Goal: Task Accomplishment & Management: Manage account settings

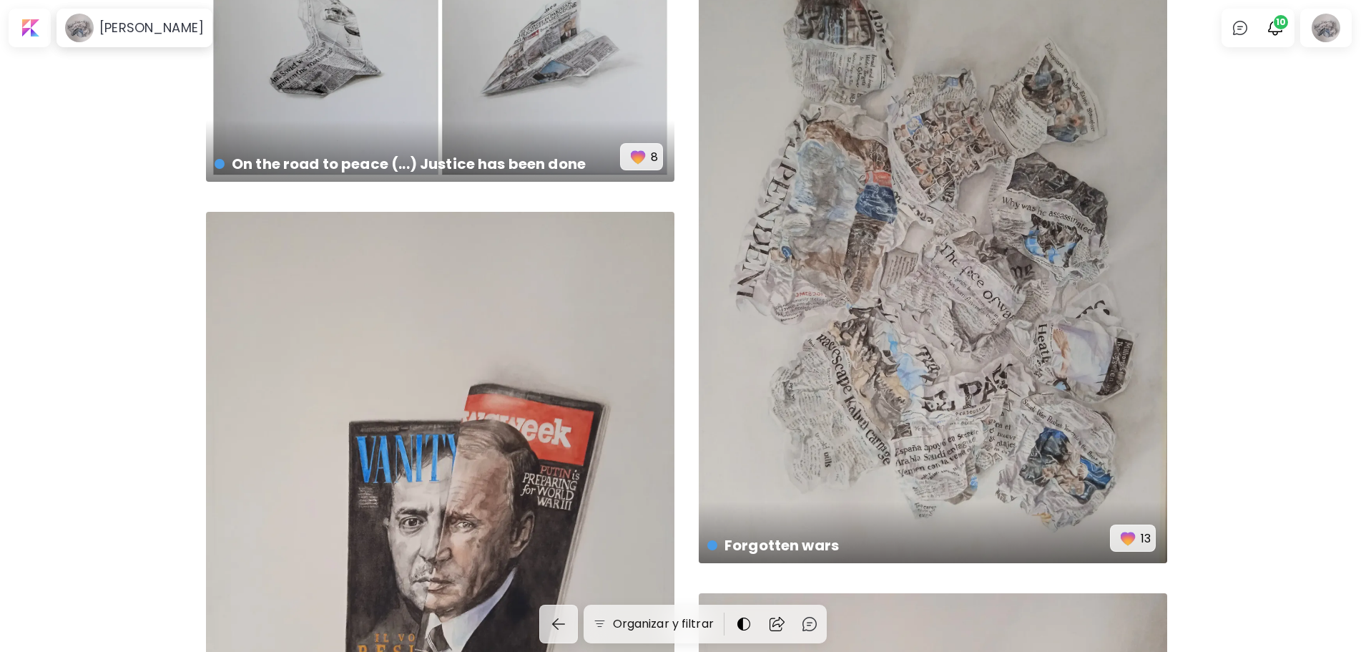
scroll to position [1297, 0]
click at [911, 362] on div "Forgotten wars € 1,500 | 50 x 70 cm 13" at bounding box center [933, 250] width 469 height 624
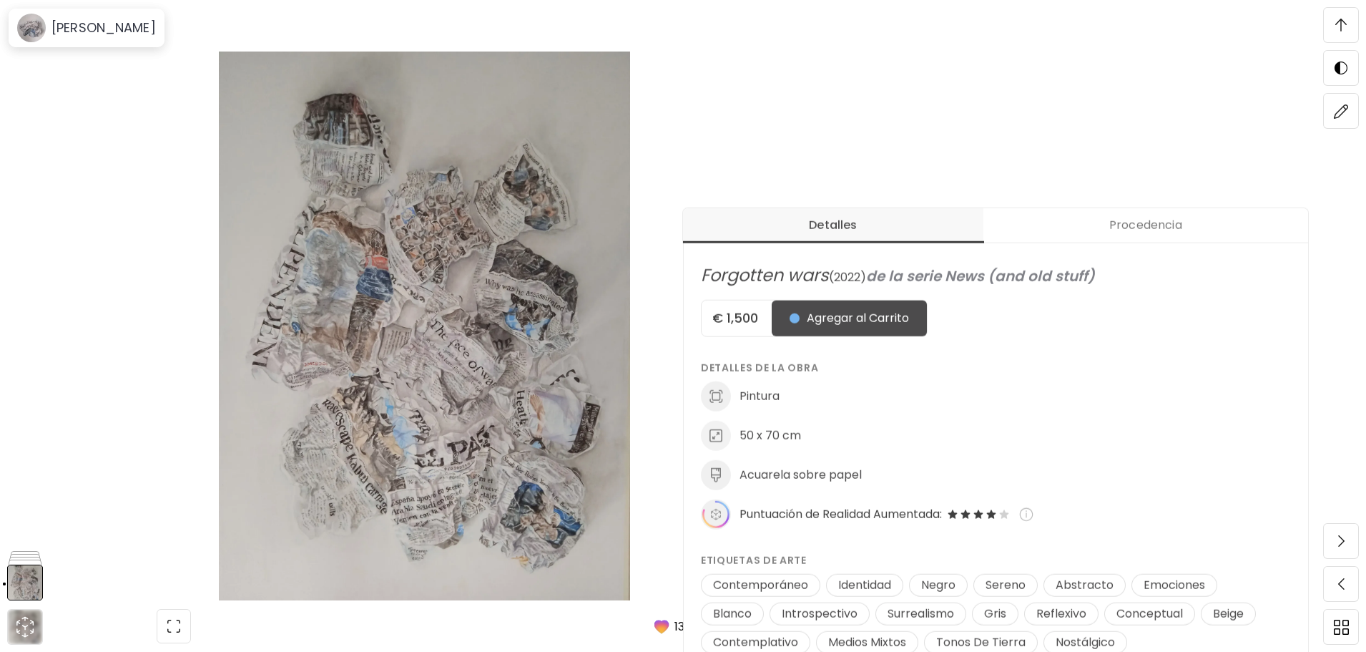
scroll to position [433, 0]
click at [750, 323] on h5 "€ 1,500" at bounding box center [737, 318] width 70 height 17
click at [769, 325] on h5 "€ 1,500" at bounding box center [737, 318] width 70 height 17
click at [746, 310] on h5 "€ 1,500" at bounding box center [737, 318] width 70 height 17
click at [164, 208] on img at bounding box center [424, 326] width 729 height 549
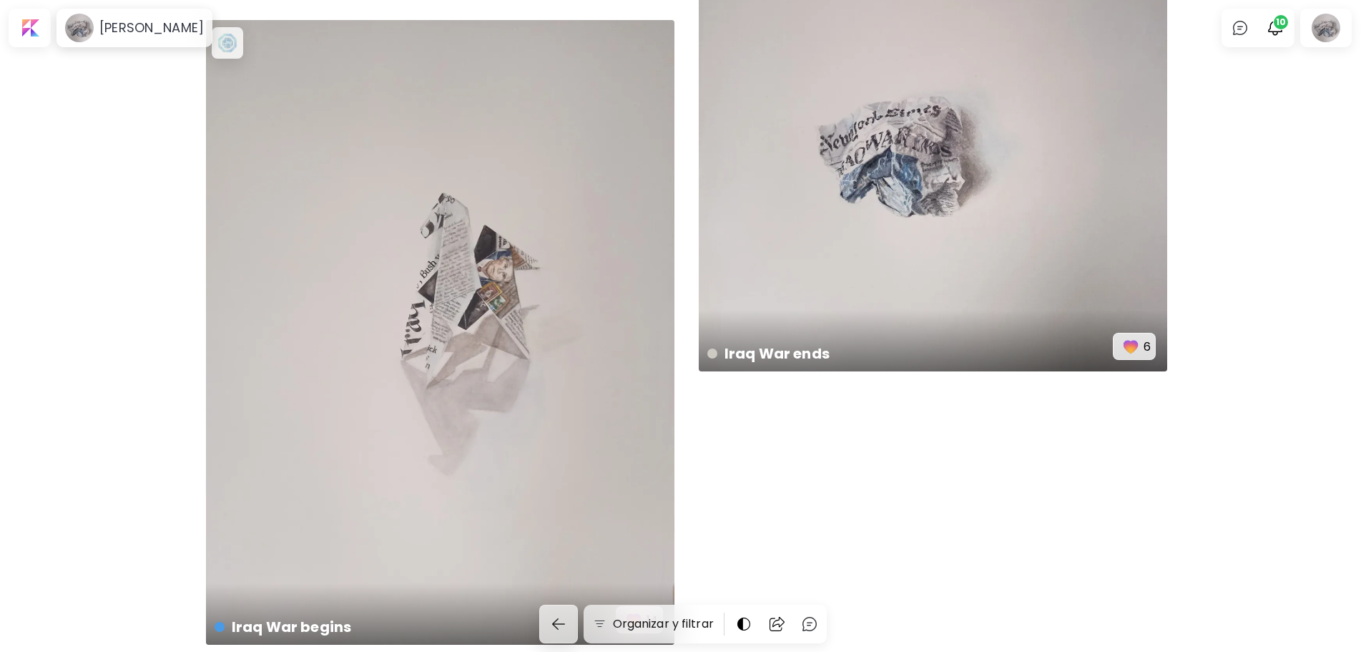
scroll to position [2798, 0]
click at [861, 221] on div "Iraq War ends disponible | 50 x 70 cm 6" at bounding box center [933, 58] width 469 height 624
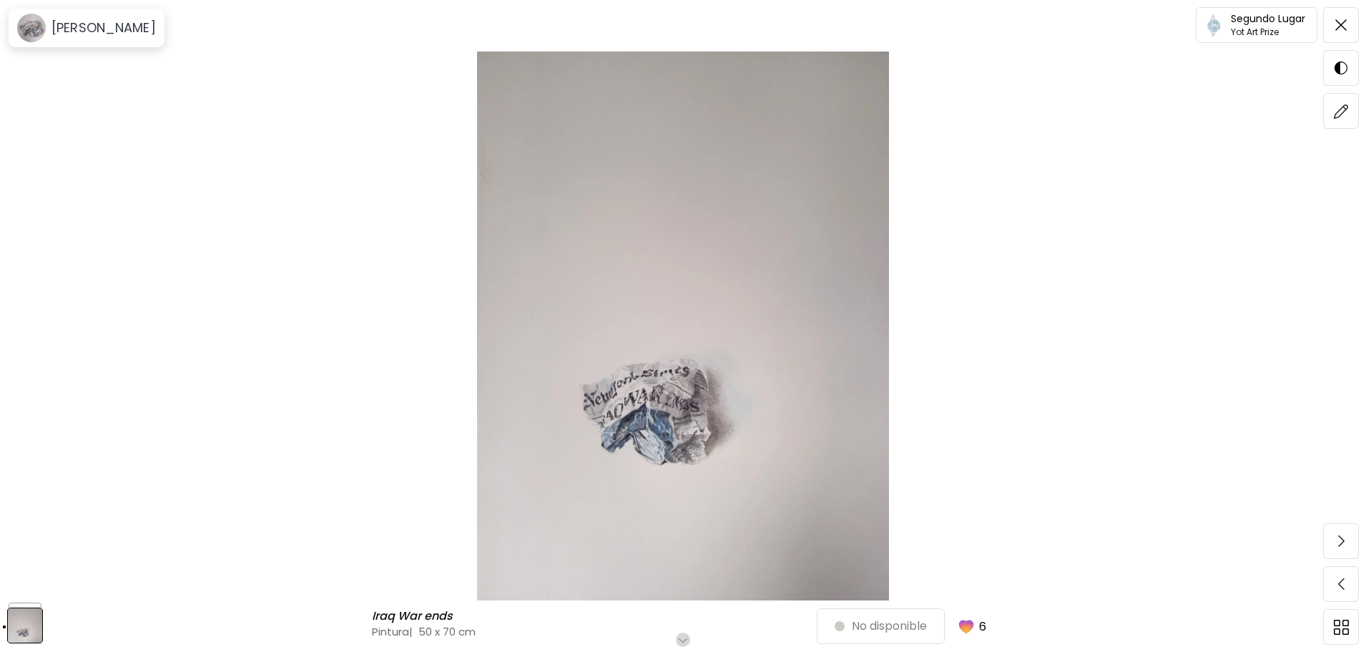
scroll to position [108, 0]
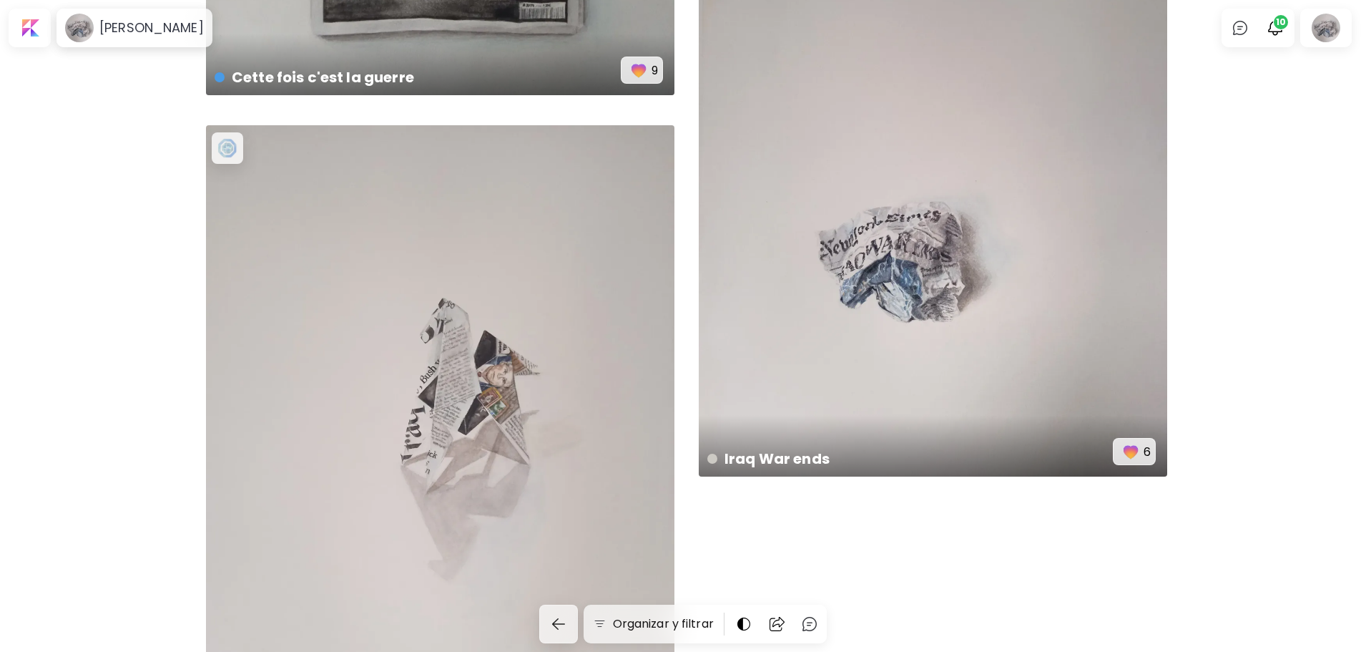
scroll to position [2868, 0]
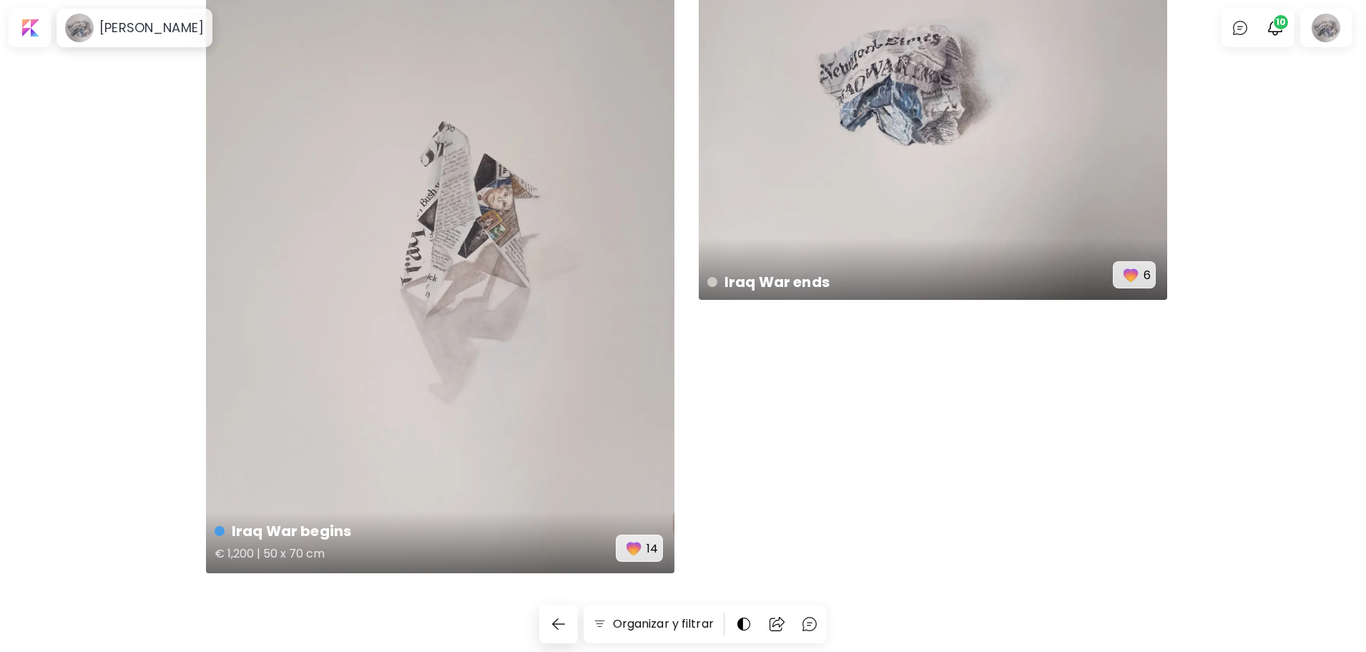
click at [457, 326] on div "Iraq War begins € 1,200 | 50 x 70 cm 14" at bounding box center [440, 260] width 469 height 624
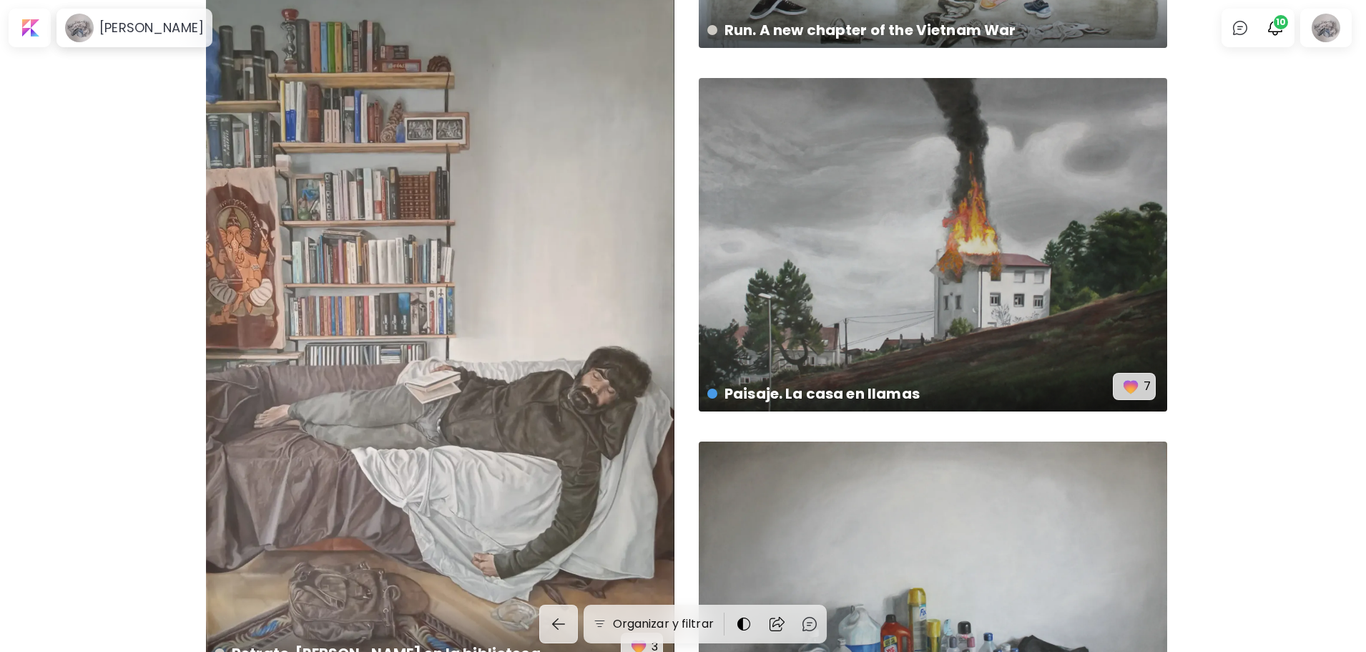
scroll to position [425, 0]
click at [803, 143] on div "Paisaje. La casa en llamas € 2,800 | 100 x 73 cm 7" at bounding box center [933, 245] width 469 height 333
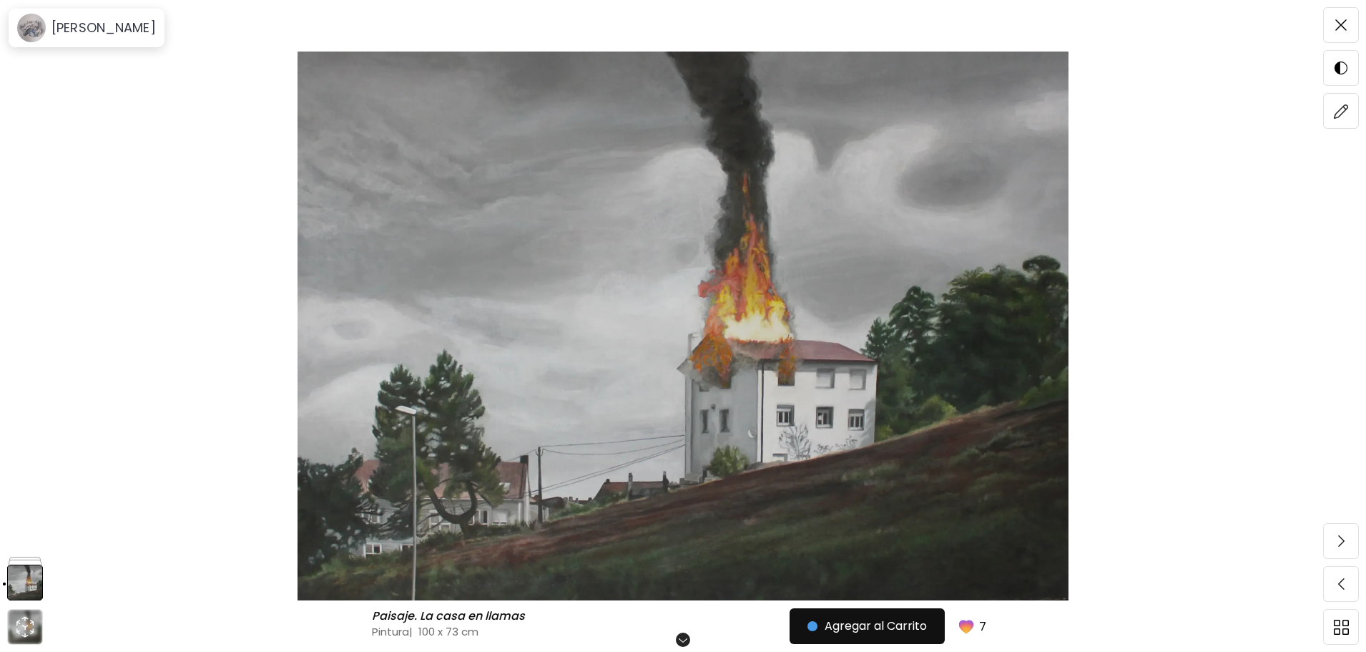
scroll to position [82, 0]
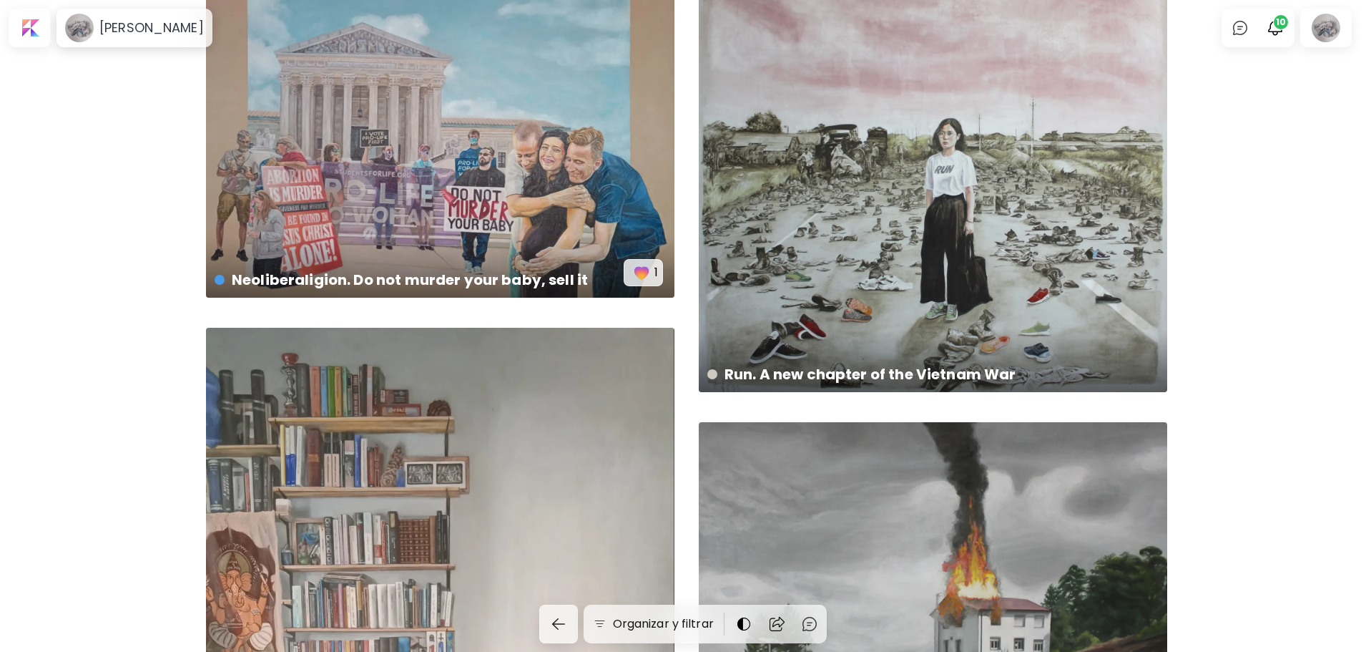
scroll to position [425, 0]
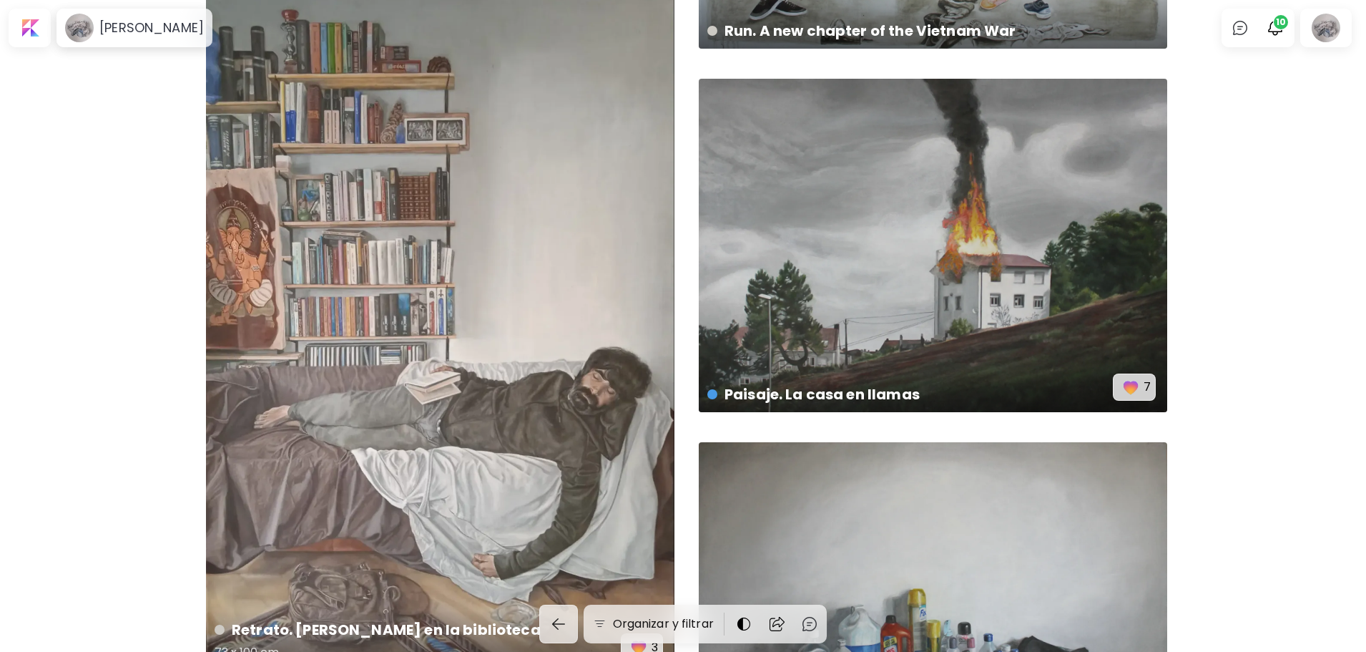
click at [477, 209] on div "Retrato. Marat en la biblioteca 73 x 100 cm 3" at bounding box center [440, 327] width 469 height 687
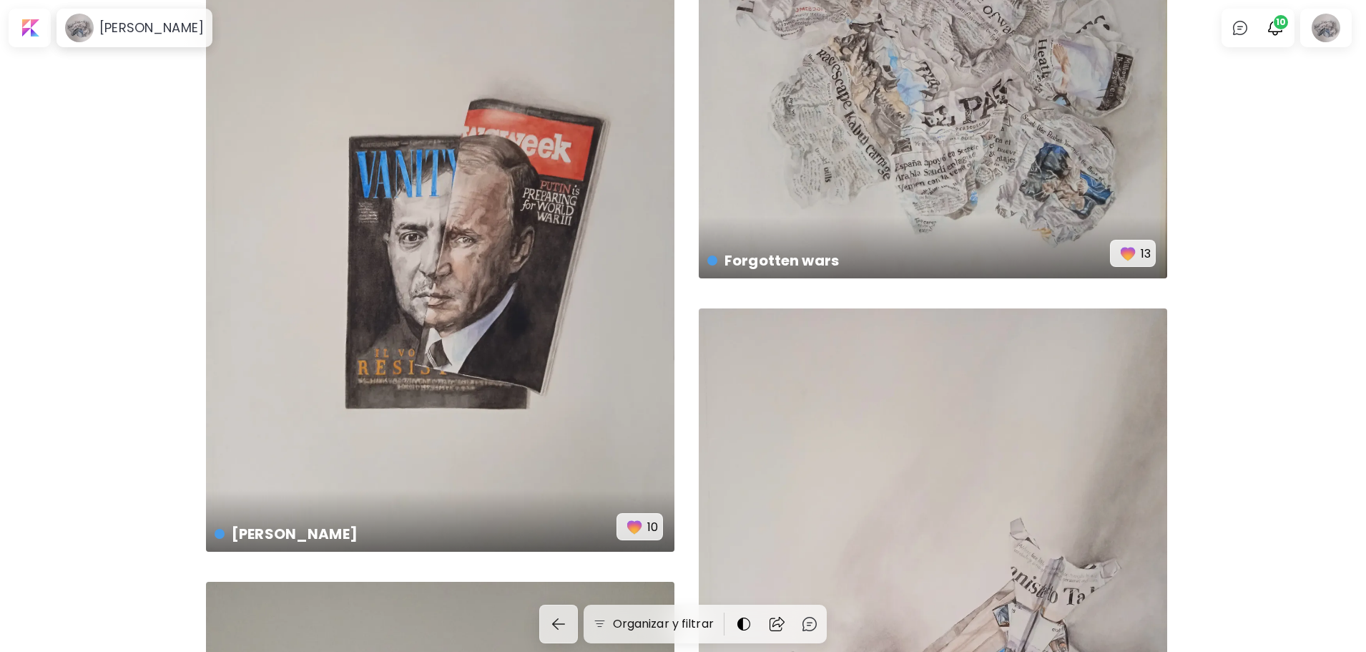
scroll to position [1582, 0]
click at [519, 242] on div "Voladimir € 1,200 | 50 x 70 cm 10" at bounding box center [440, 238] width 469 height 624
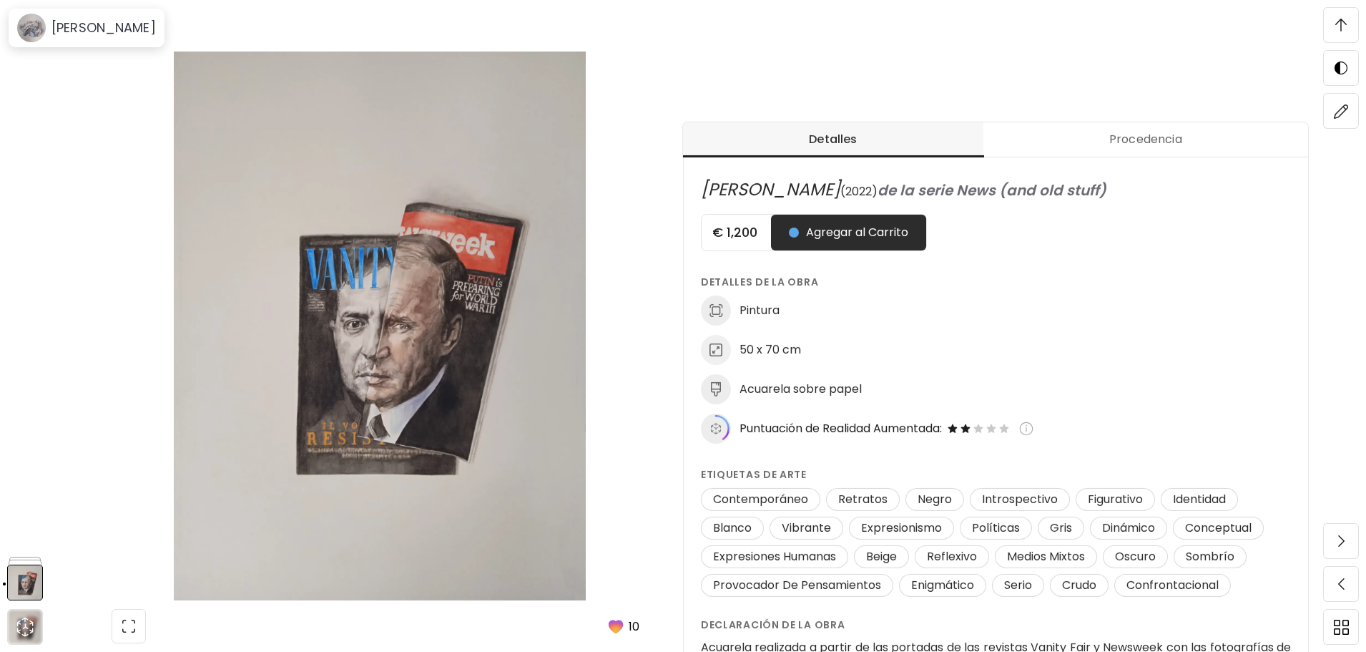
scroll to position [536, 0]
click at [1343, 112] on img at bounding box center [1341, 111] width 15 height 15
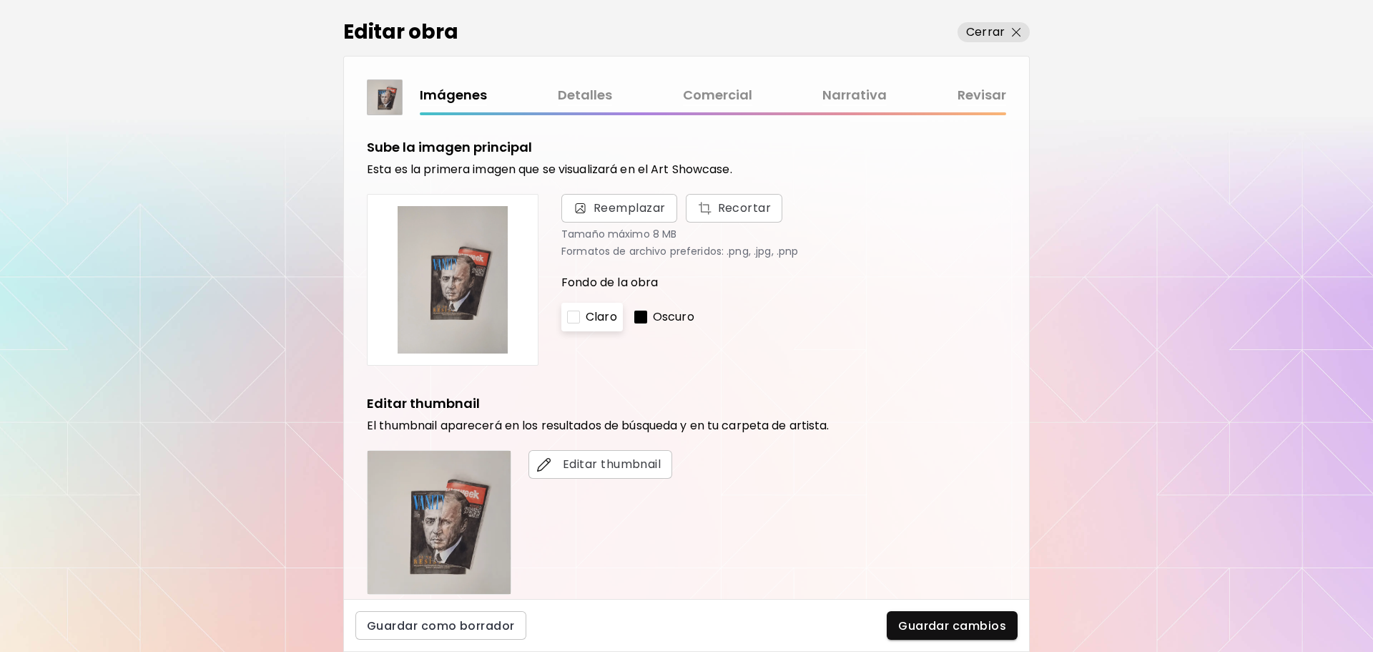
click at [701, 92] on link "Comercial" at bounding box center [717, 95] width 69 height 21
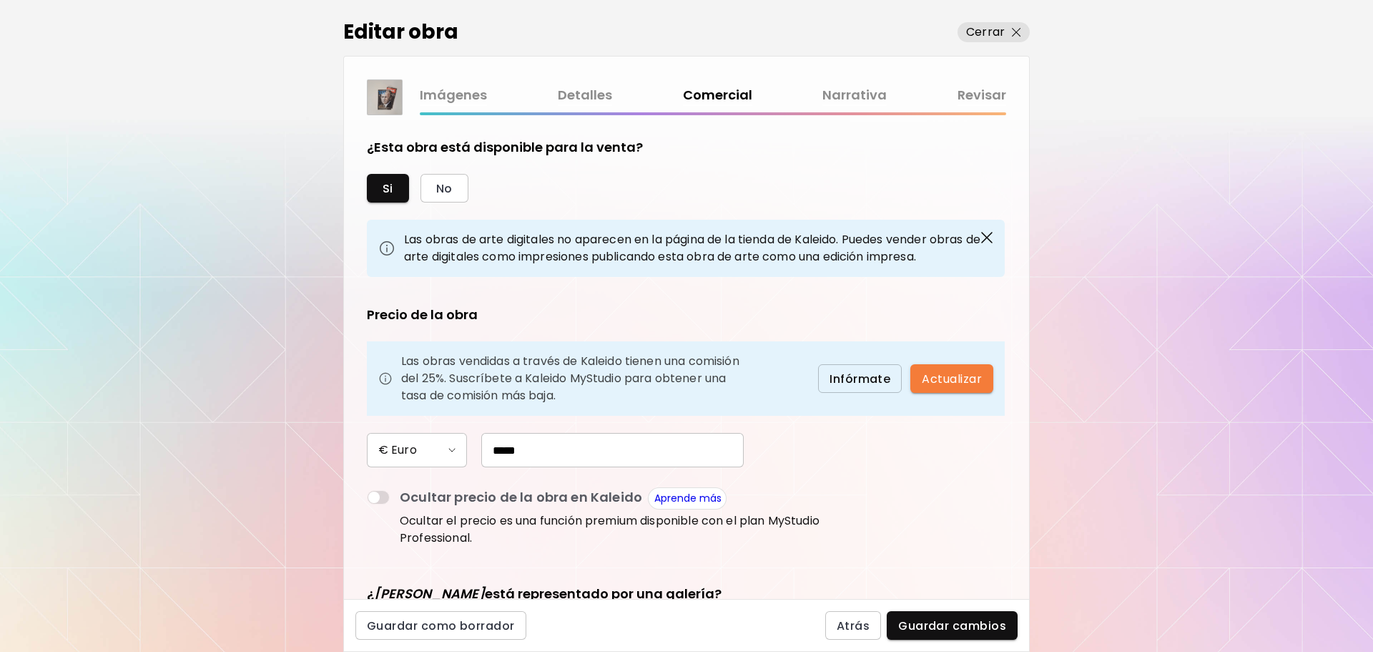
drag, startPoint x: 545, startPoint y: 451, endPoint x: 412, endPoint y: 453, distance: 133.1
click at [412, 453] on div "€ Euro *****" at bounding box center [596, 450] width 458 height 34
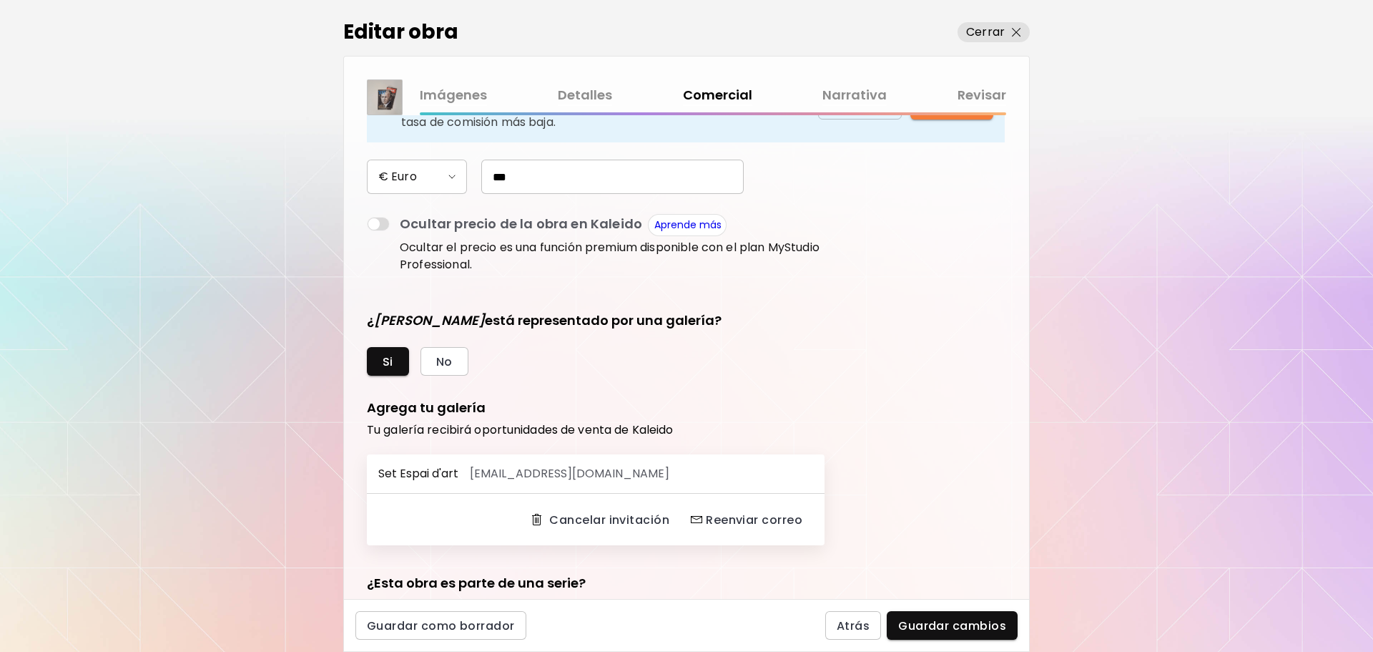
scroll to position [275, 0]
type input "***"
click at [908, 632] on span "Guardar cambios" at bounding box center [952, 625] width 108 height 15
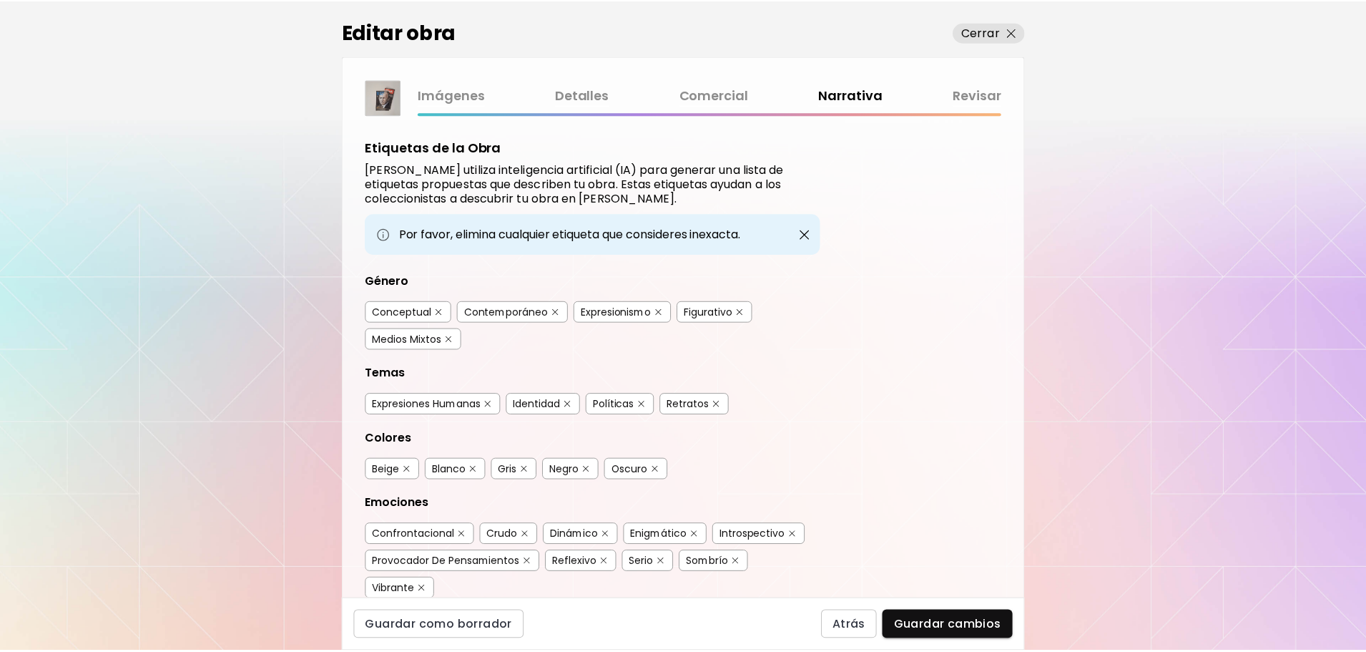
scroll to position [320, 0]
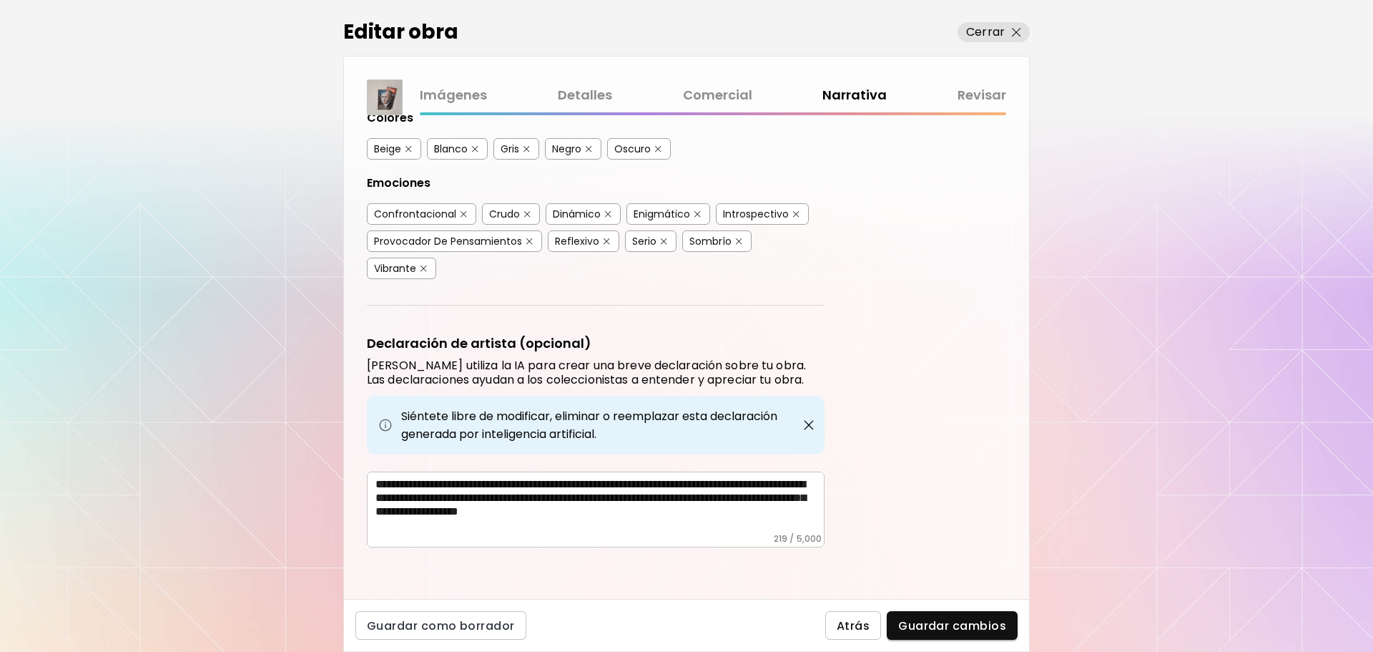
click at [848, 622] on span "Atrás" at bounding box center [853, 625] width 33 height 15
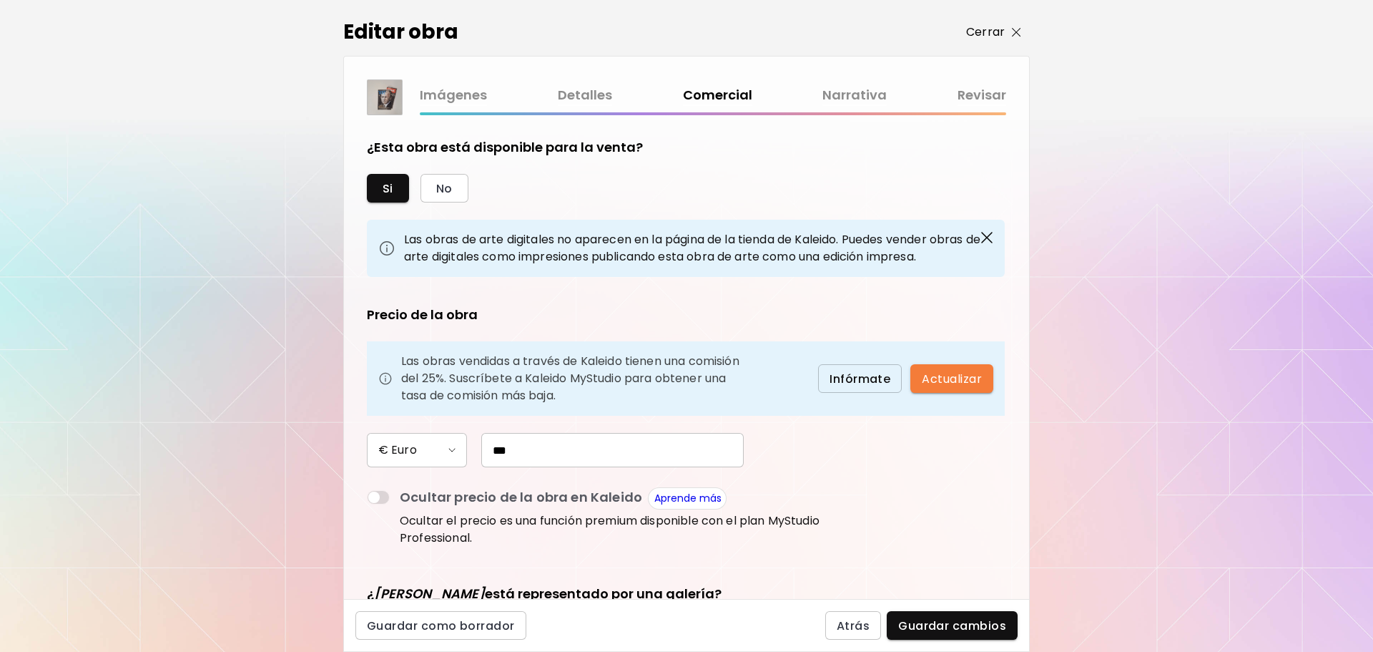
click at [1018, 29] on img "button" at bounding box center [1016, 32] width 9 height 9
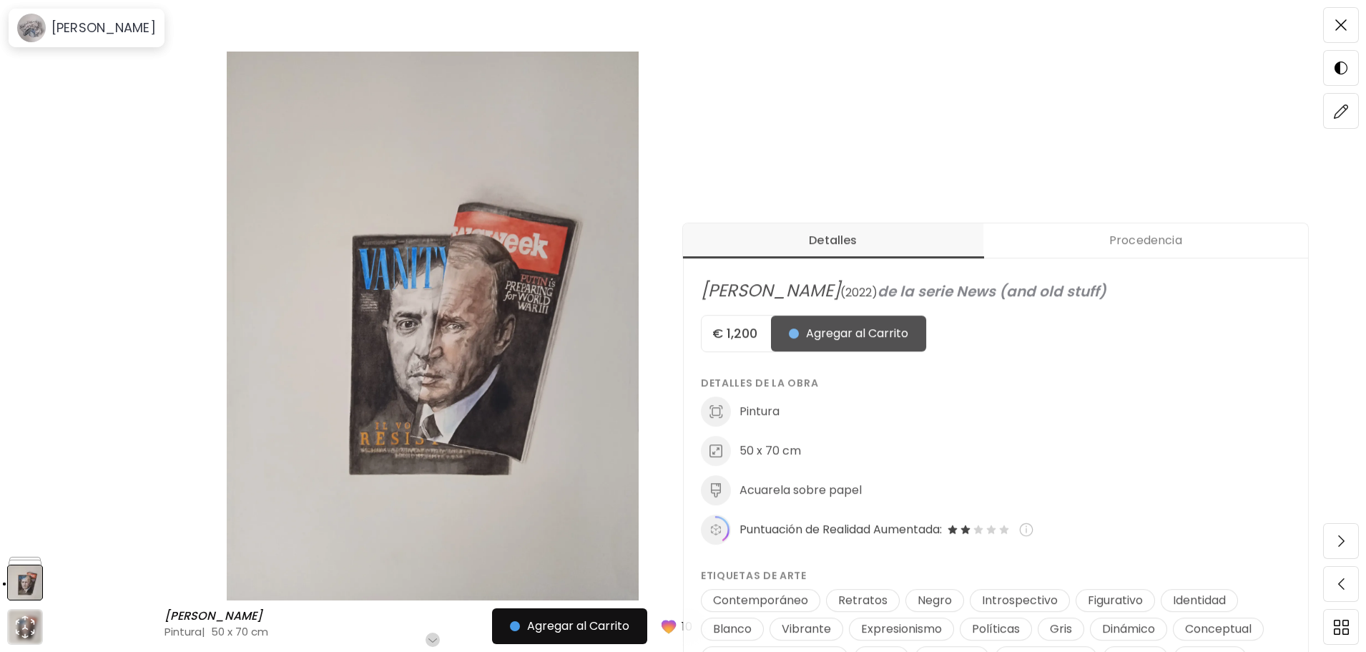
scroll to position [428, 0]
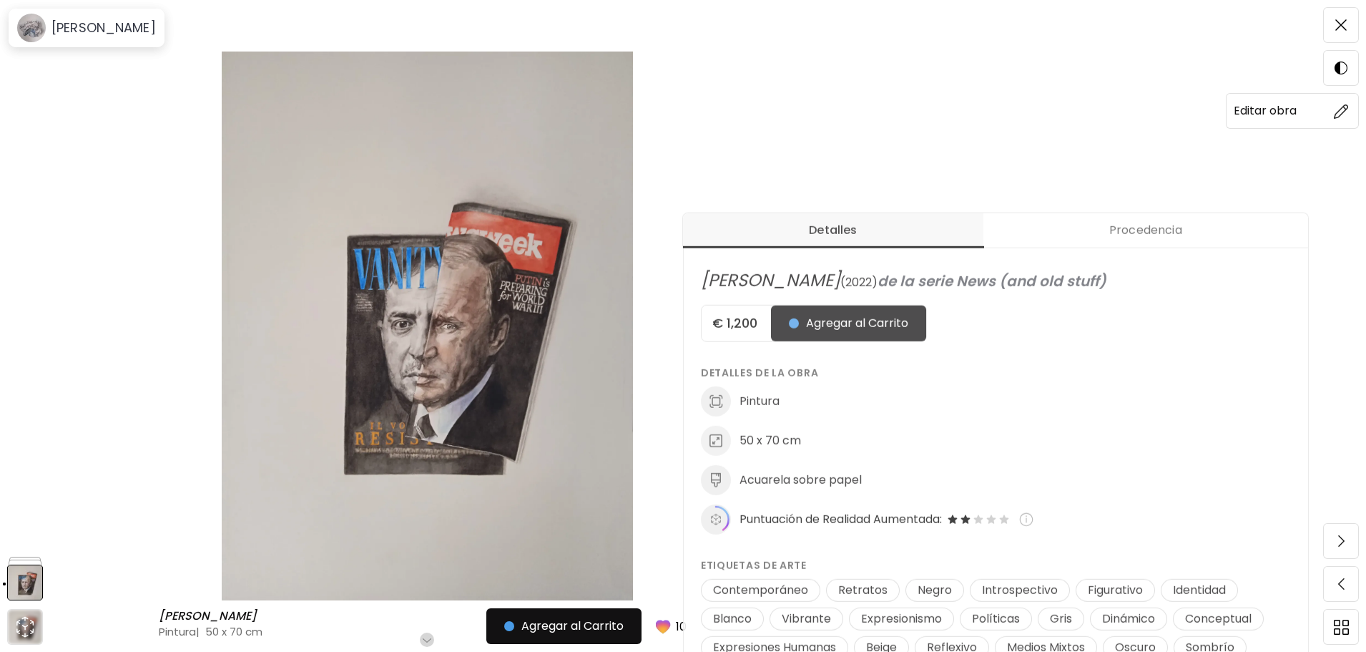
click at [1343, 112] on img at bounding box center [1341, 111] width 15 height 15
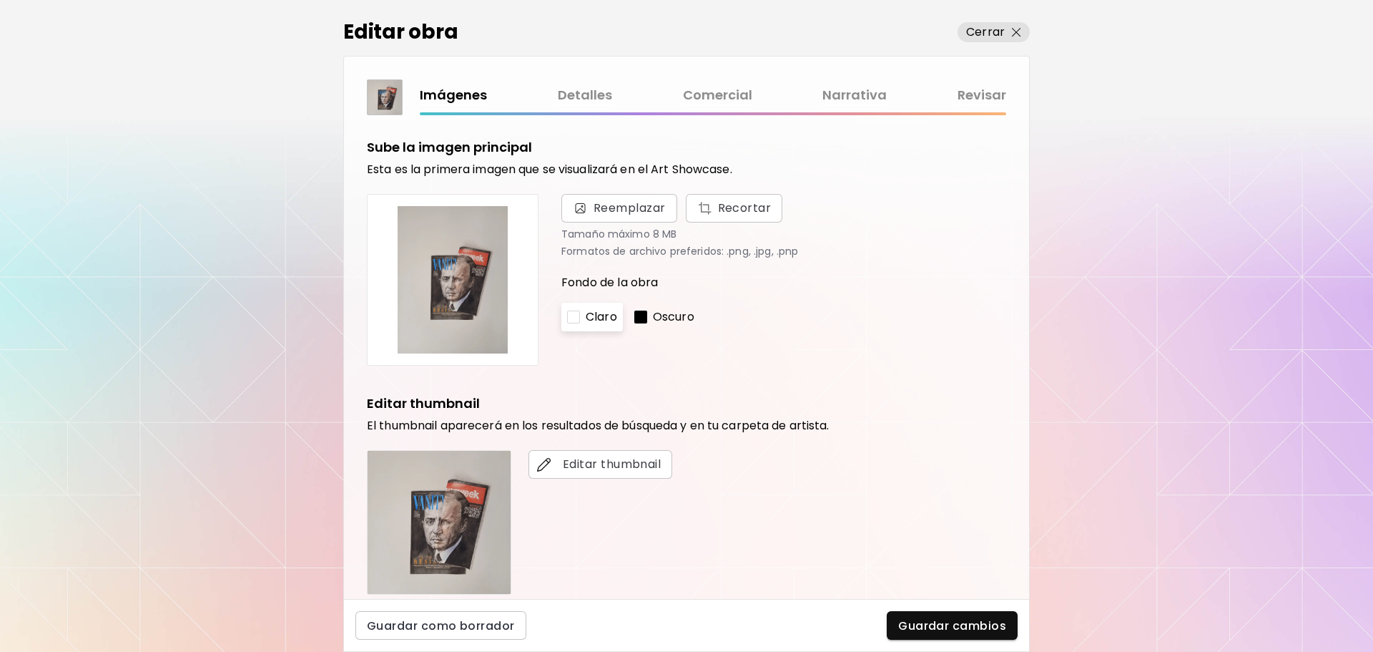
click at [699, 104] on link "Comercial" at bounding box center [717, 95] width 69 height 21
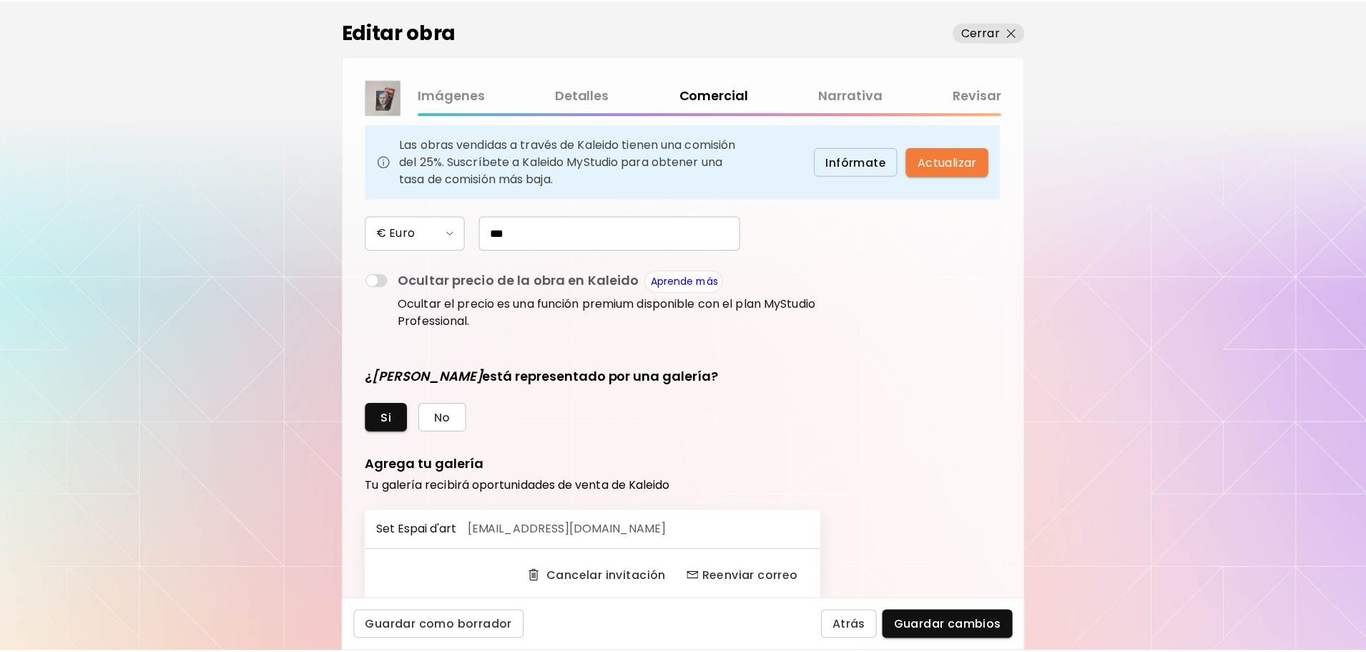
scroll to position [218, 0]
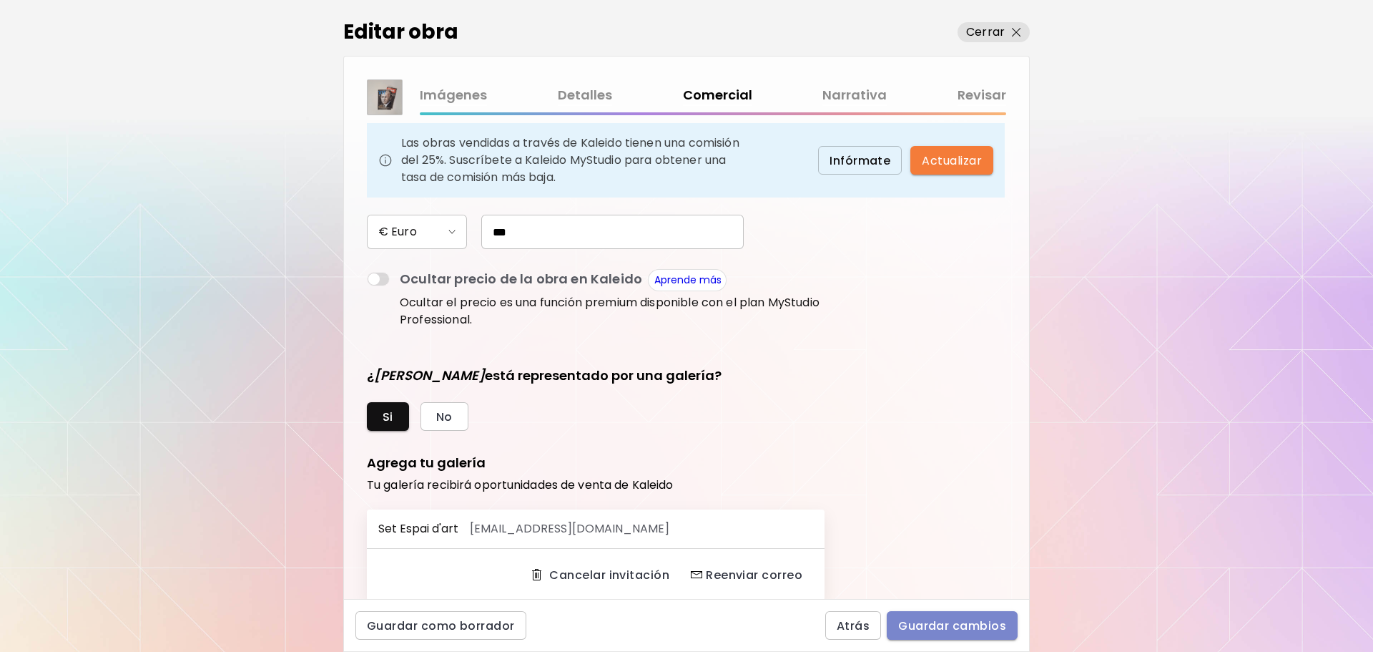
click at [926, 629] on span "Guardar cambios" at bounding box center [952, 625] width 108 height 15
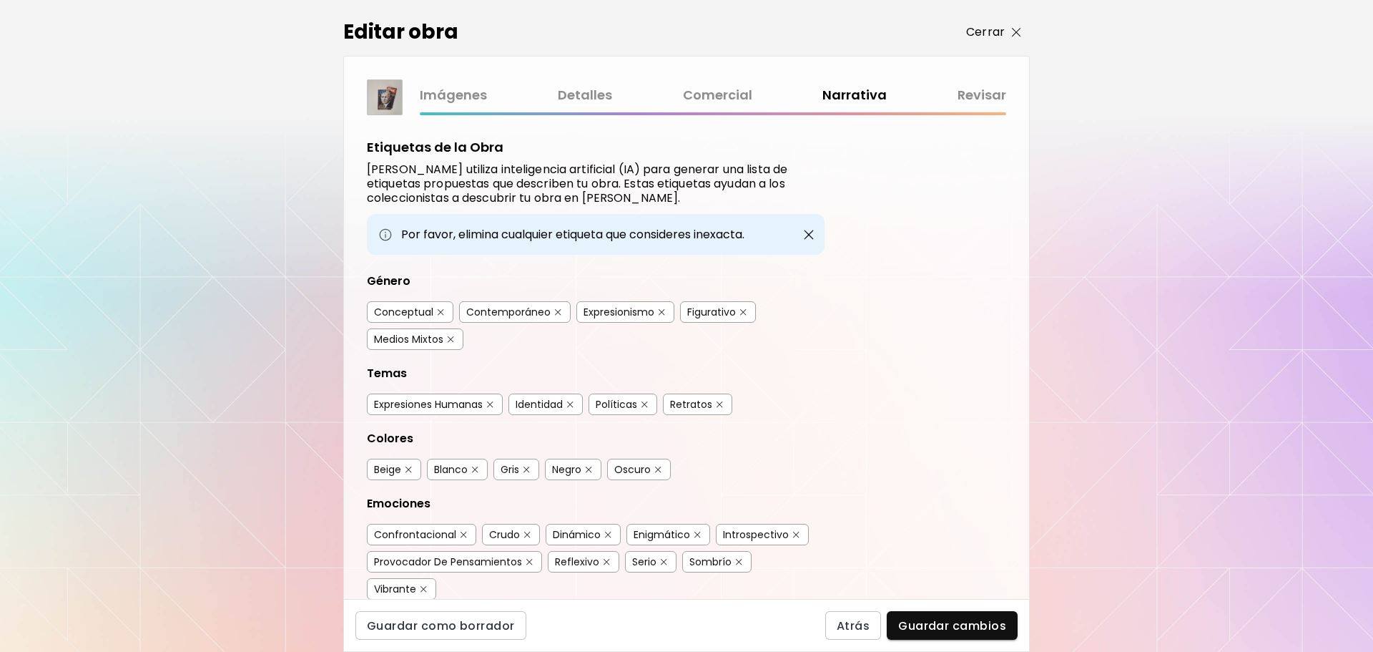
click at [1014, 32] on img "button" at bounding box center [1016, 32] width 9 height 9
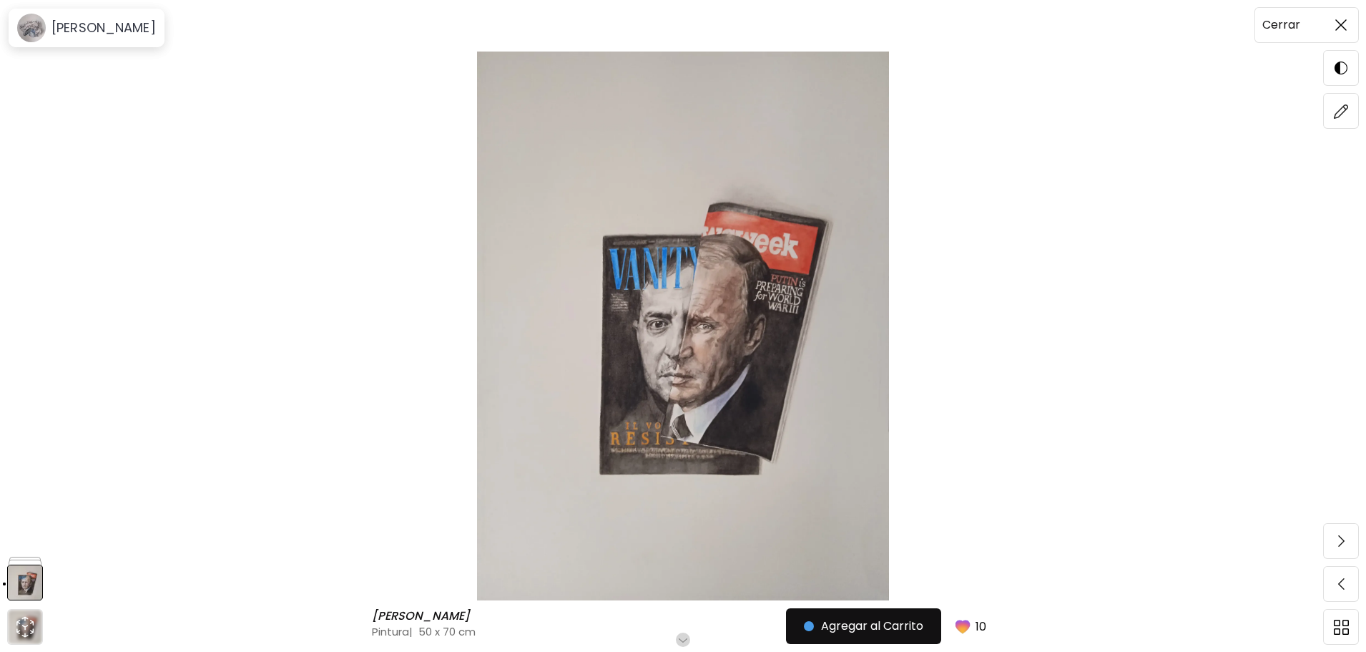
click at [1345, 25] on img at bounding box center [1340, 24] width 11 height 11
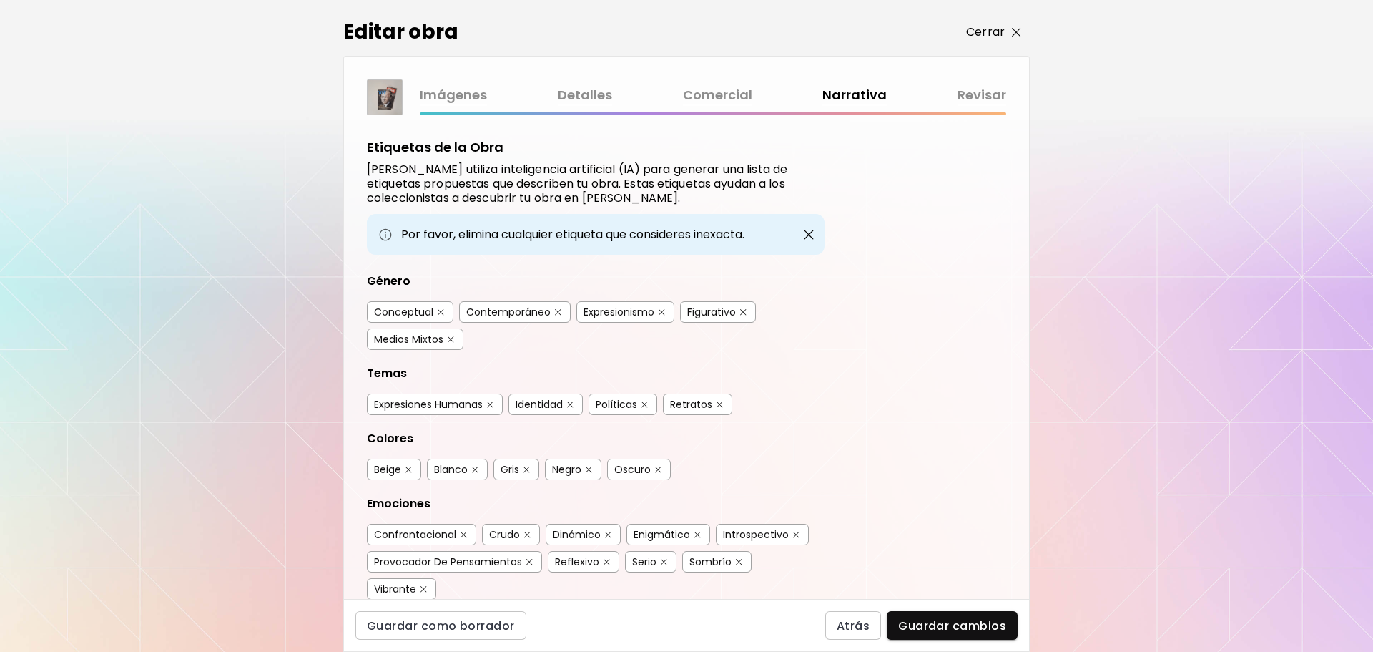
click at [1010, 32] on span "Cerrar" at bounding box center [993, 32] width 55 height 17
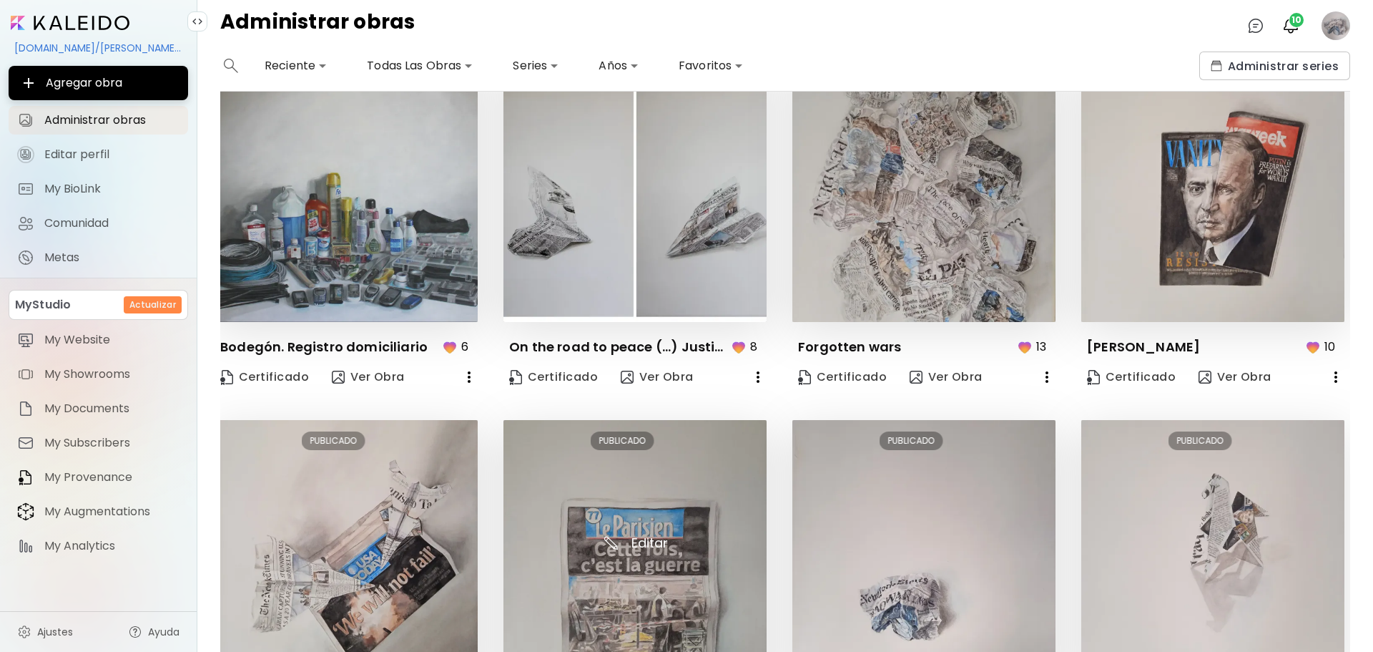
scroll to position [526, 6]
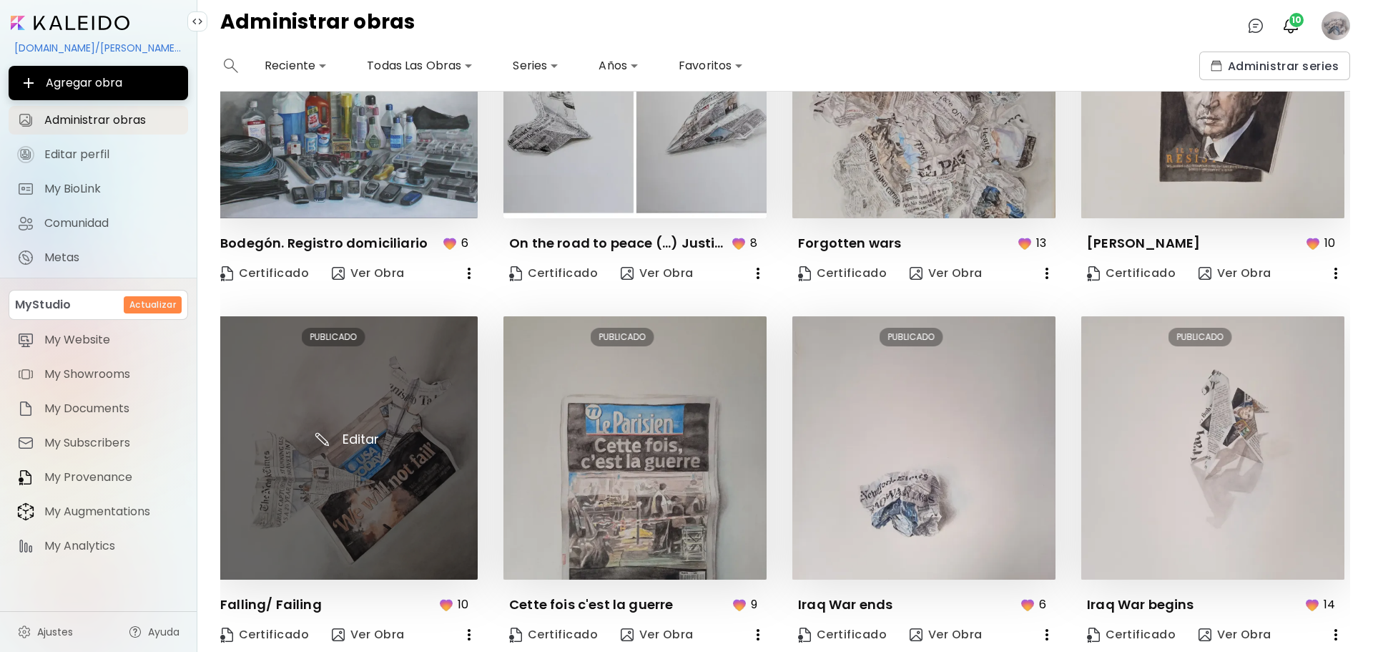
click at [375, 448] on img at bounding box center [346, 447] width 263 height 263
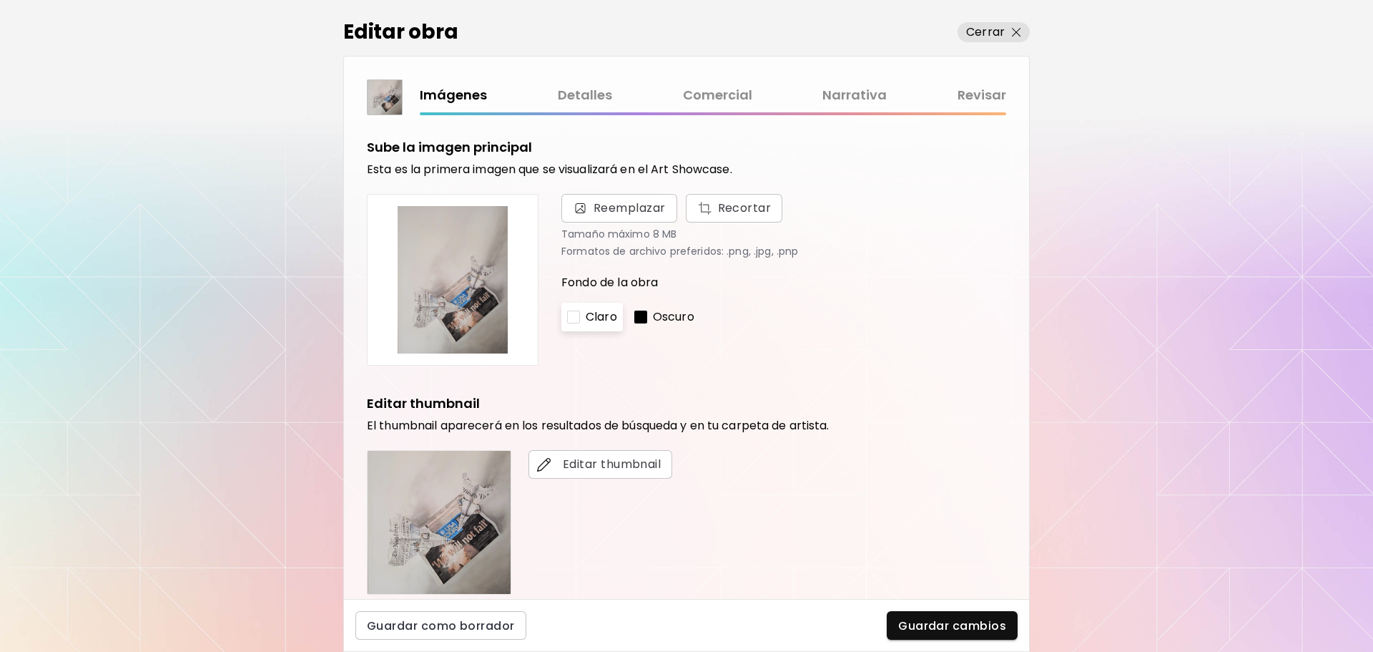
click at [712, 94] on link "Comercial" at bounding box center [717, 95] width 69 height 21
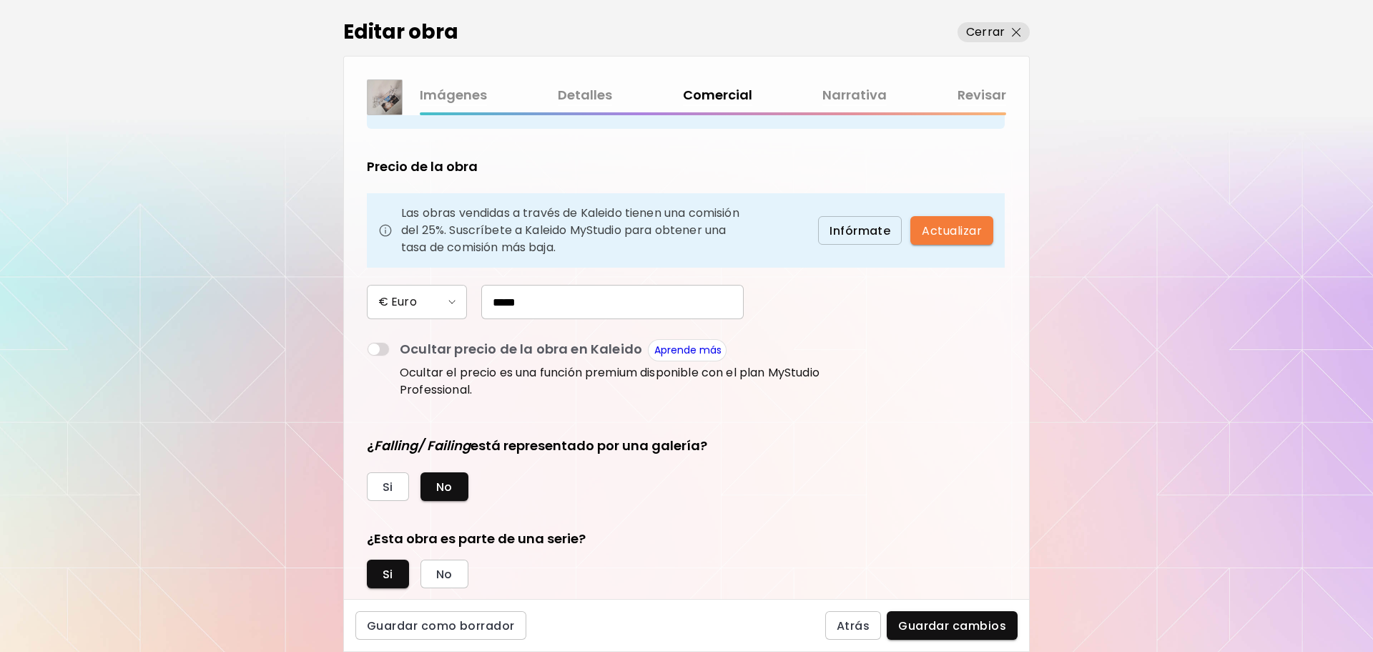
scroll to position [150, 0]
drag, startPoint x: 557, startPoint y: 308, endPoint x: 464, endPoint y: 300, distance: 93.3
click at [464, 300] on div "€ Euro *****" at bounding box center [596, 300] width 458 height 34
type input "*"
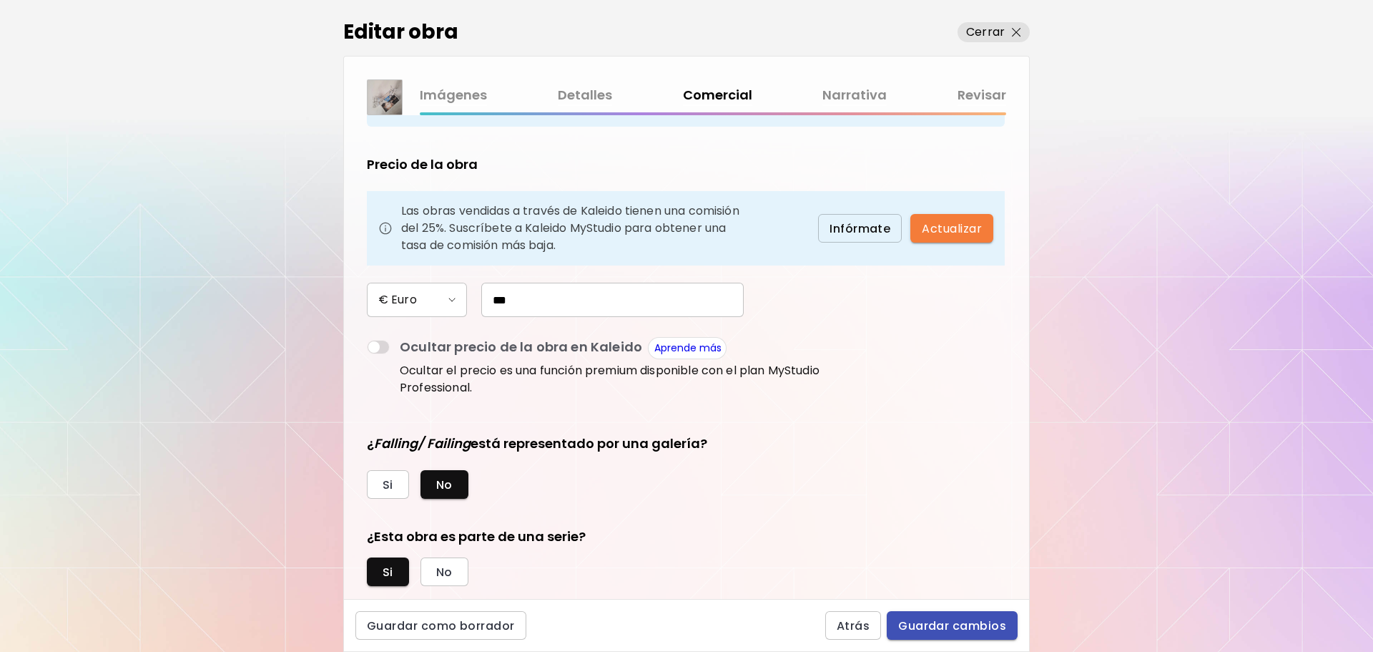
type input "***"
click at [963, 617] on button "Guardar cambios" at bounding box center [952, 625] width 131 height 29
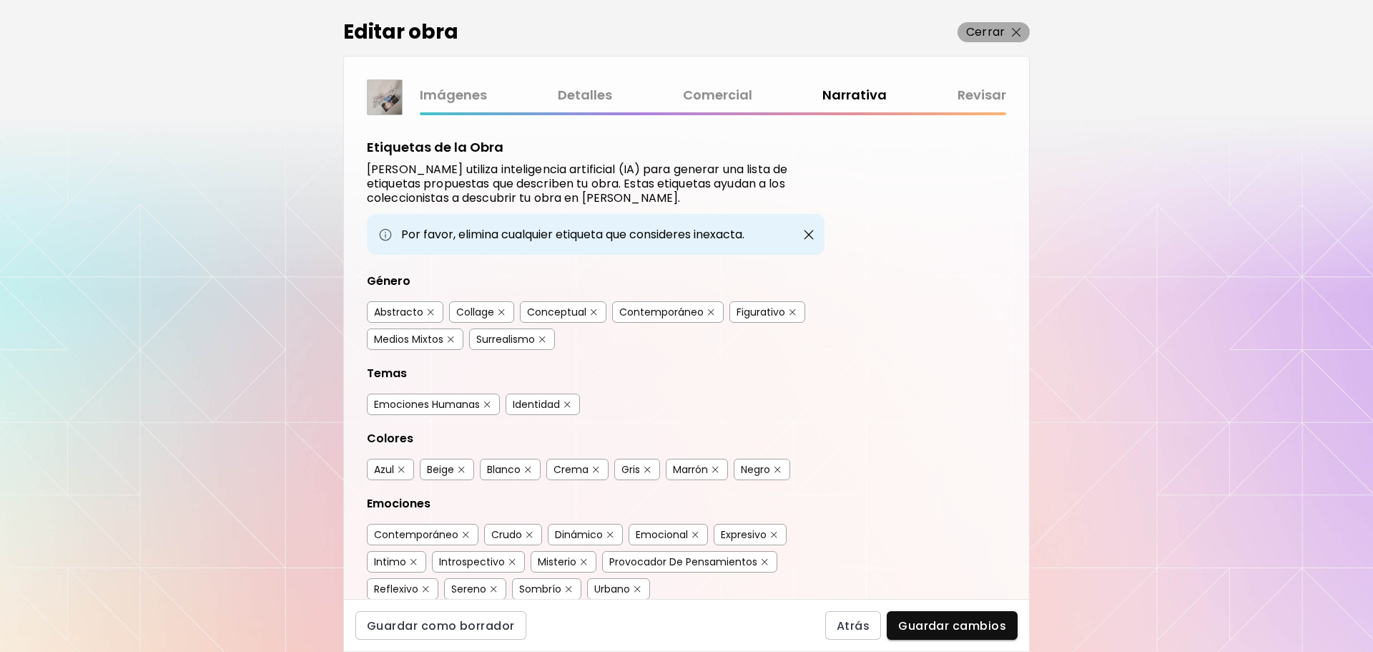
click at [976, 31] on p "Cerrar" at bounding box center [985, 32] width 39 height 17
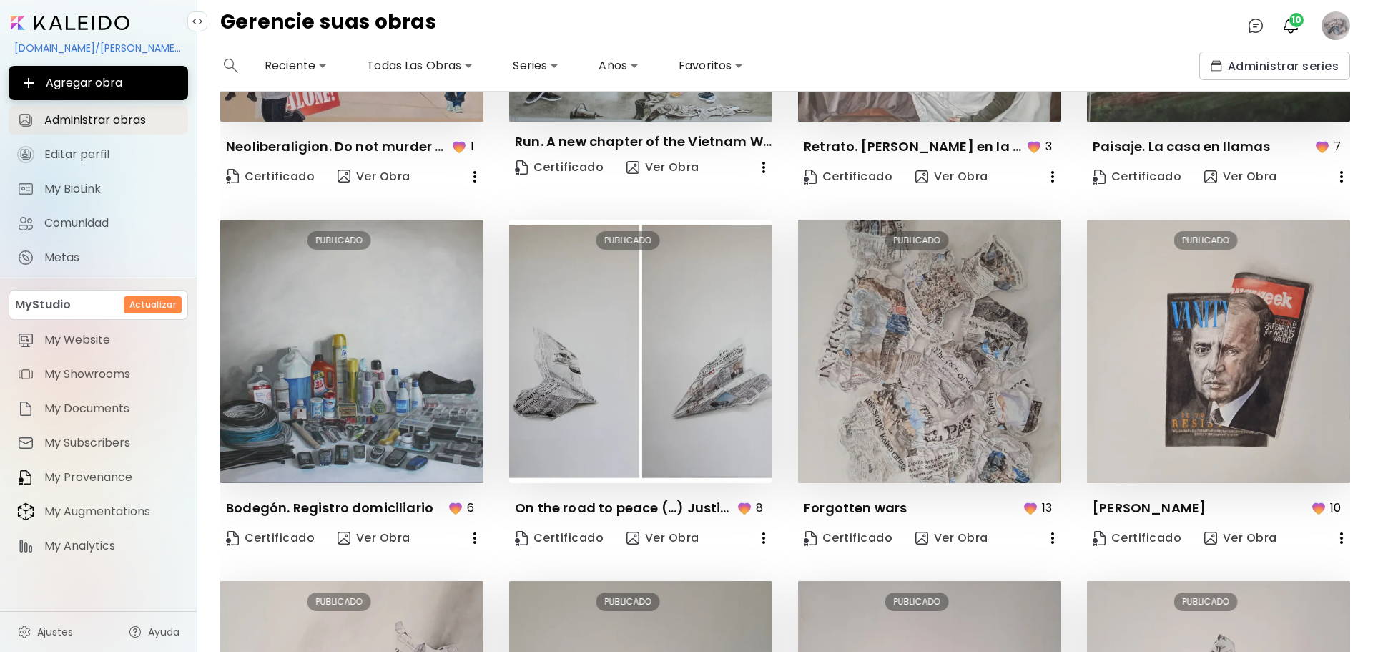
scroll to position [260, 0]
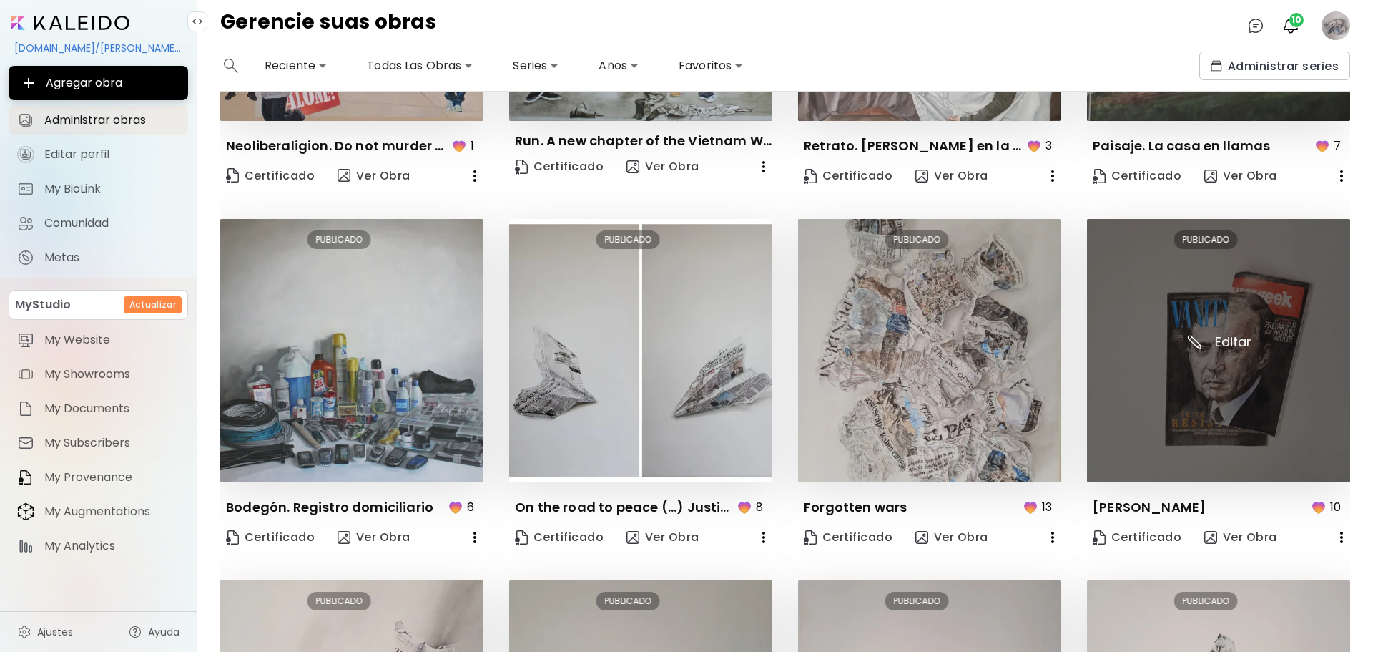
click at [1230, 341] on img at bounding box center [1218, 350] width 263 height 263
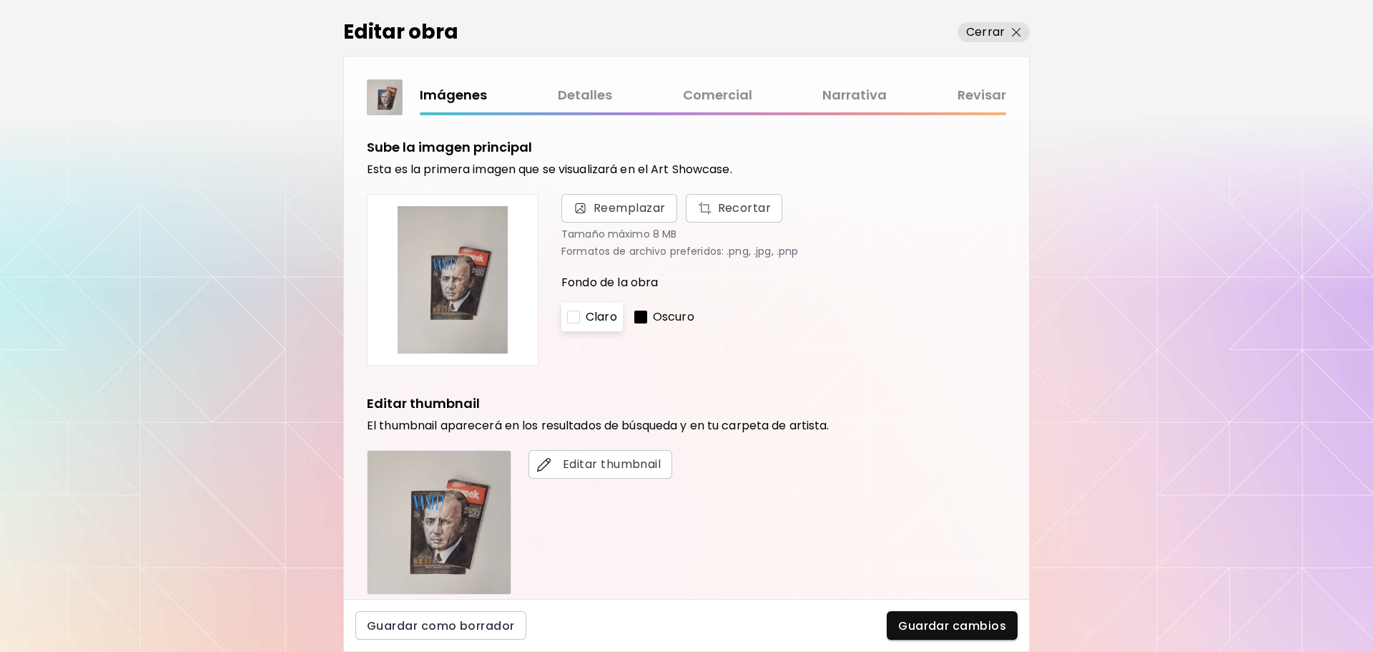
click at [687, 99] on link "Comercial" at bounding box center [717, 95] width 69 height 21
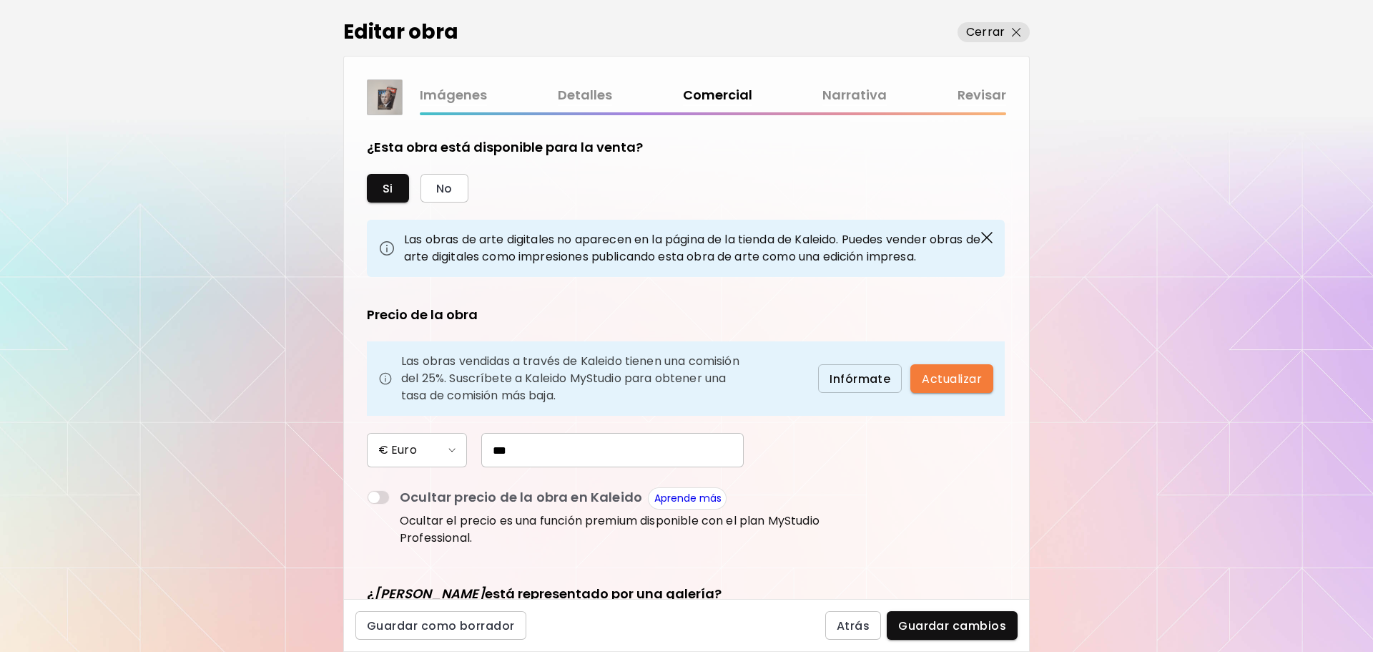
drag, startPoint x: 553, startPoint y: 450, endPoint x: 473, endPoint y: 451, distance: 80.1
click at [473, 451] on div "***" at bounding box center [605, 450] width 277 height 34
type input "***"
click at [937, 628] on span "Guardar cambios" at bounding box center [952, 625] width 108 height 15
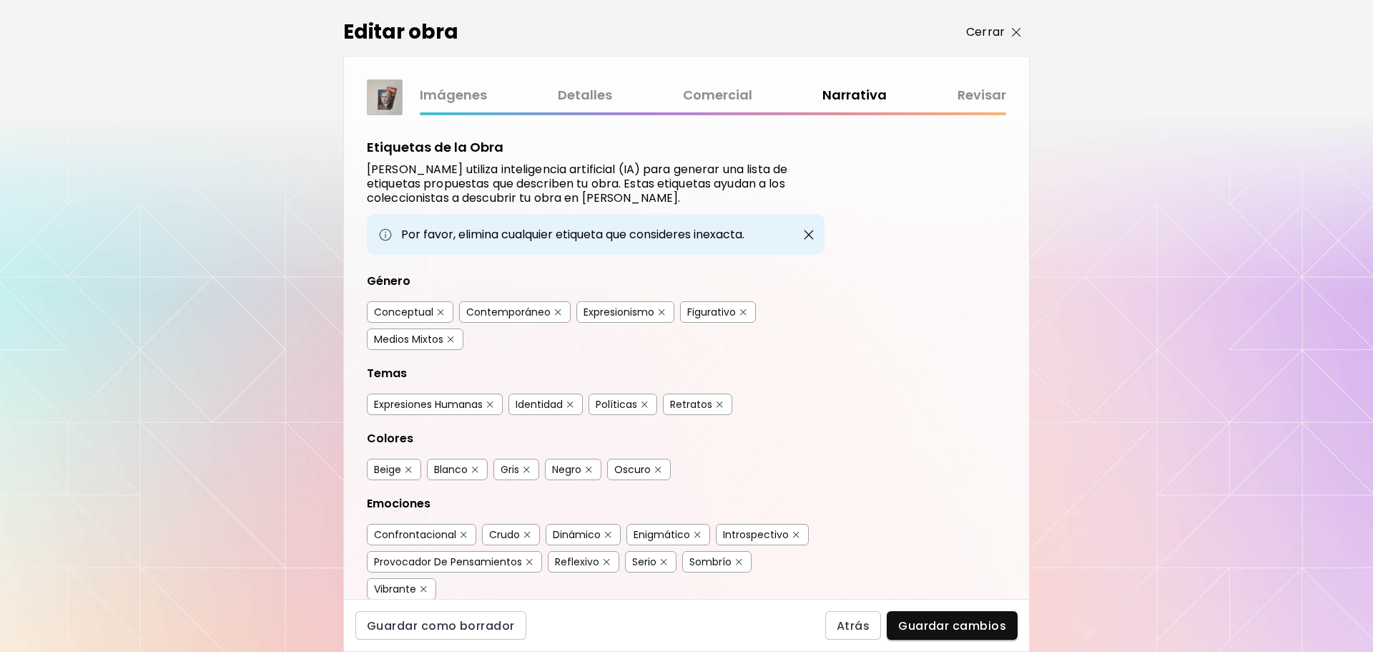
click at [1013, 30] on img "button" at bounding box center [1016, 32] width 9 height 9
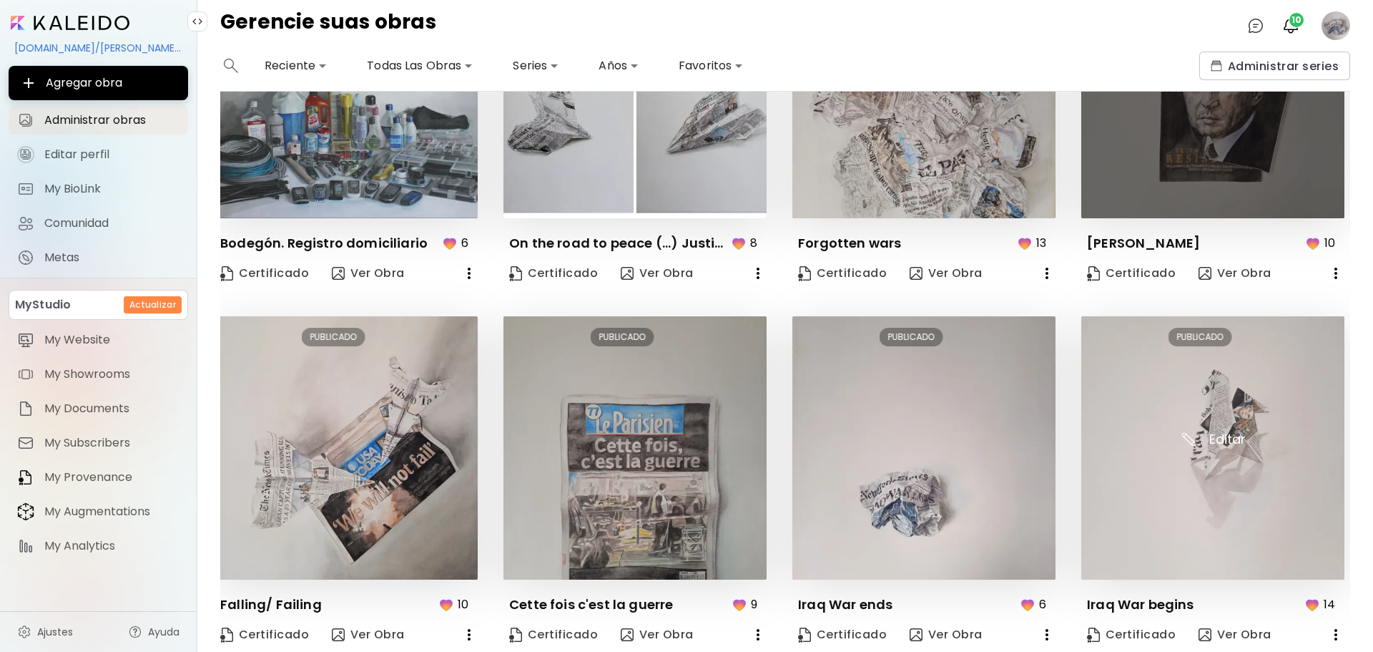
scroll to position [526, 6]
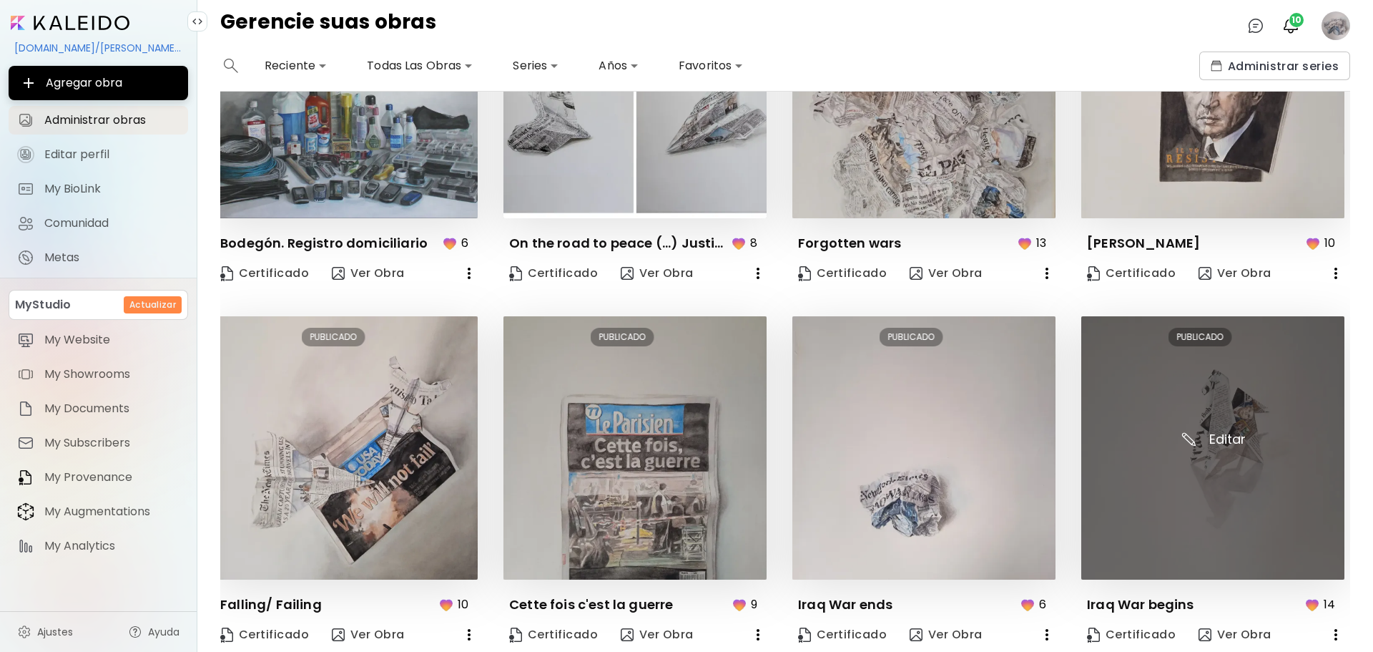
click at [1217, 476] on img at bounding box center [1213, 447] width 263 height 263
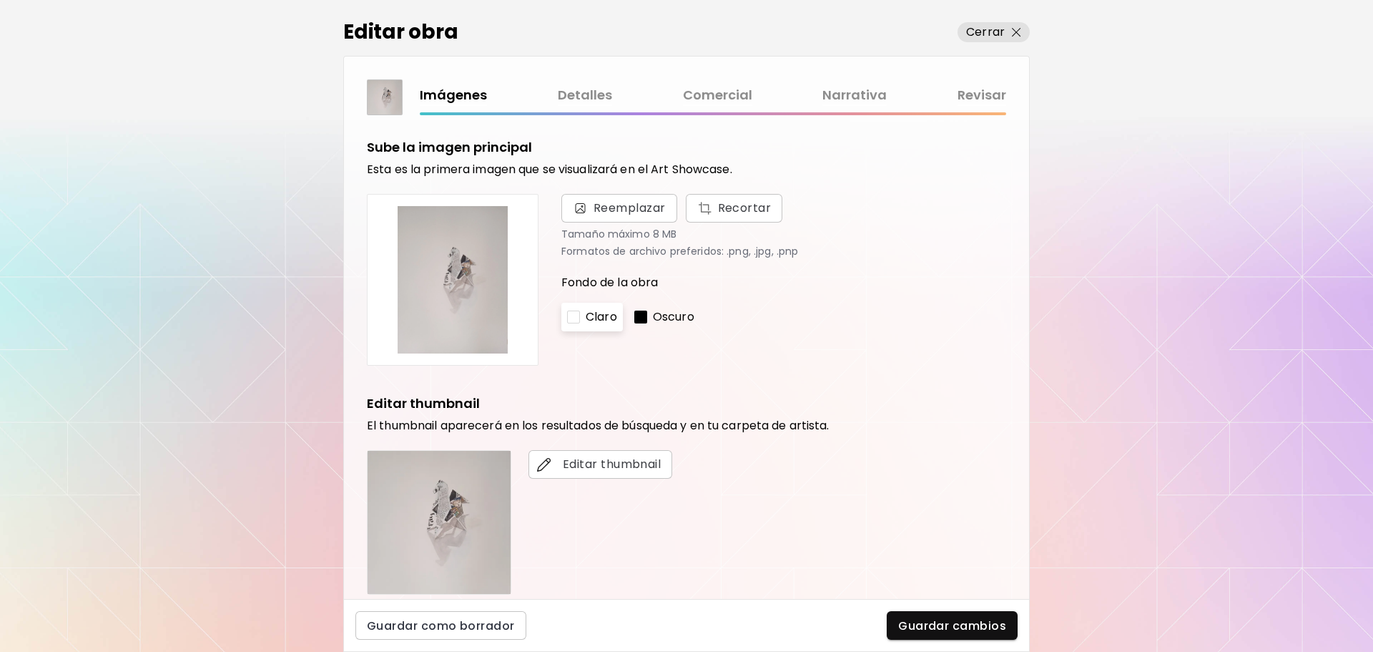
click at [701, 98] on link "Comercial" at bounding box center [717, 95] width 69 height 21
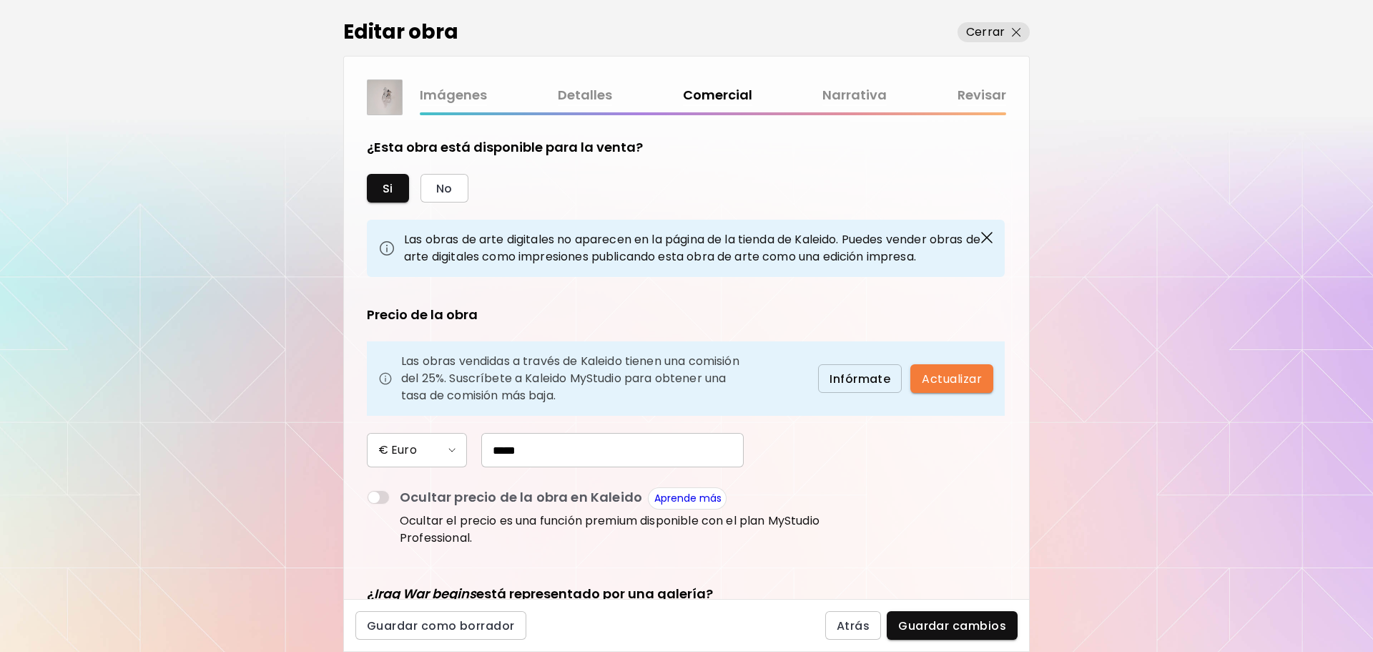
click at [532, 460] on input "*****" at bounding box center [612, 450] width 263 height 34
drag, startPoint x: 532, startPoint y: 460, endPoint x: 467, endPoint y: 451, distance: 65.8
click at [467, 451] on div "*****" at bounding box center [605, 450] width 277 height 34
type input "***"
click at [926, 623] on span "Guardar cambios" at bounding box center [952, 625] width 108 height 15
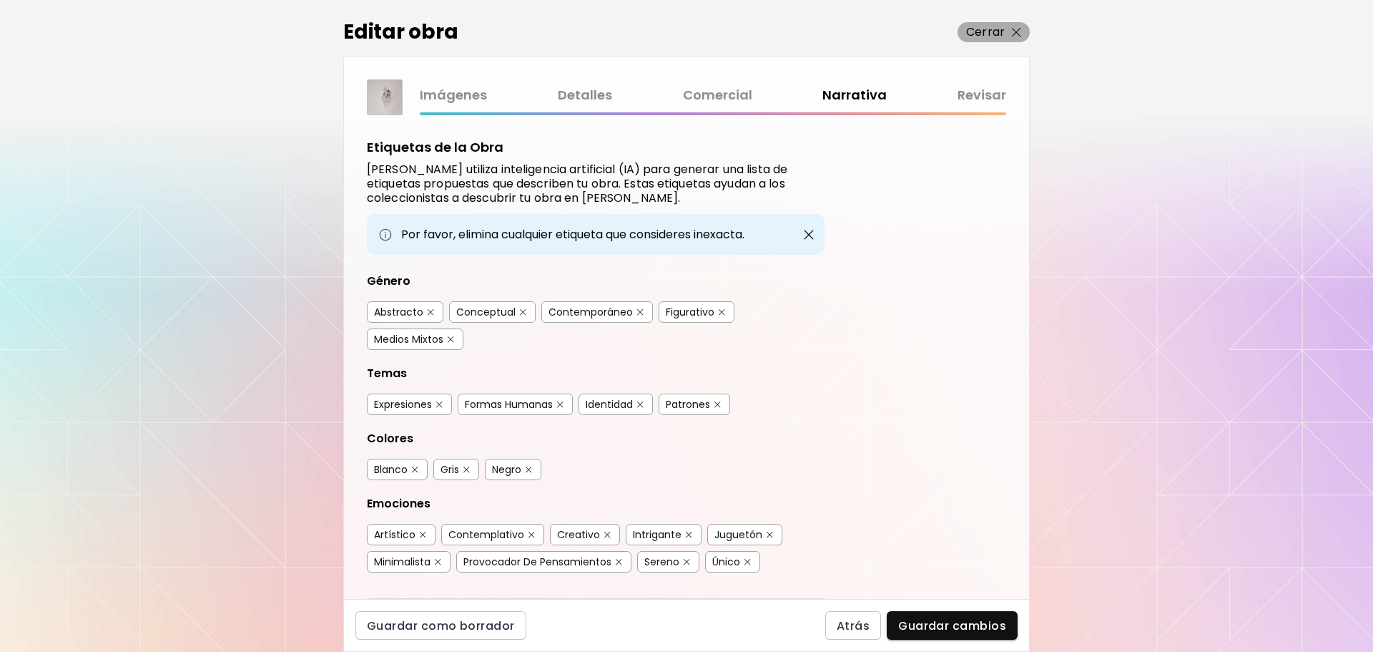
click at [1020, 30] on img "button" at bounding box center [1016, 32] width 9 height 9
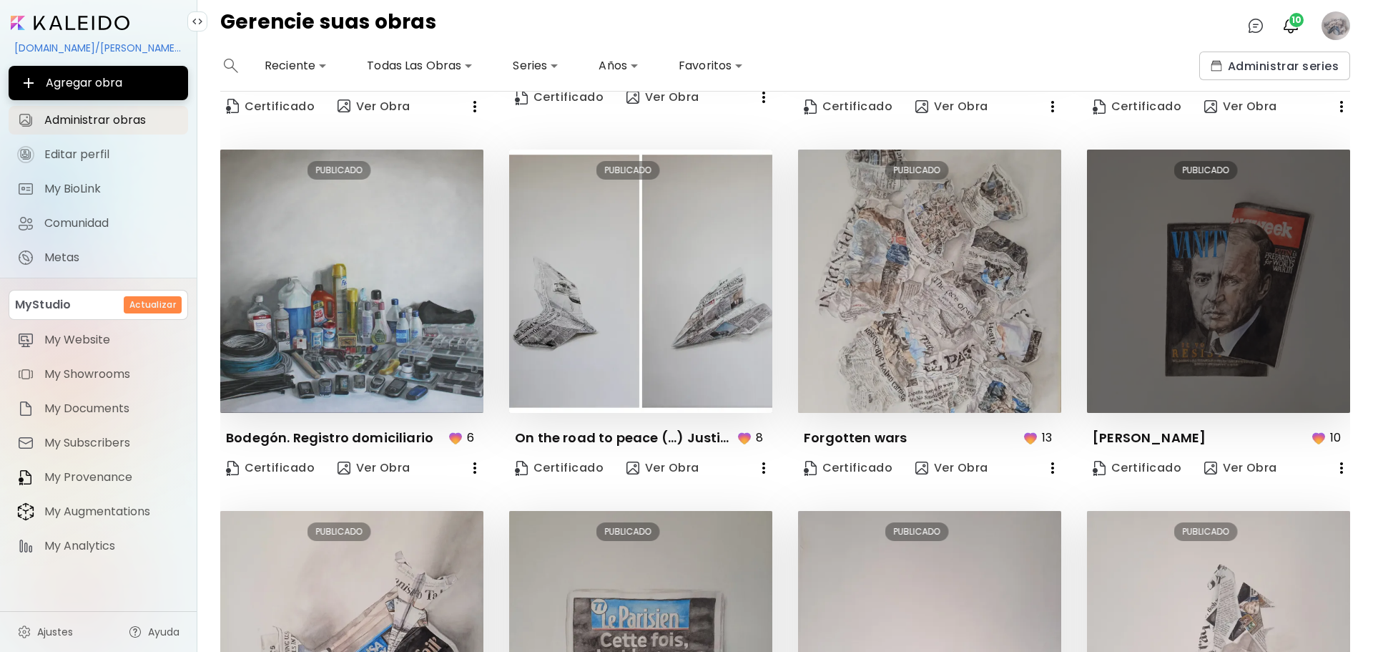
scroll to position [526, 6]
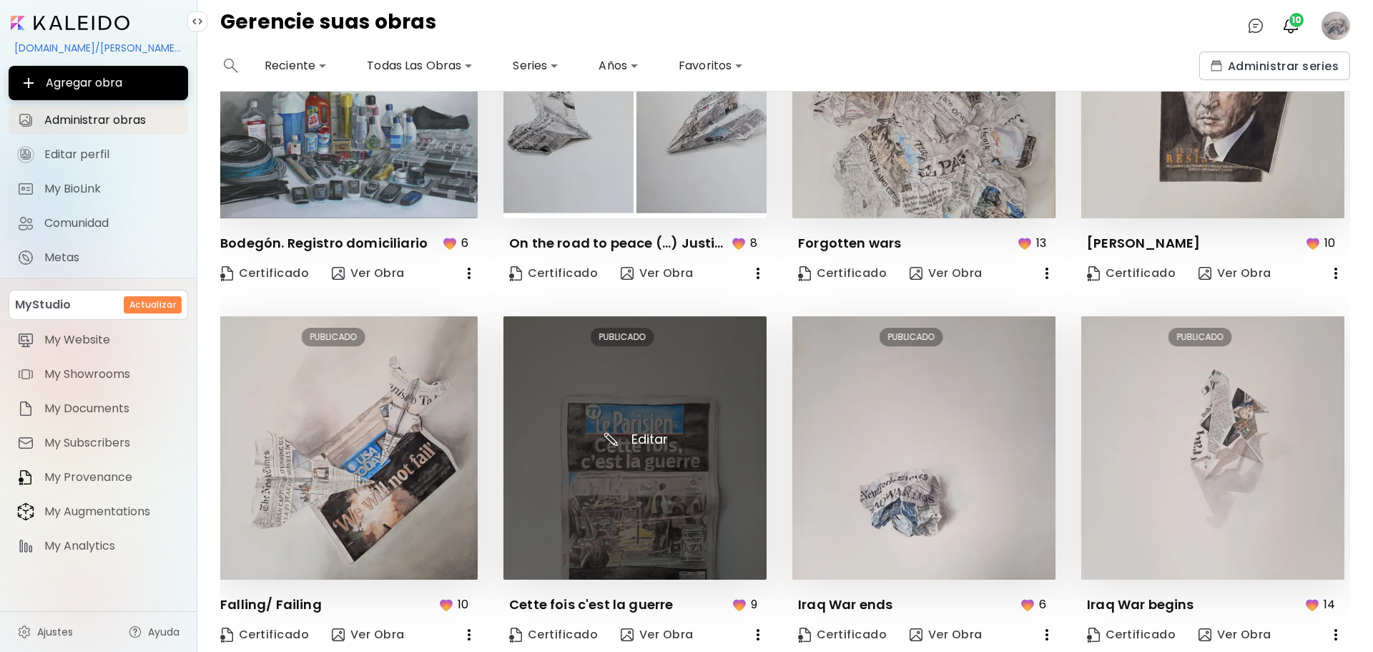
click at [682, 478] on img at bounding box center [635, 447] width 263 height 263
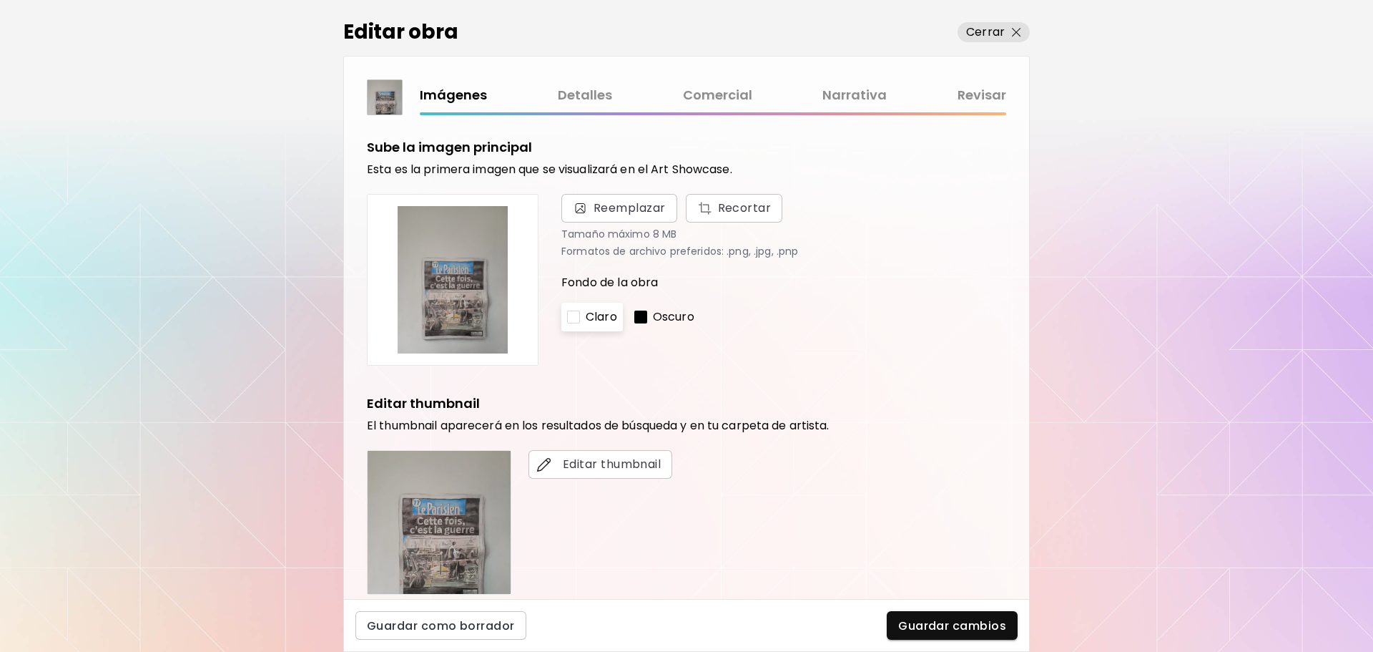
click at [715, 94] on link "Comercial" at bounding box center [717, 95] width 69 height 21
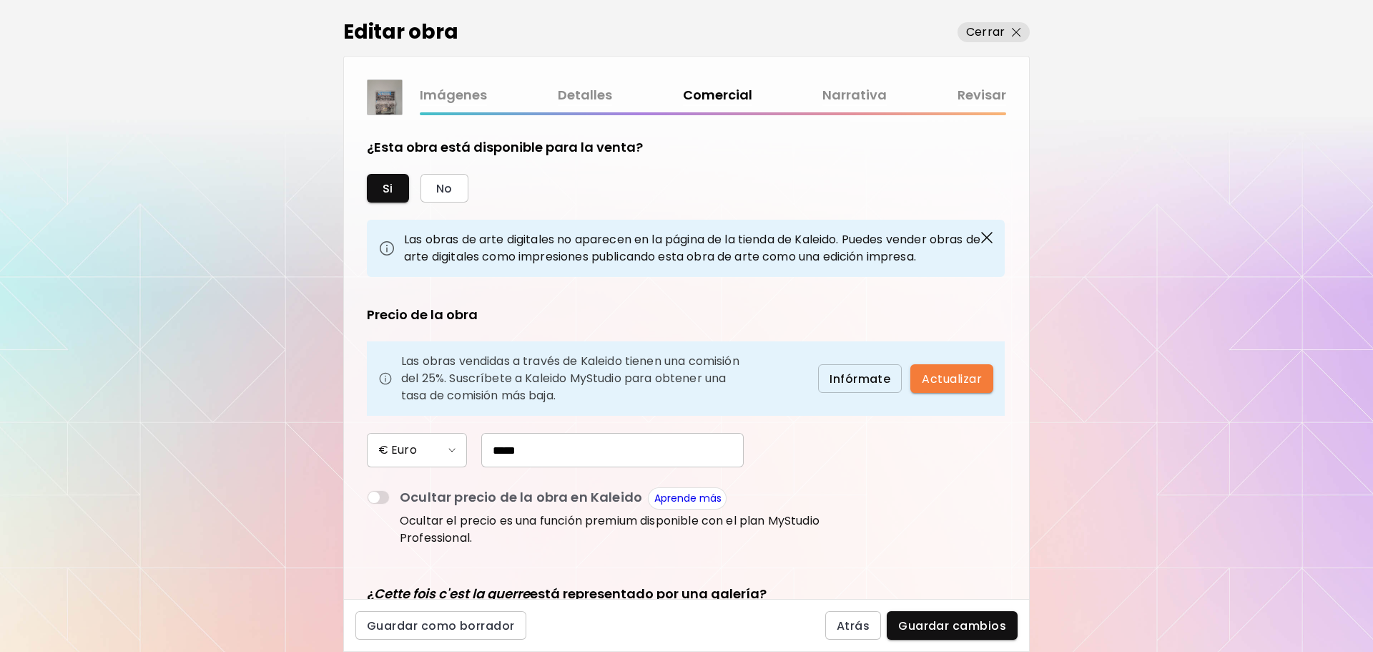
drag, startPoint x: 534, startPoint y: 453, endPoint x: 437, endPoint y: 451, distance: 96.6
click at [437, 451] on div "€ Euro *****" at bounding box center [596, 450] width 458 height 34
type input "***"
click at [925, 623] on span "Guardar cambios" at bounding box center [952, 625] width 108 height 15
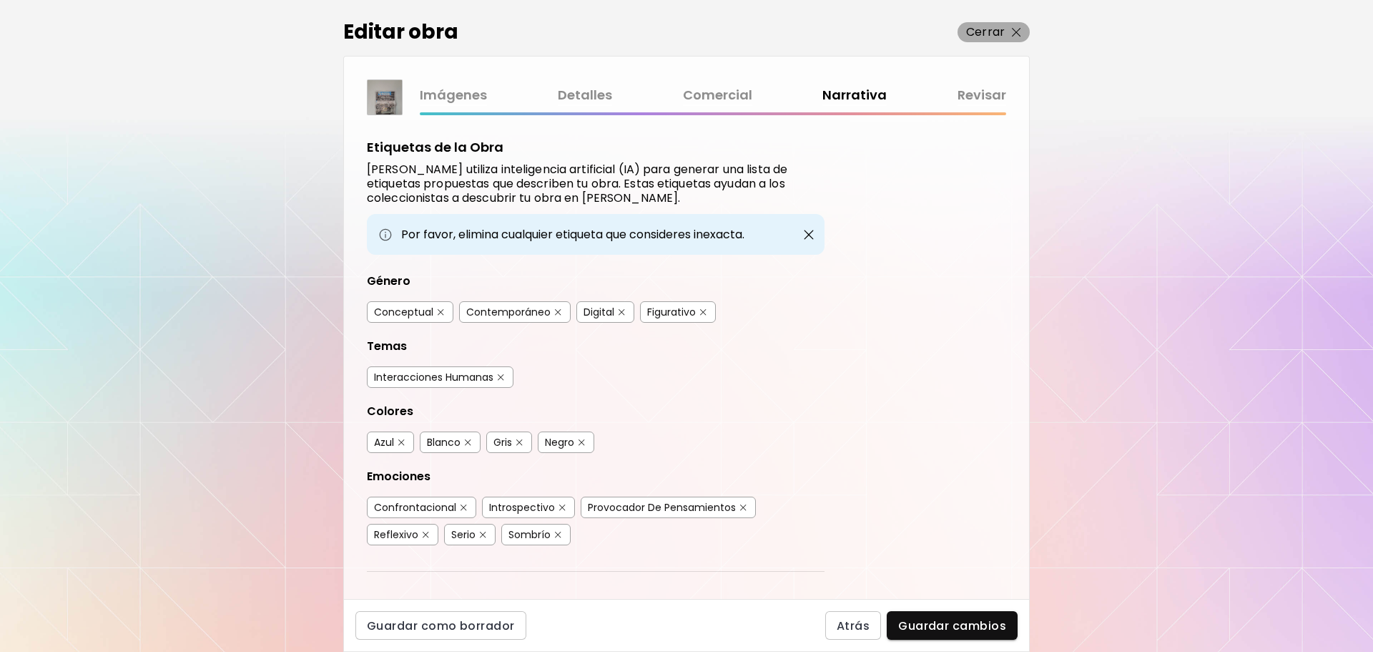
click at [999, 29] on p "Cerrar" at bounding box center [985, 32] width 39 height 17
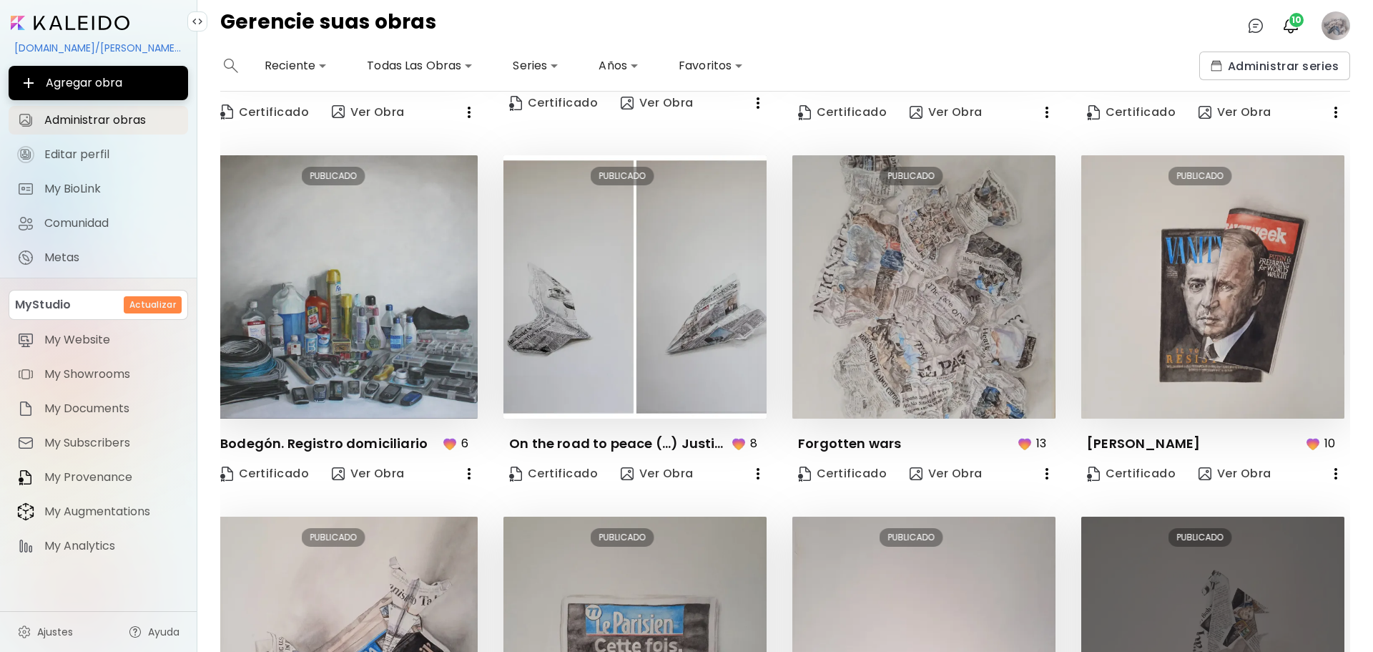
scroll to position [313, 6]
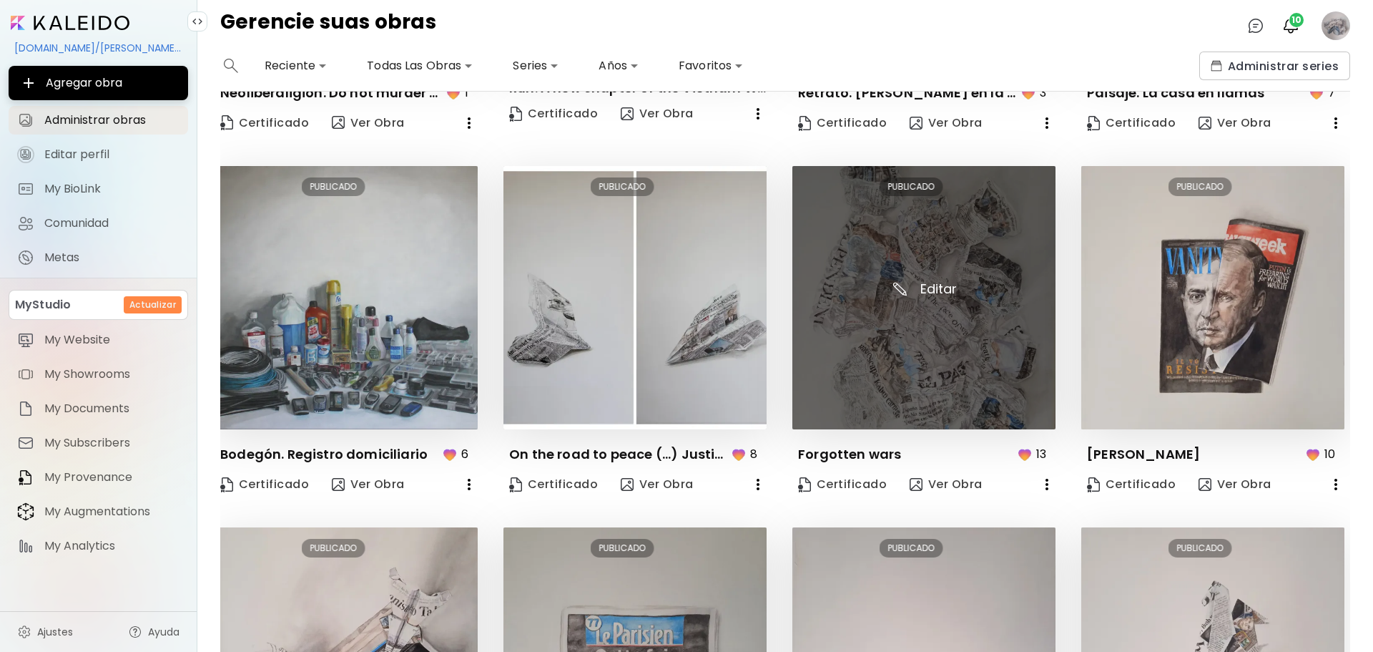
click at [928, 312] on img at bounding box center [924, 297] width 263 height 263
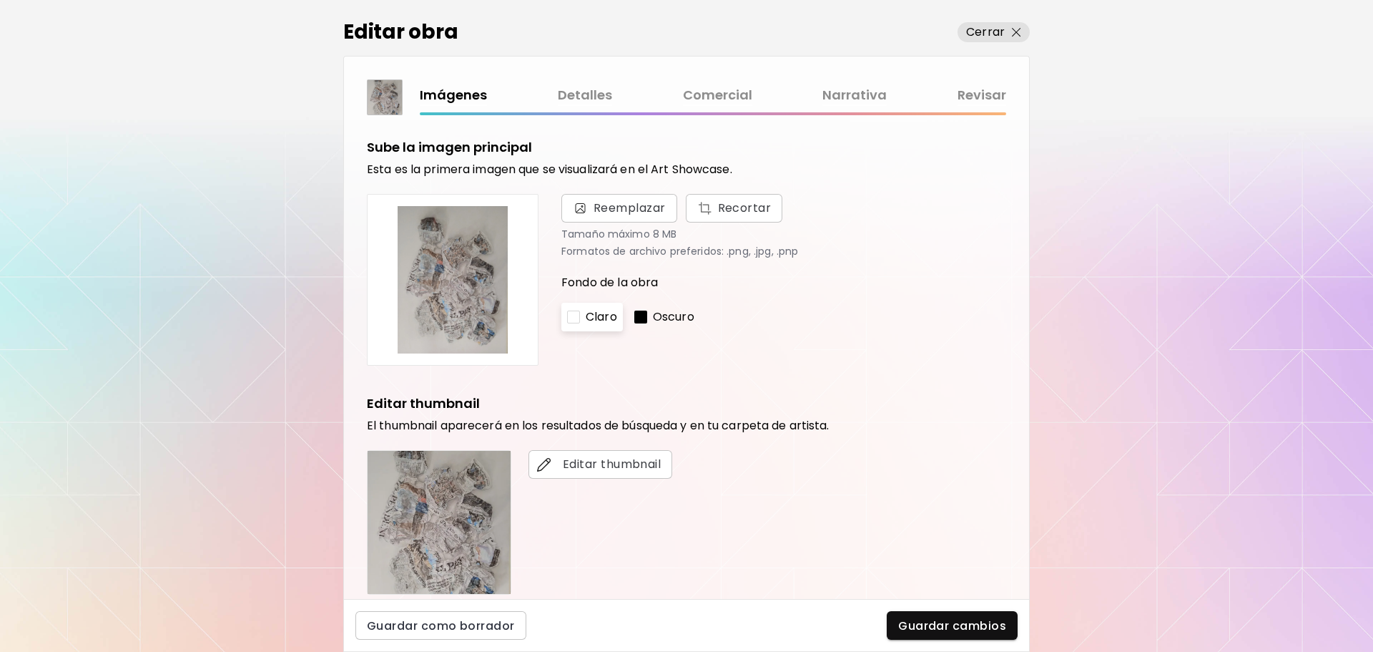
click at [702, 93] on link "Comercial" at bounding box center [717, 95] width 69 height 21
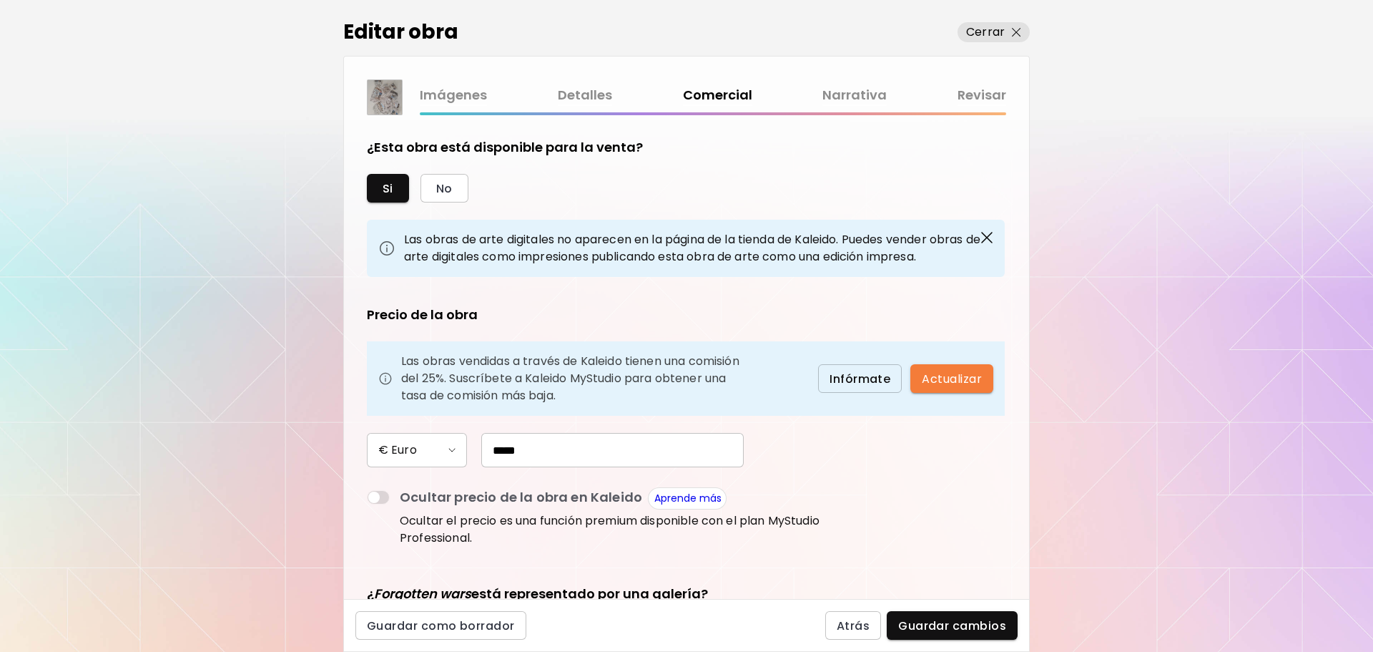
drag, startPoint x: 537, startPoint y: 455, endPoint x: 418, endPoint y: 446, distance: 119.8
click at [418, 446] on div "€ Euro *****" at bounding box center [596, 450] width 458 height 34
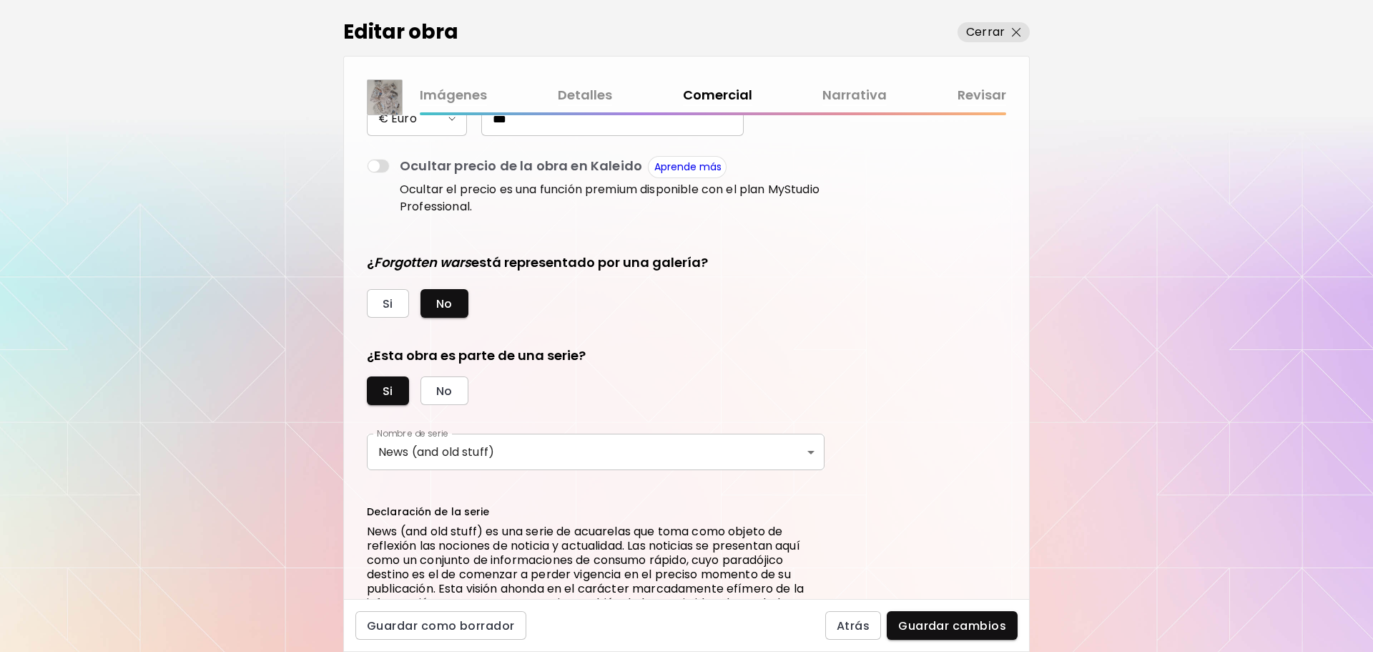
scroll to position [333, 0]
type input "***"
click at [913, 628] on span "Guardar cambios" at bounding box center [952, 625] width 108 height 15
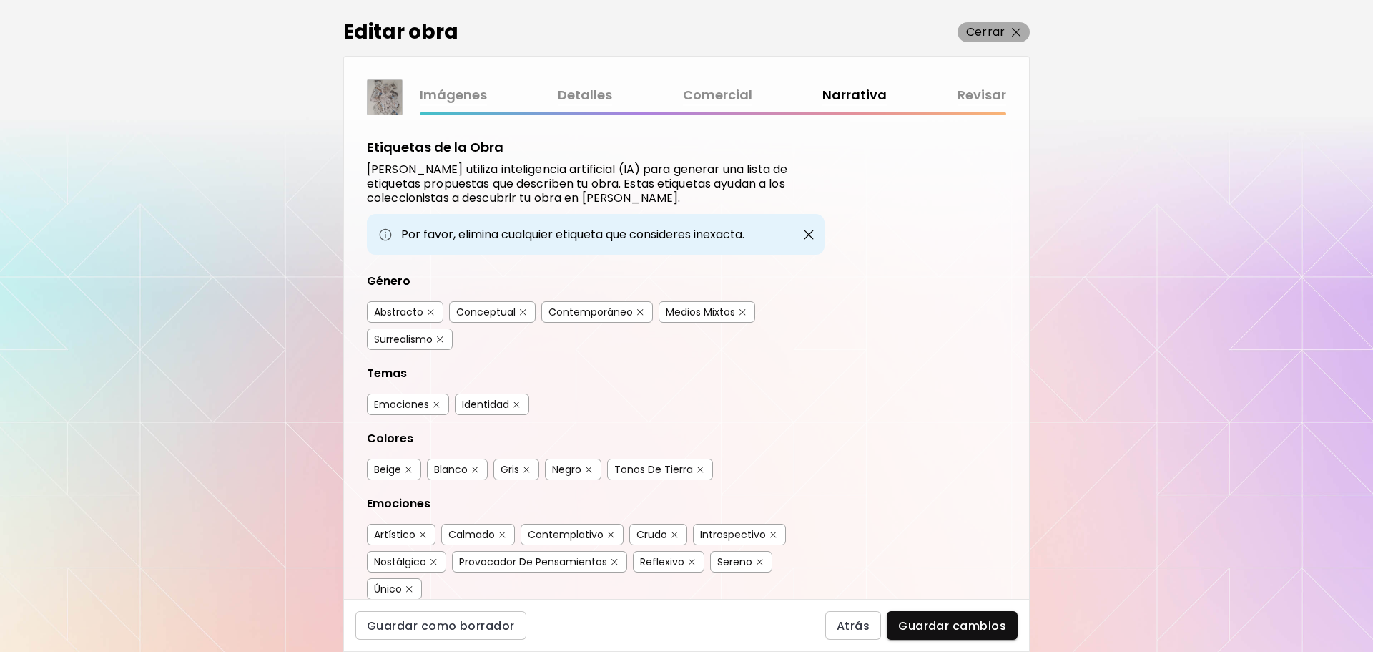
click at [1013, 32] on img "button" at bounding box center [1016, 32] width 9 height 9
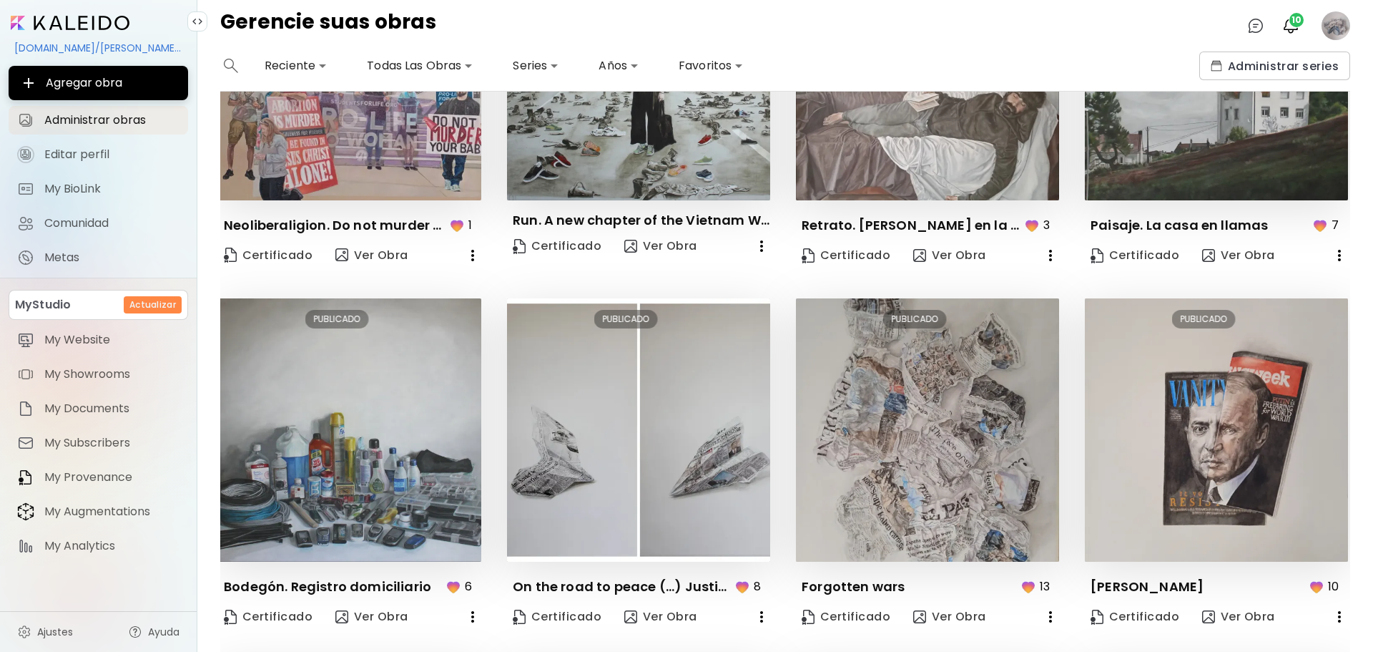
scroll to position [188, 1]
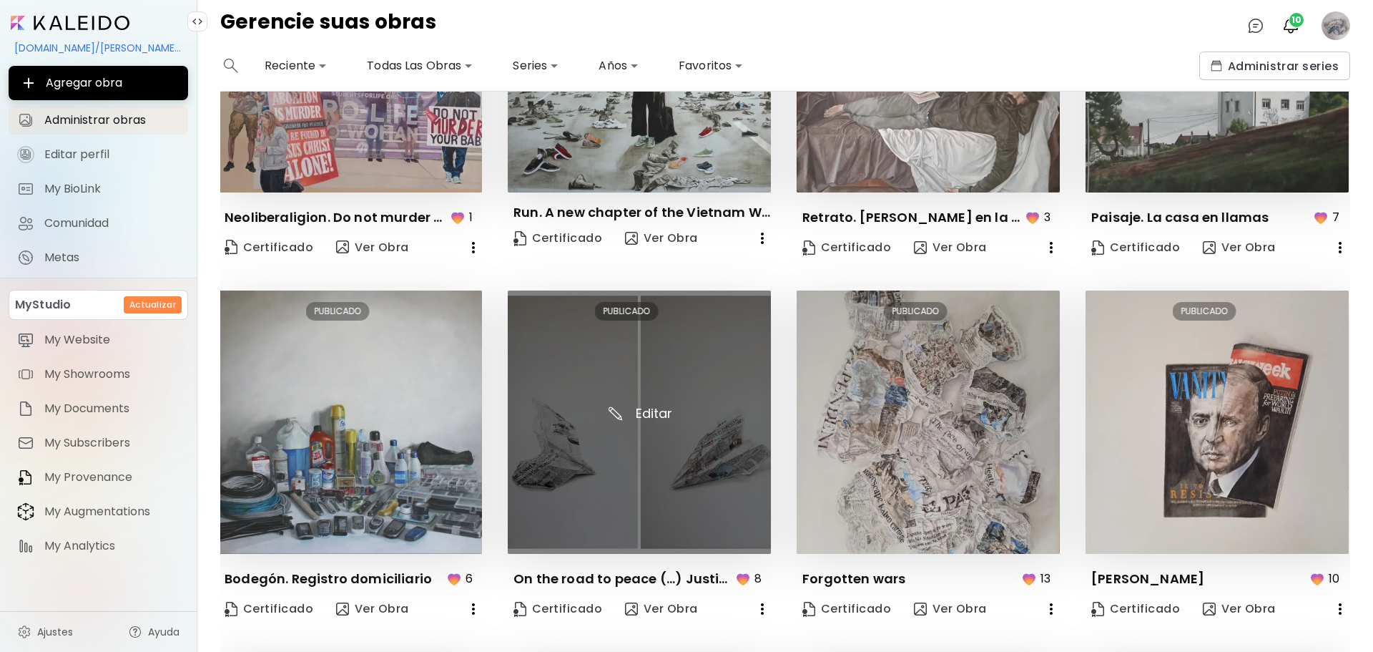
click at [632, 454] on img at bounding box center [639, 421] width 263 height 263
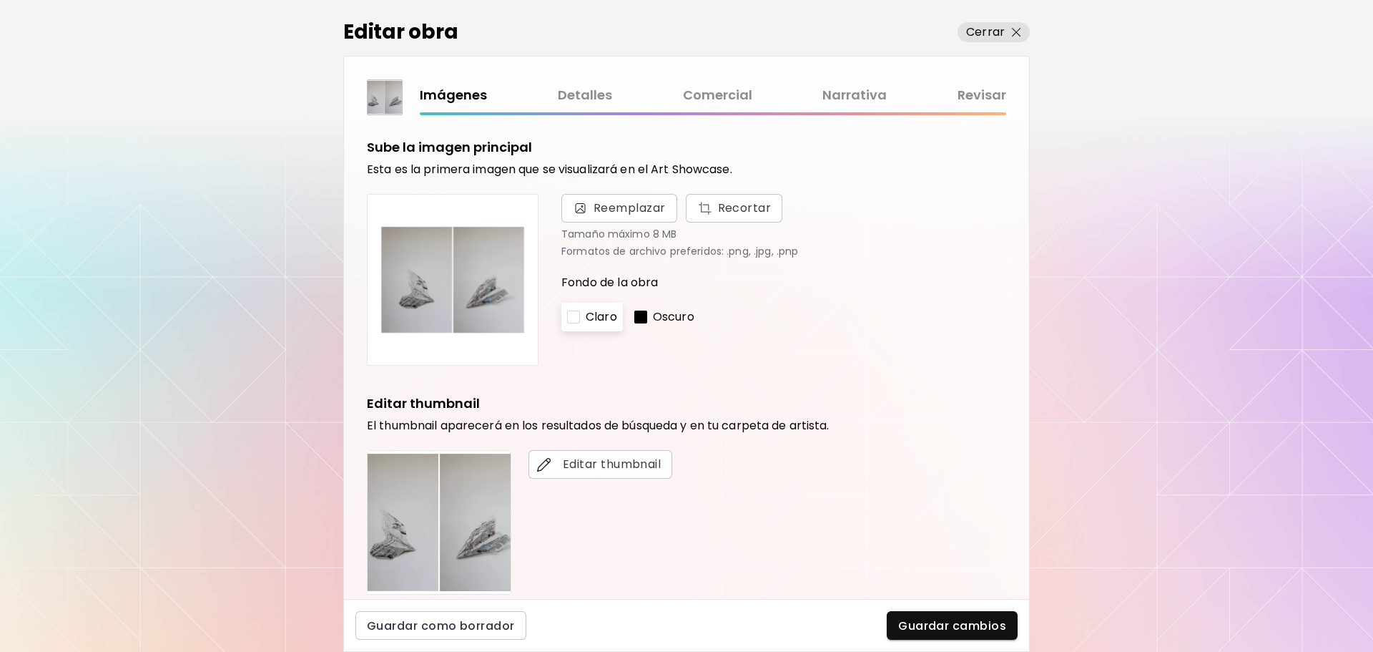
click at [732, 92] on link "Comercial" at bounding box center [717, 95] width 69 height 21
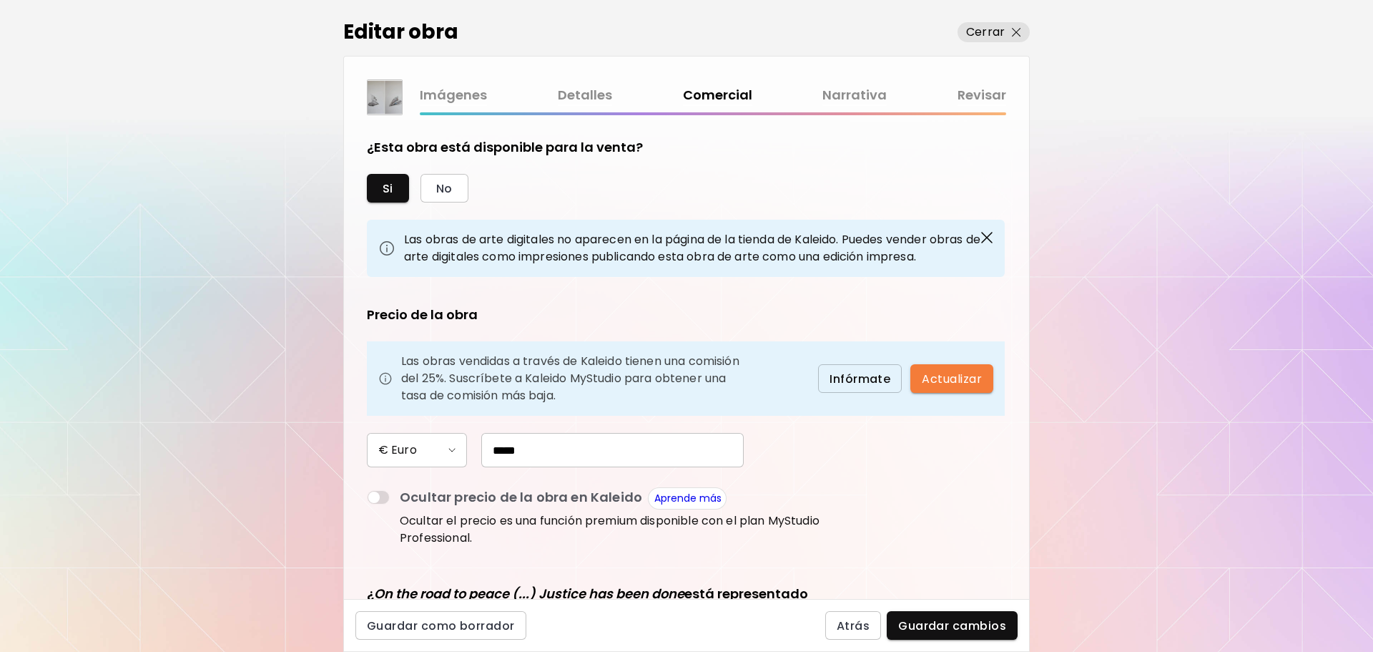
drag, startPoint x: 553, startPoint y: 450, endPoint x: 411, endPoint y: 457, distance: 142.5
click at [411, 457] on div "€ Euro *****" at bounding box center [596, 450] width 458 height 34
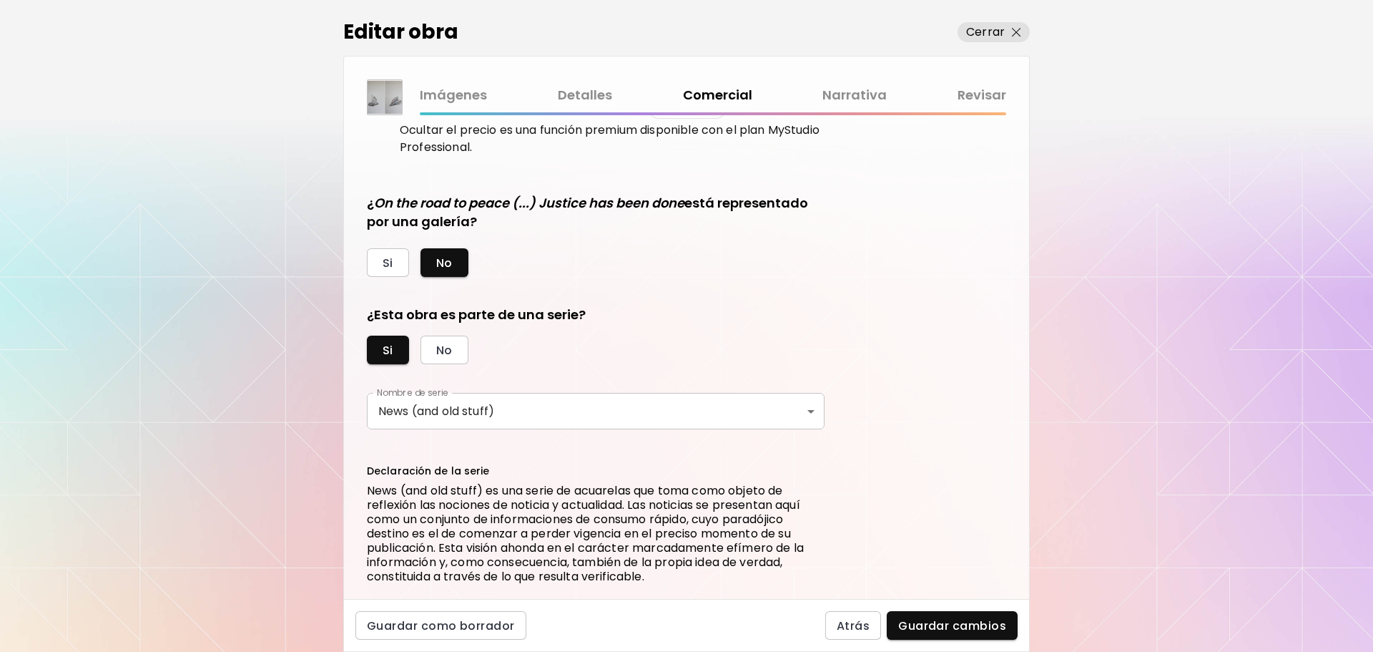
scroll to position [391, 0]
type input "***"
click at [941, 624] on span "Guardar cambios" at bounding box center [952, 625] width 108 height 15
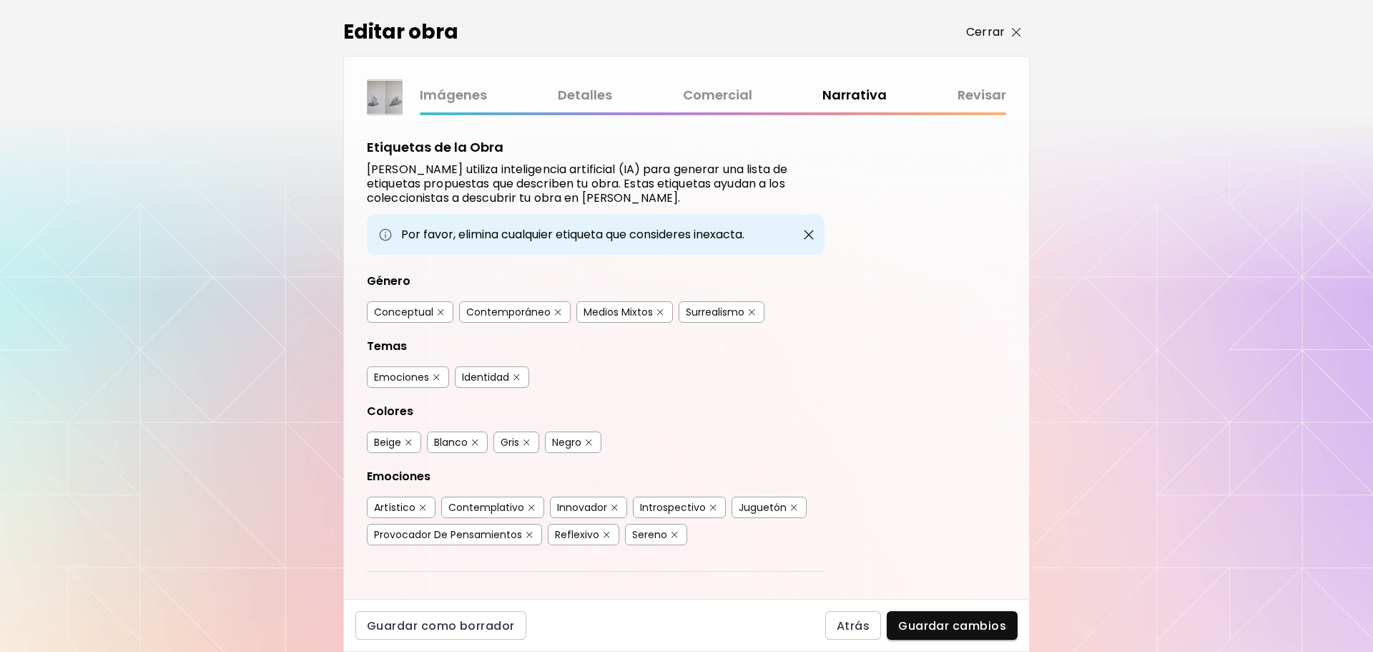
click at [1014, 26] on span "Cerrar" at bounding box center [993, 32] width 55 height 17
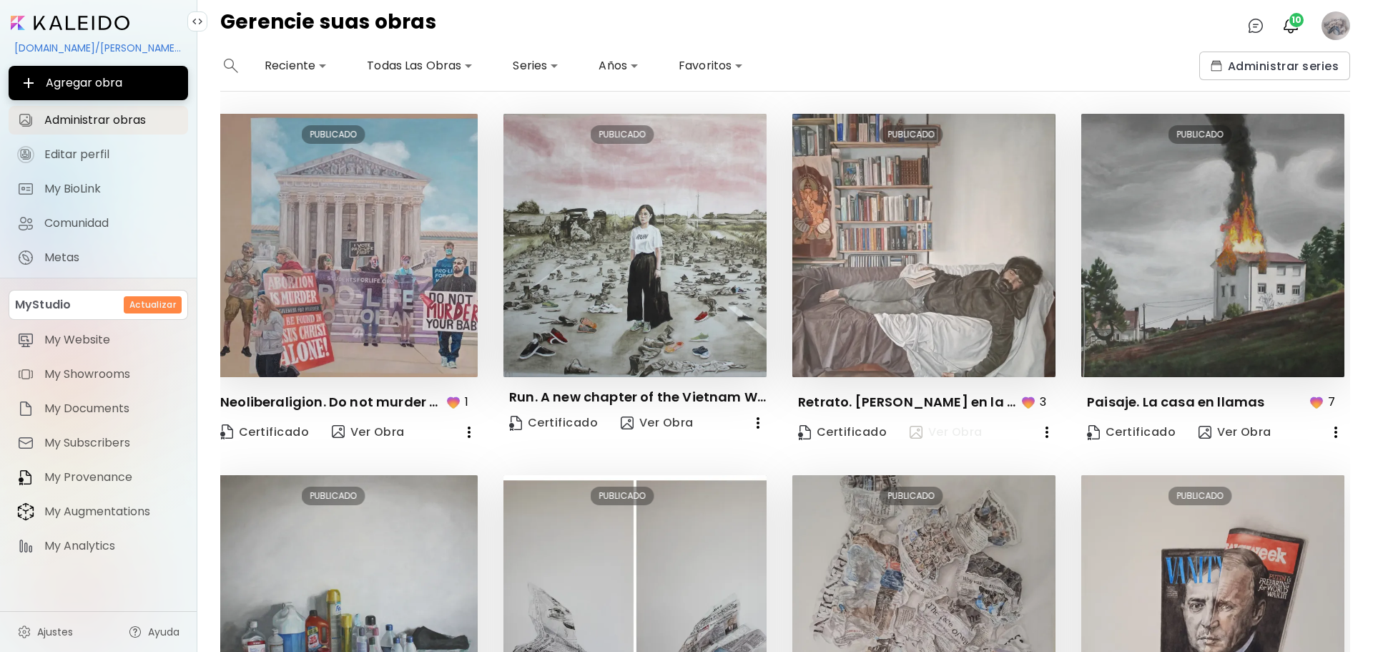
scroll to position [2, 6]
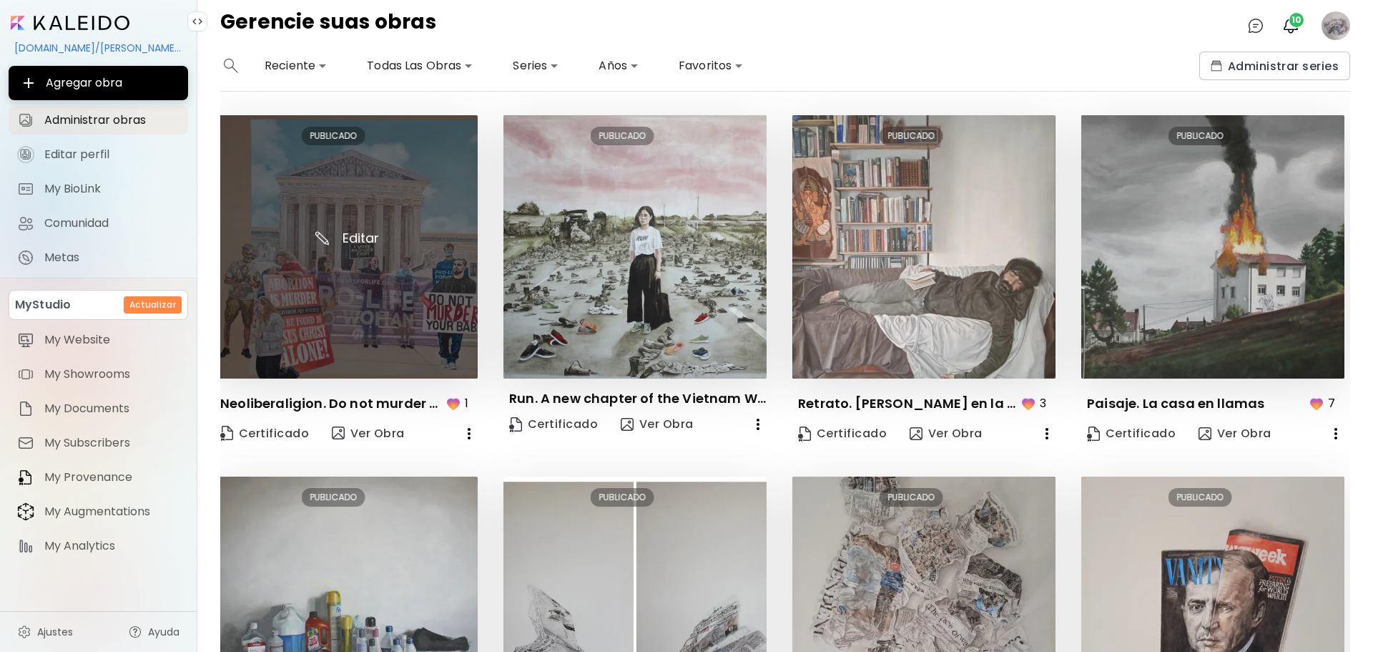
click at [383, 207] on img at bounding box center [346, 246] width 263 height 263
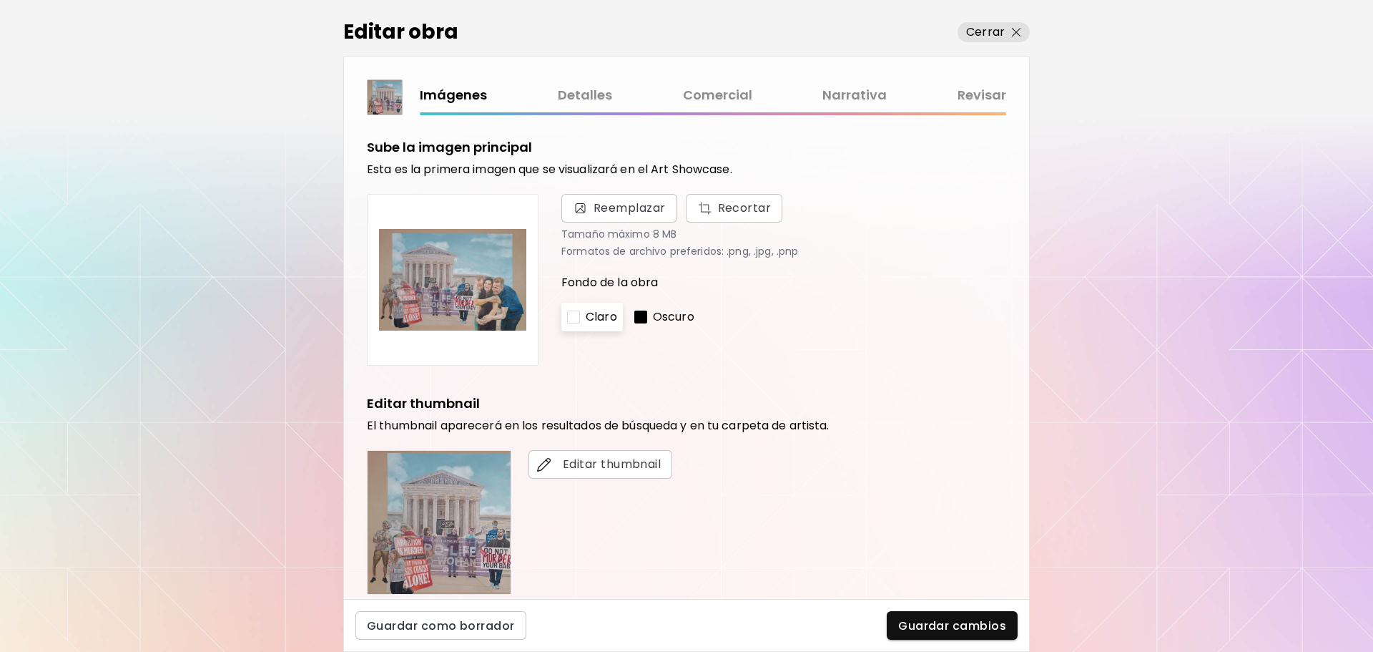
drag, startPoint x: 701, startPoint y: 298, endPoint x: 634, endPoint y: 102, distance: 207.6
click at [634, 102] on div "Imágenes Detalles Comercial Narrativa Revisar" at bounding box center [713, 95] width 587 height 21
click at [744, 91] on link "Comercial" at bounding box center [717, 95] width 69 height 21
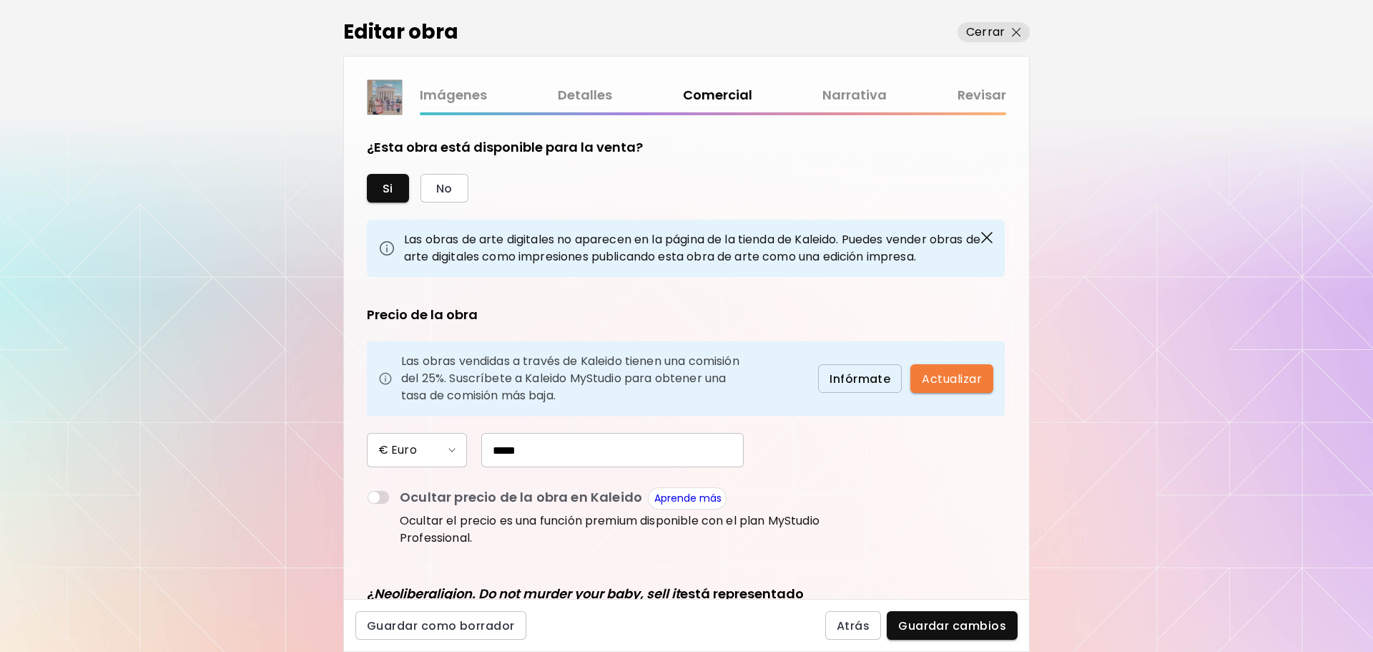
drag, startPoint x: 560, startPoint y: 456, endPoint x: 464, endPoint y: 451, distance: 96.7
click at [464, 451] on div "€ Euro *****" at bounding box center [596, 450] width 458 height 34
click at [501, 449] on input "*****" at bounding box center [612, 450] width 263 height 34
click at [498, 452] on input "*****" at bounding box center [612, 450] width 263 height 34
type input "*"
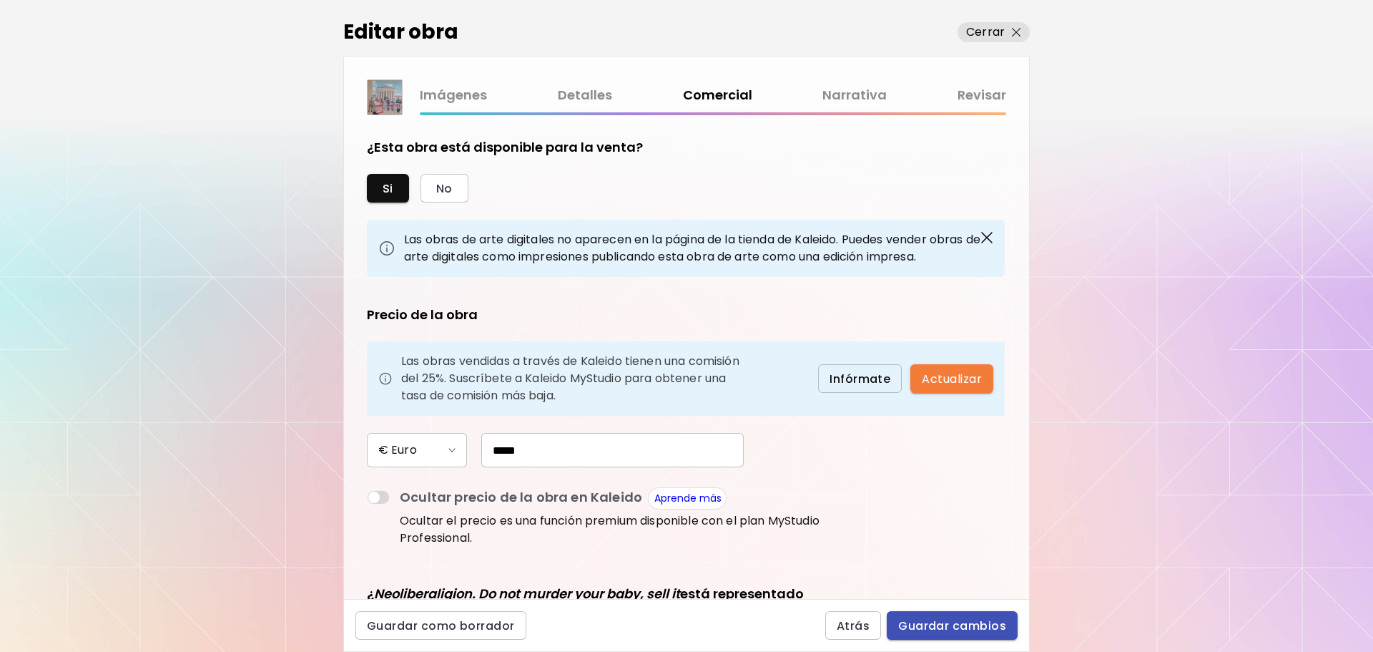
type input "*****"
click at [918, 625] on span "Guardar cambios" at bounding box center [952, 625] width 108 height 15
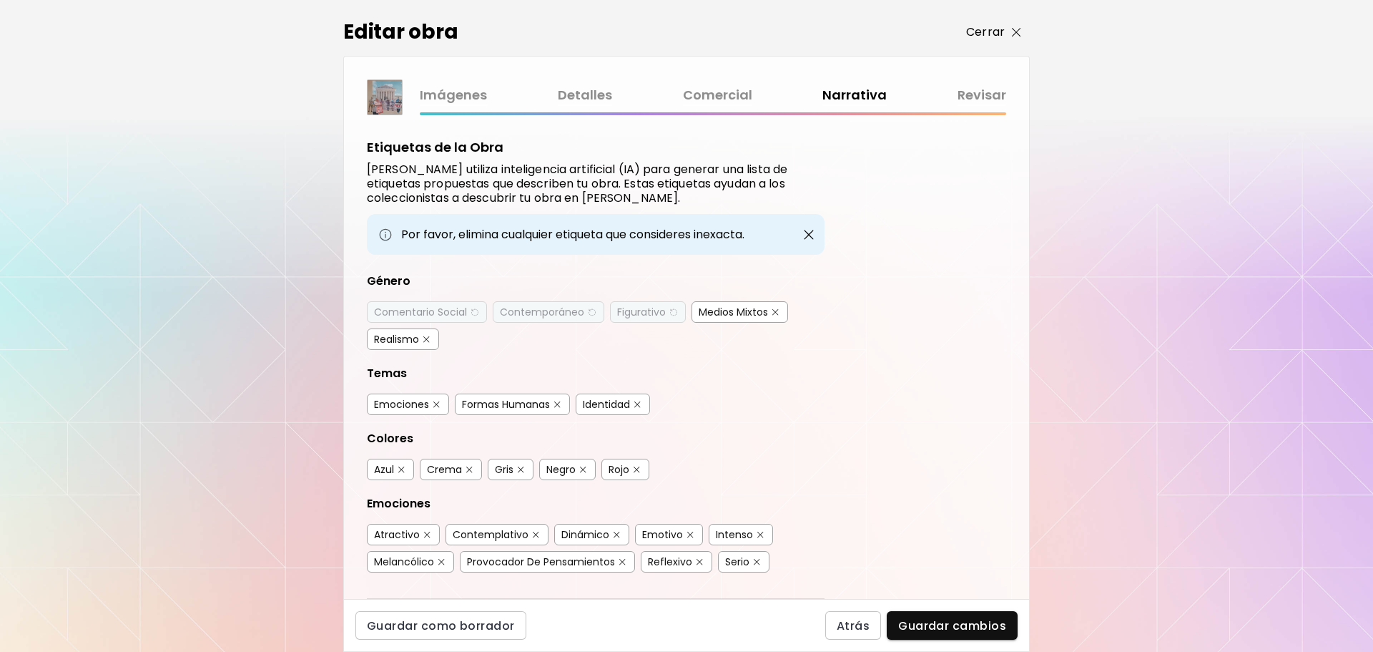
click at [1017, 29] on img "button" at bounding box center [1016, 32] width 9 height 9
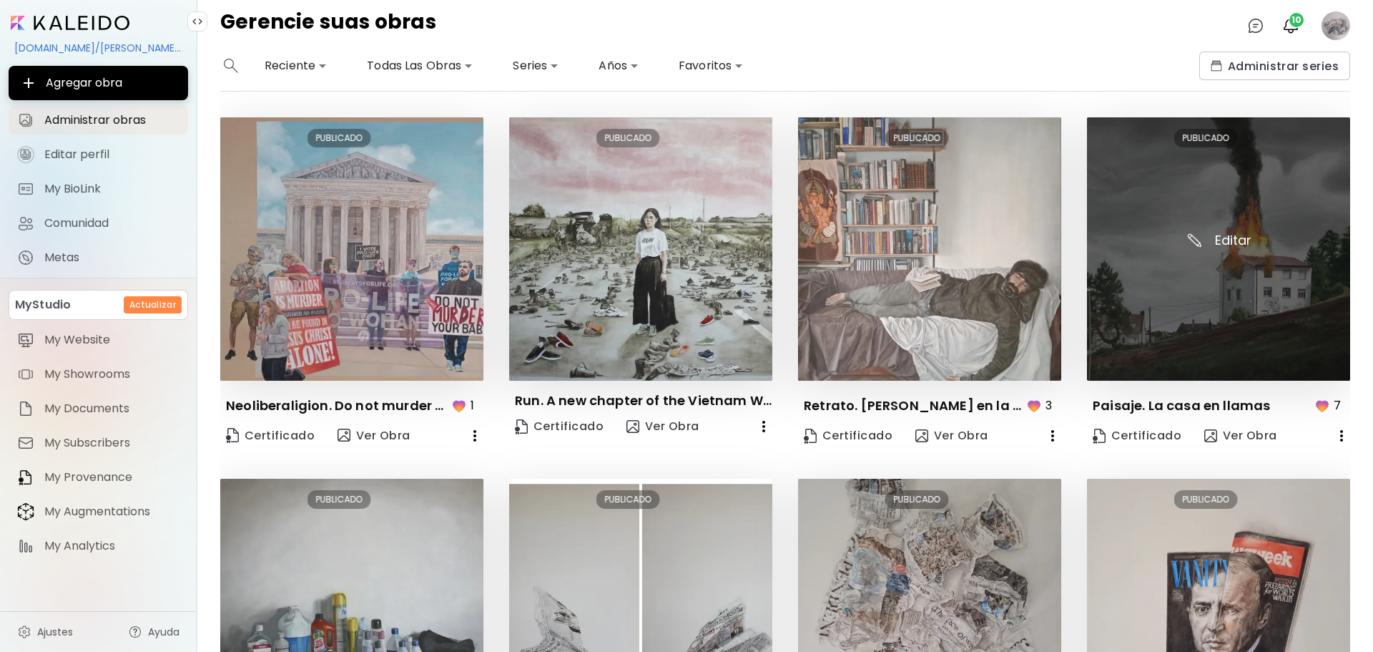
click at [1167, 268] on img at bounding box center [1218, 248] width 263 height 263
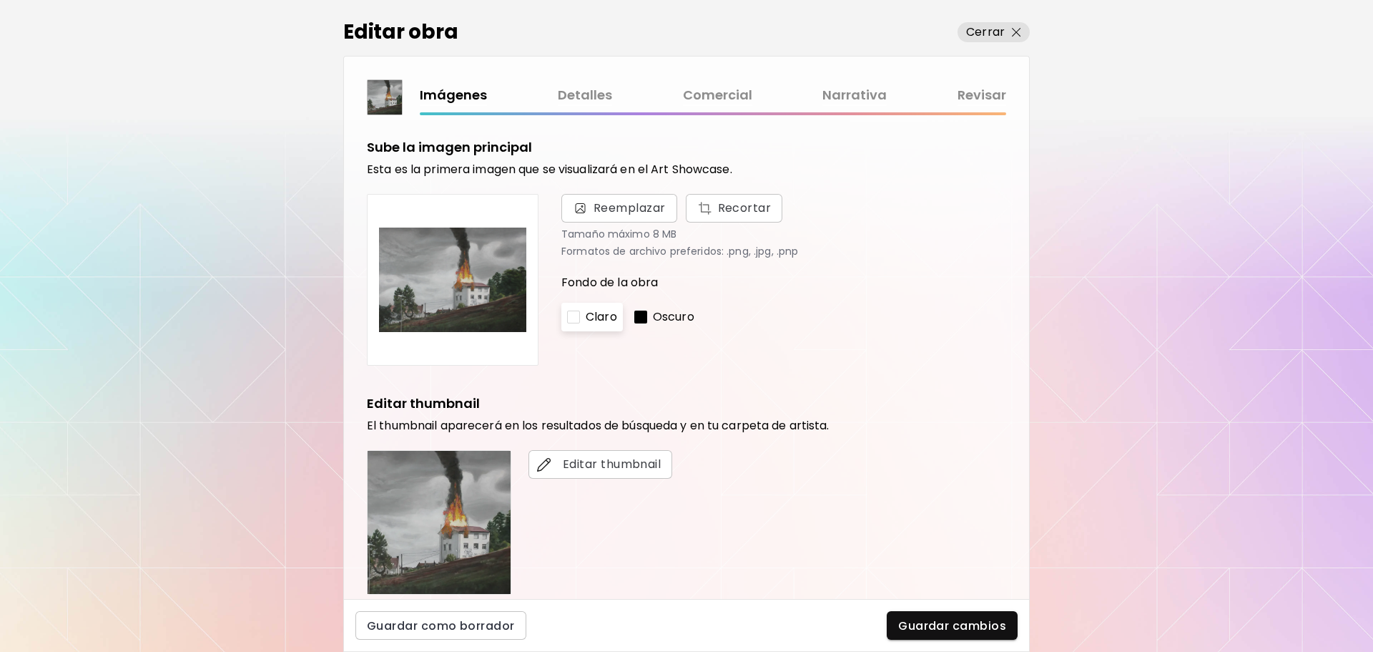
scroll to position [46, 0]
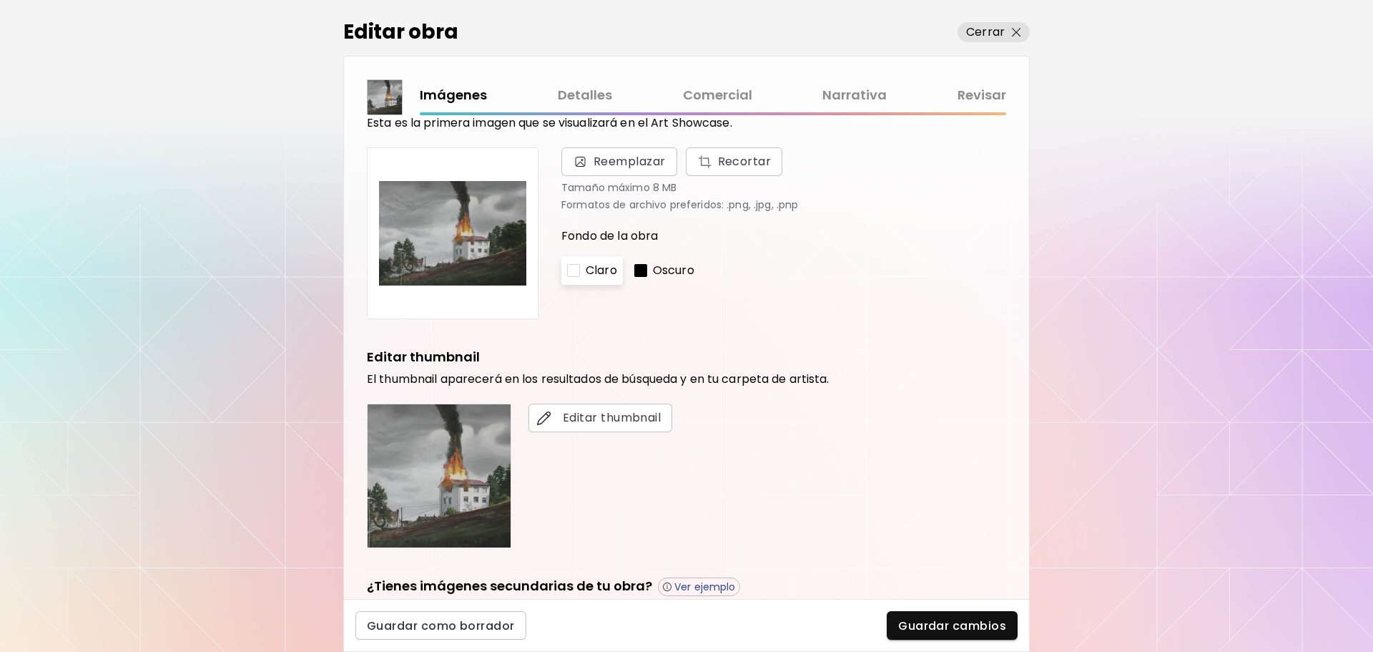
click at [694, 99] on link "Comercial" at bounding box center [717, 95] width 69 height 21
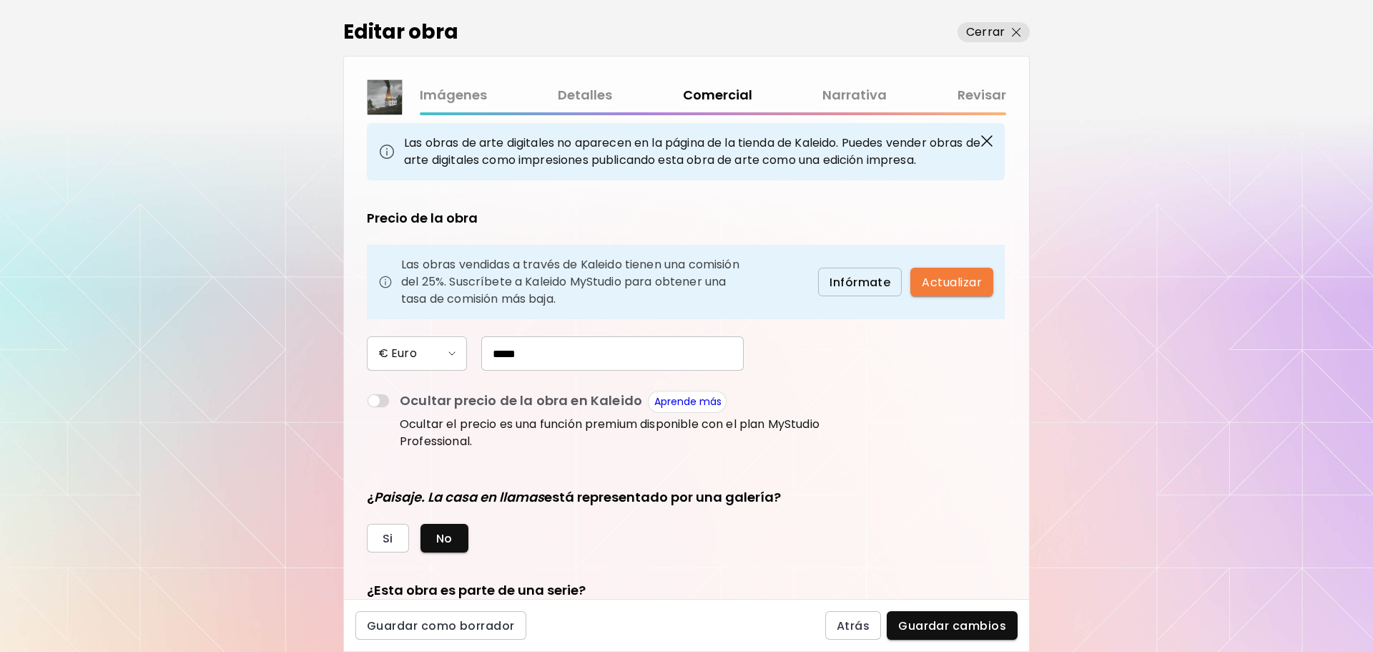
scroll to position [97, 0]
click at [498, 353] on input "*****" at bounding box center [612, 352] width 263 height 34
type input "*"
type input "*****"
click at [960, 625] on span "Guardar cambios" at bounding box center [952, 625] width 108 height 15
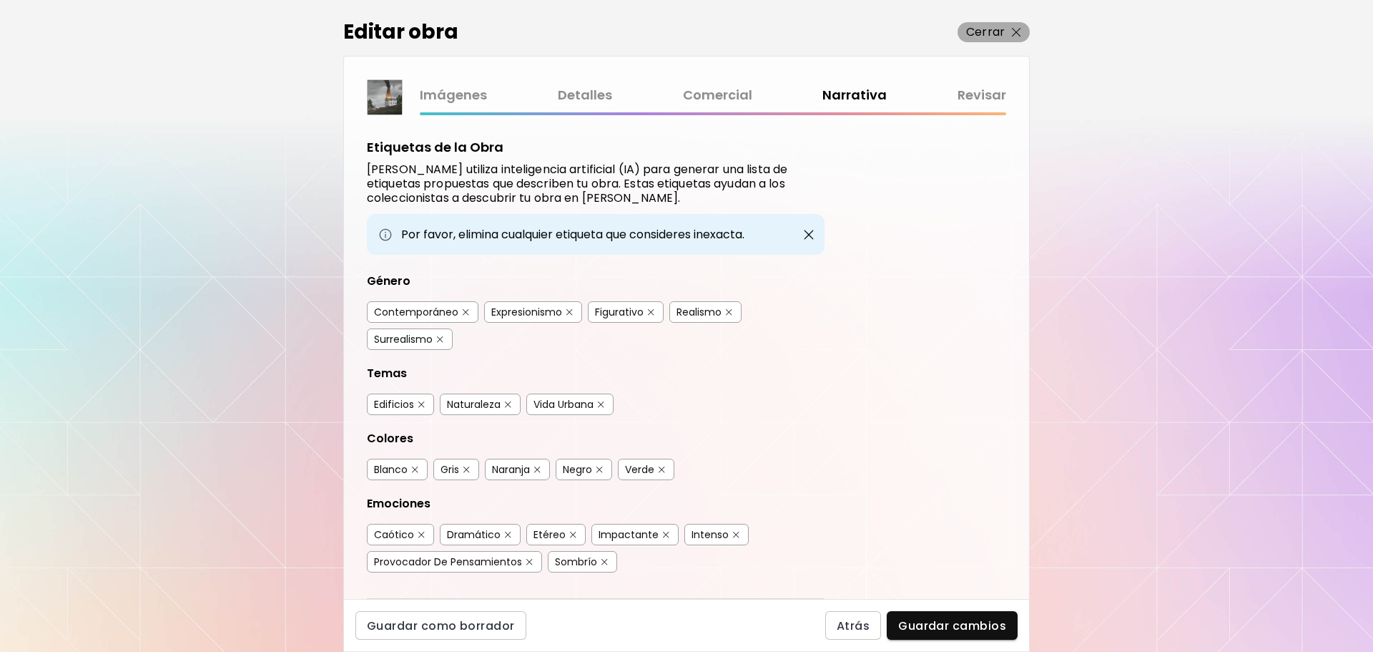
click at [1016, 36] on img "button" at bounding box center [1016, 32] width 9 height 9
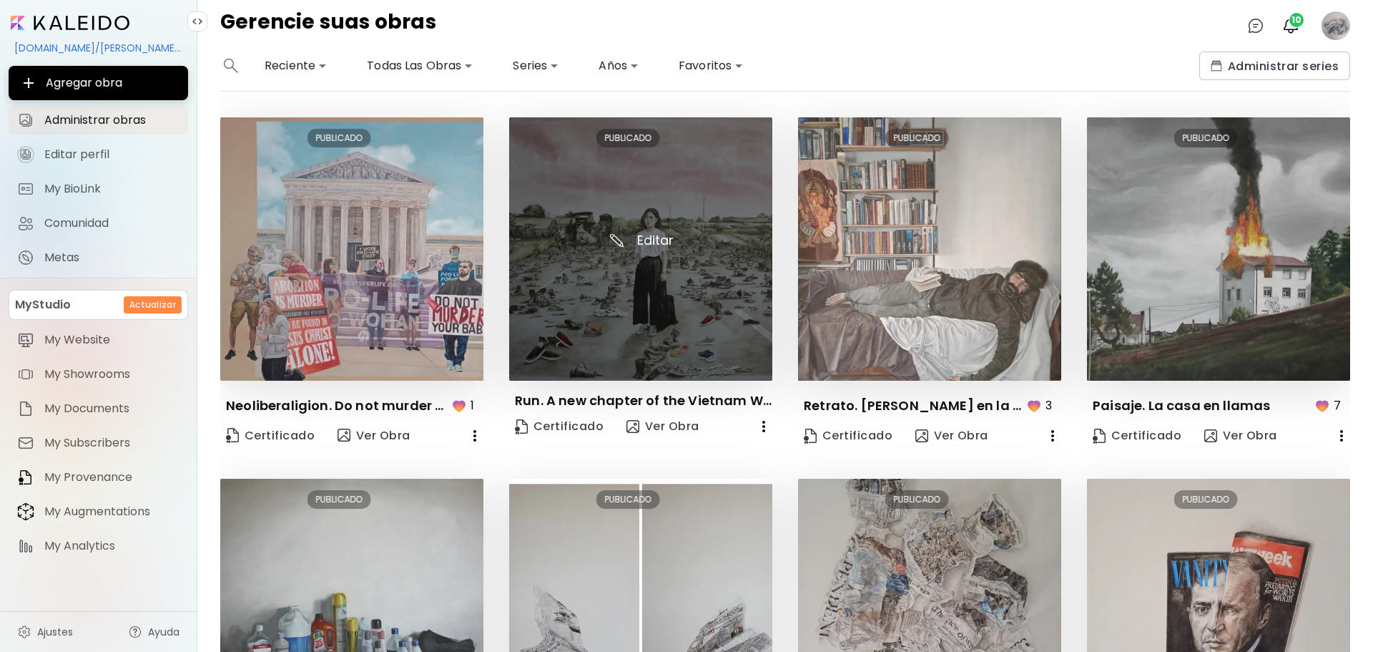
click at [655, 272] on img at bounding box center [640, 248] width 263 height 263
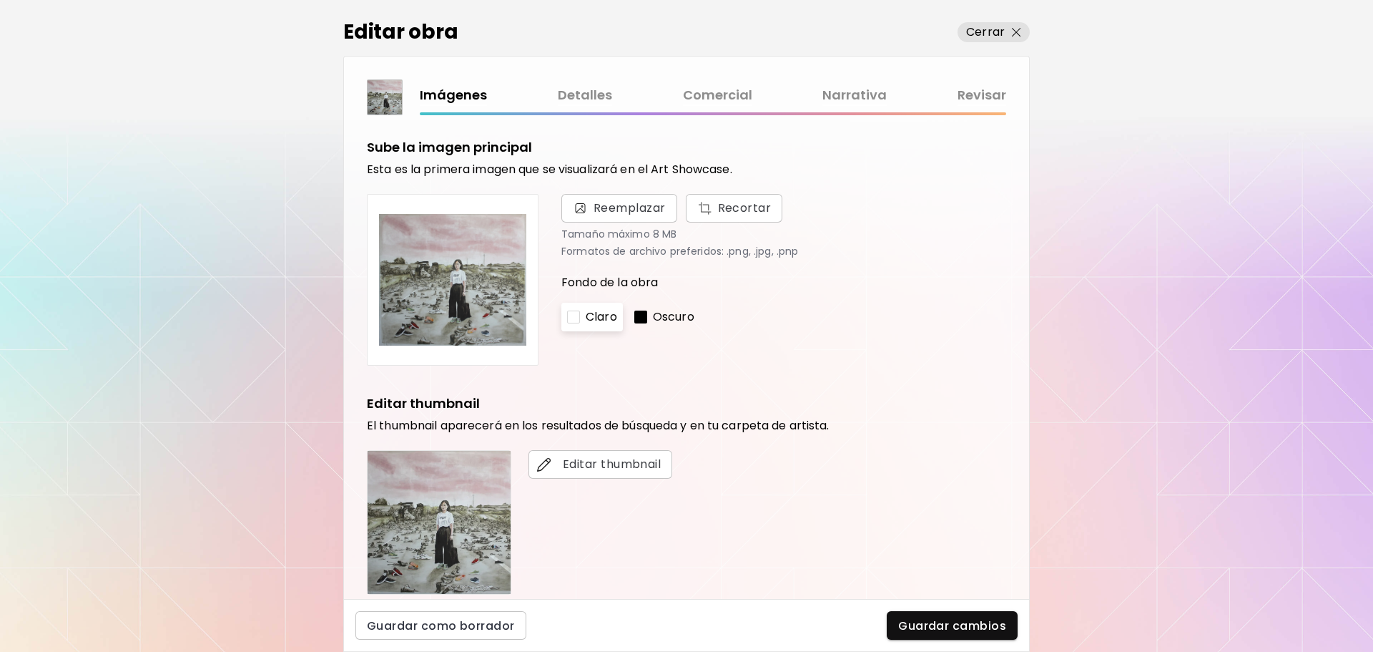
click at [710, 94] on link "Comercial" at bounding box center [717, 95] width 69 height 21
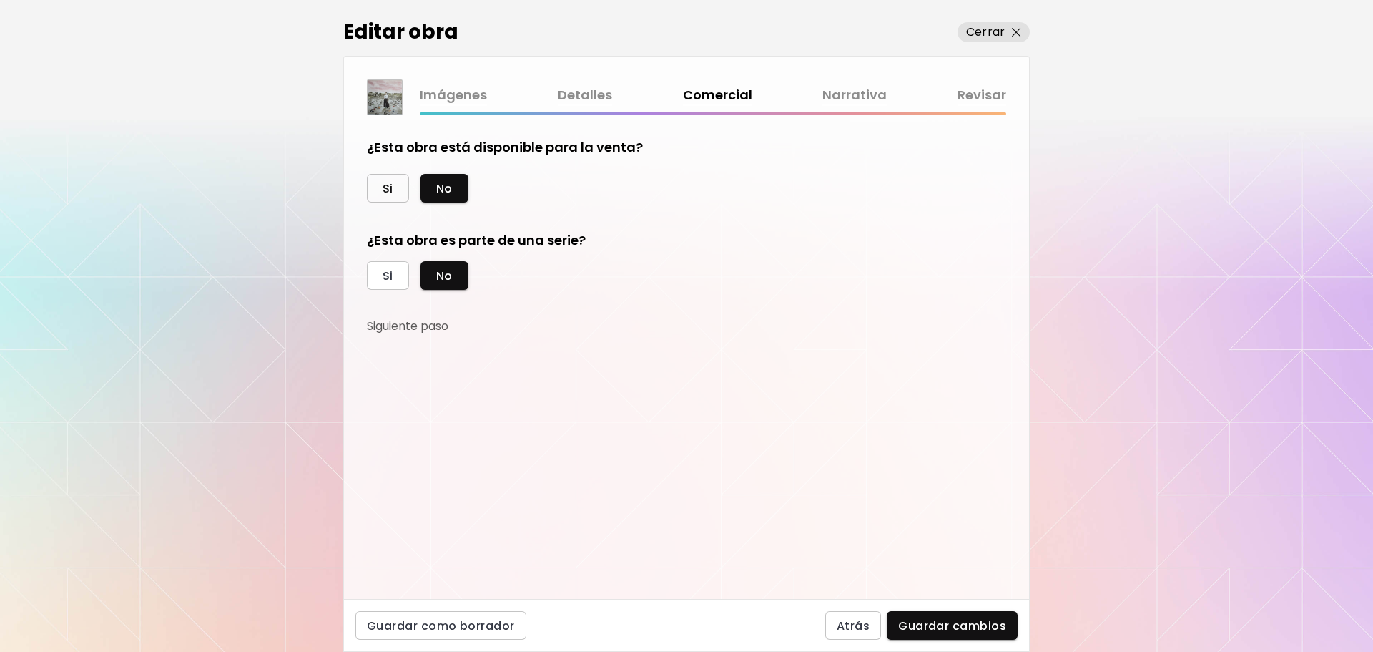
click at [389, 189] on span "Si" at bounding box center [388, 188] width 11 height 15
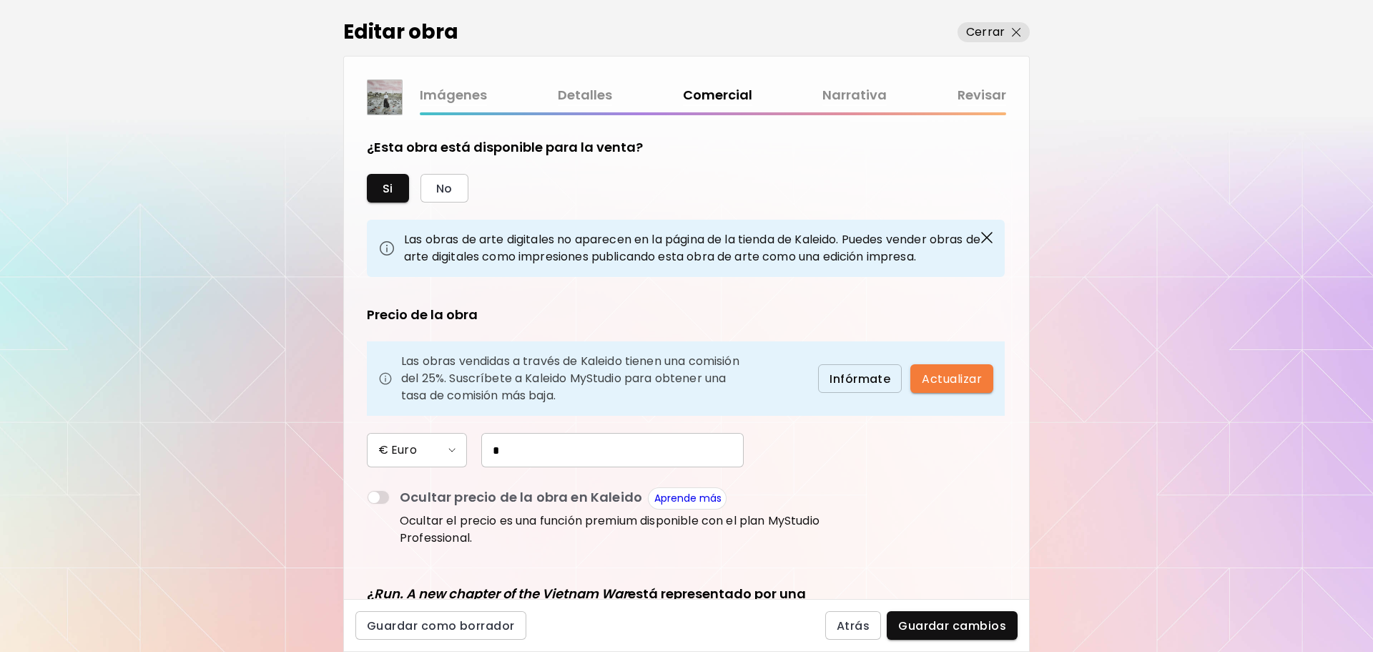
click at [531, 455] on input "*" at bounding box center [612, 450] width 263 height 34
type input "*****"
click at [936, 636] on button "Guardar cambios" at bounding box center [952, 625] width 131 height 29
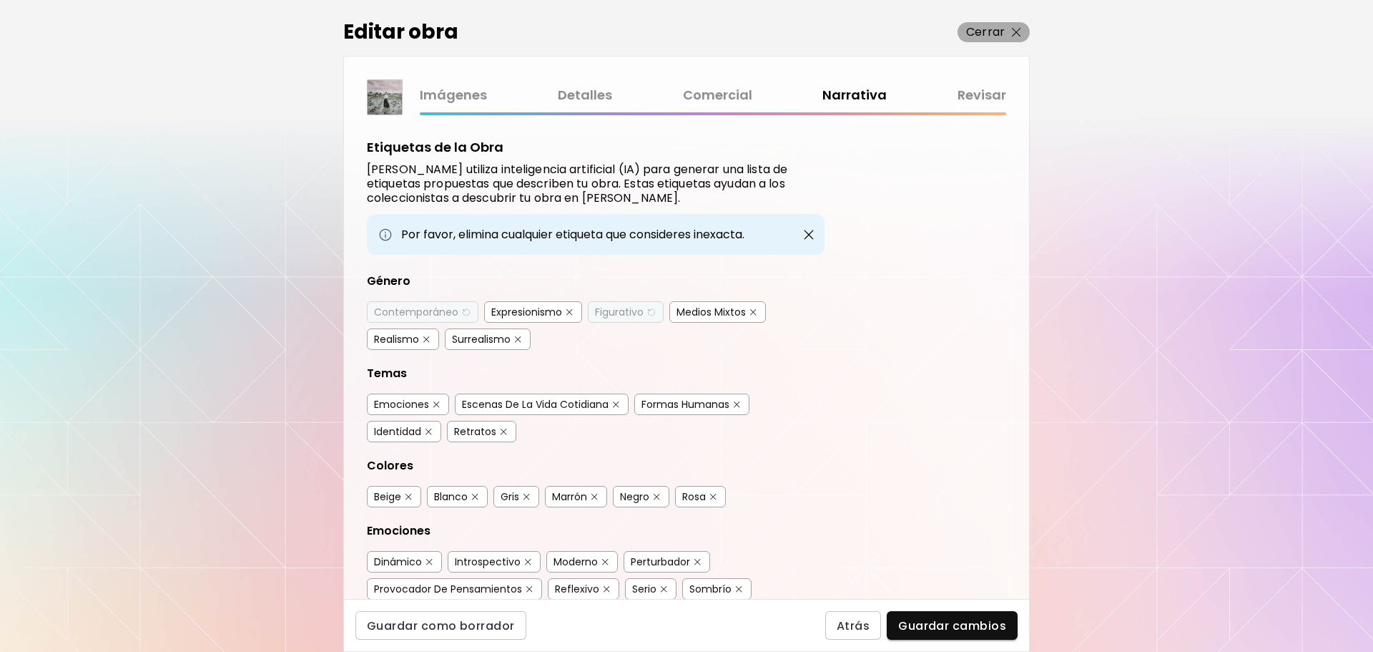
click at [1002, 34] on p "Cerrar" at bounding box center [985, 32] width 39 height 17
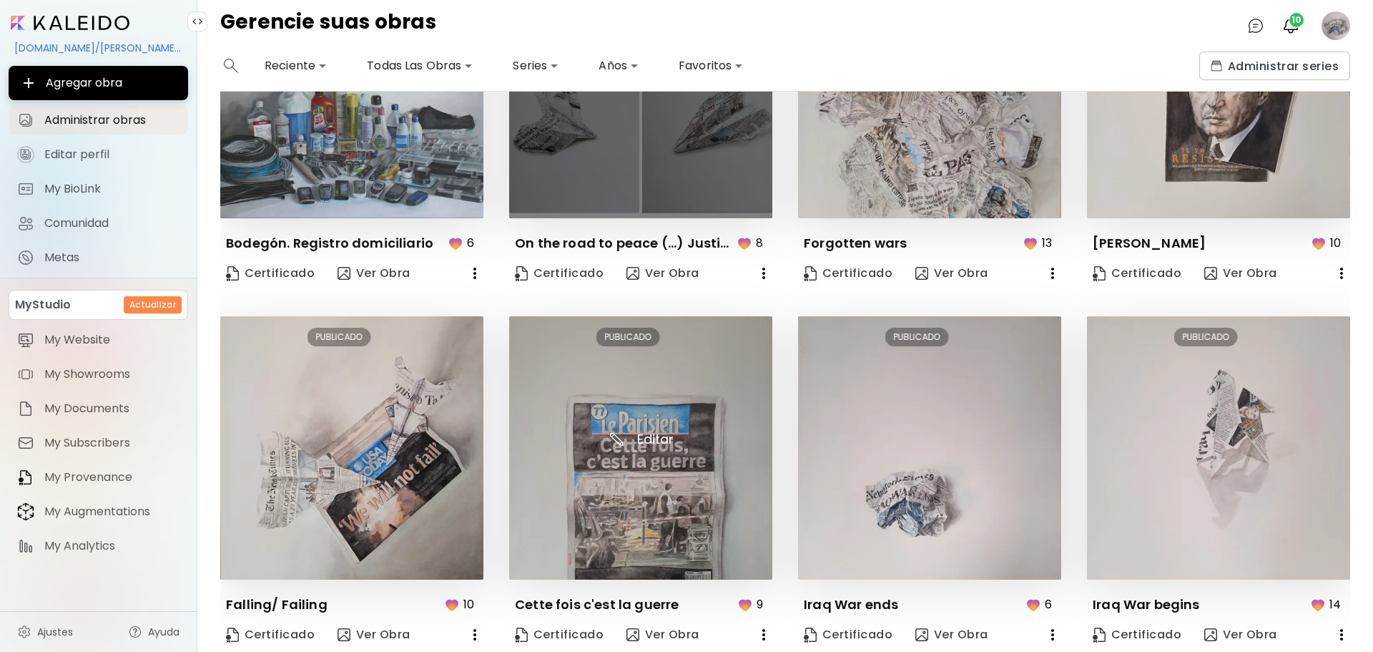
scroll to position [526, 6]
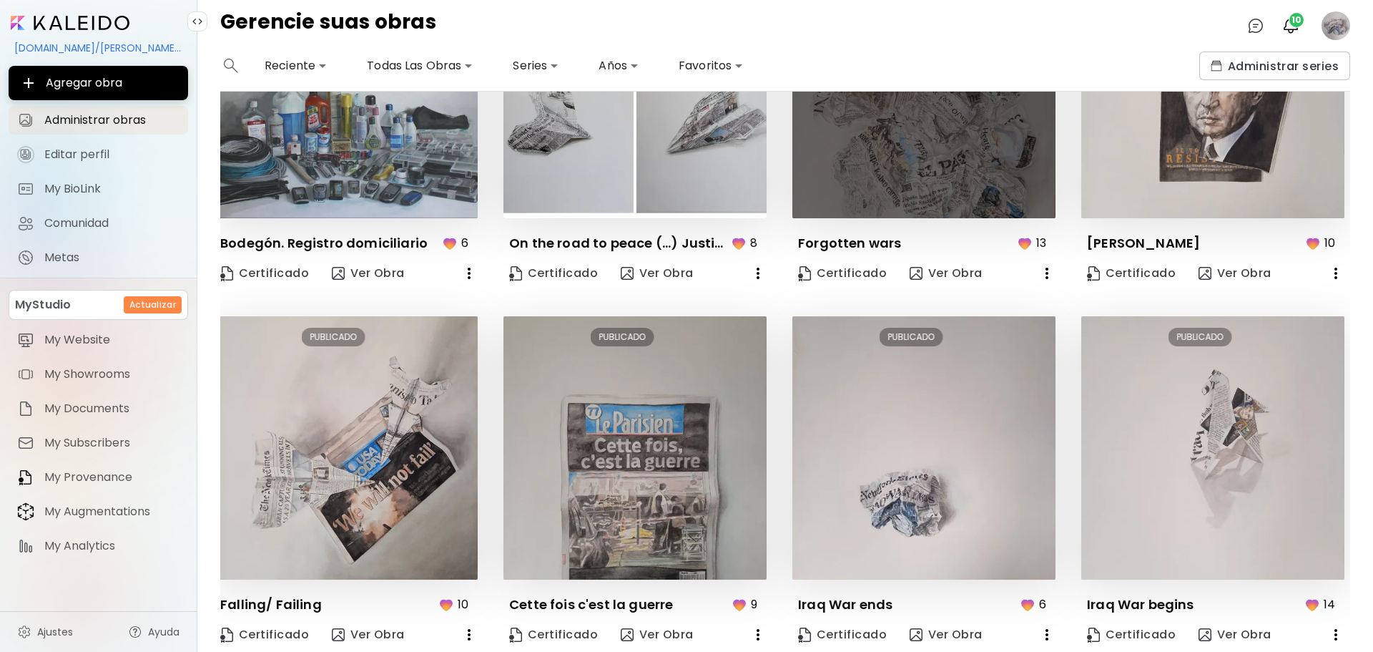
click at [899, 152] on img at bounding box center [924, 86] width 263 height 263
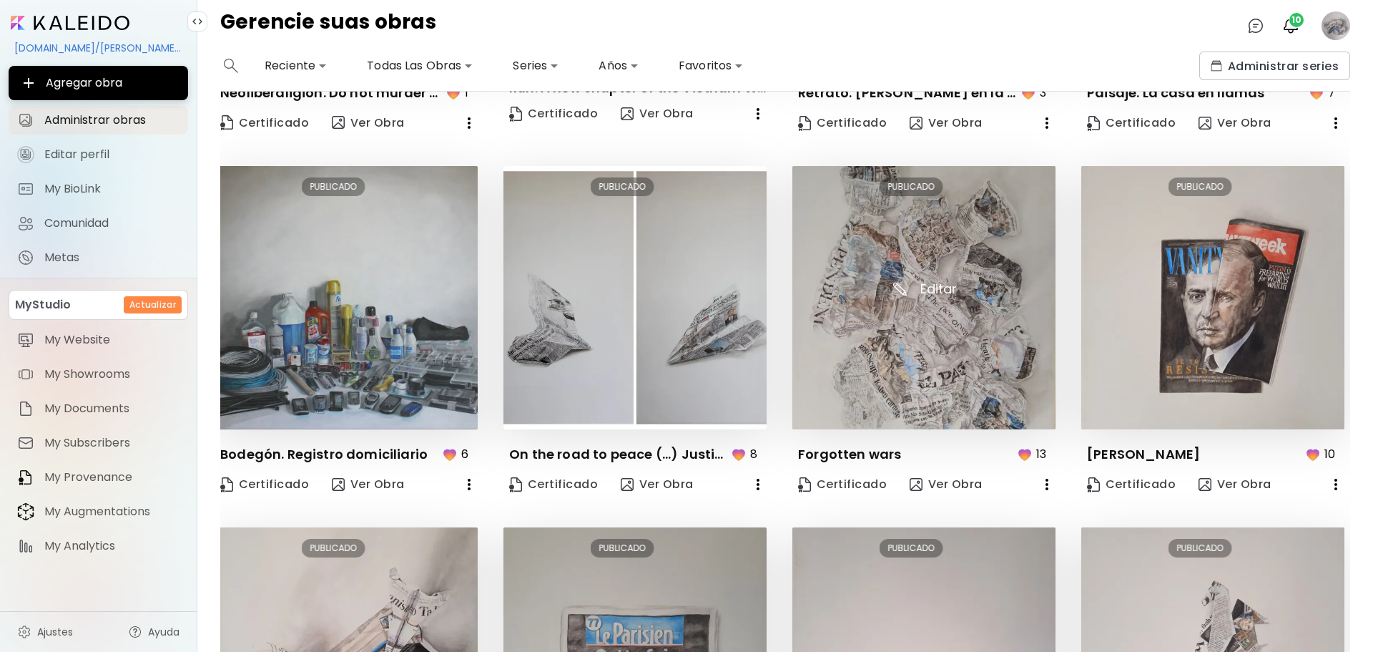
scroll to position [315, 6]
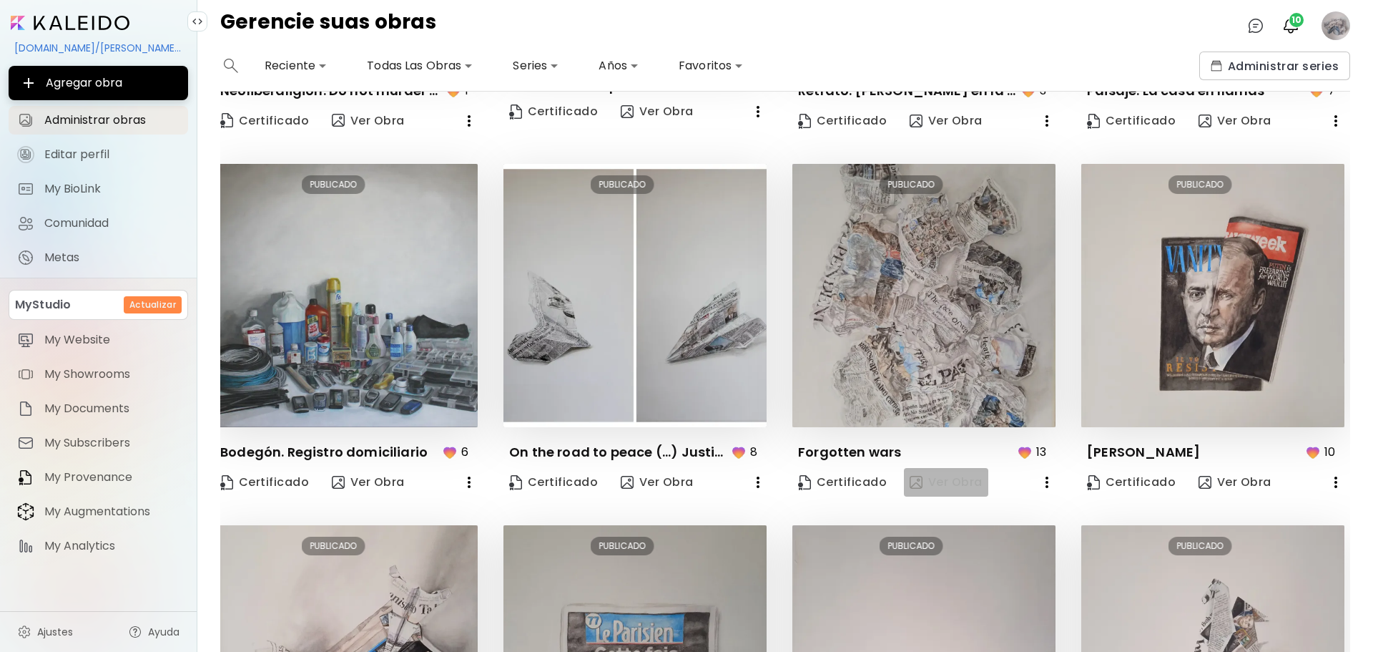
click at [928, 484] on span "Ver Obra" at bounding box center [946, 482] width 73 height 16
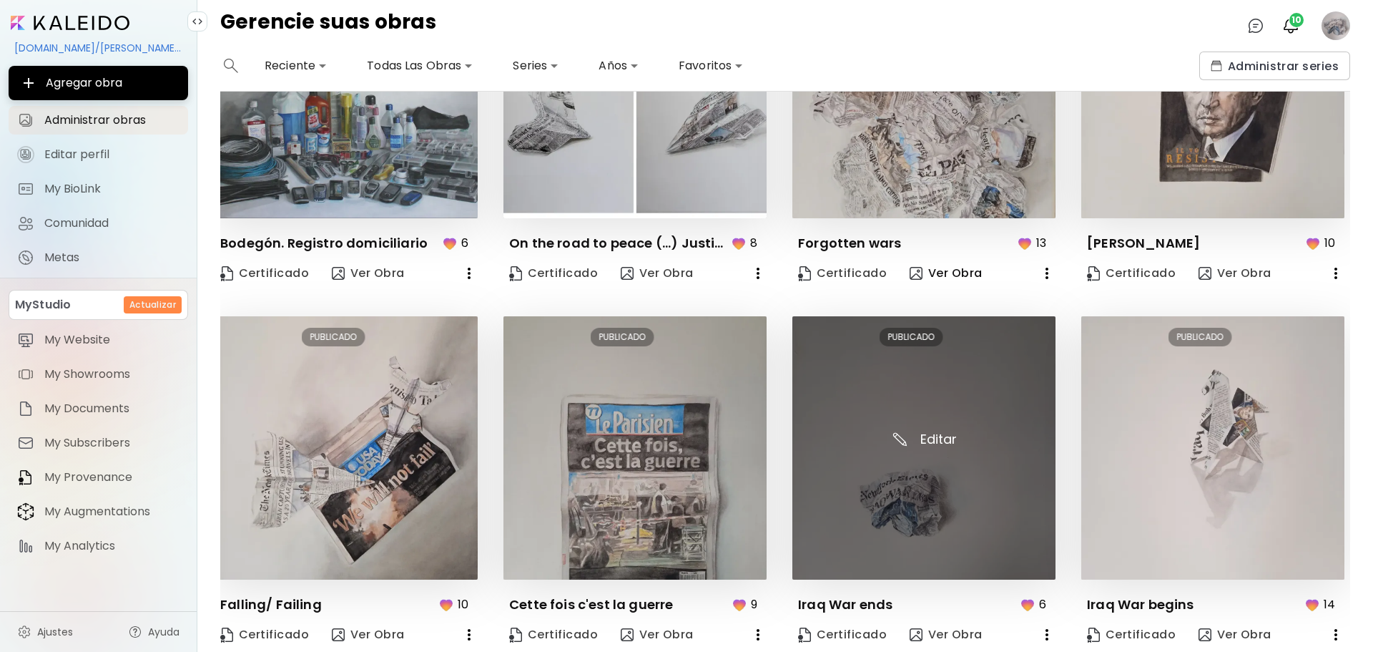
scroll to position [0, 6]
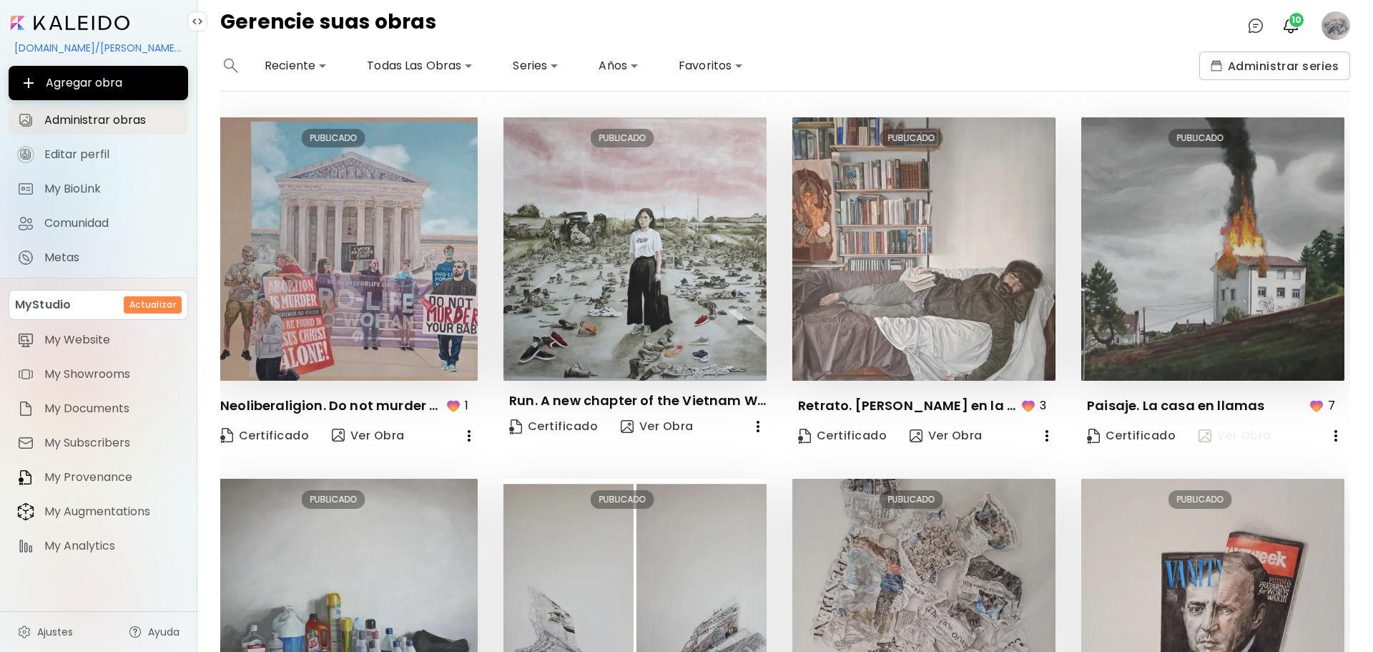
click at [1202, 444] on button "Ver Obra" at bounding box center [1235, 435] width 84 height 29
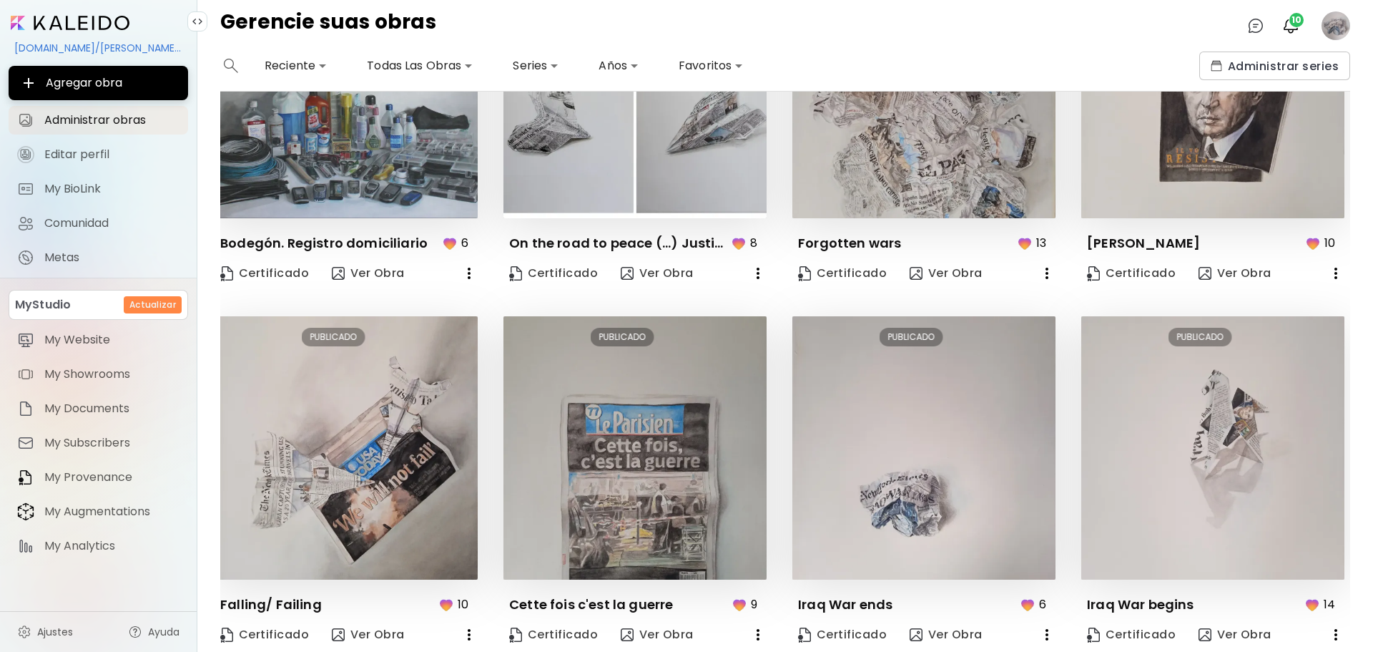
scroll to position [526, 1]
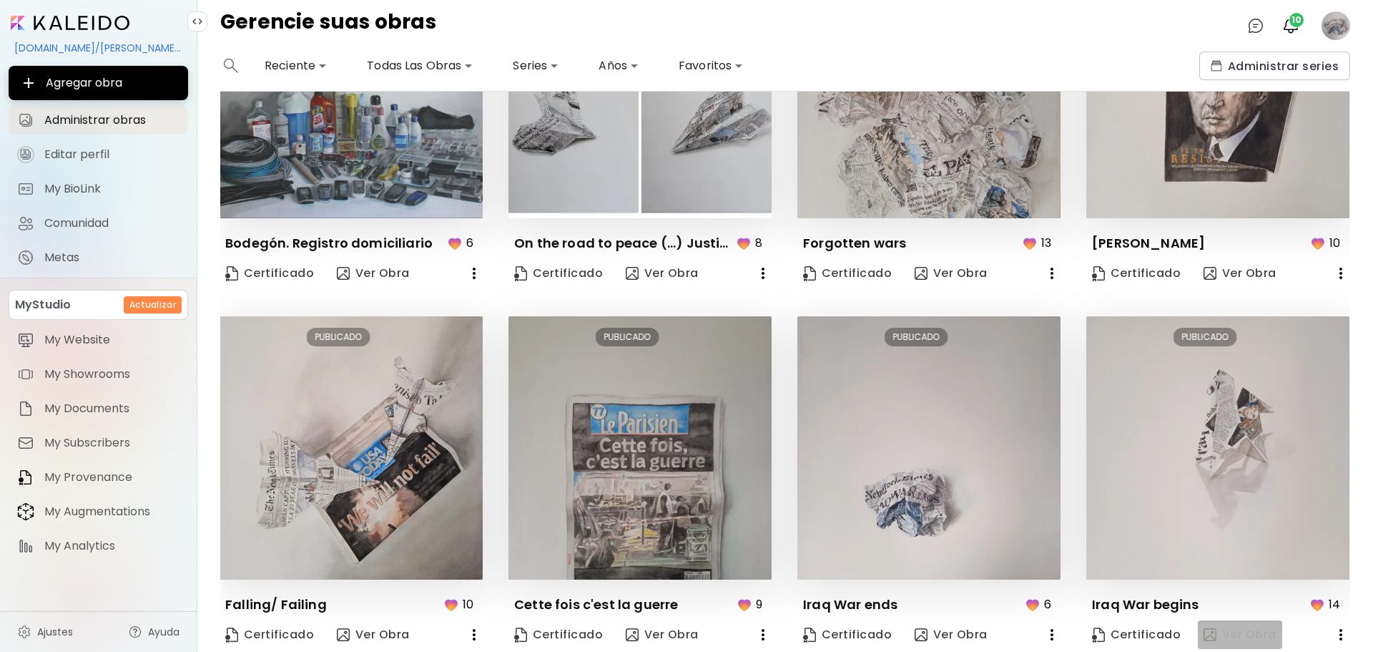
click at [1242, 630] on span "Ver Obra" at bounding box center [1240, 635] width 73 height 16
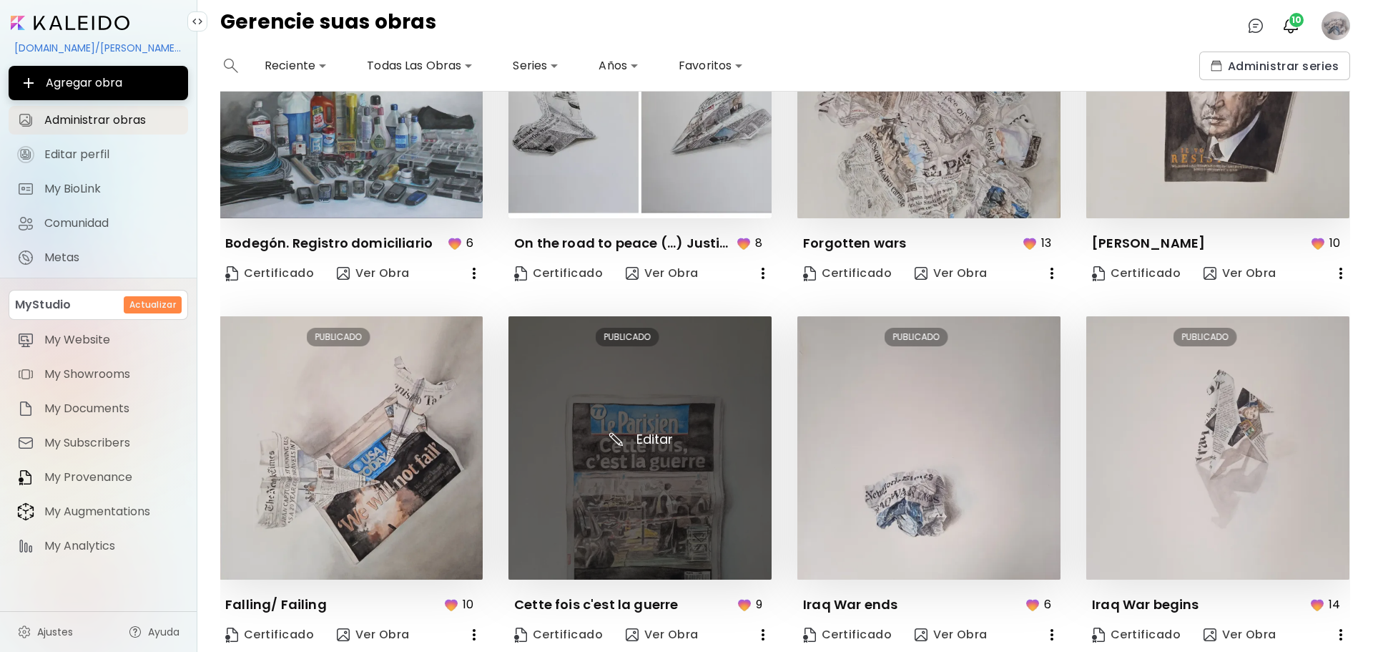
click at [615, 489] on img at bounding box center [640, 447] width 263 height 263
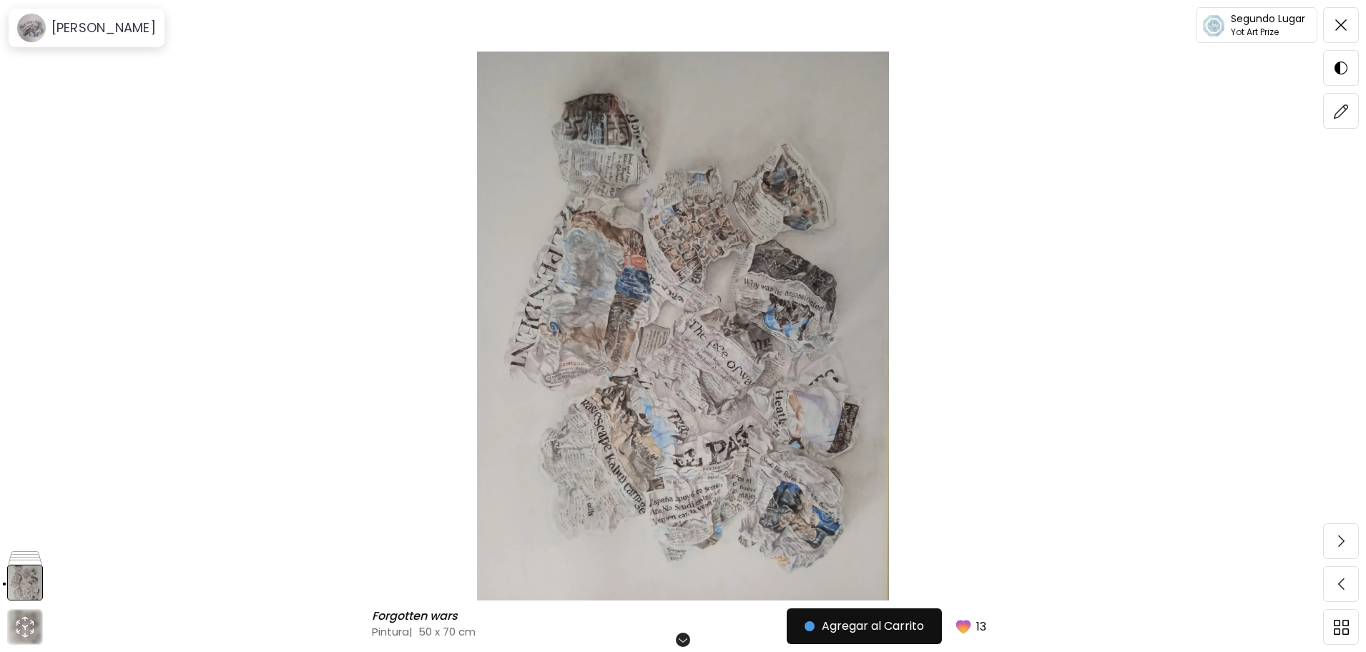
scroll to position [92, 0]
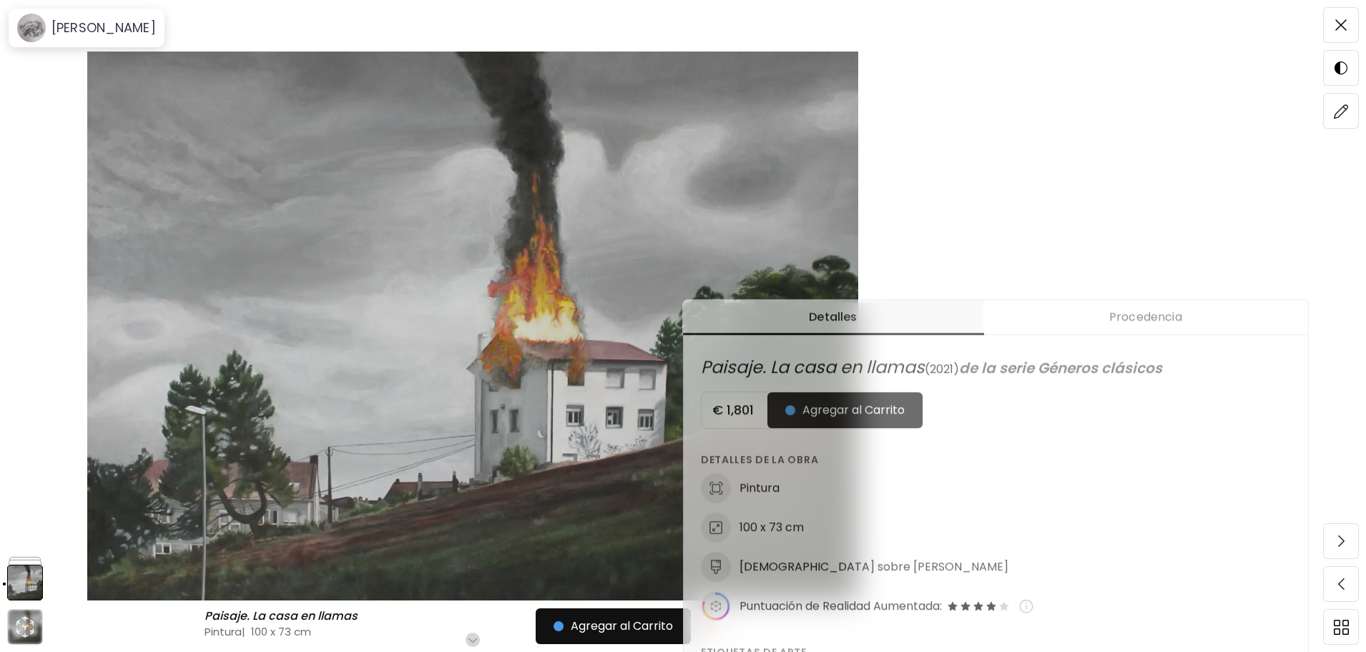
scroll to position [352, 0]
click at [1338, 25] on img at bounding box center [1340, 24] width 11 height 11
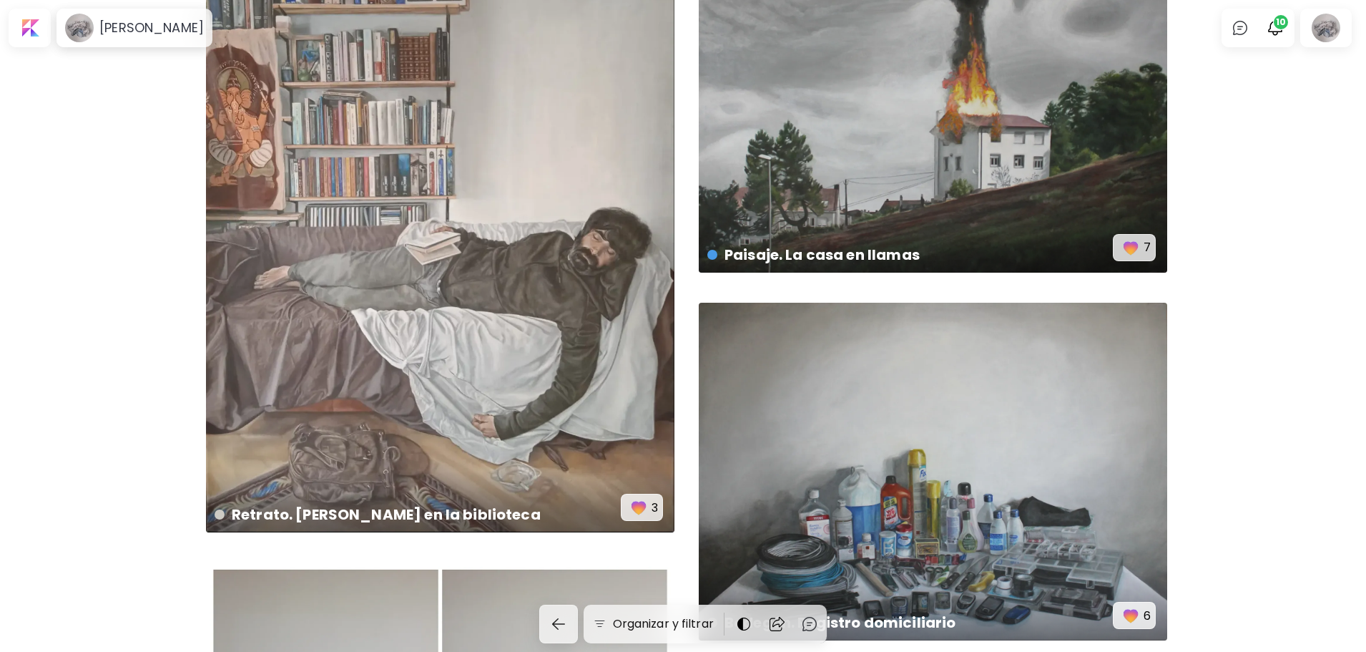
scroll to position [566, 0]
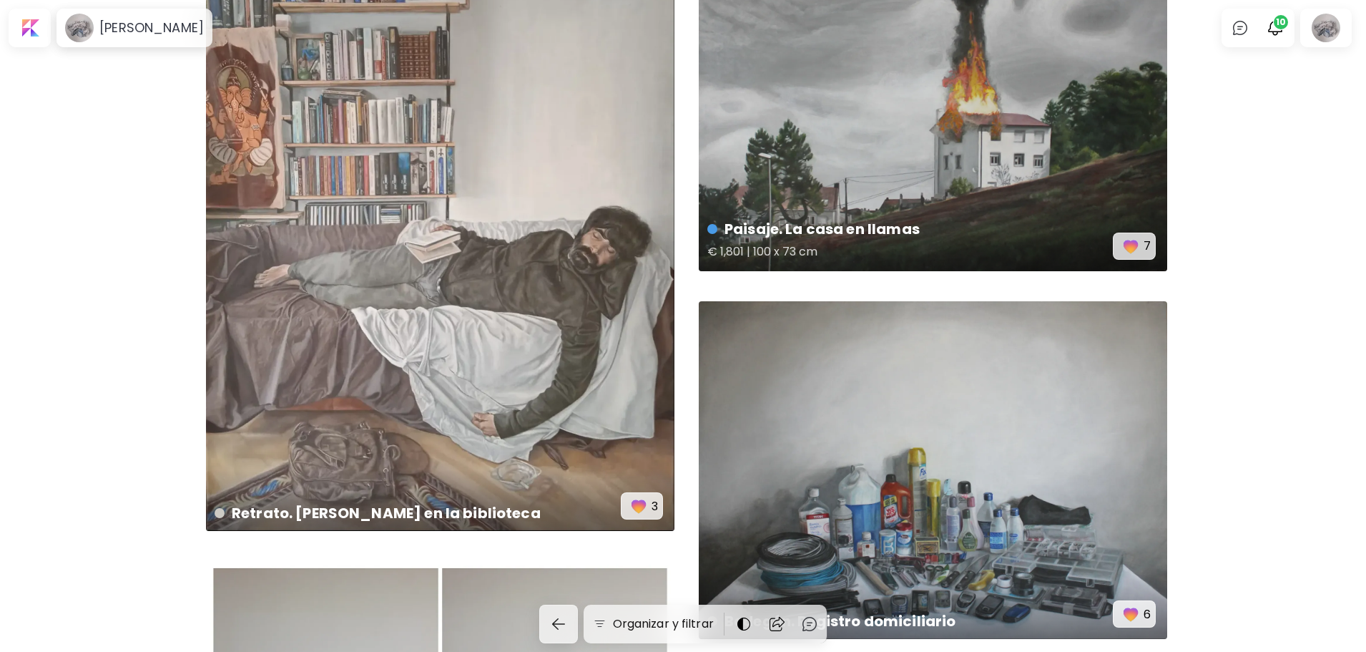
click at [843, 228] on h4 "Paisaje. La casa en llamas" at bounding box center [910, 228] width 406 height 21
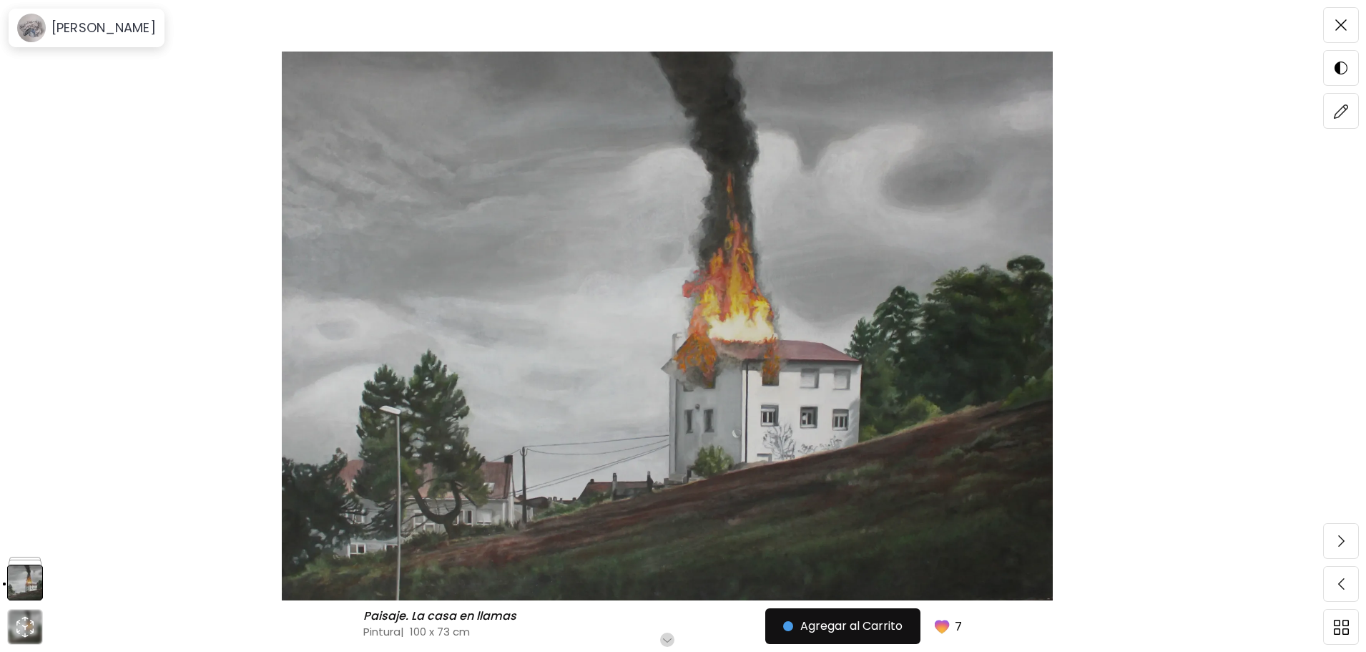
scroll to position [187, 0]
click at [1340, 112] on img at bounding box center [1341, 111] width 15 height 15
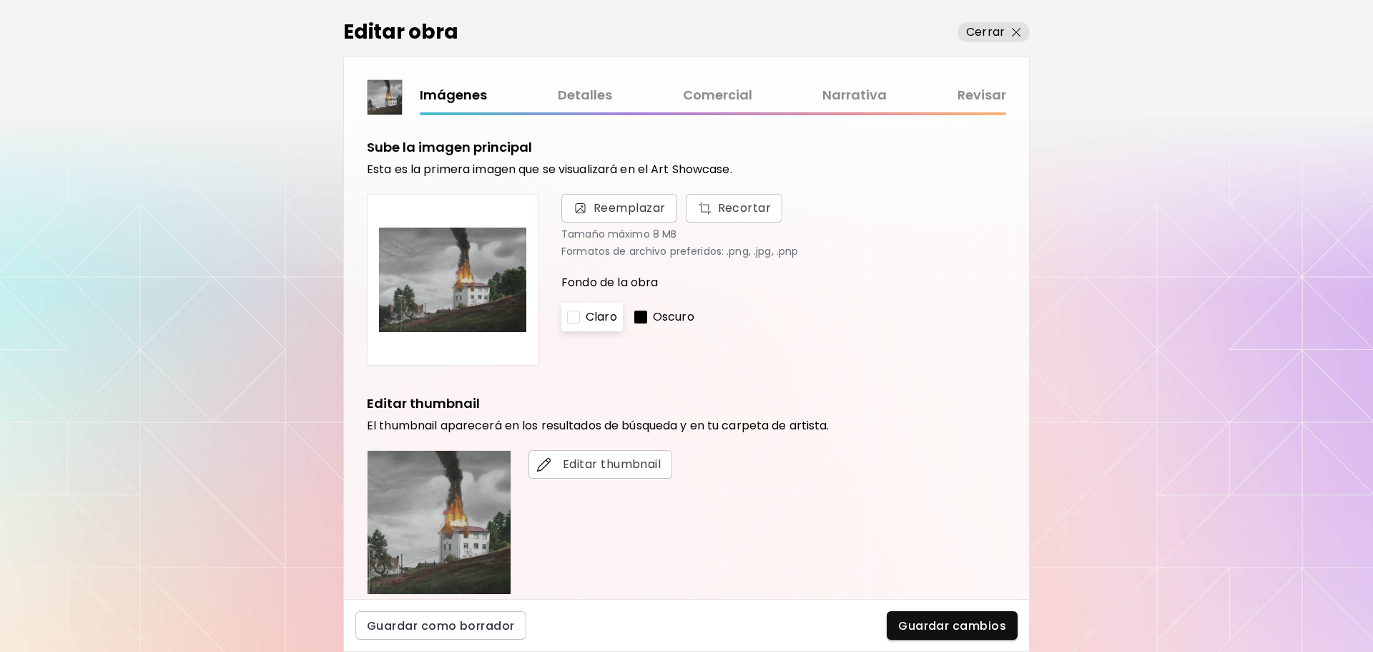
click at [713, 97] on link "Comercial" at bounding box center [717, 95] width 69 height 21
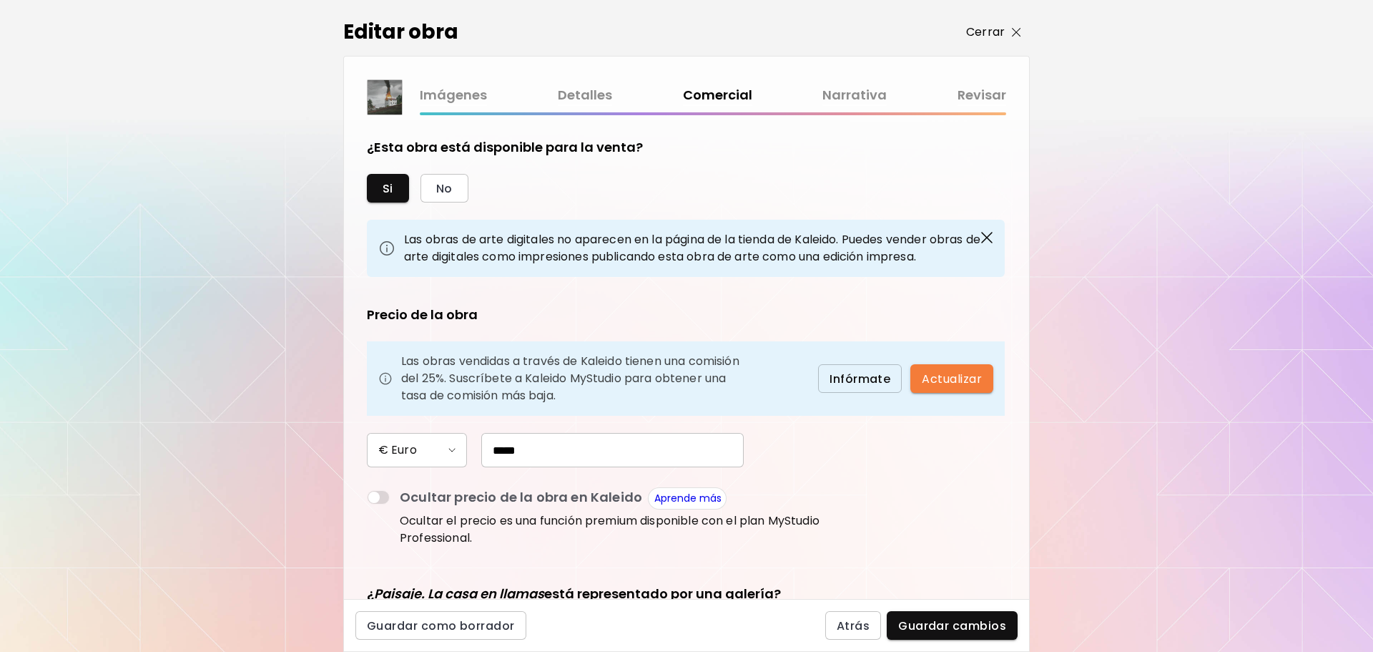
click at [995, 27] on p "Cerrar" at bounding box center [985, 32] width 39 height 17
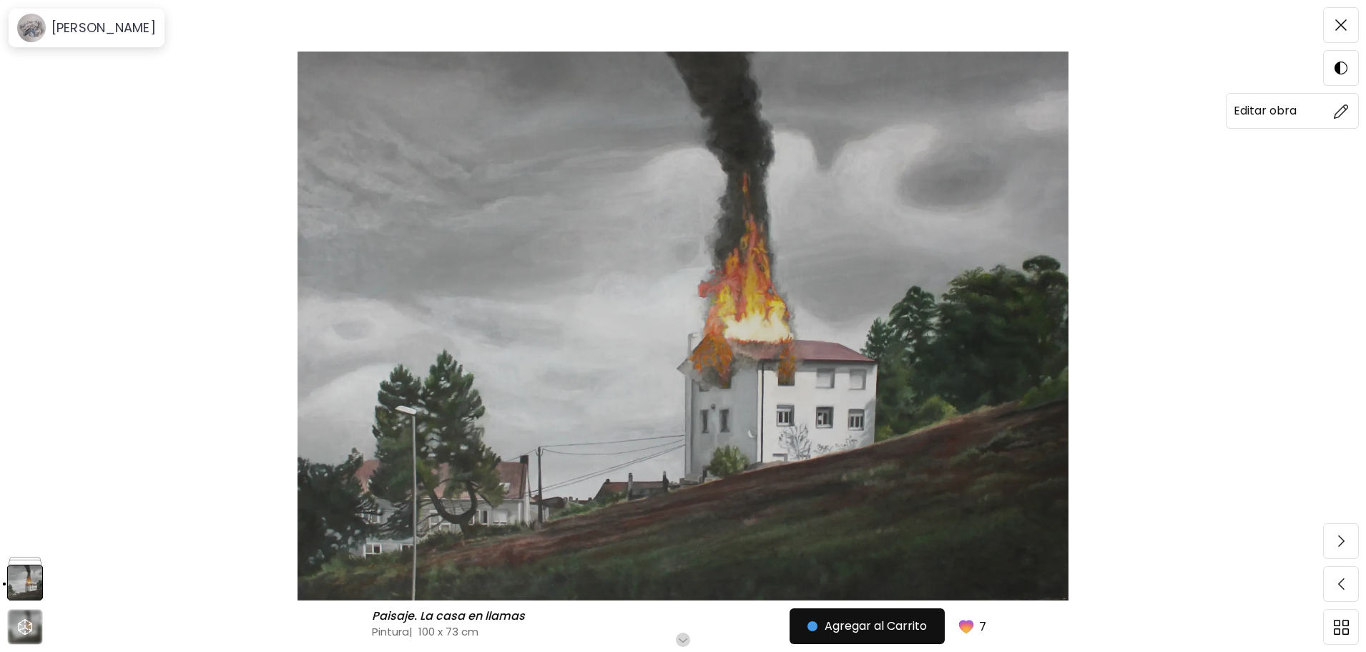
click at [1352, 123] on span at bounding box center [1341, 111] width 30 height 30
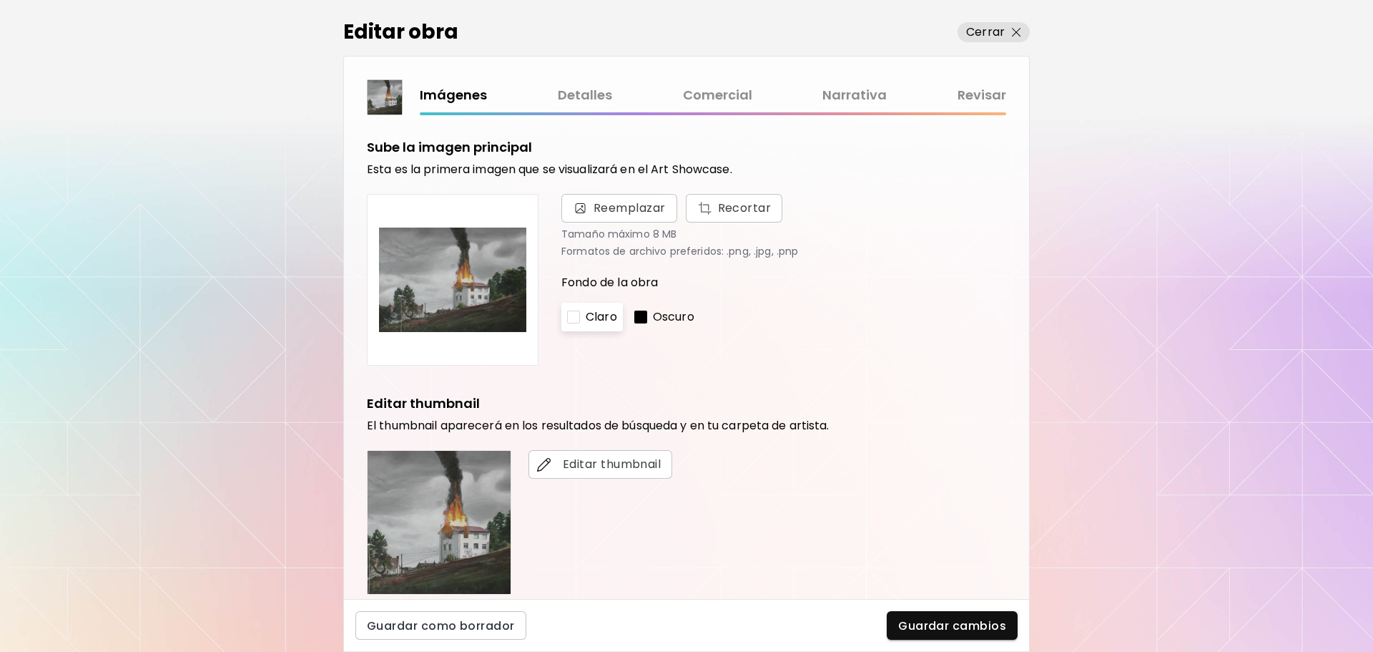
click at [730, 94] on link "Comercial" at bounding box center [717, 95] width 69 height 21
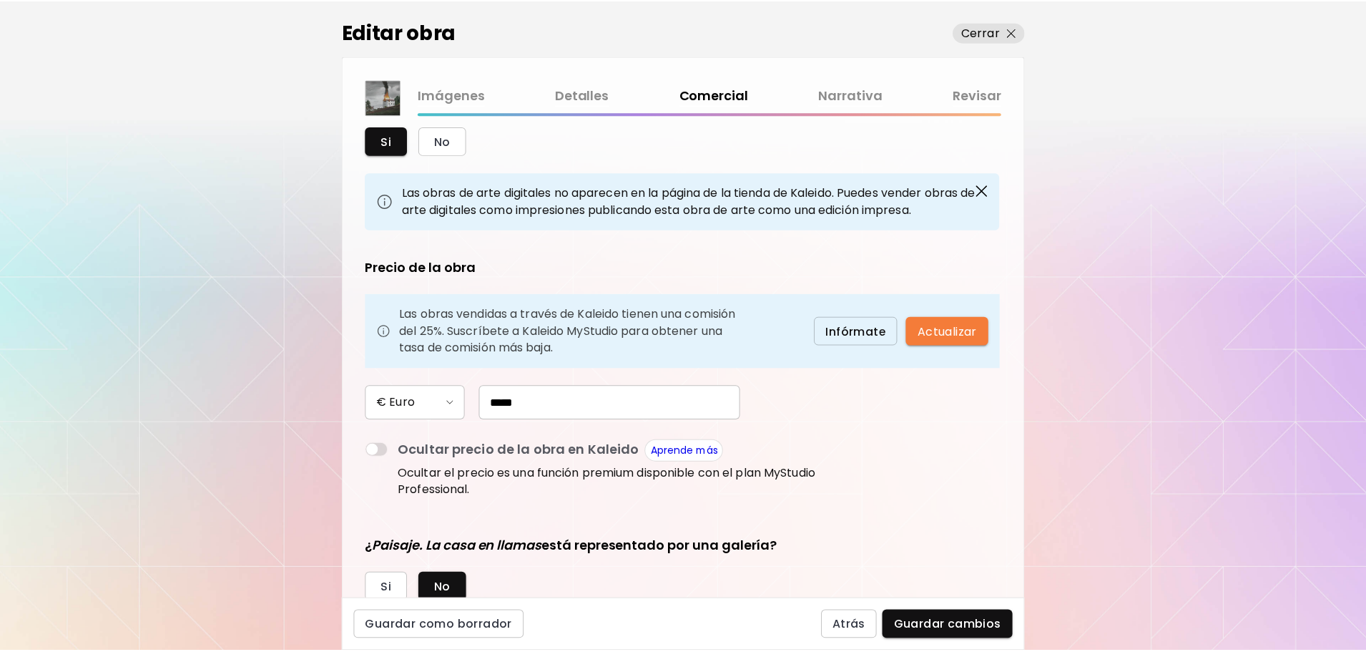
scroll to position [49, 0]
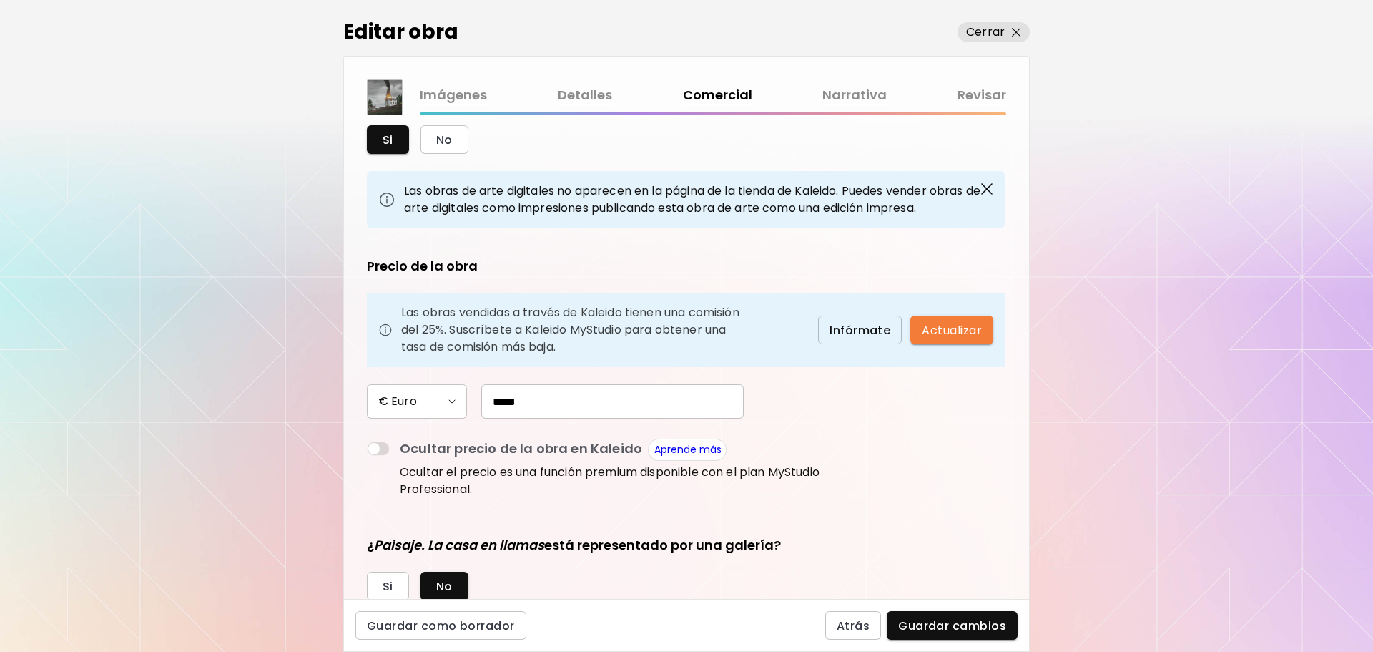
click at [505, 404] on input "*****" at bounding box center [612, 401] width 263 height 34
type input "*****"
click at [942, 625] on span "Guardar cambios" at bounding box center [952, 625] width 108 height 15
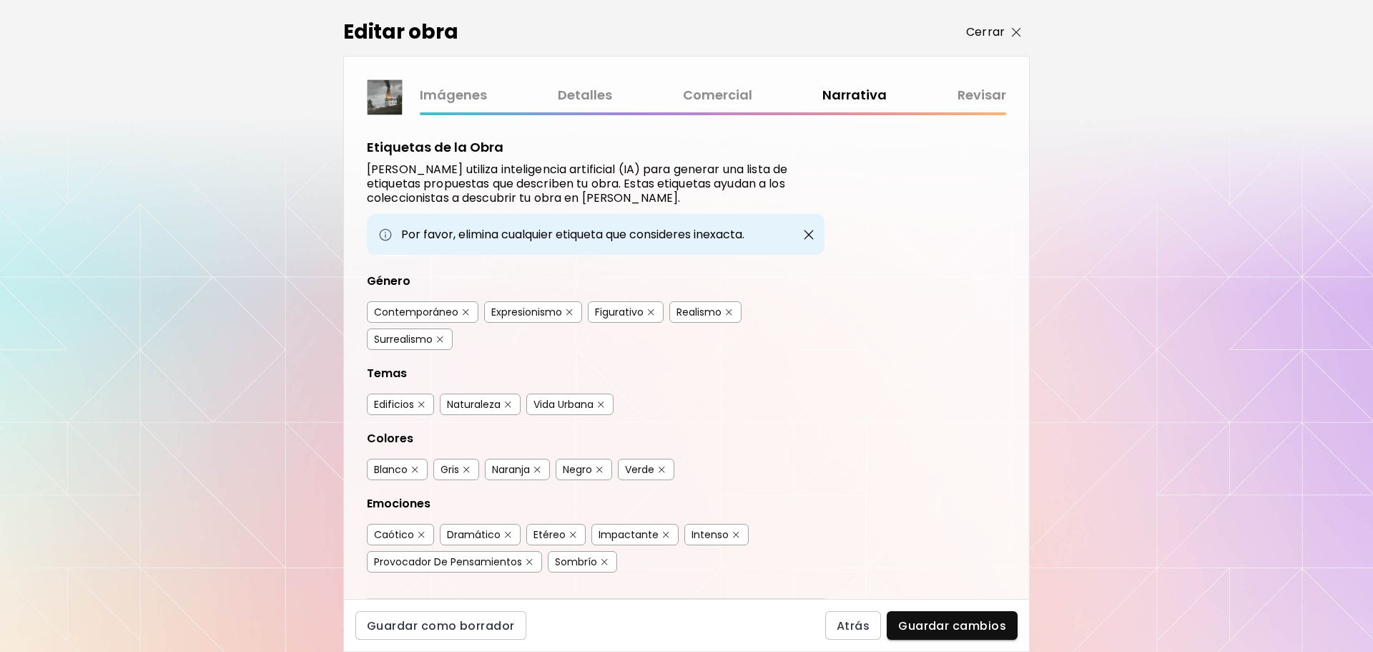
click at [1010, 29] on span "Cerrar" at bounding box center [993, 32] width 55 height 17
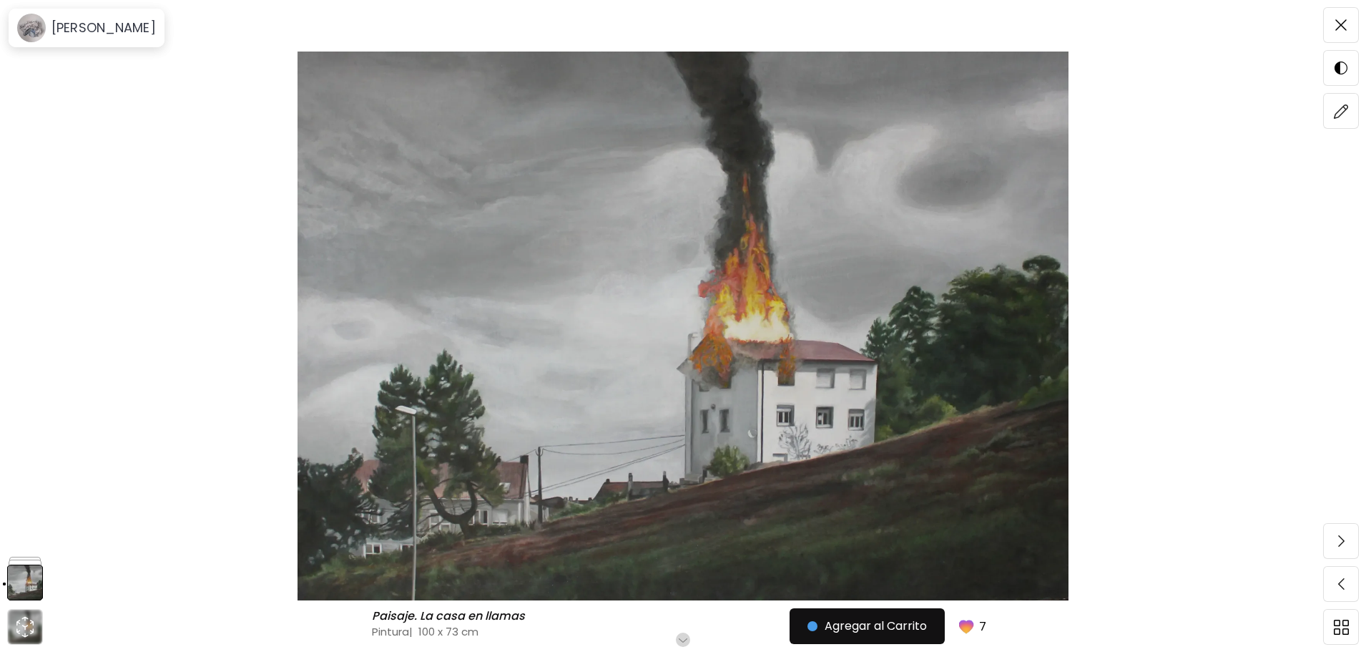
click at [190, 115] on img at bounding box center [683, 326] width 1246 height 549
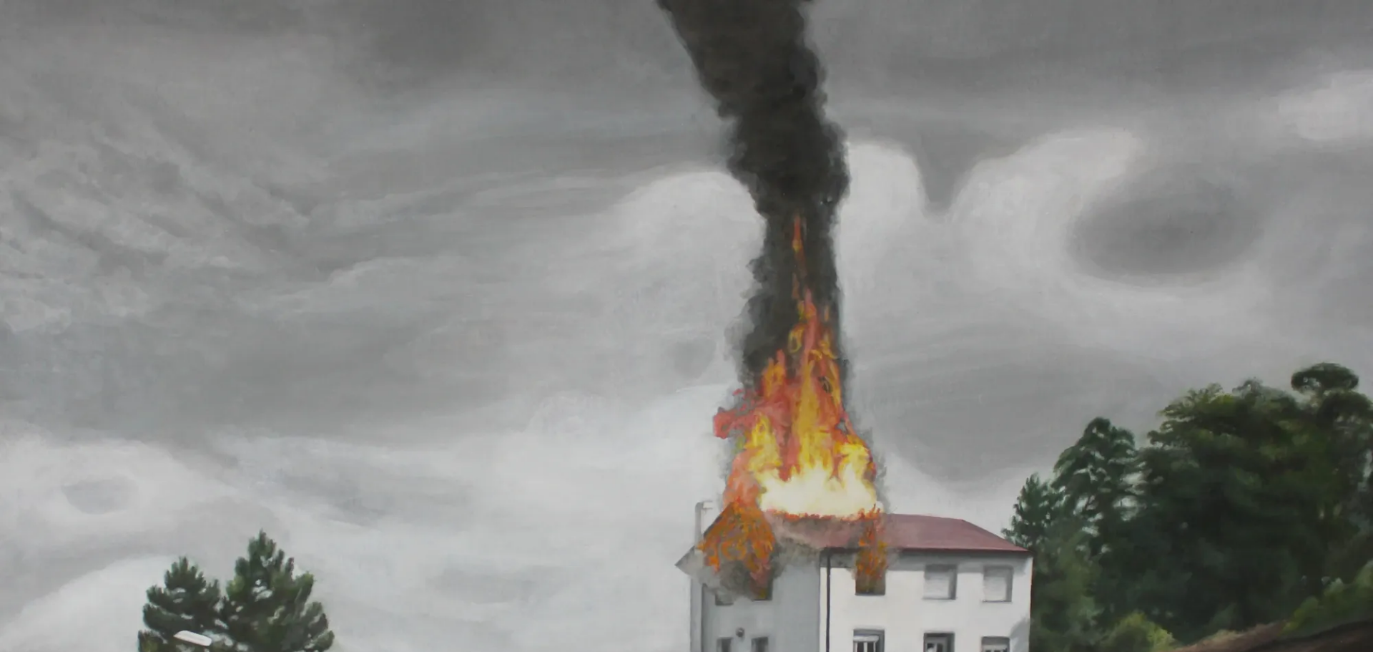
click at [1138, 167] on img at bounding box center [686, 488] width 1373 height 977
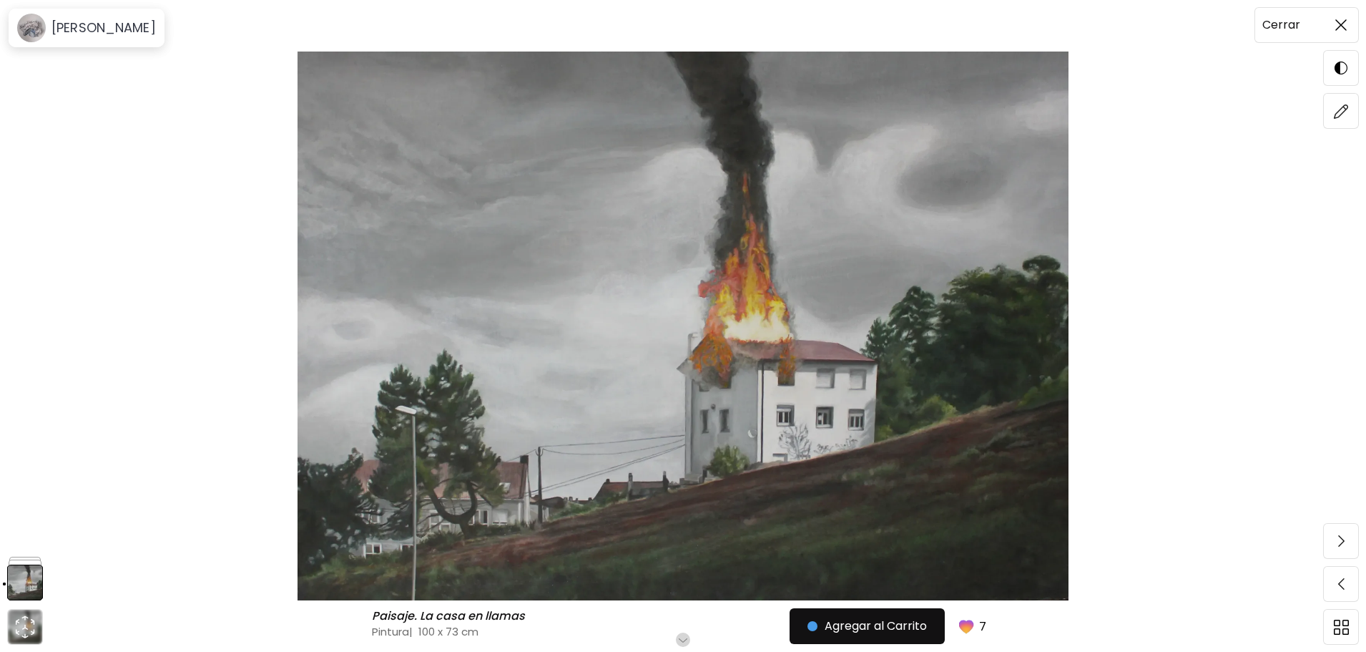
click at [1351, 33] on span at bounding box center [1341, 25] width 30 height 30
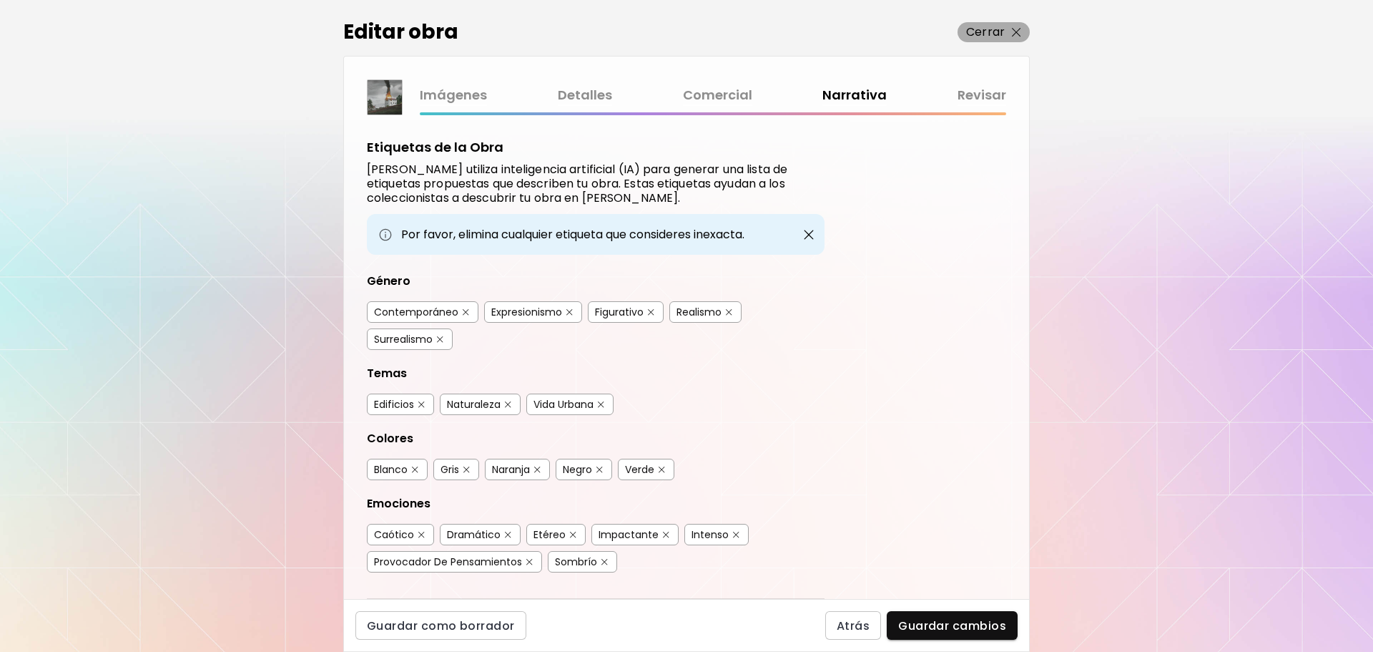
click at [1008, 34] on span "Cerrar" at bounding box center [993, 32] width 55 height 17
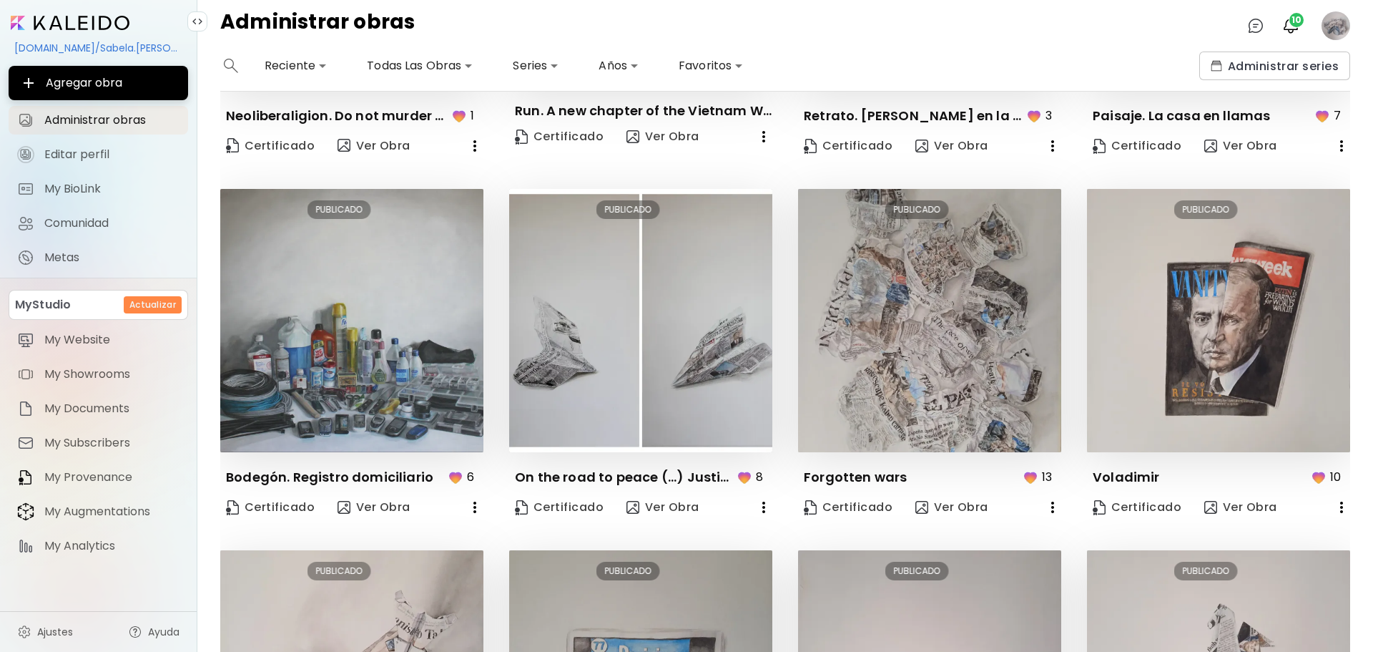
scroll to position [526, 0]
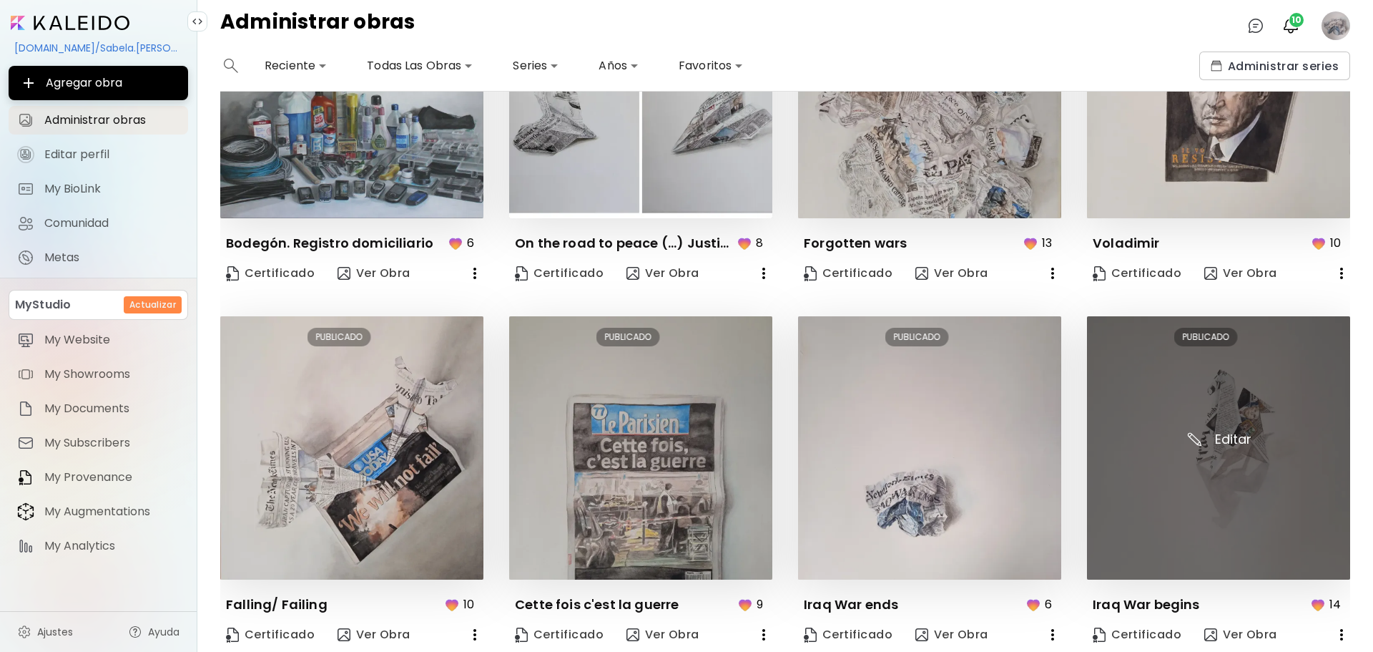
click at [1224, 398] on img at bounding box center [1218, 447] width 263 height 263
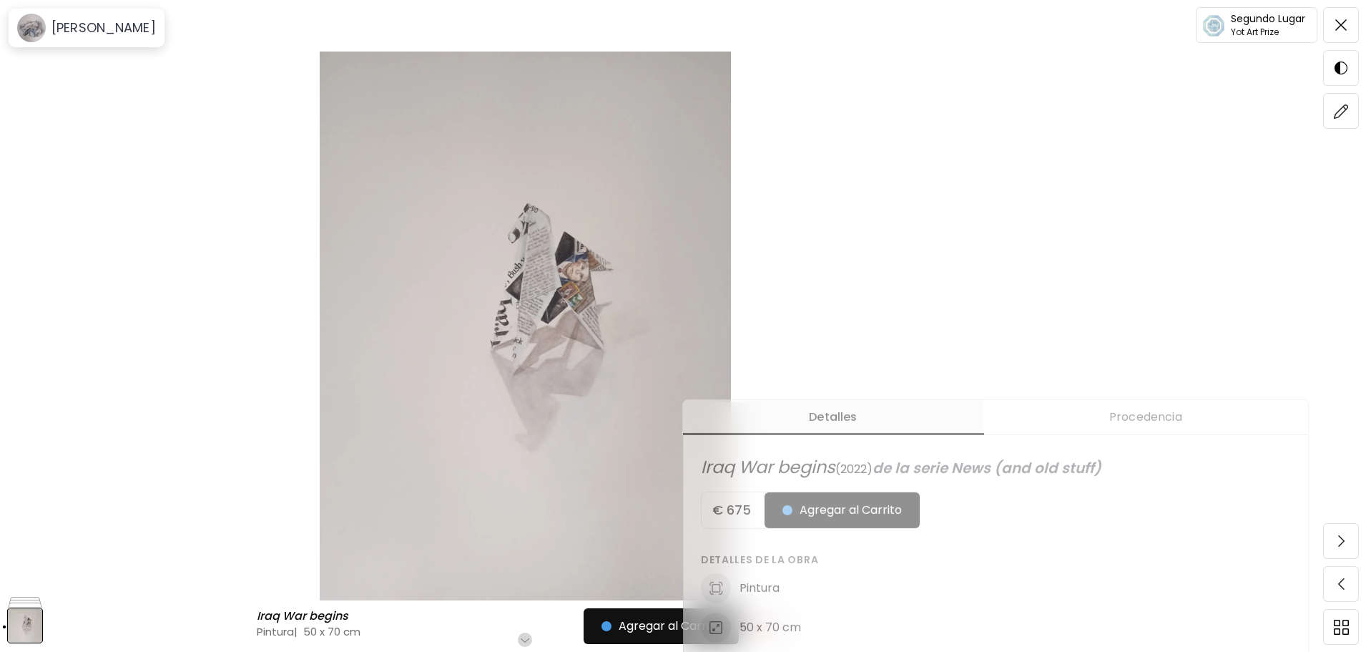
scroll to position [278, 0]
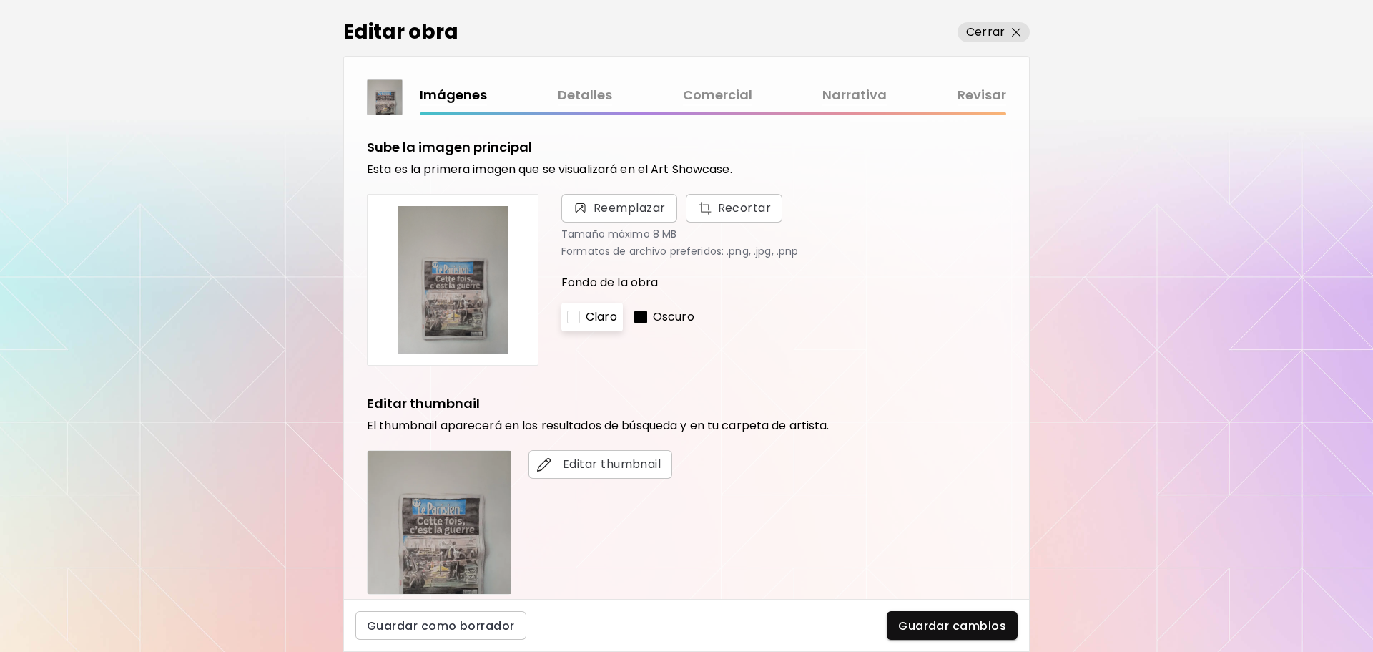
scroll to position [1, 0]
click at [702, 87] on link "Comercial" at bounding box center [717, 95] width 69 height 21
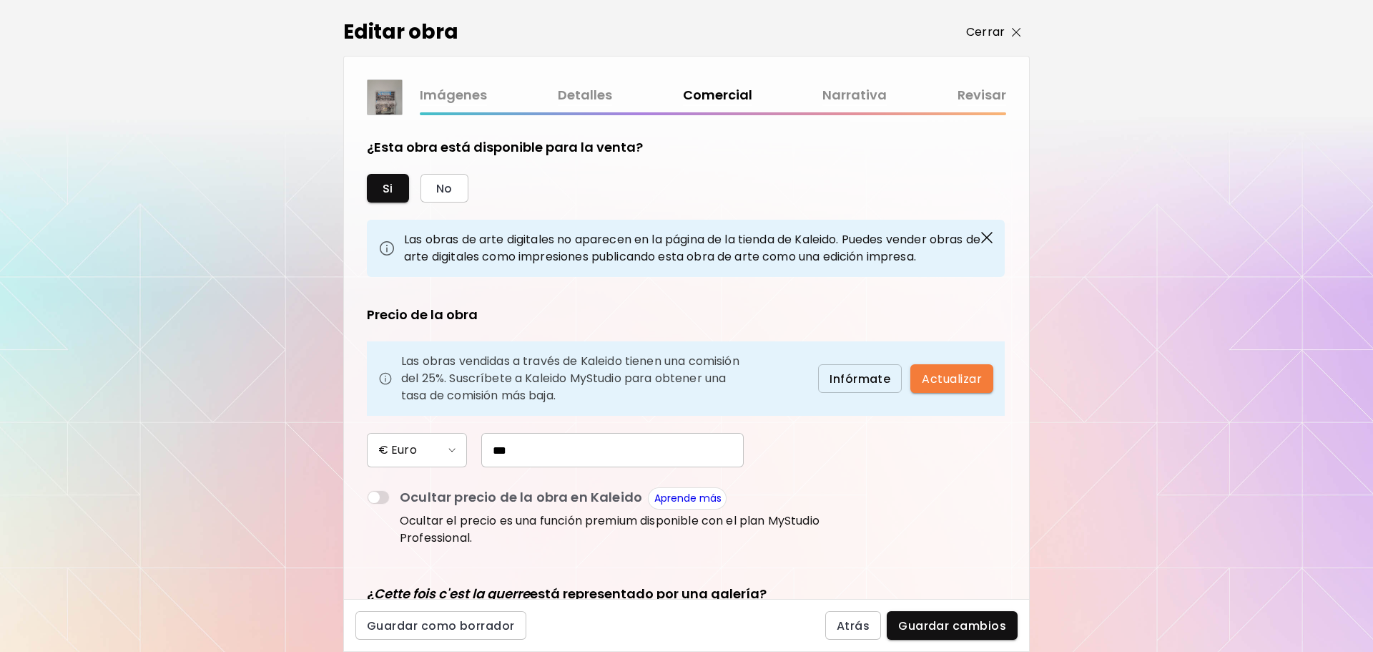
click at [999, 28] on p "Cerrar" at bounding box center [985, 32] width 39 height 17
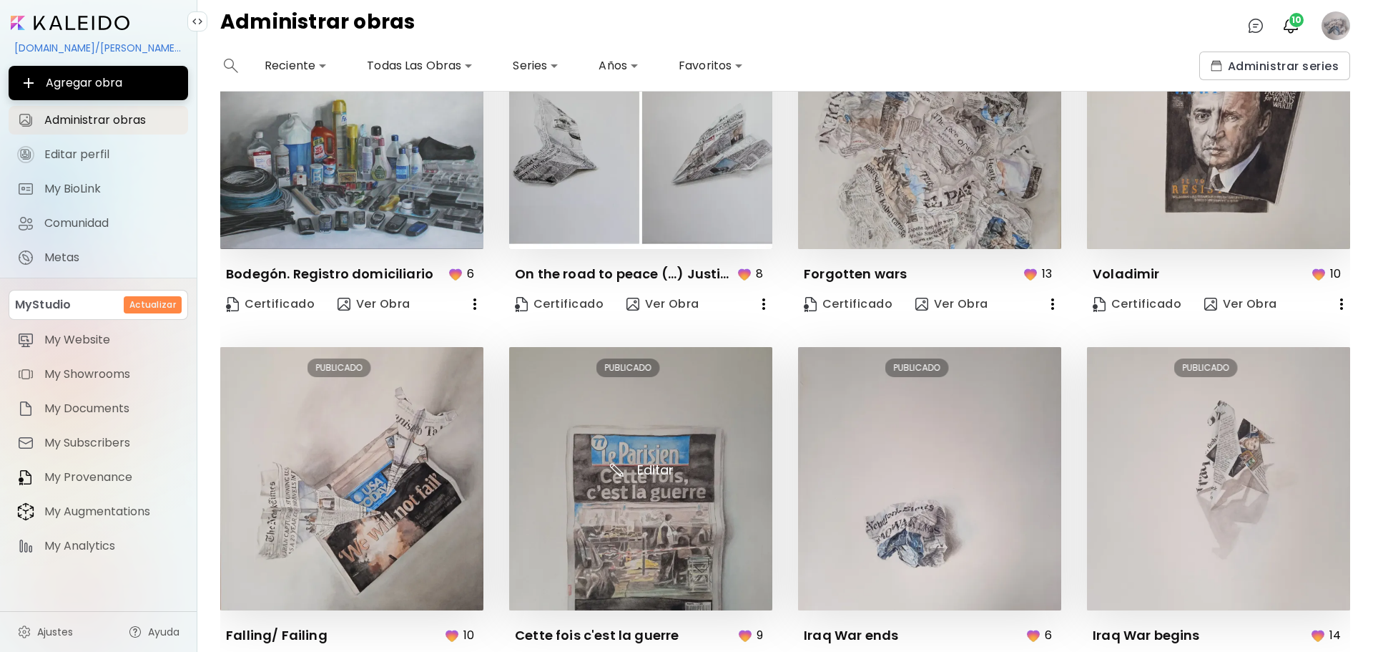
scroll to position [526, 0]
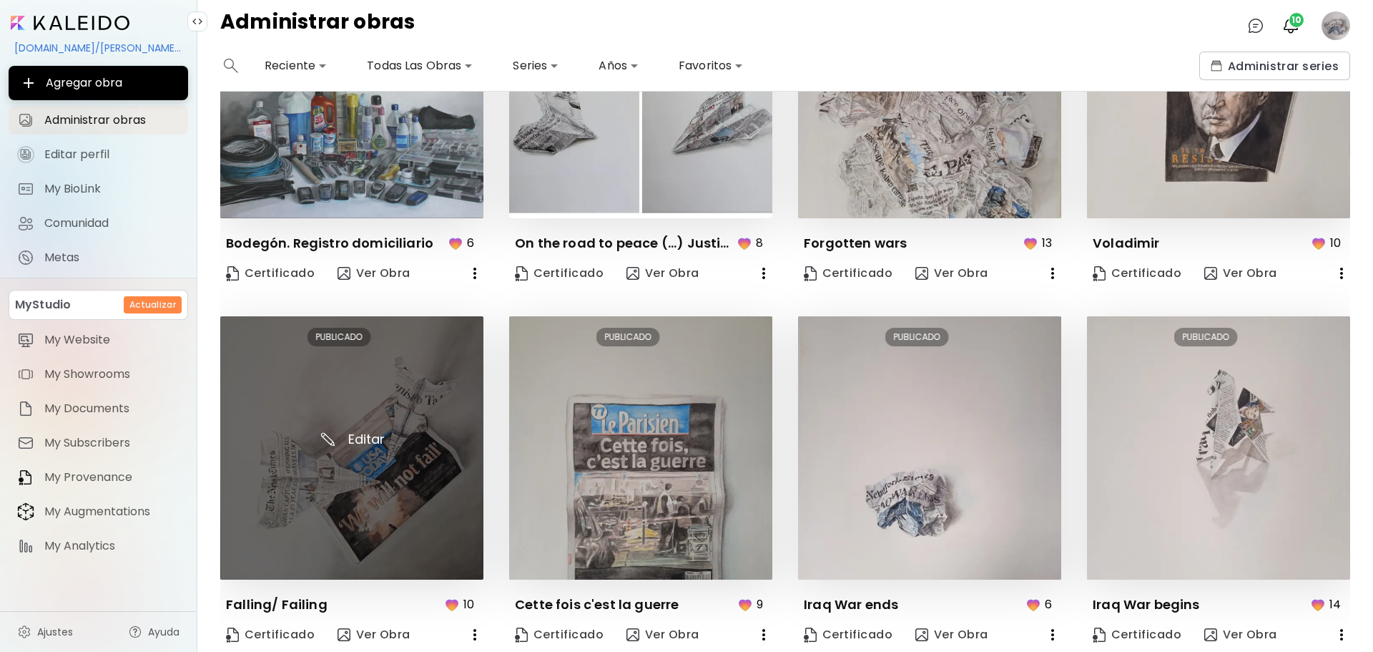
click at [425, 485] on img at bounding box center [351, 447] width 263 height 263
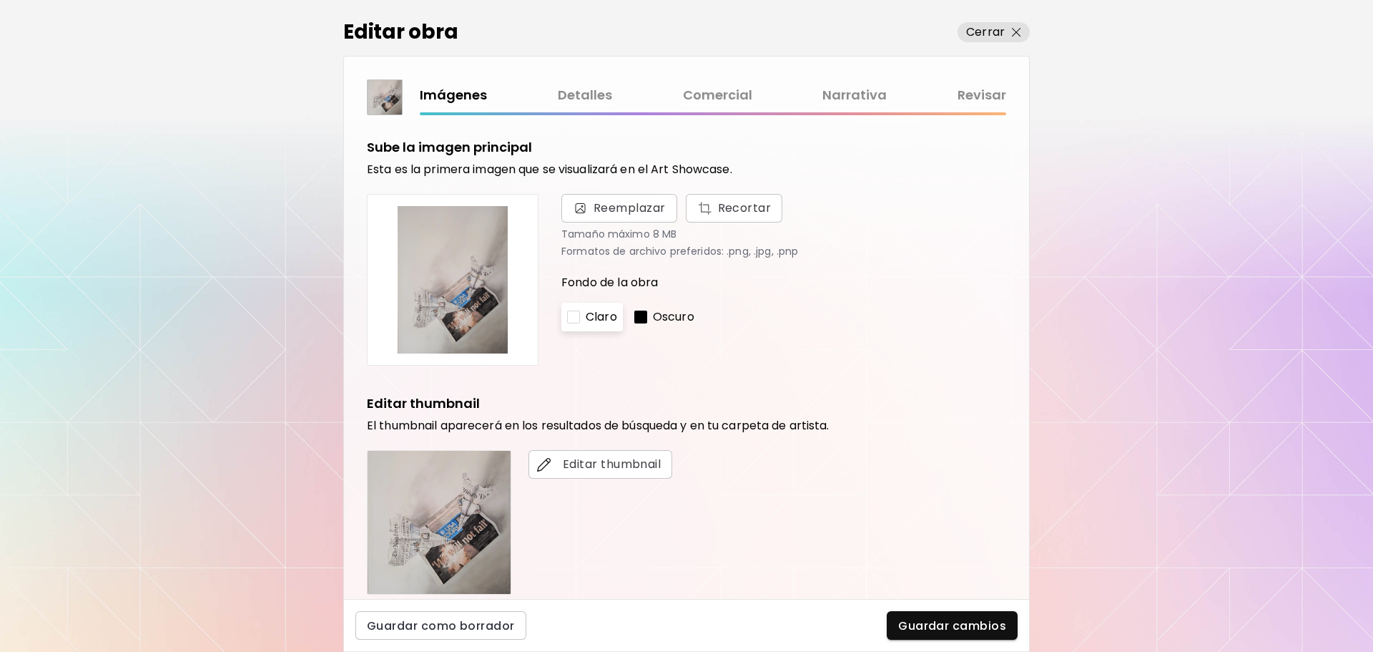
click at [720, 94] on link "Comercial" at bounding box center [717, 95] width 69 height 21
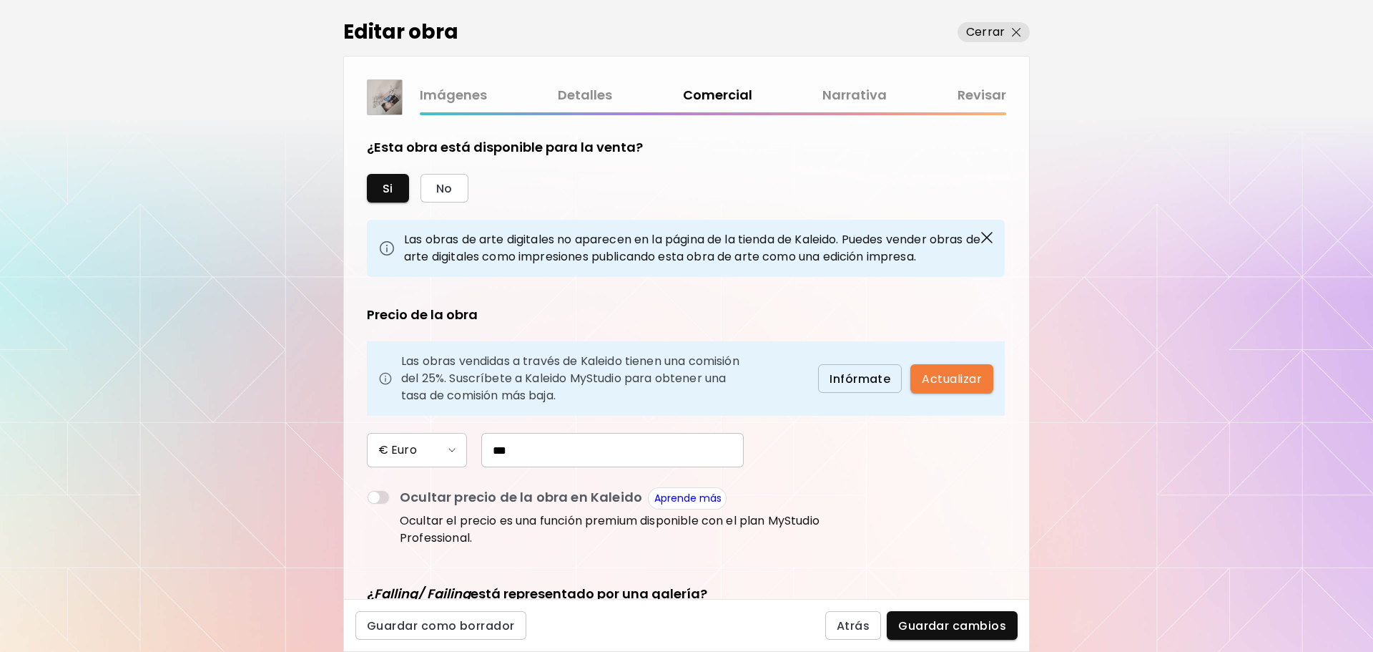
click at [526, 459] on input "***" at bounding box center [612, 450] width 263 height 34
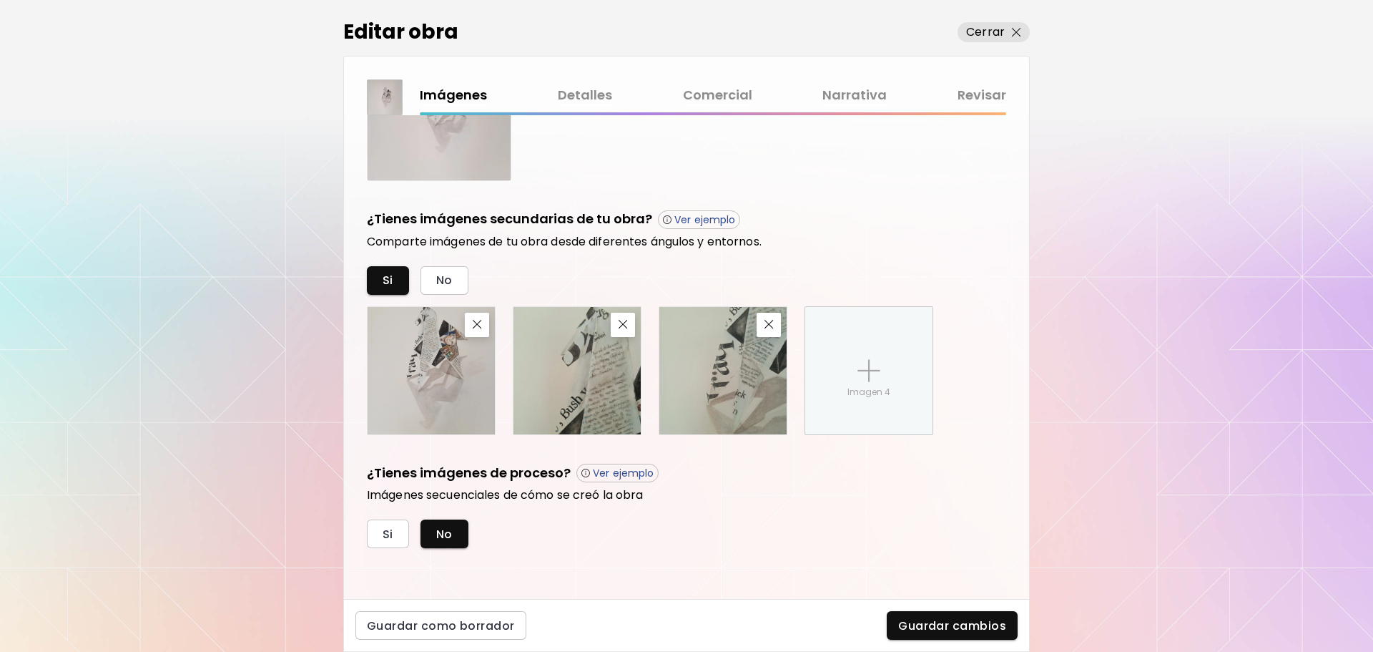
scroll to position [414, 0]
click at [735, 94] on link "Comercial" at bounding box center [717, 95] width 69 height 21
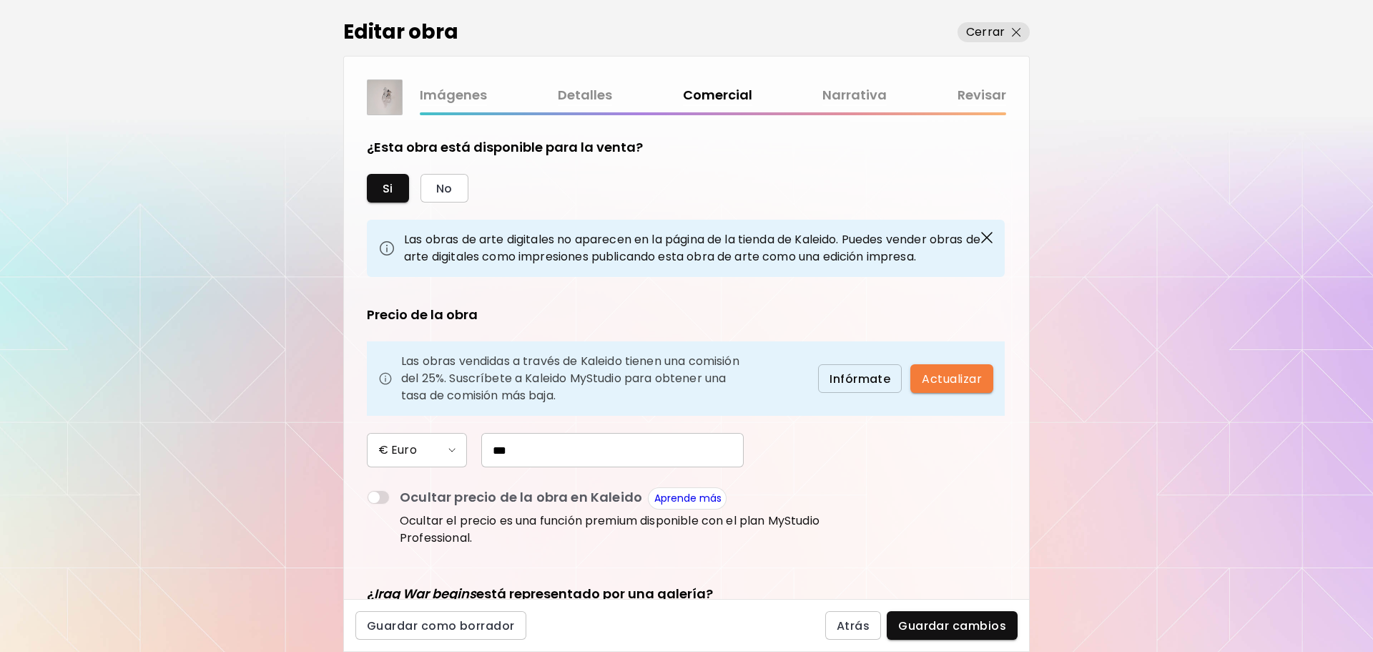
drag, startPoint x: 542, startPoint y: 443, endPoint x: 489, endPoint y: 436, distance: 53.3
click at [489, 436] on input "***" at bounding box center [612, 450] width 263 height 34
type input "***"
click at [890, 378] on span "Infórmate" at bounding box center [860, 378] width 61 height 15
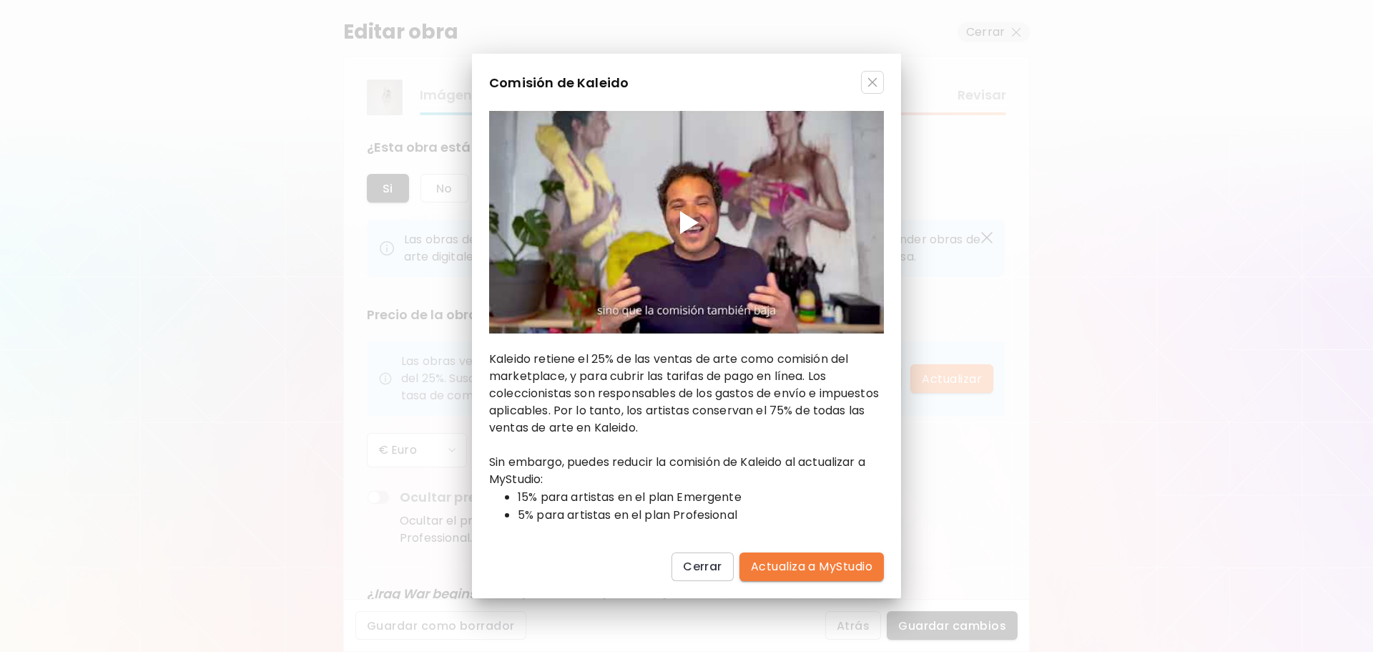
click at [871, 89] on button "button" at bounding box center [872, 82] width 23 height 23
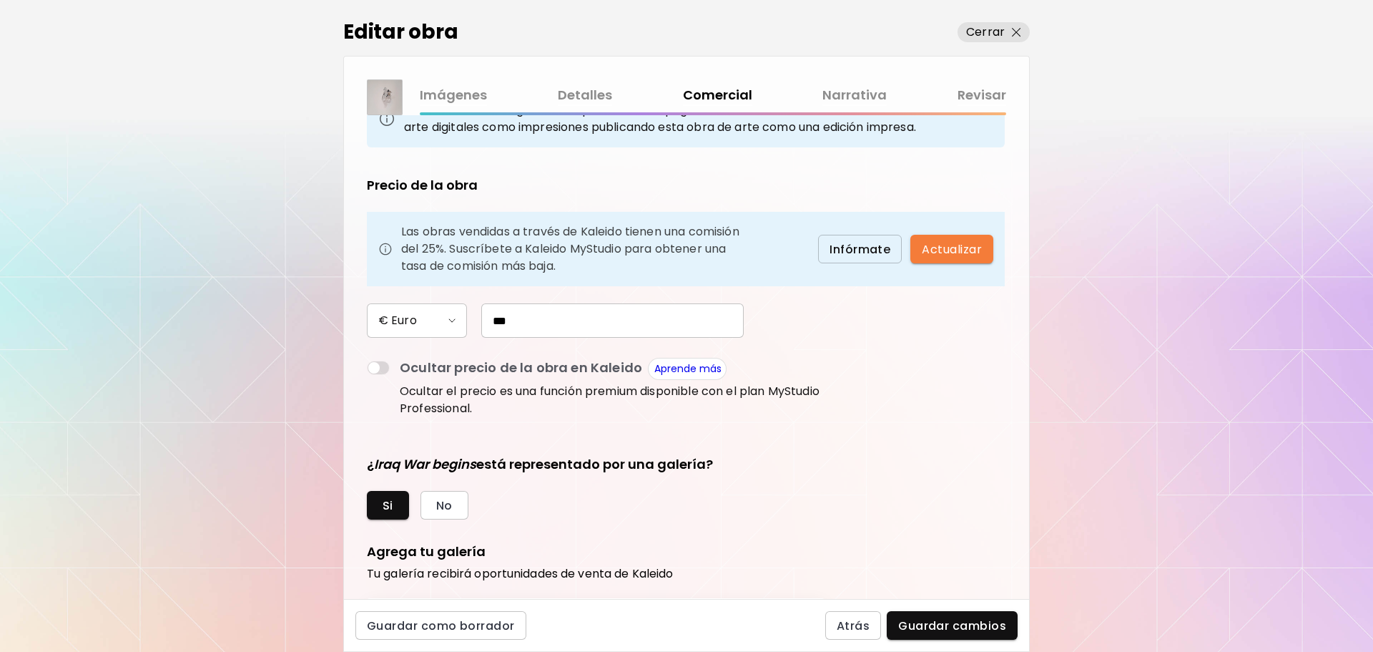
scroll to position [130, 0]
click at [937, 624] on span "Guardar cambios" at bounding box center [952, 625] width 108 height 15
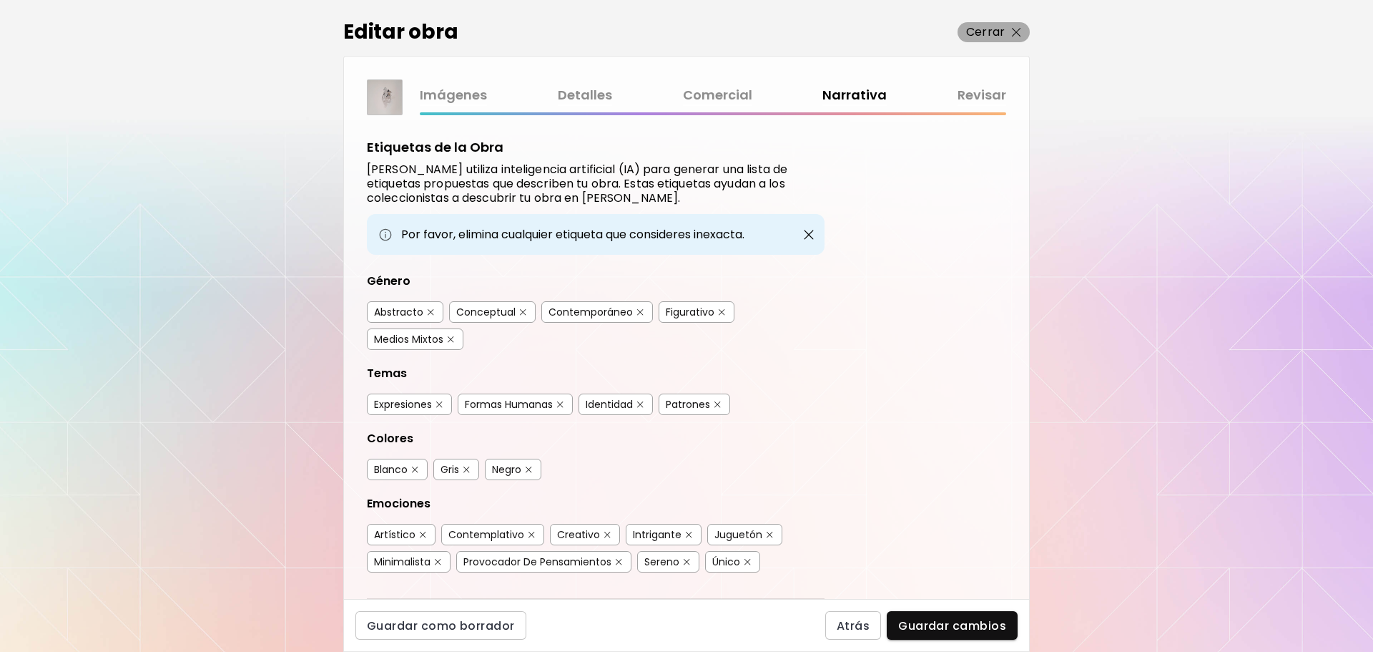
click at [973, 36] on p "Cerrar" at bounding box center [985, 32] width 39 height 17
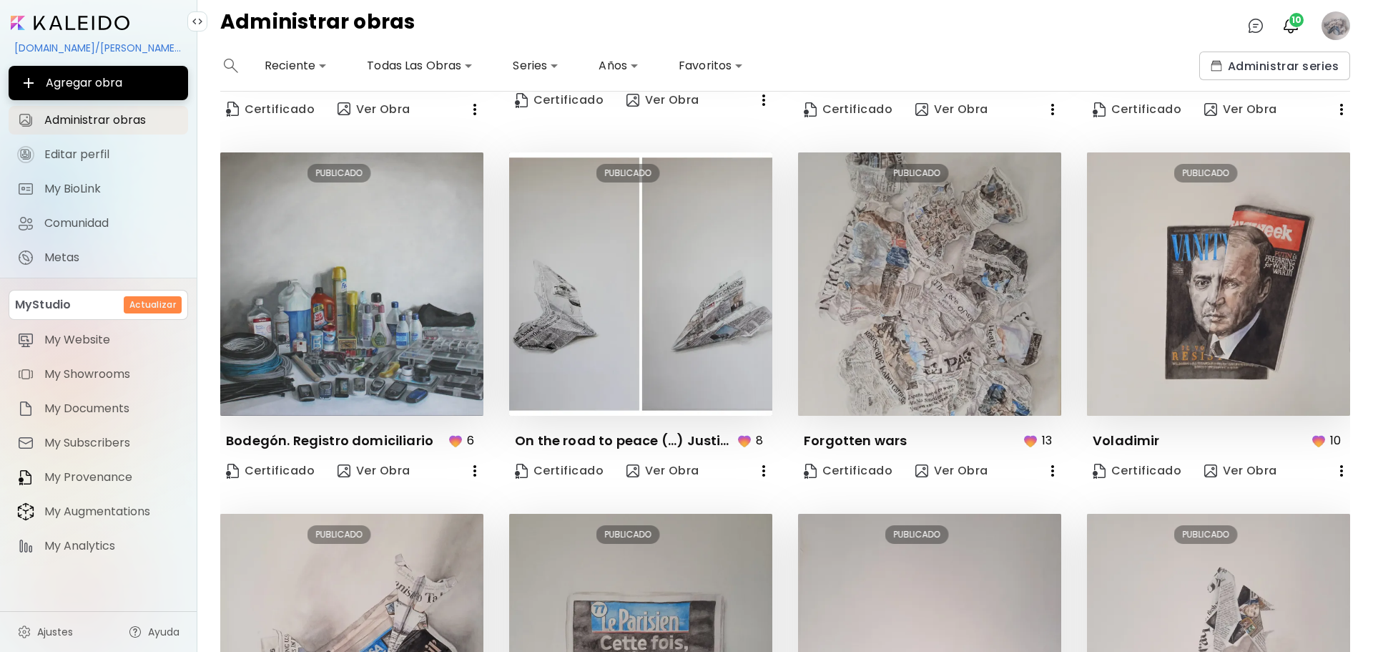
scroll to position [327, 0]
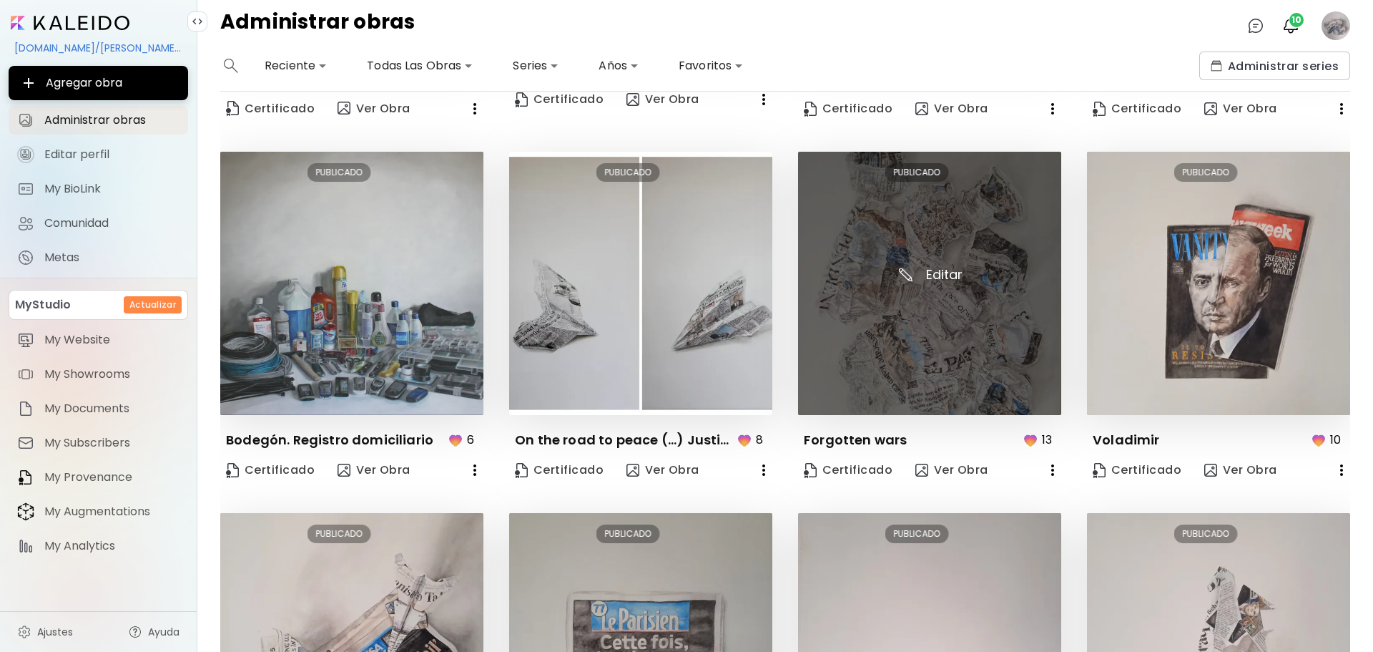
click at [919, 385] on img at bounding box center [929, 283] width 263 height 263
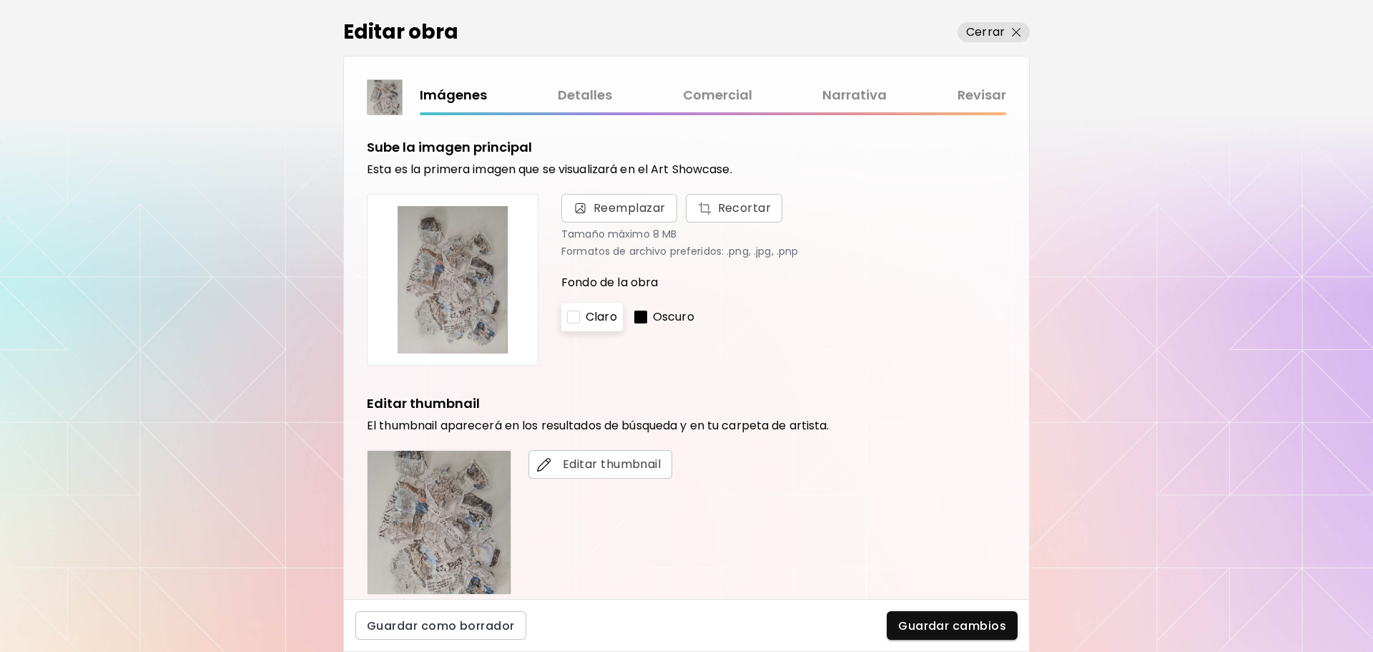
click at [735, 97] on link "Comercial" at bounding box center [717, 95] width 69 height 21
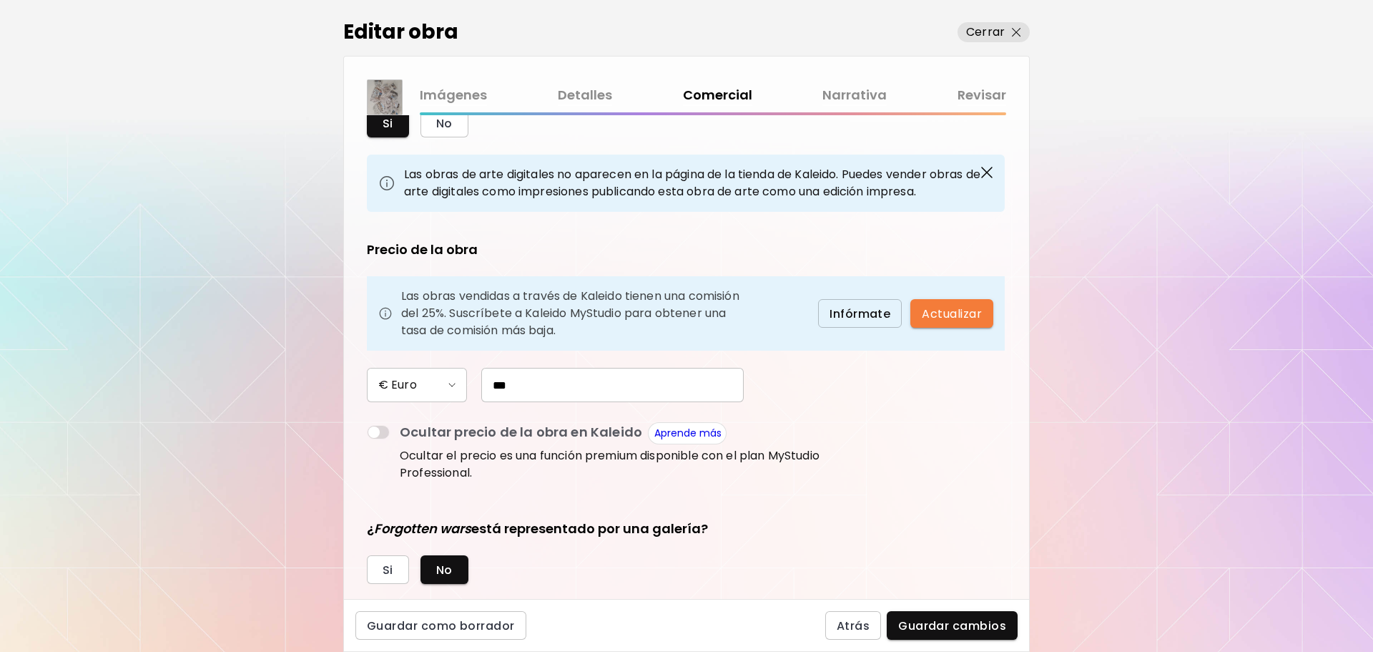
scroll to position [66, 0]
drag, startPoint x: 527, startPoint y: 386, endPoint x: 406, endPoint y: 363, distance: 123.7
click at [406, 363] on div "Precio de la obra Las obras vendidas a través de Kaleido tienen una comisión de…" at bounding box center [596, 362] width 458 height 245
type input "*****"
click at [928, 624] on span "Guardar cambios" at bounding box center [952, 625] width 108 height 15
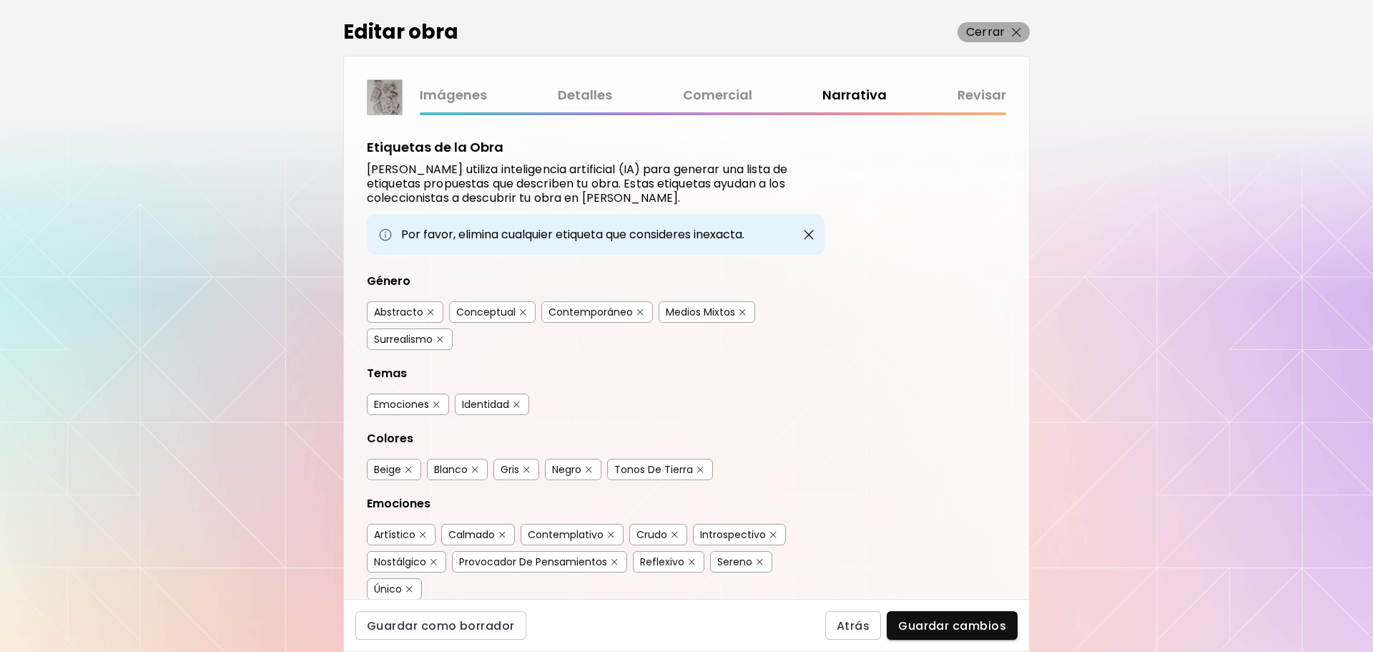
click at [1018, 33] on img "button" at bounding box center [1016, 32] width 9 height 9
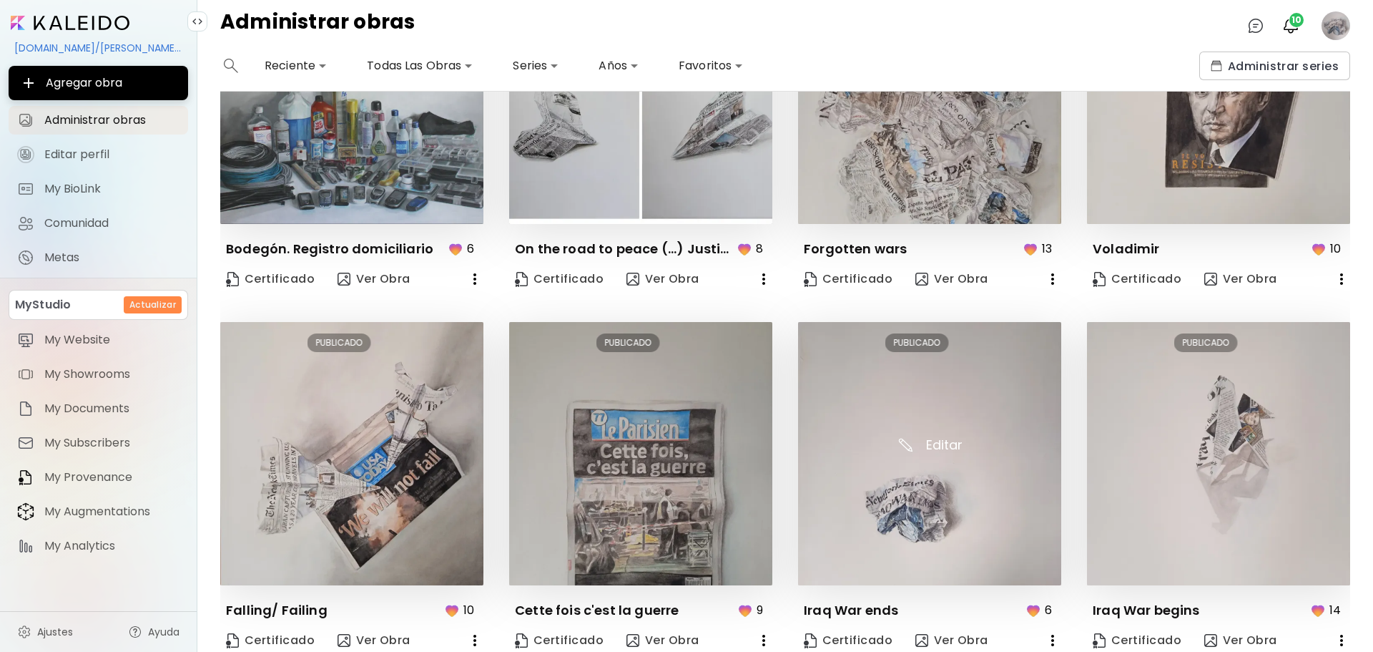
scroll to position [526, 0]
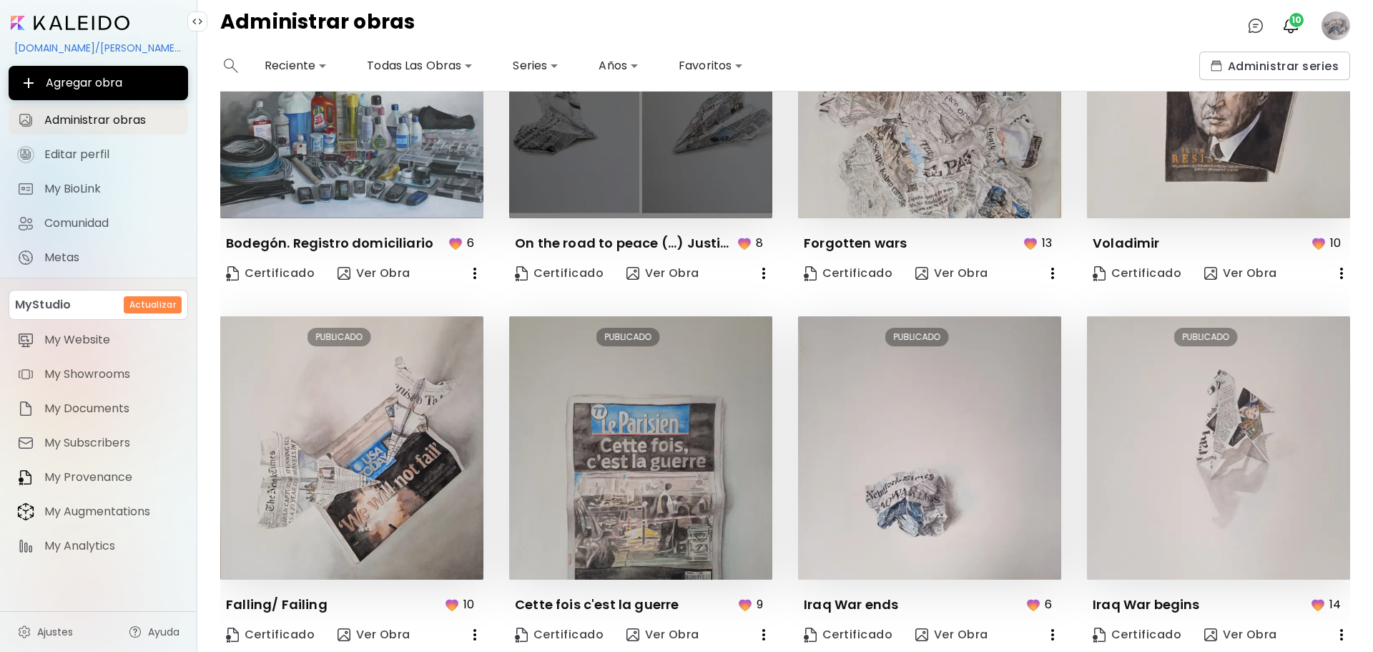
click at [634, 121] on img at bounding box center [640, 86] width 263 height 263
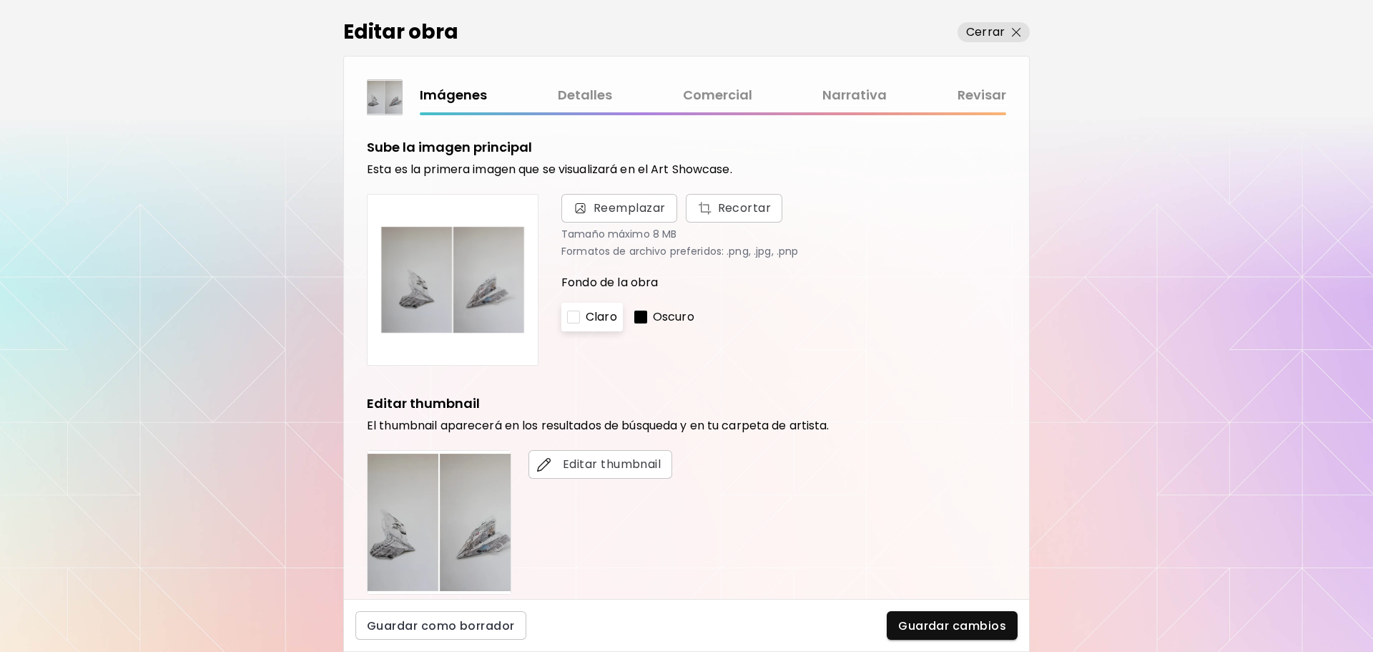
click at [711, 98] on link "Comercial" at bounding box center [717, 95] width 69 height 21
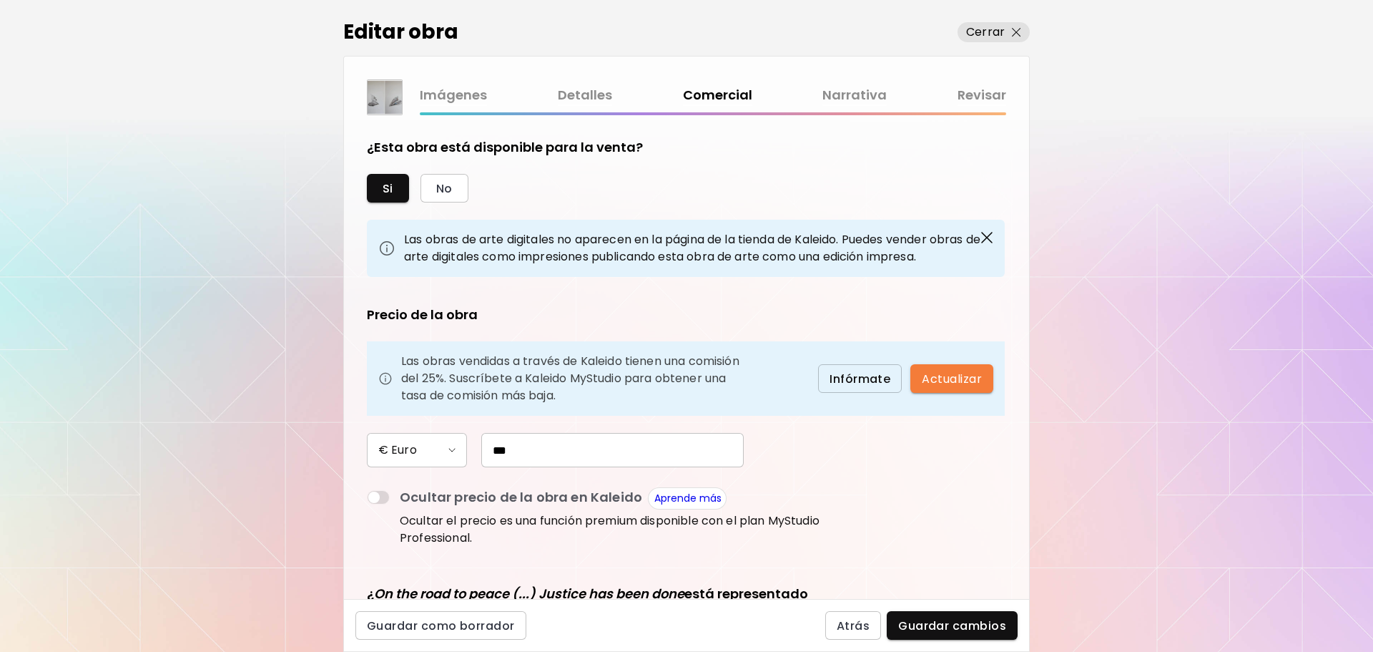
drag, startPoint x: 544, startPoint y: 445, endPoint x: 439, endPoint y: 450, distance: 104.6
click at [439, 450] on div "€ Euro ***" at bounding box center [596, 450] width 458 height 34
type input "*****"
click at [908, 618] on span "Guardar cambios" at bounding box center [952, 625] width 108 height 15
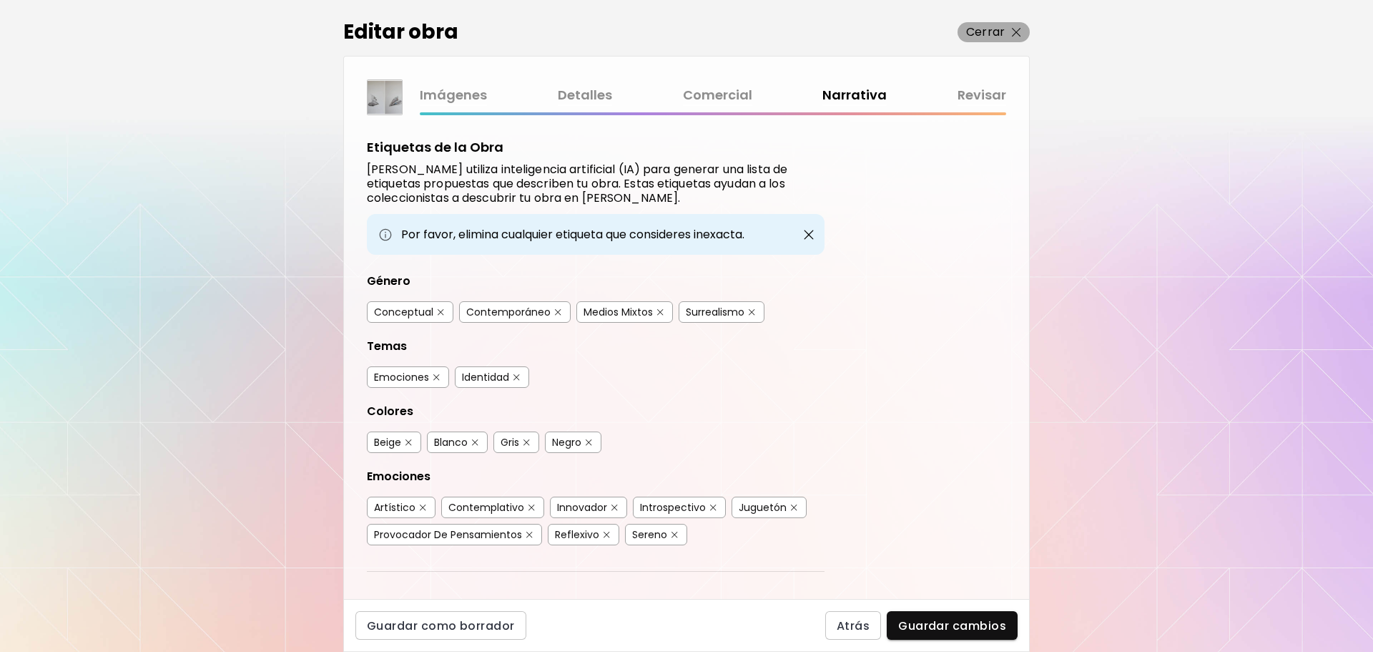
click at [994, 31] on p "Cerrar" at bounding box center [985, 32] width 39 height 17
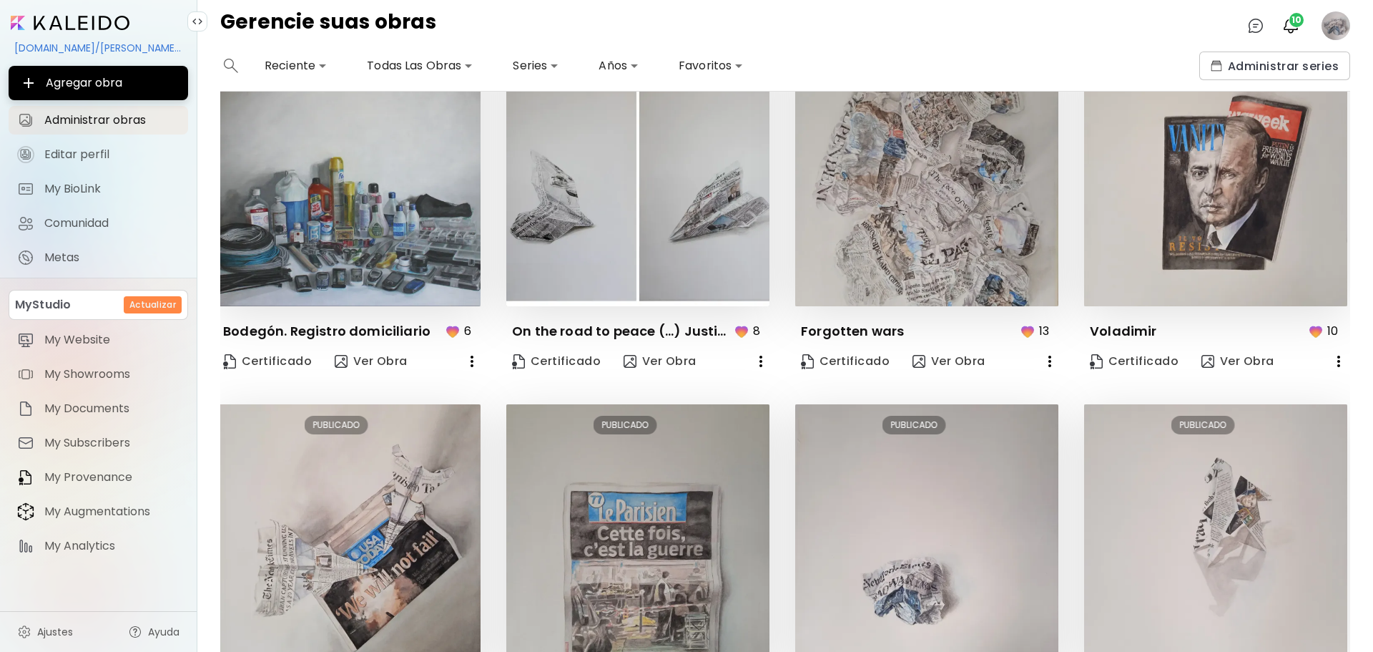
scroll to position [451, 3]
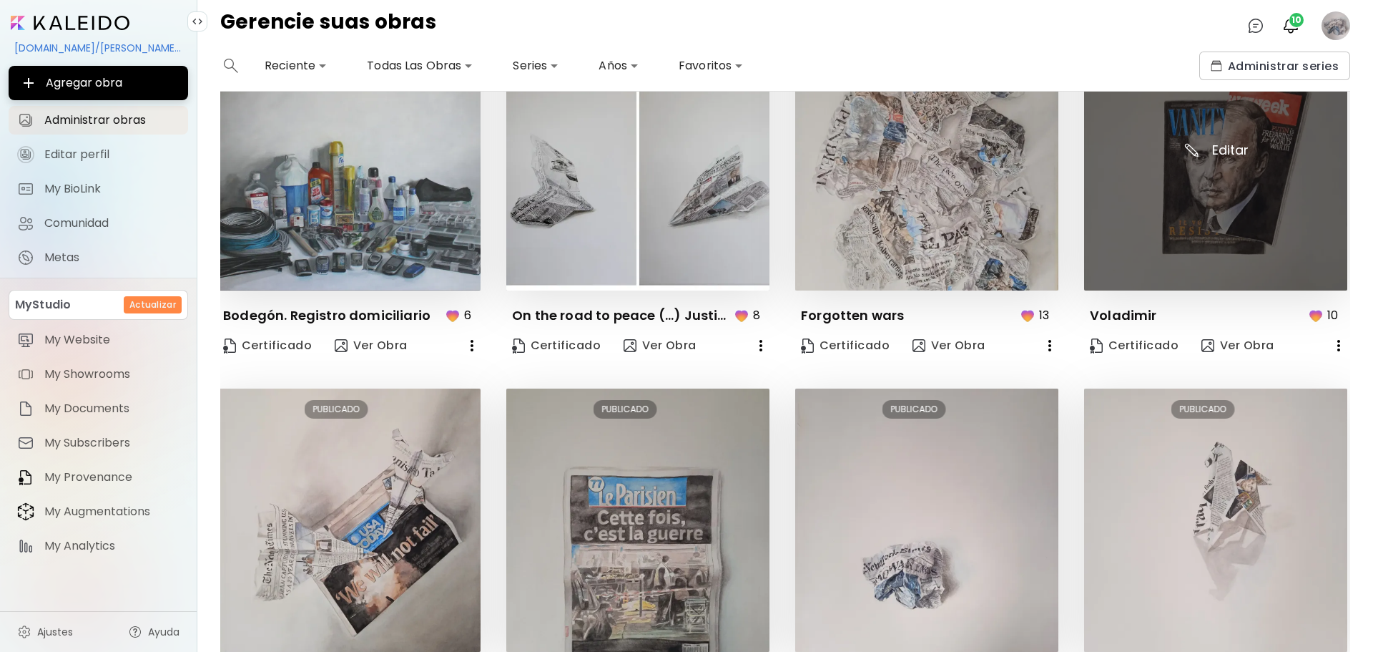
click at [1180, 195] on img at bounding box center [1215, 158] width 263 height 263
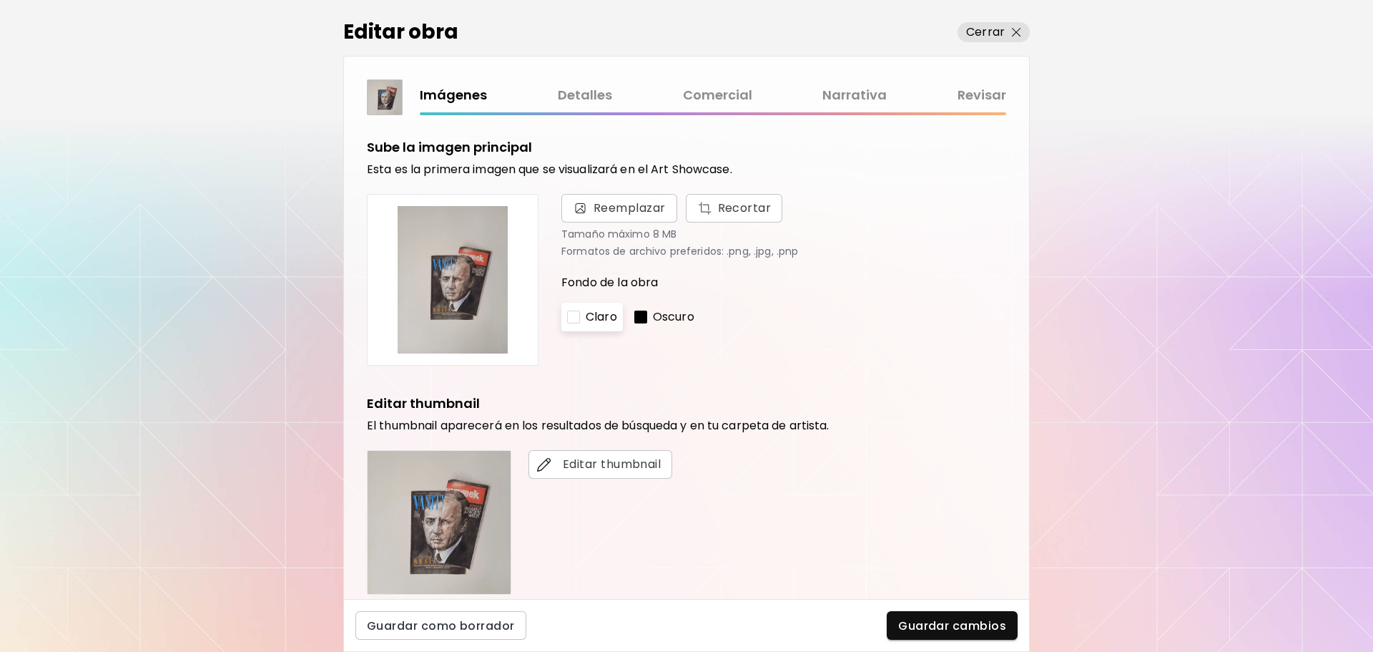
click at [730, 94] on link "Comercial" at bounding box center [717, 95] width 69 height 21
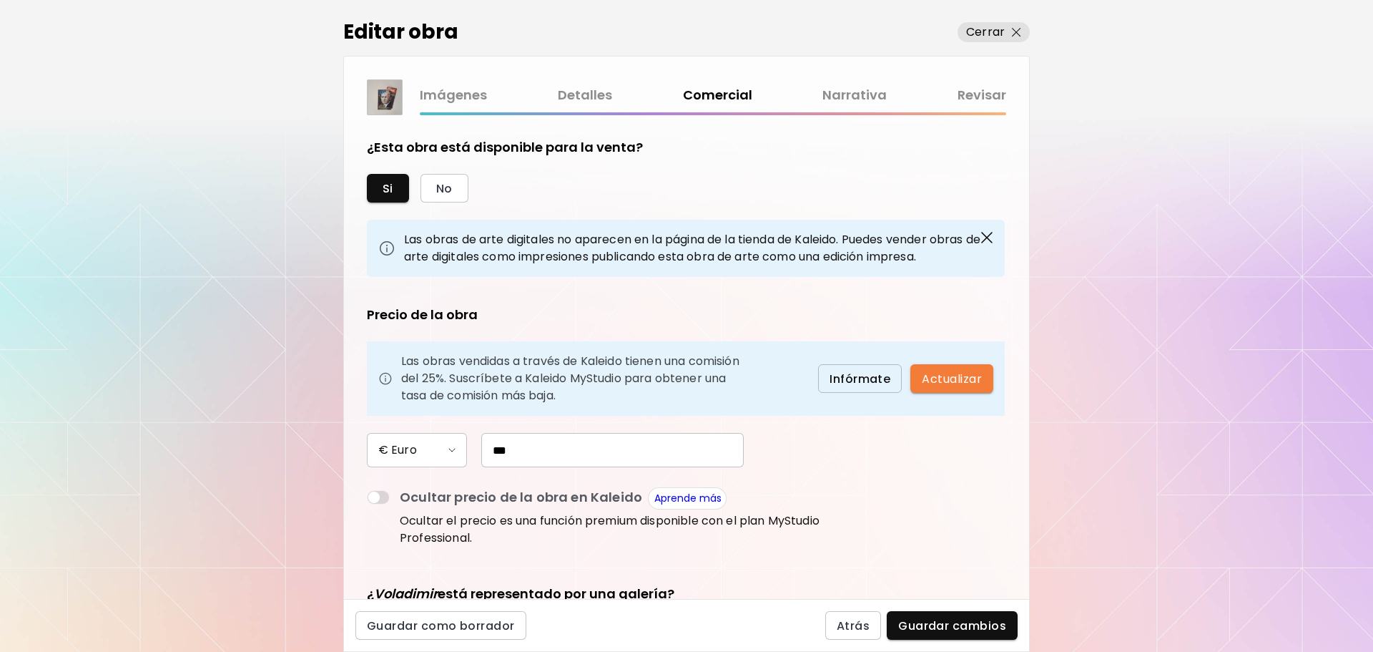
click at [682, 229] on div "Las obras de arte digitales no aparecen en la página de la tienda de Kaleido. P…" at bounding box center [686, 248] width 638 height 57
drag, startPoint x: 544, startPoint y: 439, endPoint x: 460, endPoint y: 449, distance: 85.0
click at [460, 449] on div "€ Euro ***" at bounding box center [596, 450] width 458 height 34
paste input "text"
type input "***"
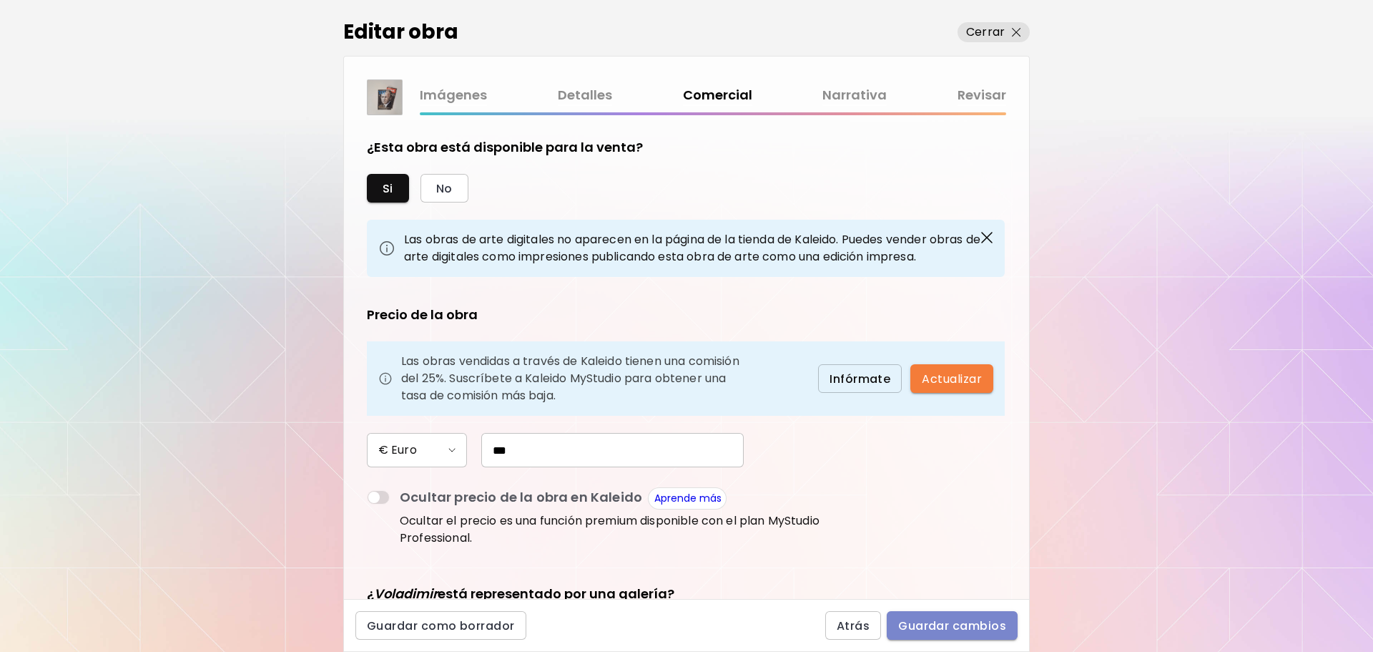
click at [968, 622] on span "Guardar cambios" at bounding box center [952, 625] width 108 height 15
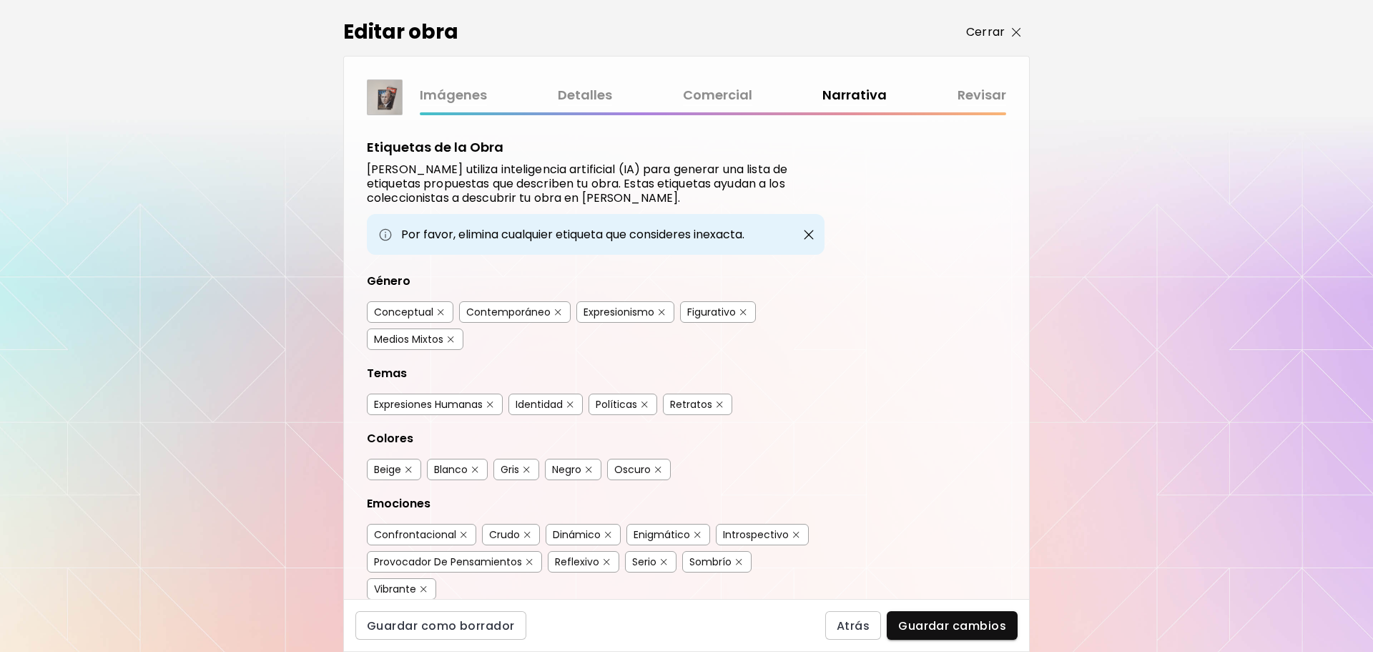
click at [994, 36] on p "Cerrar" at bounding box center [985, 32] width 39 height 17
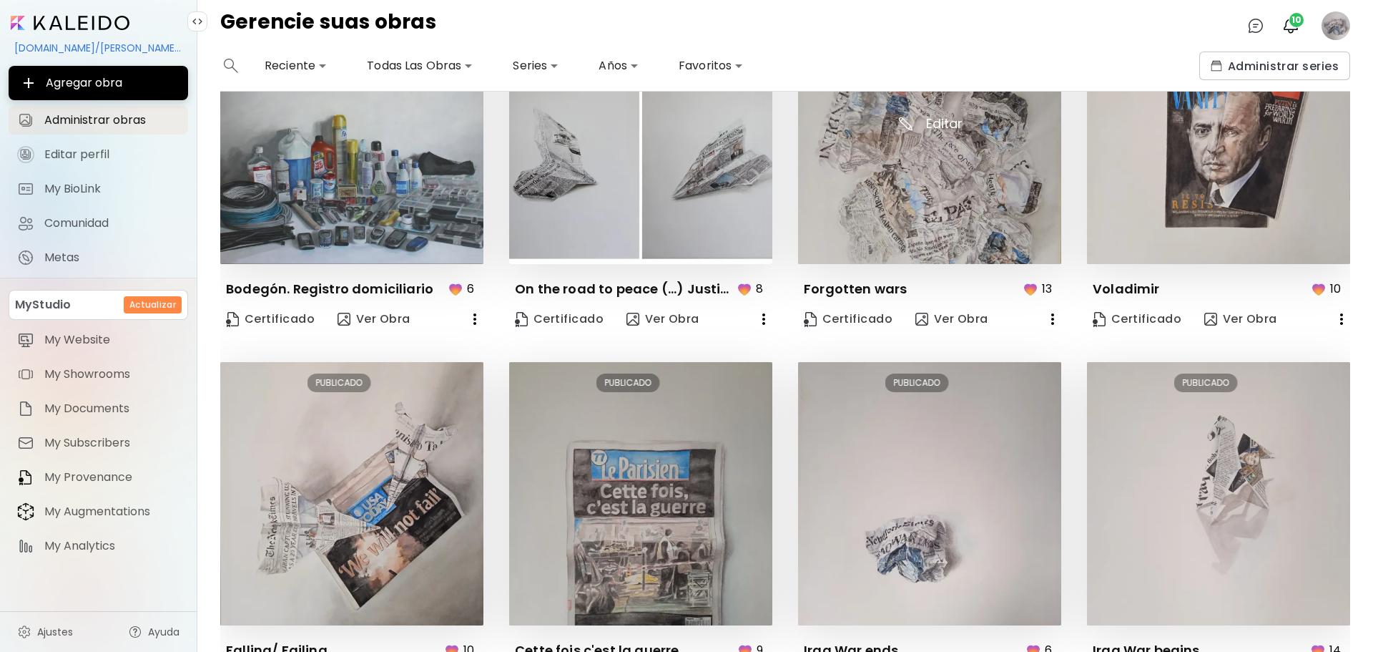
scroll to position [526, 0]
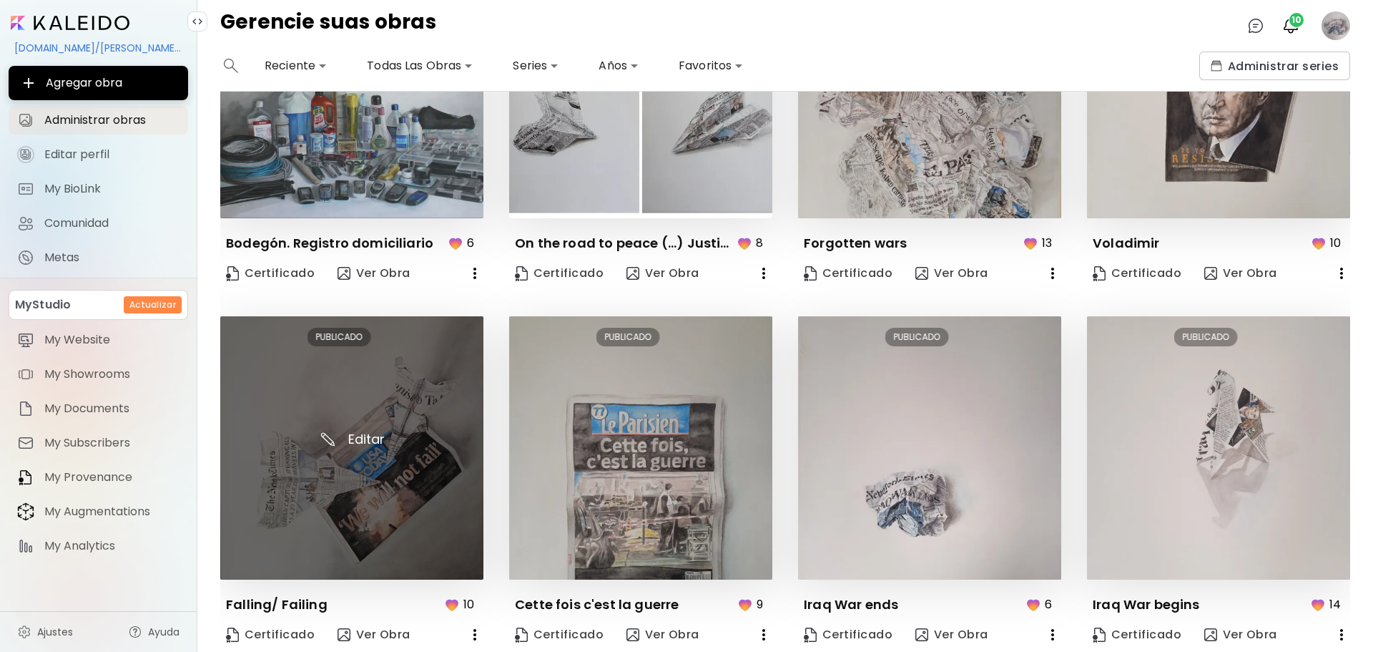
click at [396, 445] on img at bounding box center [351, 447] width 263 height 263
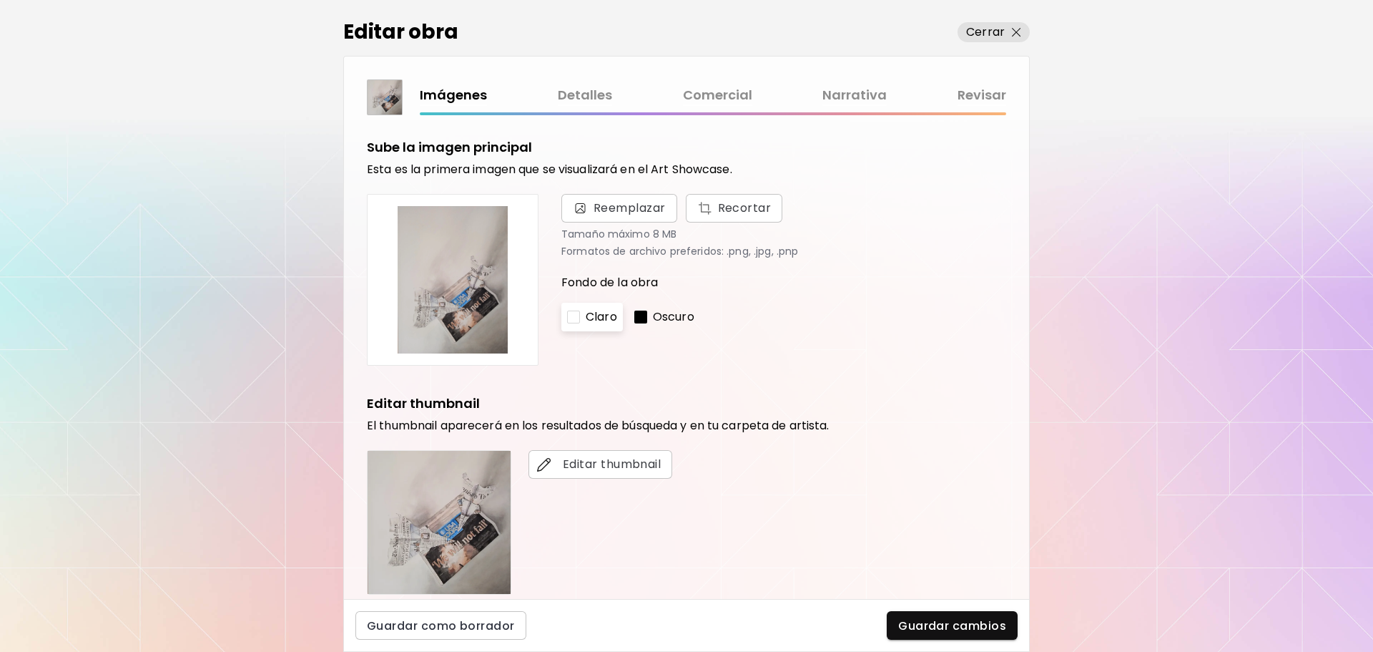
scroll to position [39, 0]
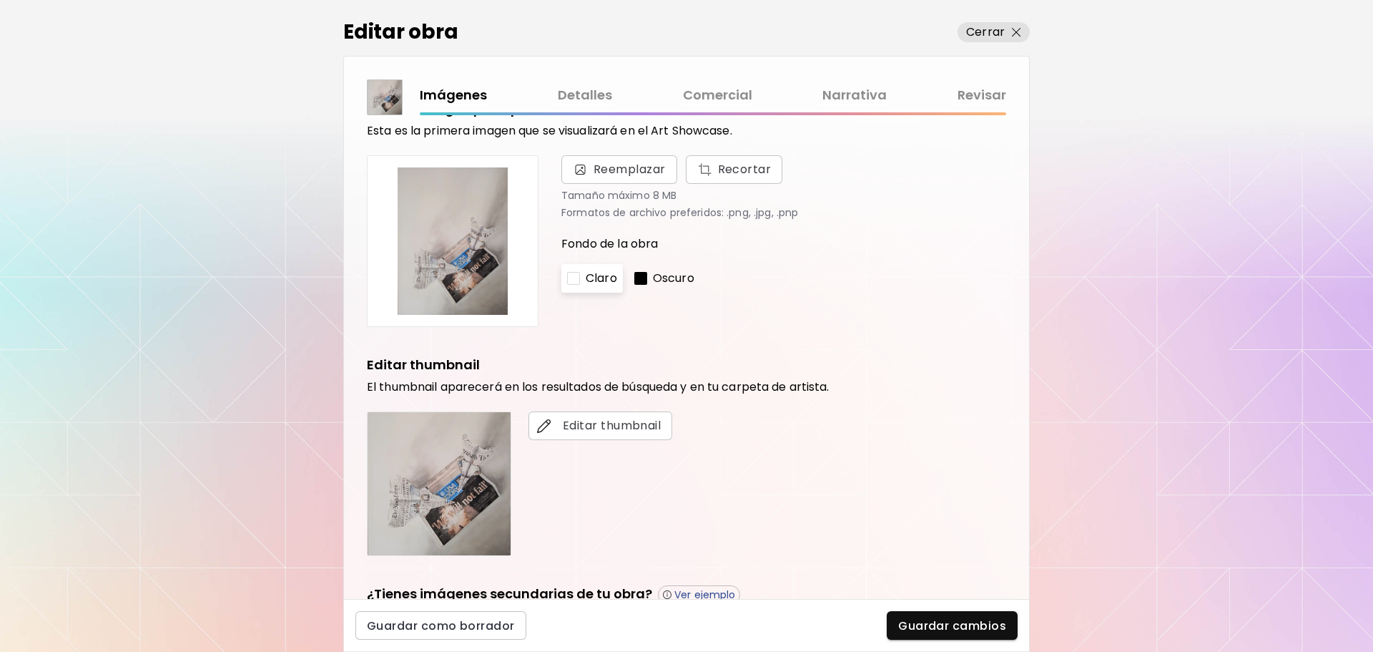
click at [740, 100] on link "Comercial" at bounding box center [717, 95] width 69 height 21
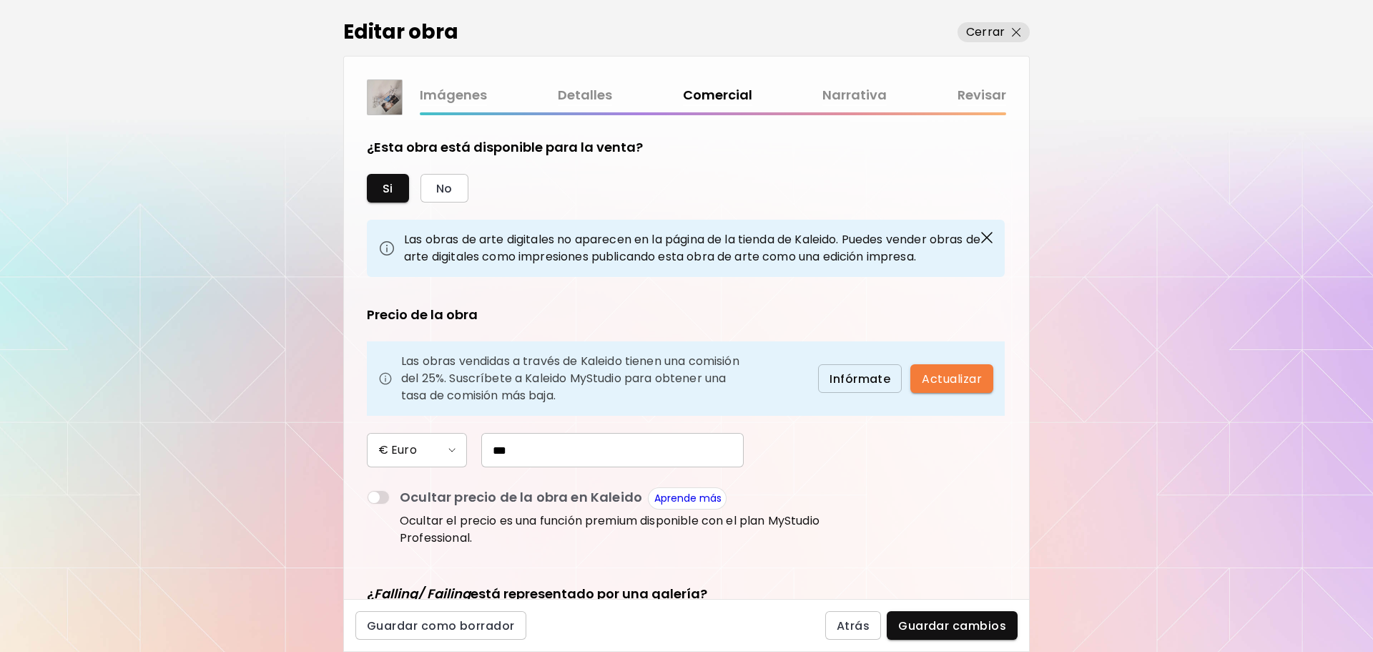
drag, startPoint x: 530, startPoint y: 438, endPoint x: 418, endPoint y: 423, distance: 112.7
click at [418, 423] on div "Precio de la obra Las obras vendidas a través de Kaleido tienen una comisión de…" at bounding box center [596, 427] width 458 height 245
paste input "text"
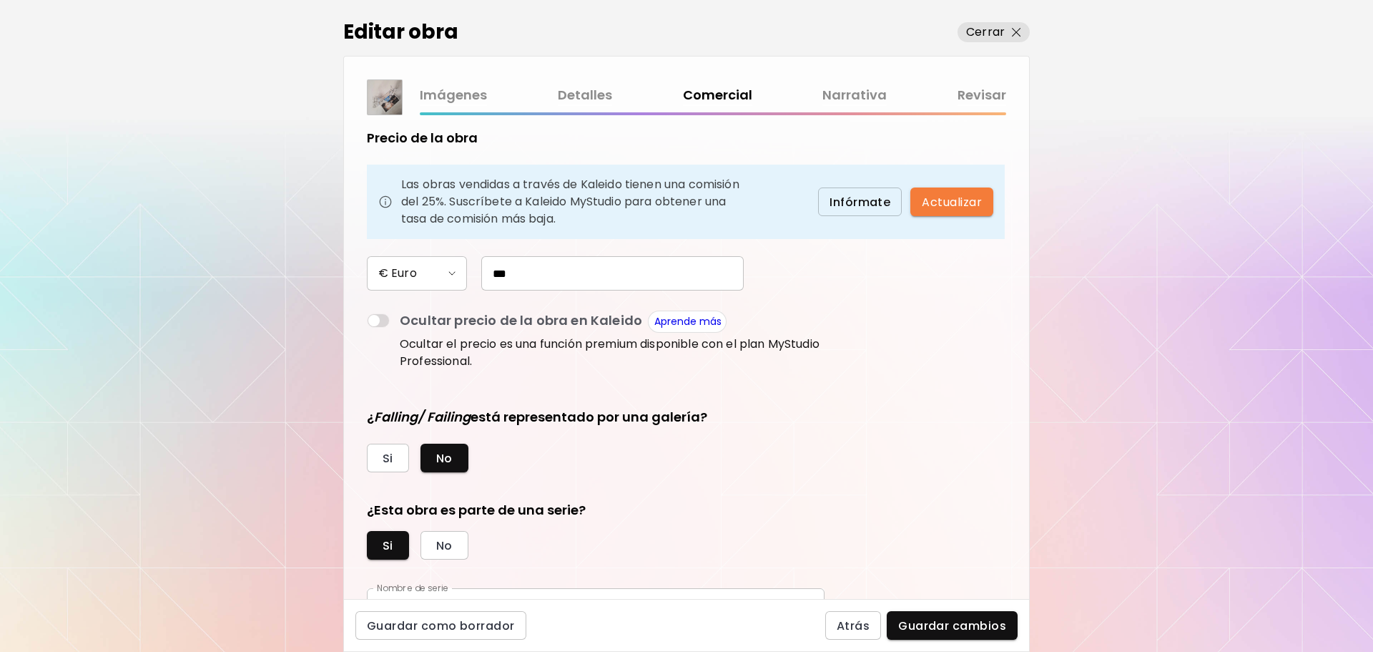
scroll to position [177, 0]
type input "***"
click at [915, 621] on span "Guardar cambios" at bounding box center [952, 625] width 108 height 15
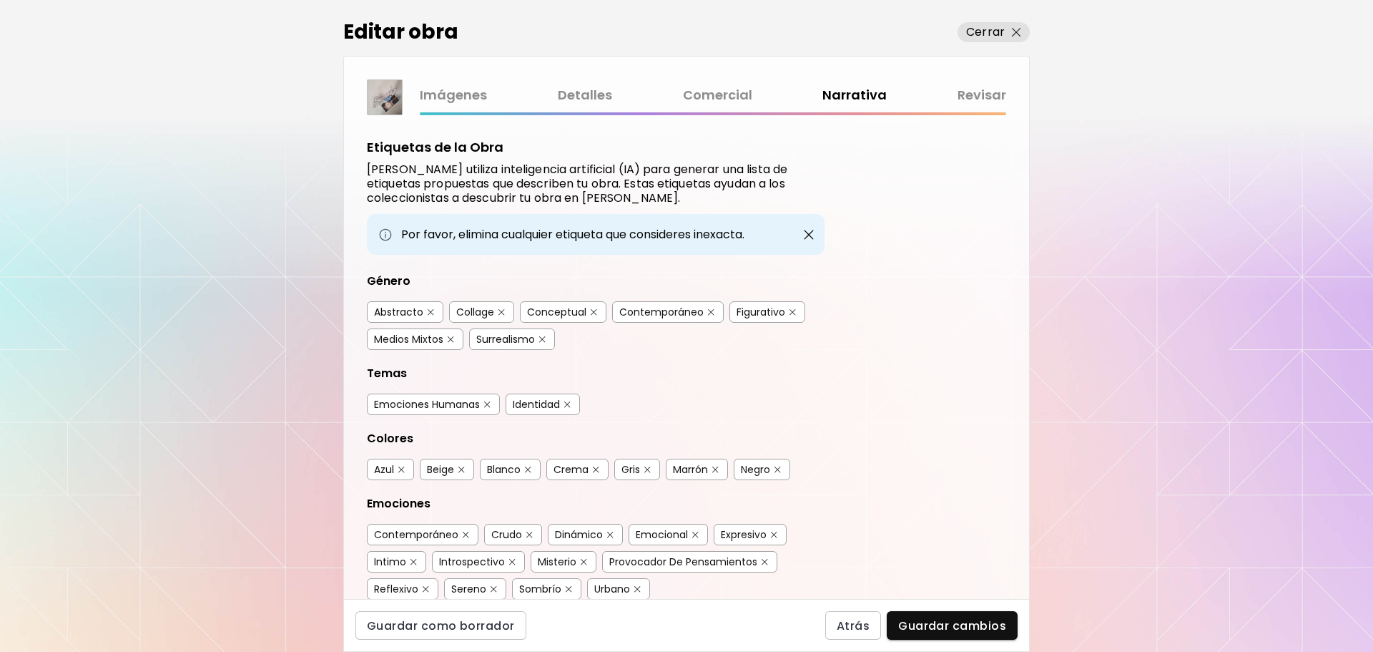
click at [868, 450] on div "Etiquetas de la Obra Kaleido utiliza inteligencia artificial (IA) para generar …" at bounding box center [686, 357] width 685 height 484
click at [1015, 28] on img "button" at bounding box center [1016, 32] width 9 height 9
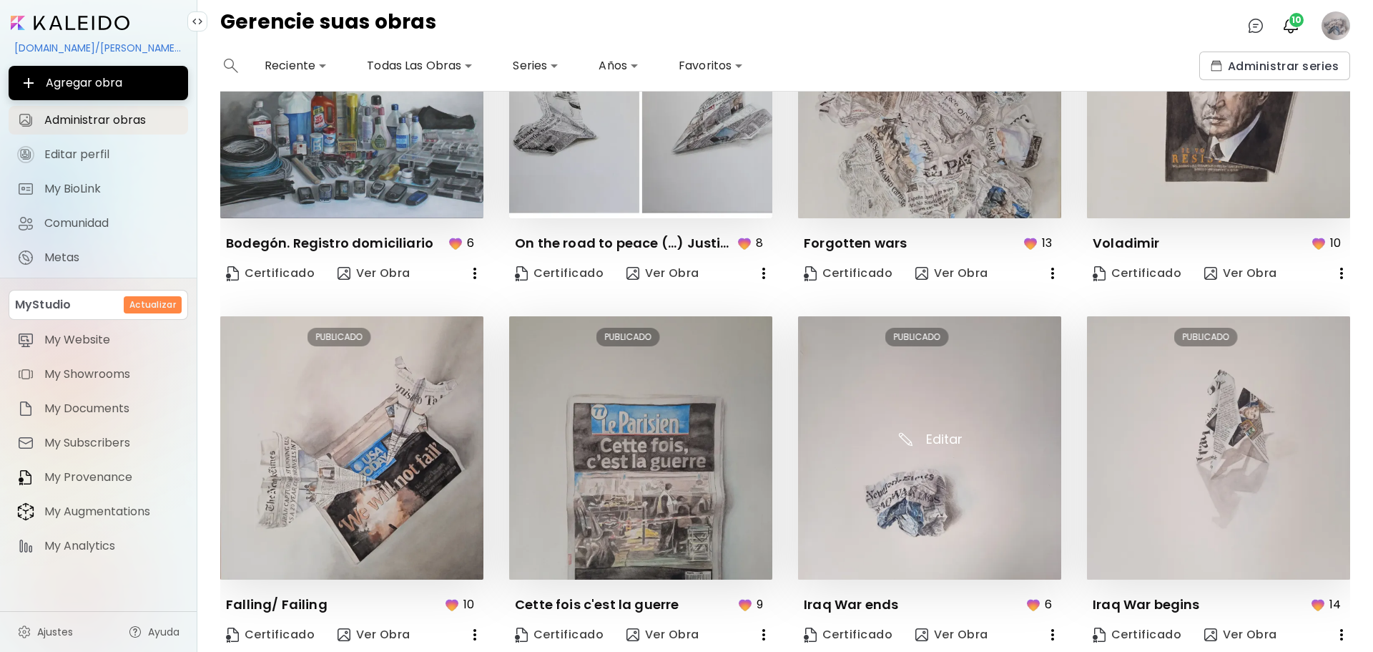
scroll to position [526, 0]
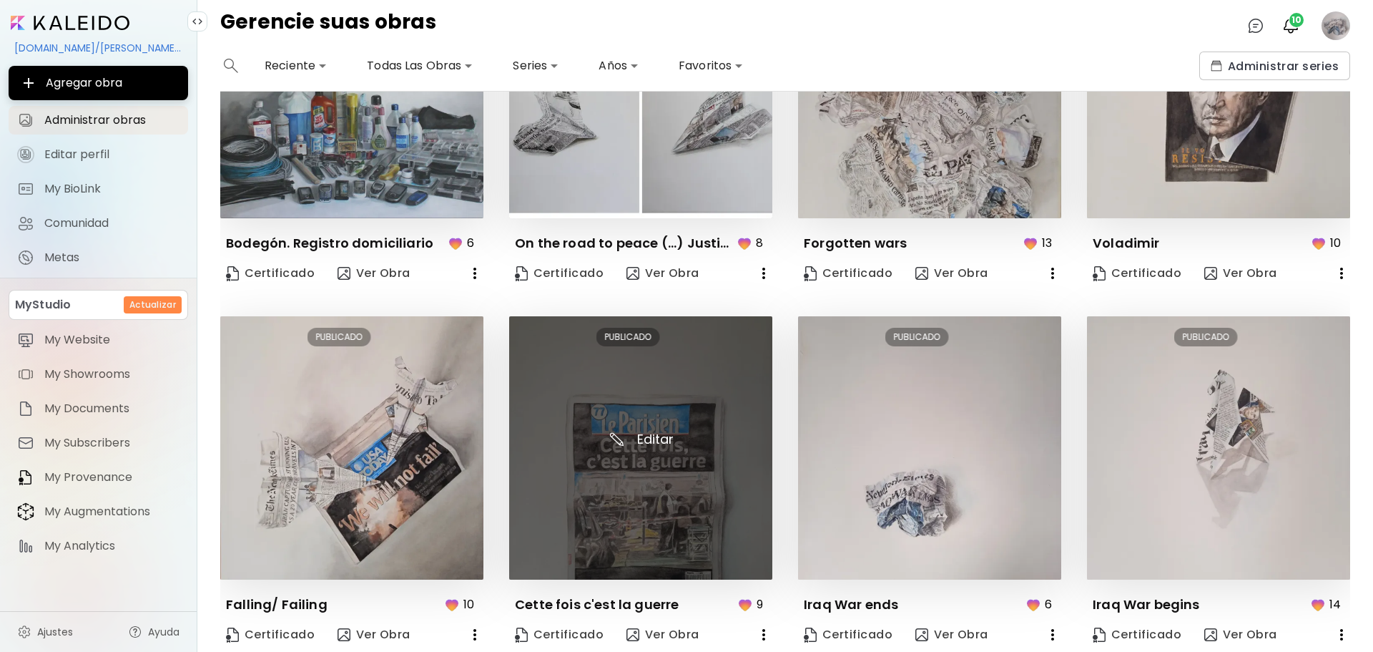
click at [675, 495] on img at bounding box center [640, 447] width 263 height 263
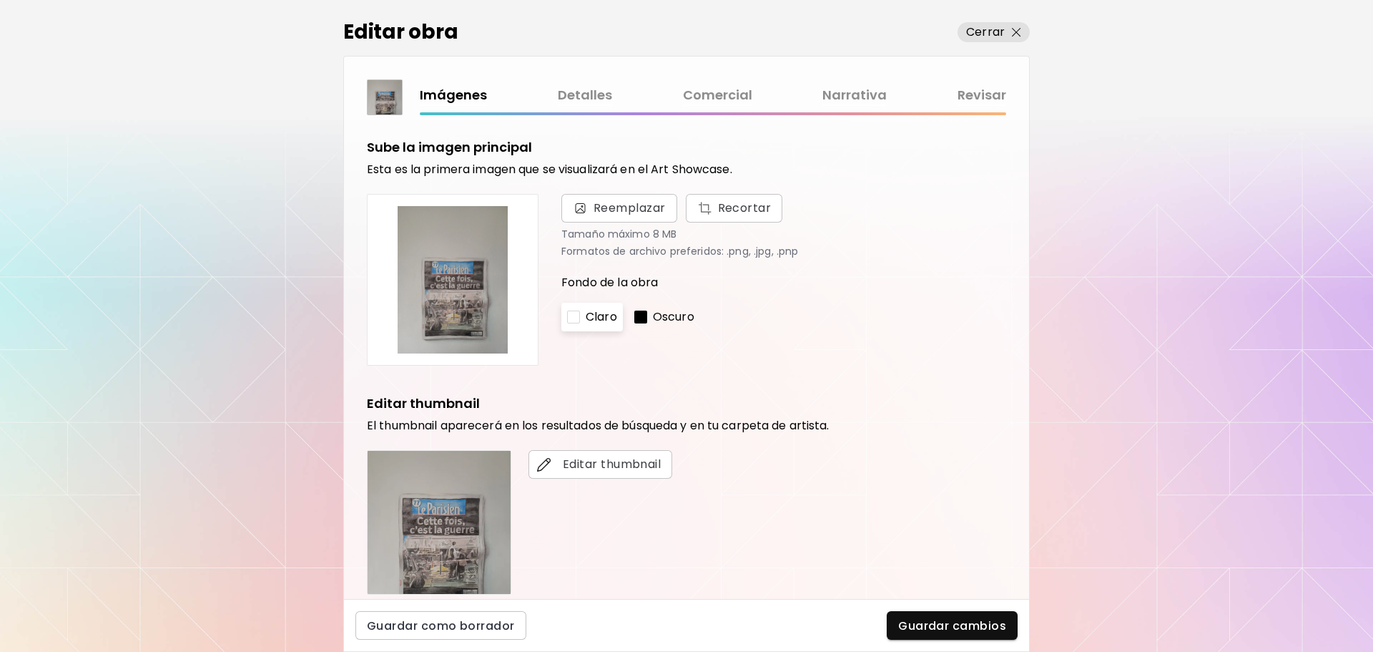
click at [742, 102] on link "Comercial" at bounding box center [717, 95] width 69 height 21
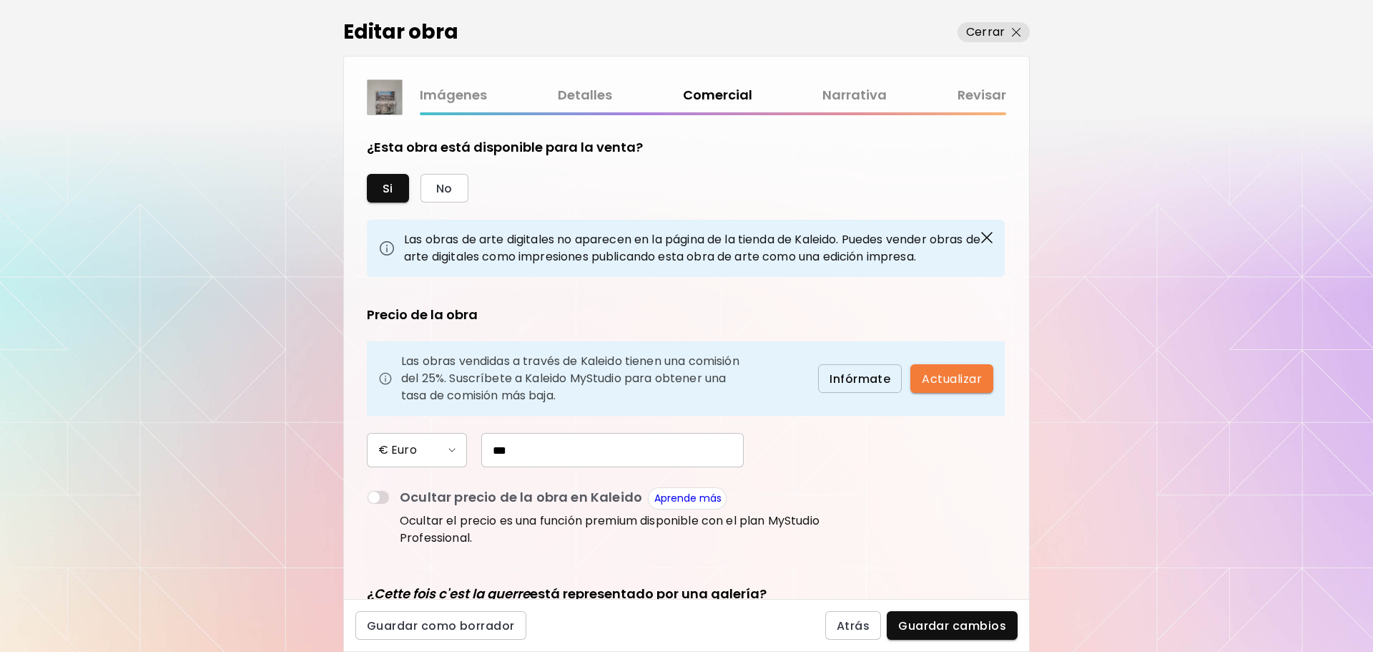
drag, startPoint x: 532, startPoint y: 453, endPoint x: 459, endPoint y: 455, distance: 73.0
click at [459, 455] on div "€ Euro ***" at bounding box center [596, 450] width 458 height 34
paste input "text"
type input "***"
click at [953, 627] on span "Guardar cambios" at bounding box center [952, 625] width 108 height 15
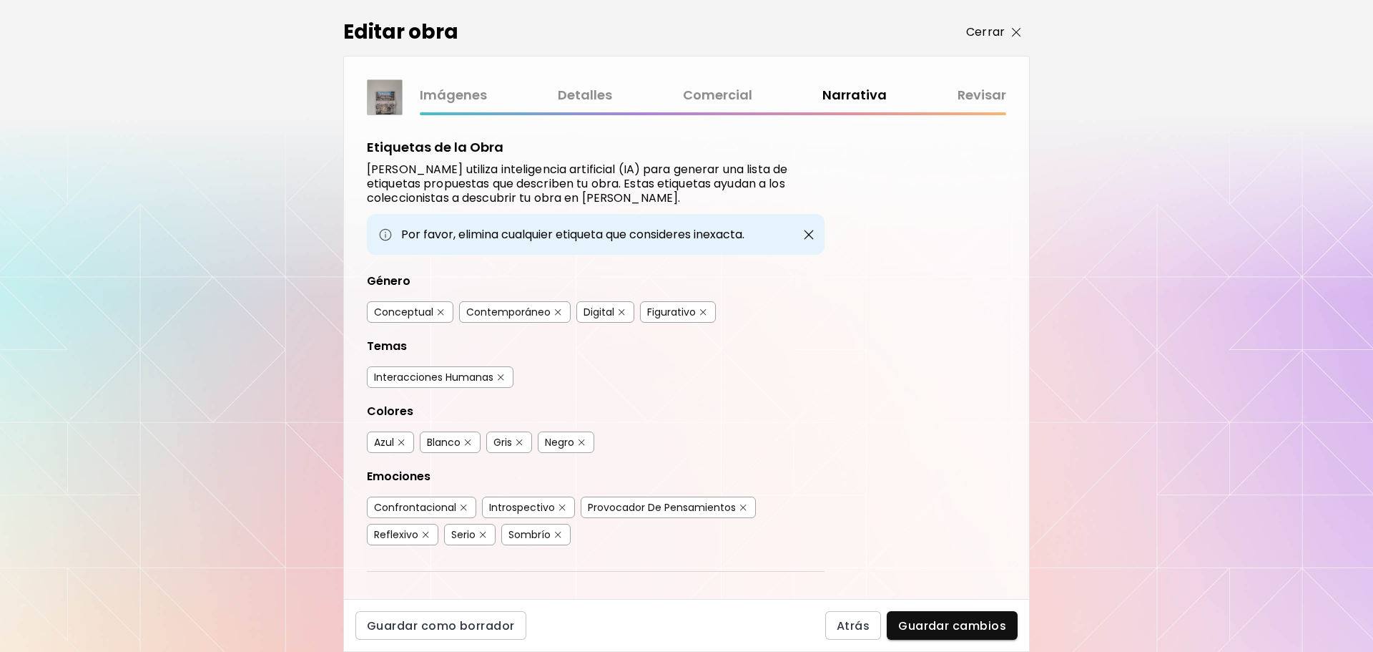
click at [1014, 31] on img "button" at bounding box center [1016, 32] width 9 height 9
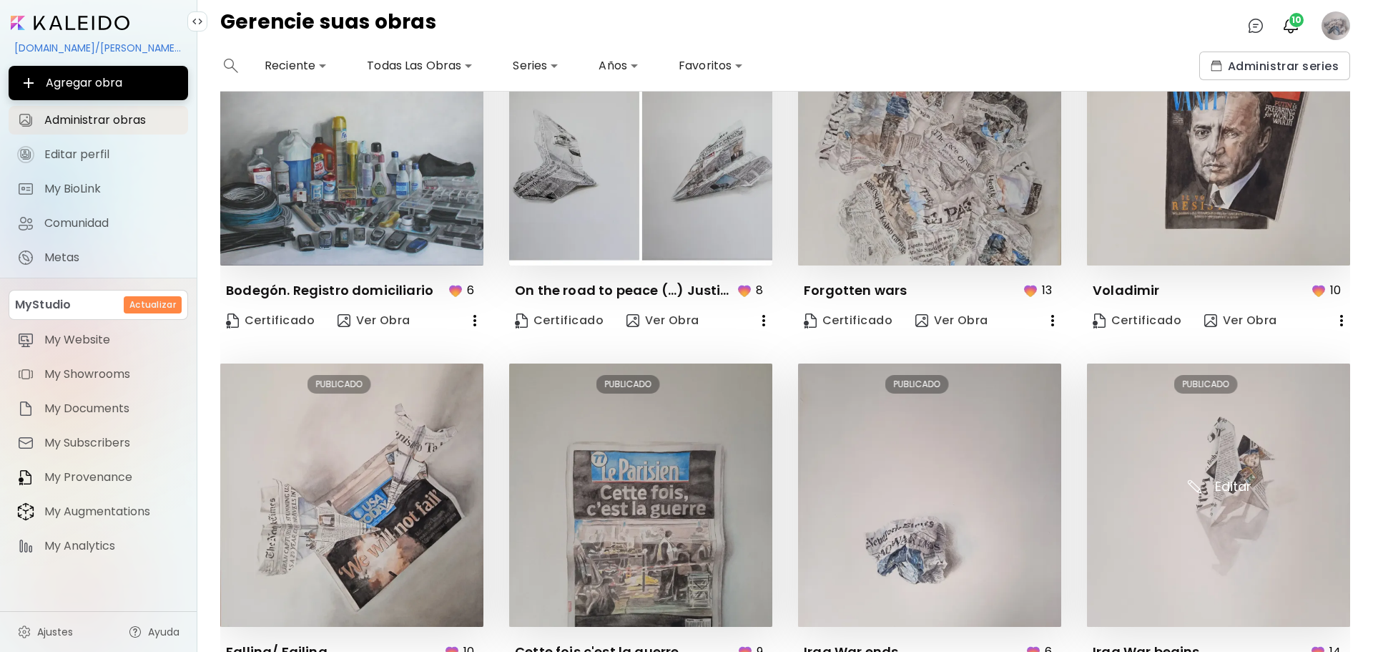
scroll to position [526, 0]
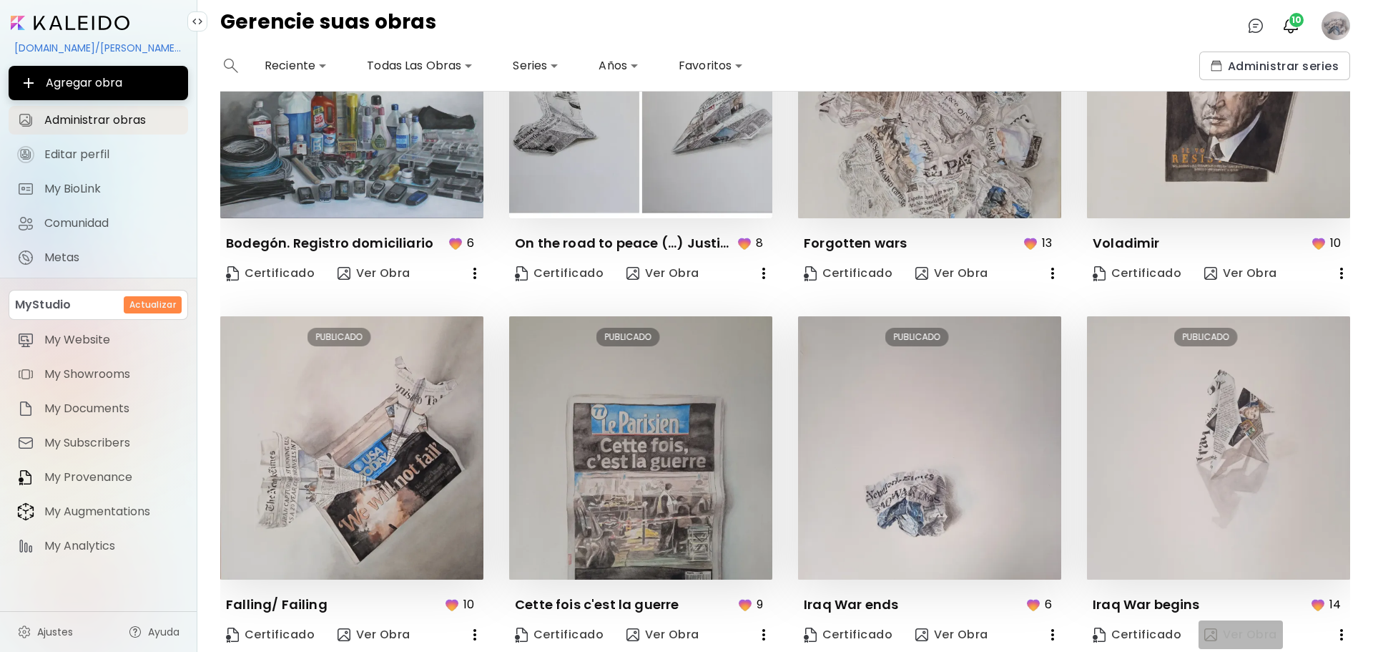
click at [1237, 637] on button "Ver Obra" at bounding box center [1241, 634] width 84 height 29
click at [941, 627] on span "Ver Obra" at bounding box center [952, 635] width 73 height 16
click at [657, 627] on span "Ver Obra" at bounding box center [663, 635] width 73 height 16
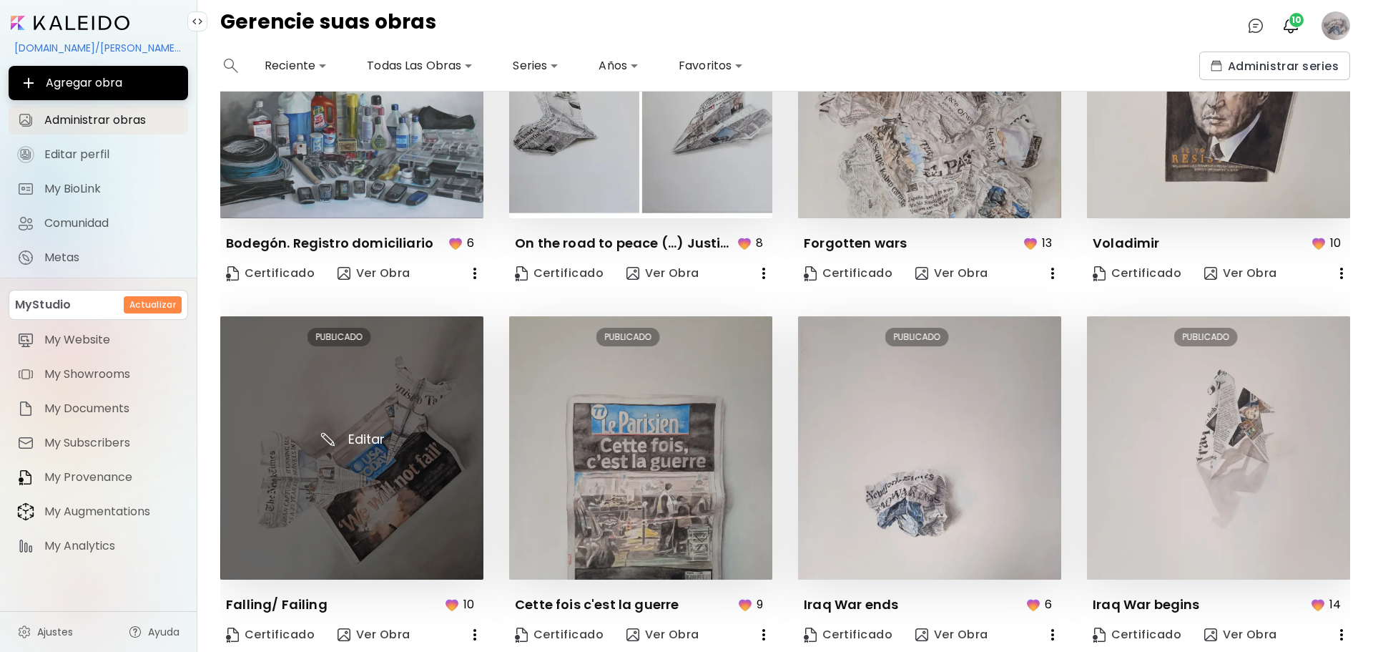
click at [377, 460] on img at bounding box center [351, 447] width 263 height 263
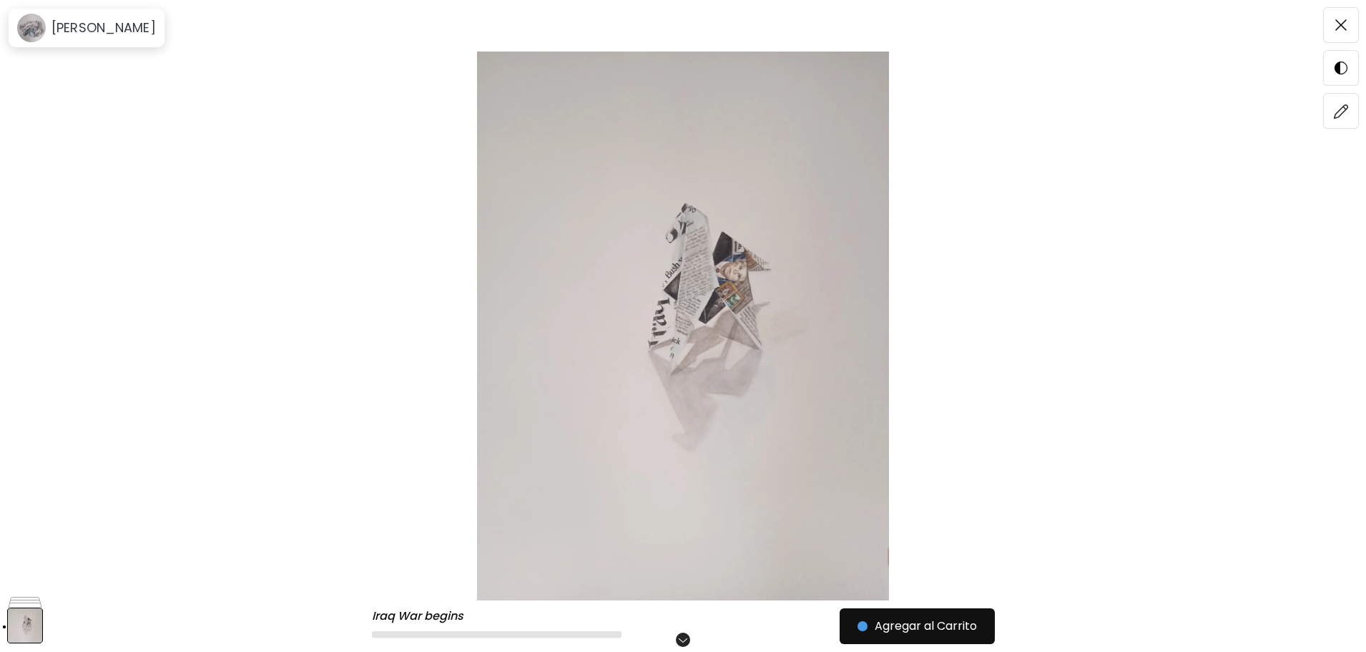
scroll to position [242, 0]
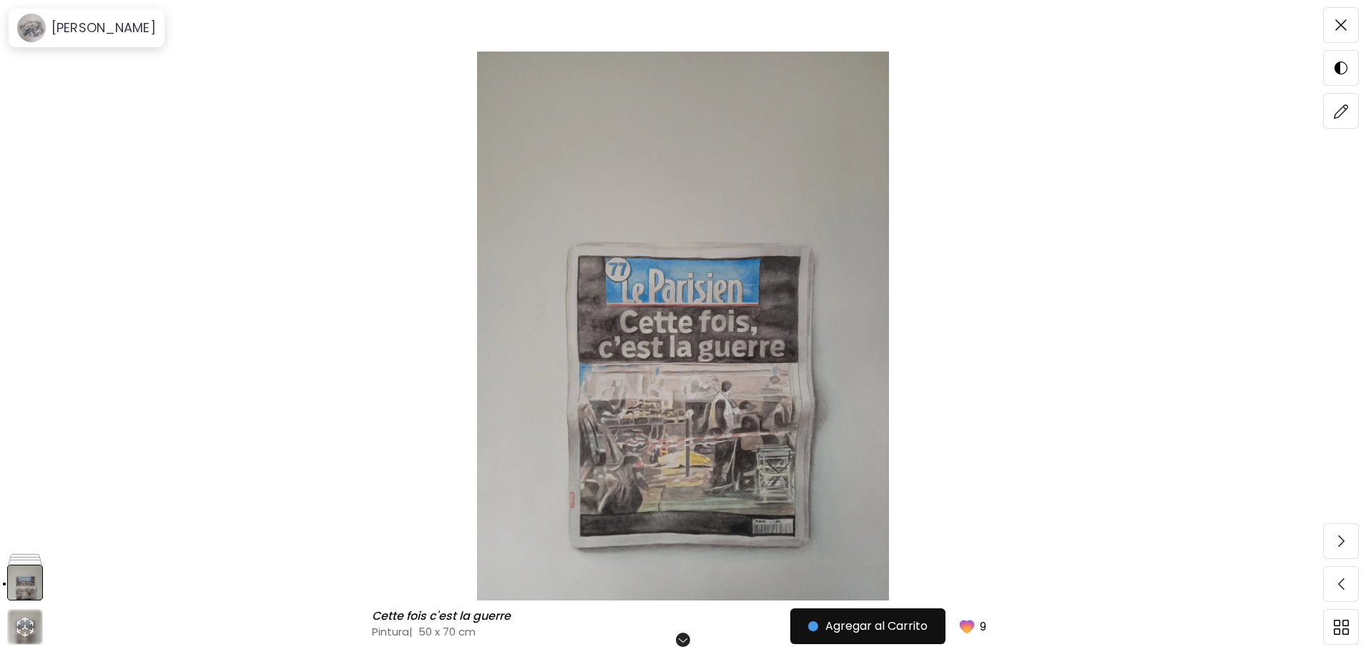
scroll to position [229, 0]
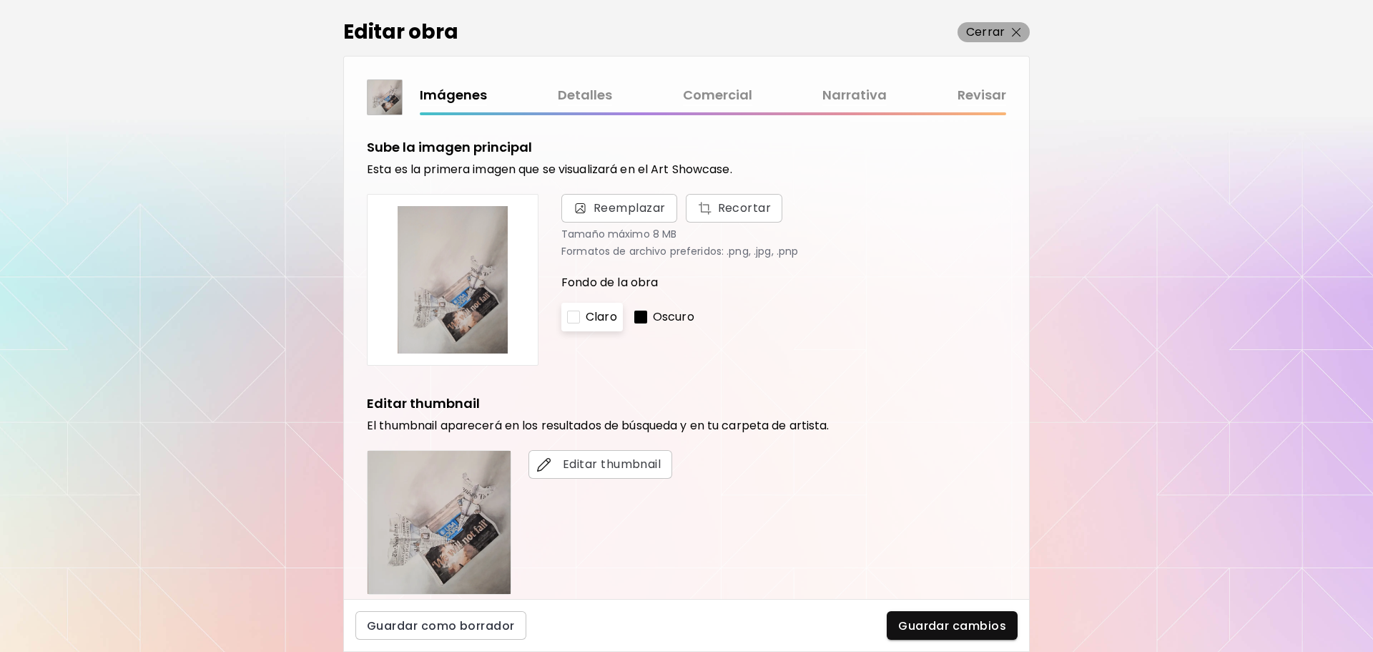
click at [1003, 31] on p "Cerrar" at bounding box center [985, 32] width 39 height 17
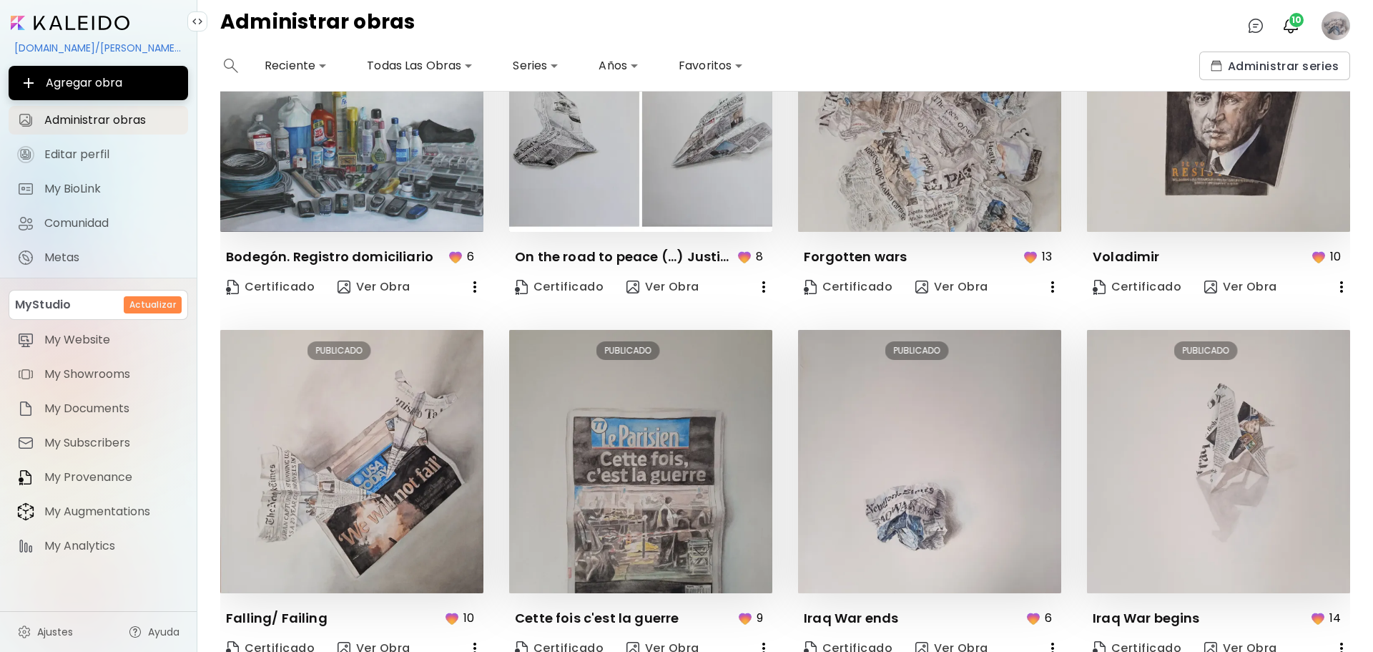
scroll to position [526, 0]
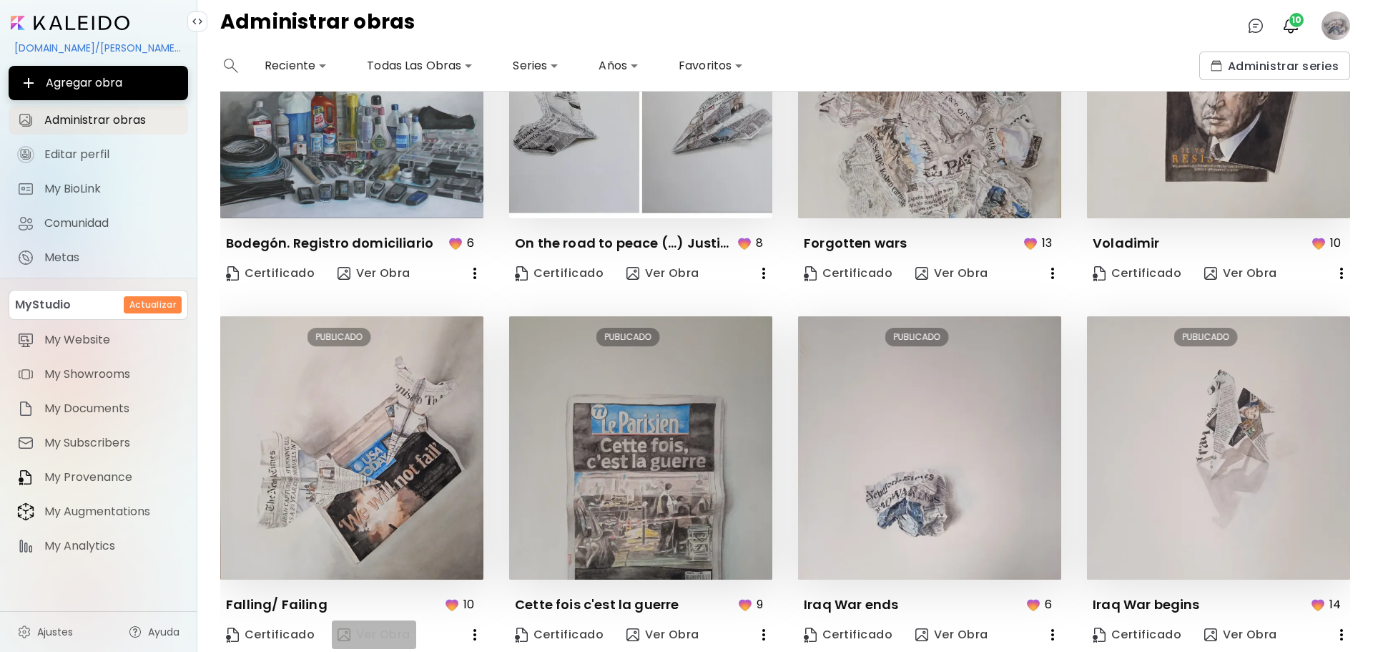
click at [370, 627] on span "Ver Obra" at bounding box center [374, 635] width 73 height 16
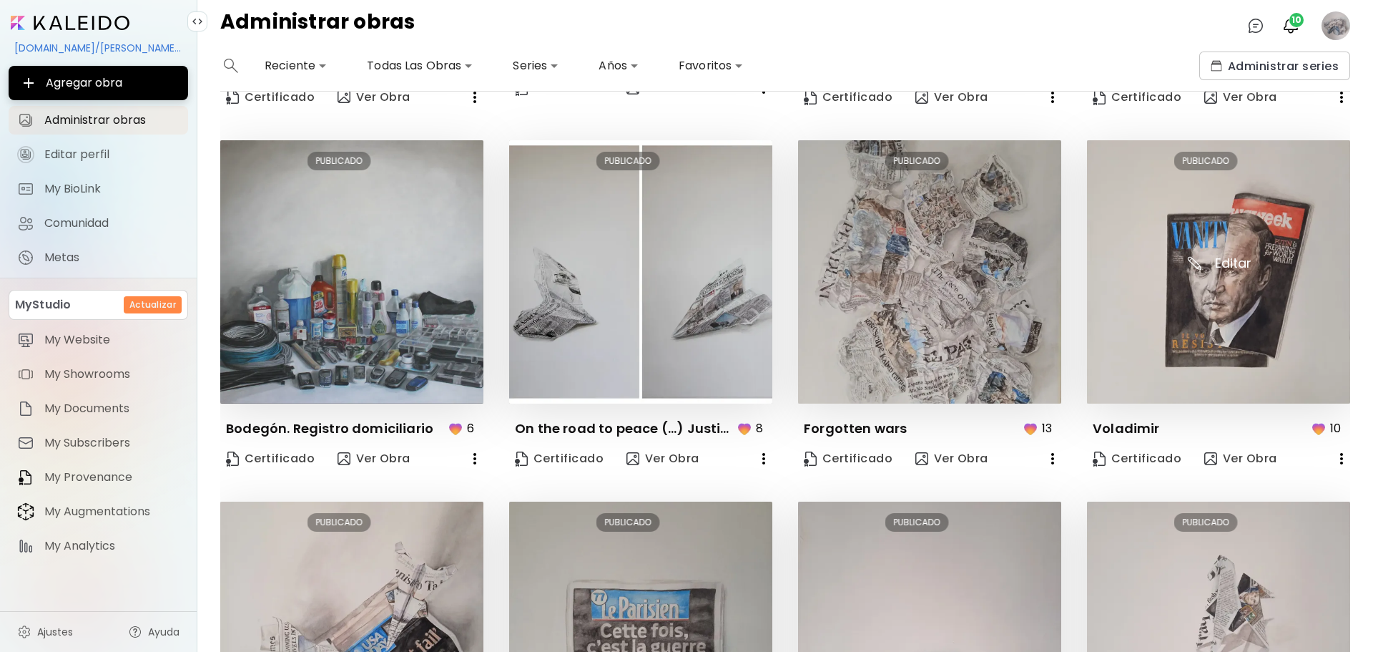
scroll to position [326, 0]
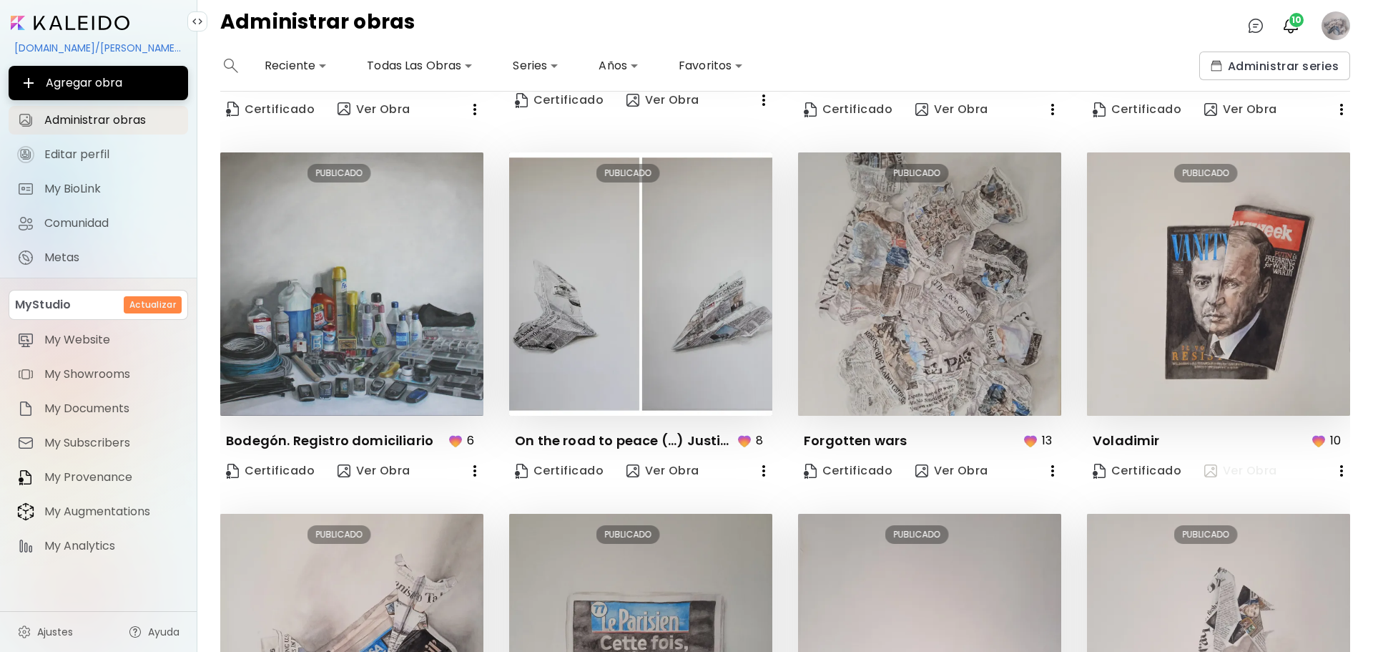
click at [1252, 469] on span "Ver Obra" at bounding box center [1241, 471] width 73 height 16
click at [932, 467] on span "Ver Obra" at bounding box center [952, 471] width 73 height 16
click at [659, 465] on span "Ver Obra" at bounding box center [663, 471] width 73 height 16
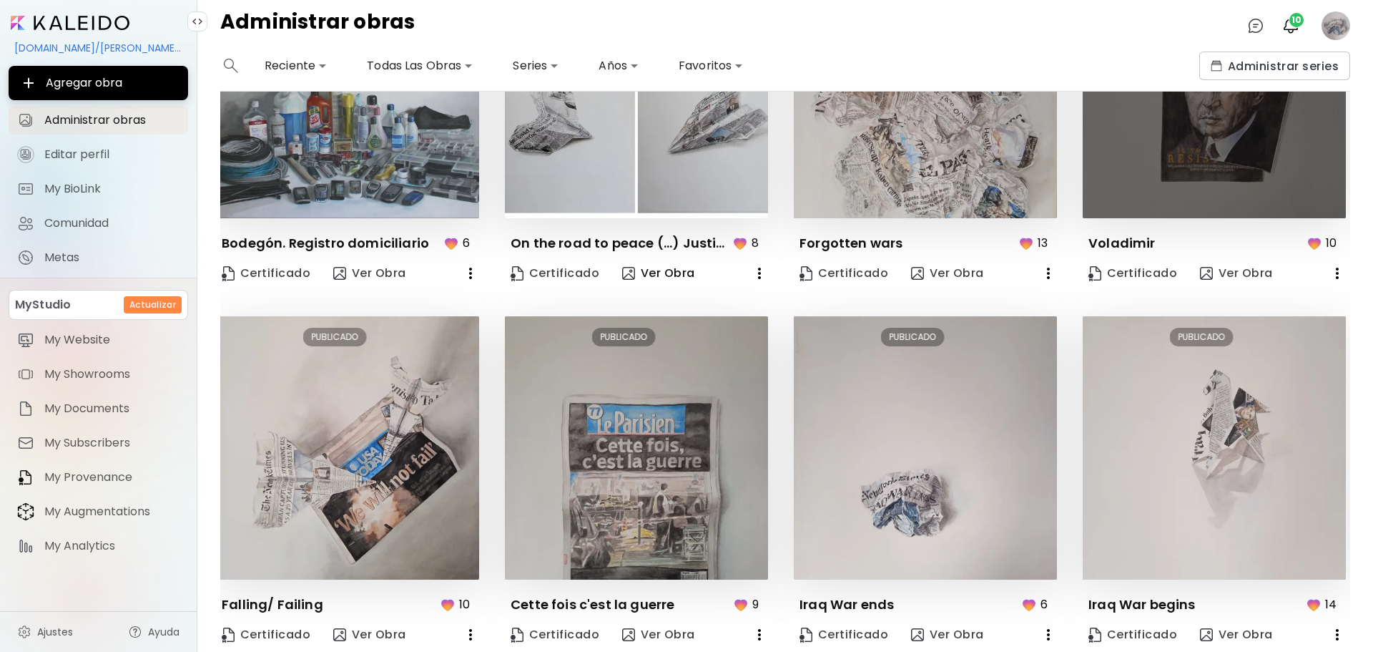
scroll to position [0, 4]
